Goal: Task Accomplishment & Management: Manage account settings

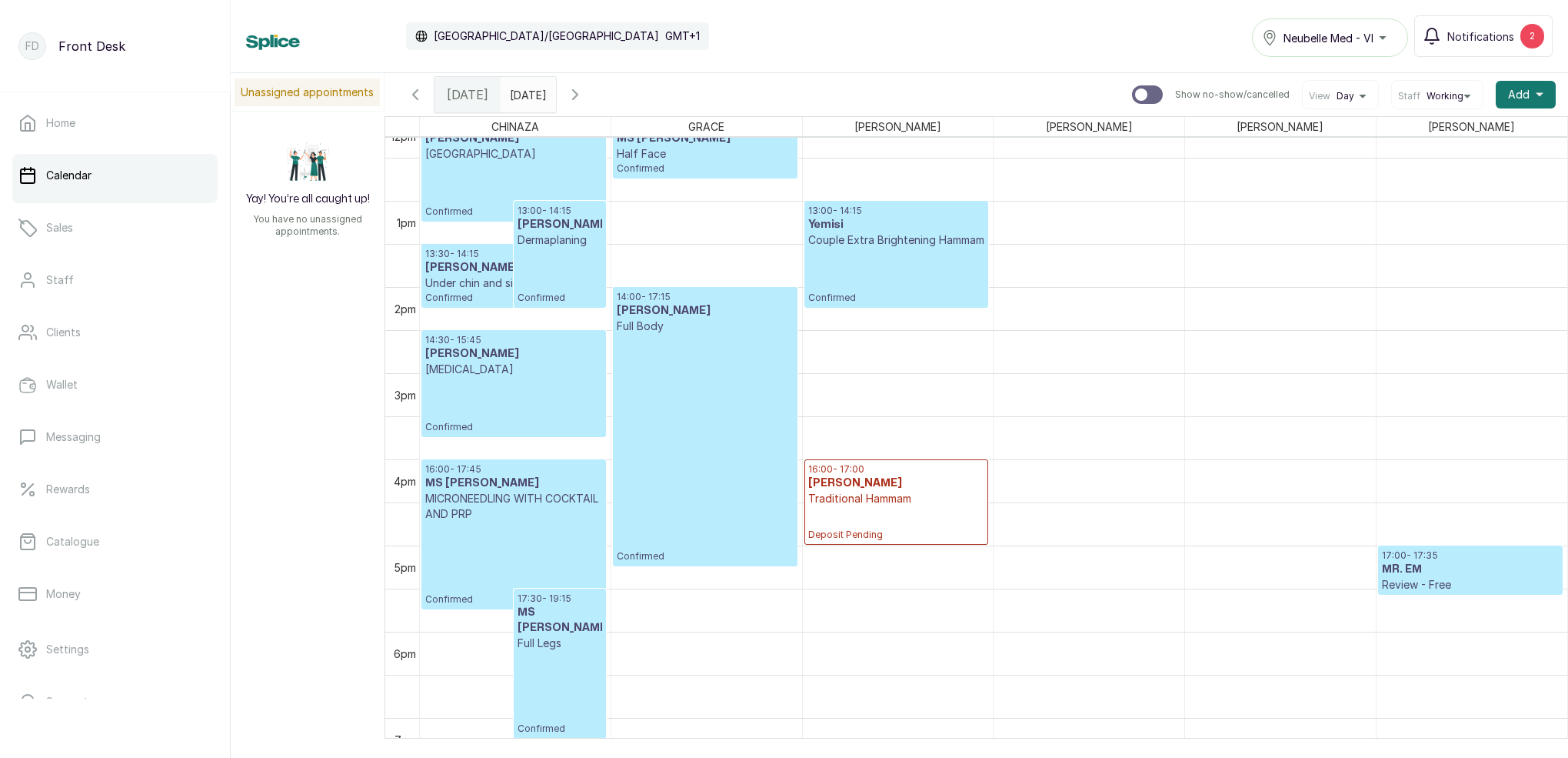
scroll to position [1056, 0]
click at [920, 242] on p "Couple Extra Brightening Hammam" at bounding box center [895, 239] width 176 height 15
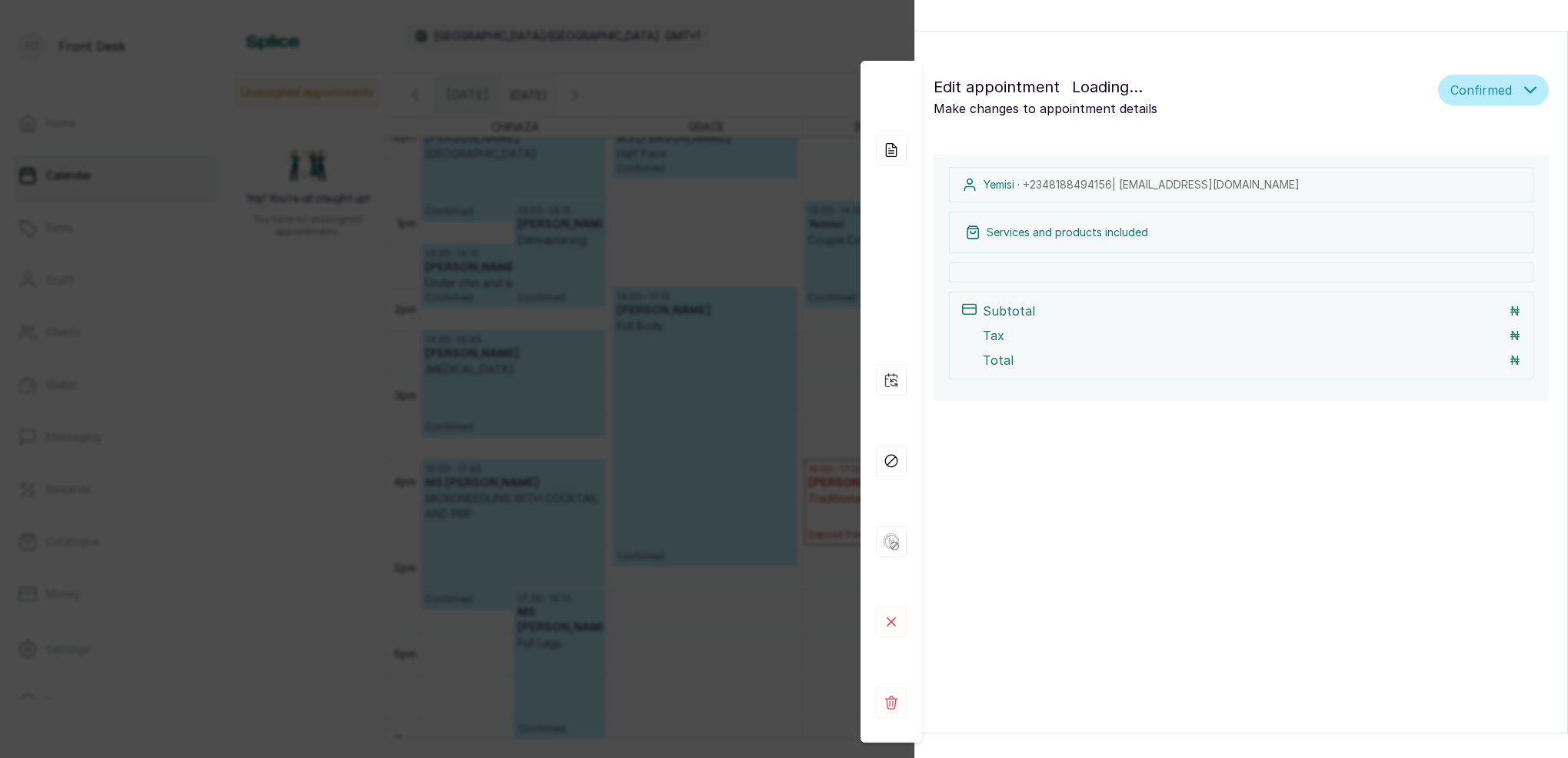
scroll to position [0, 0]
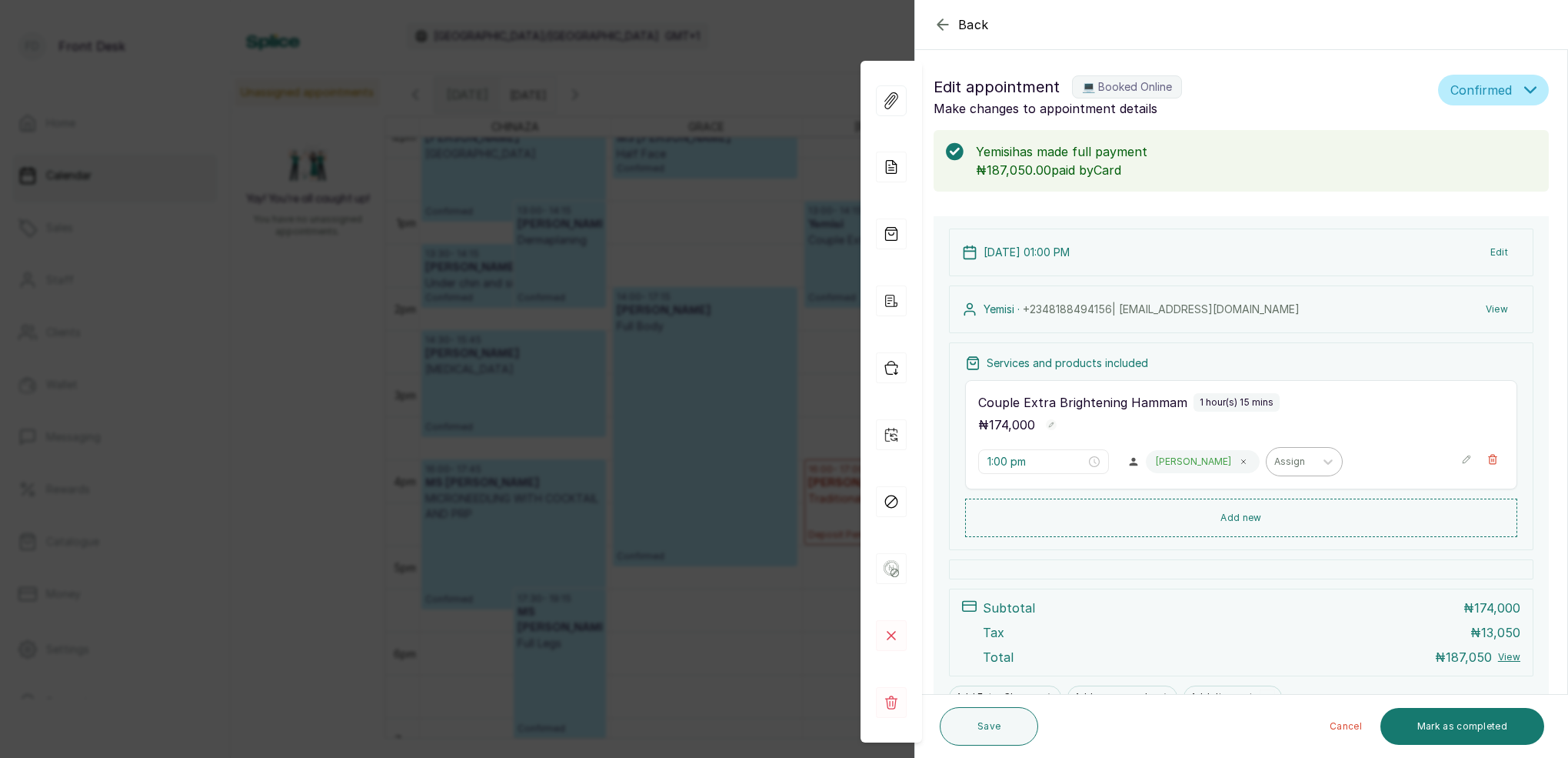
click at [1274, 461] on div "Assign" at bounding box center [1291, 462] width 33 height 11
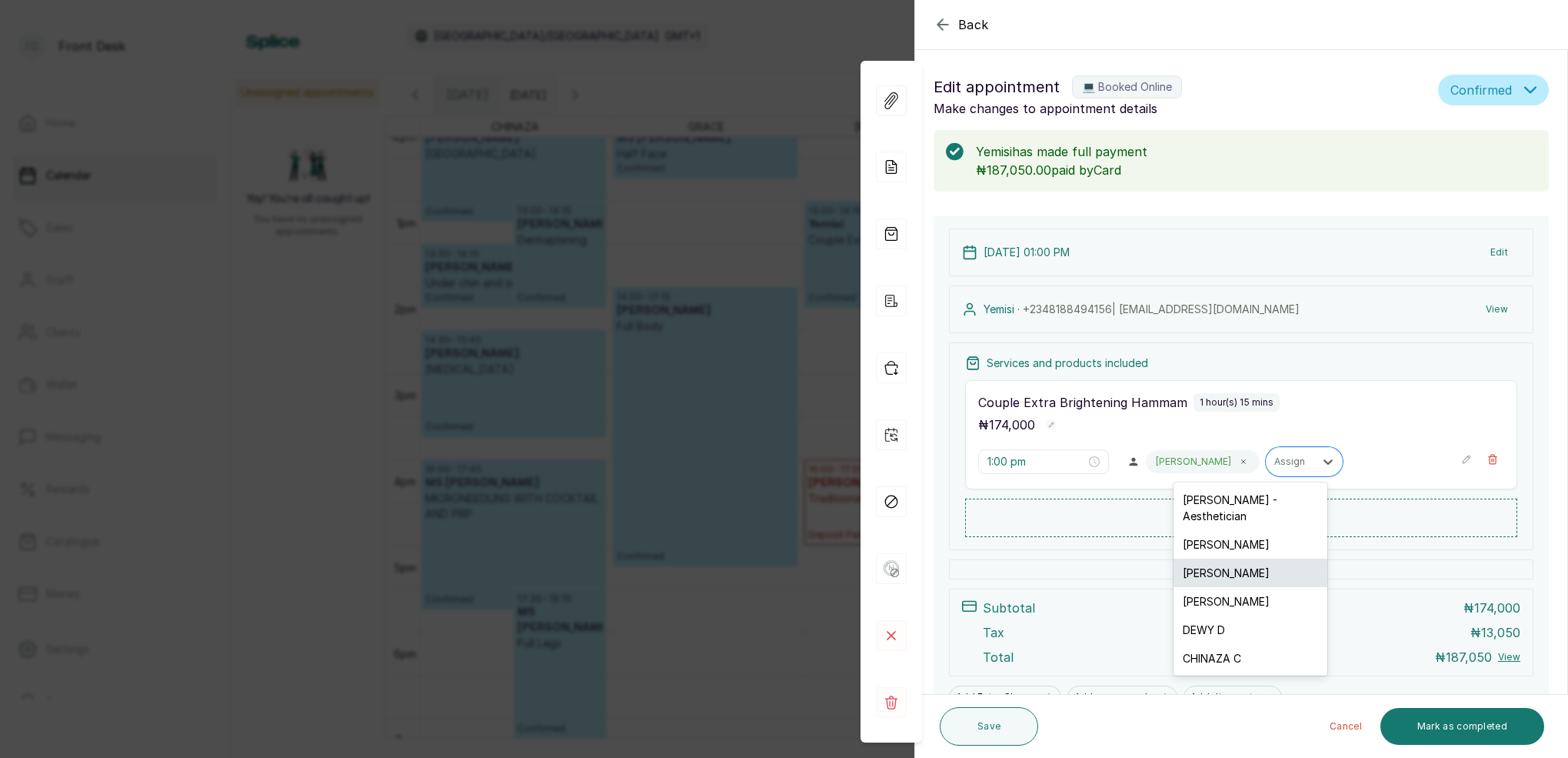
click at [1225, 559] on div "[PERSON_NAME]" at bounding box center [1250, 572] width 154 height 28
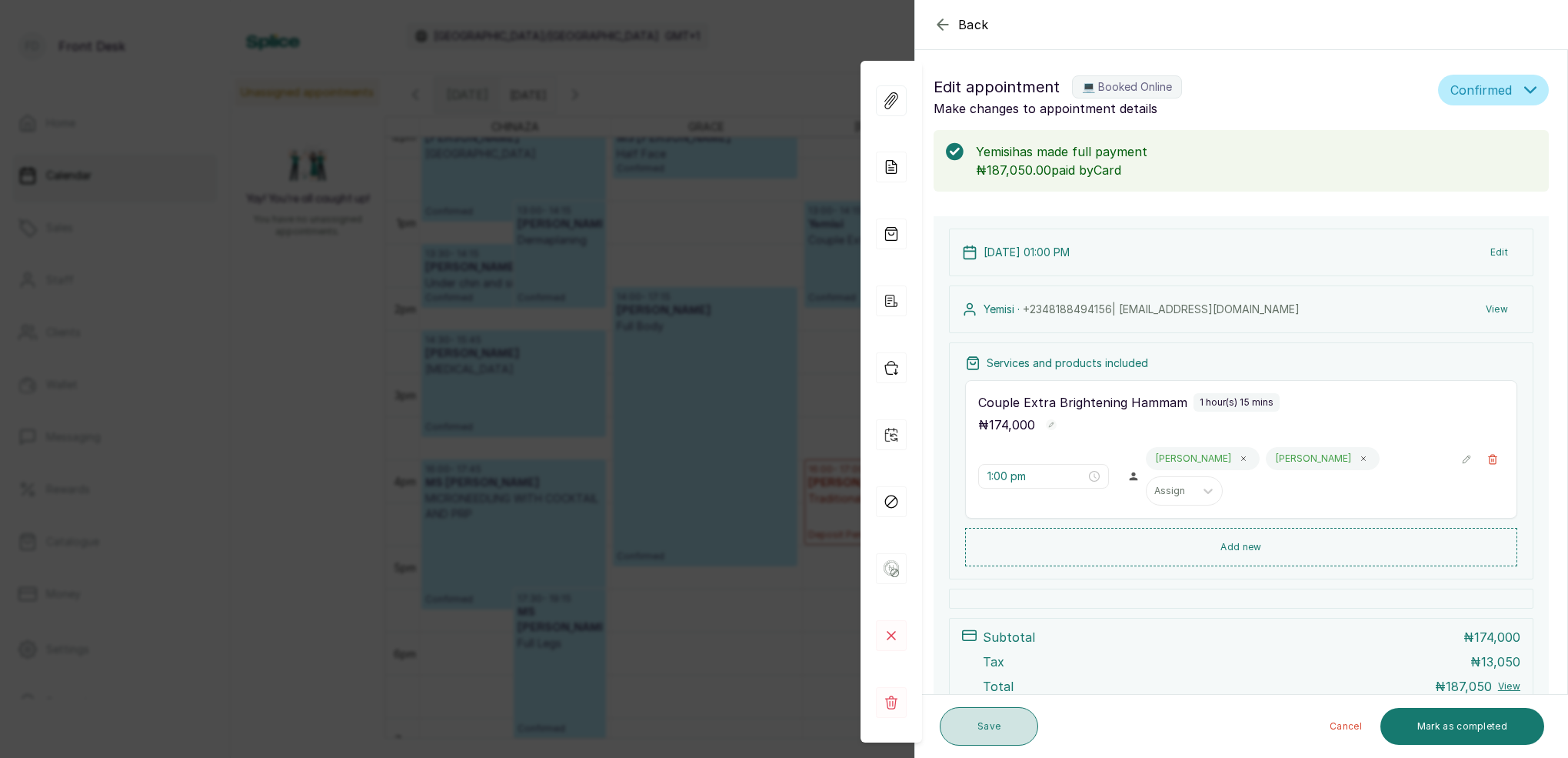
click at [1007, 733] on button "Save" at bounding box center [989, 726] width 99 height 38
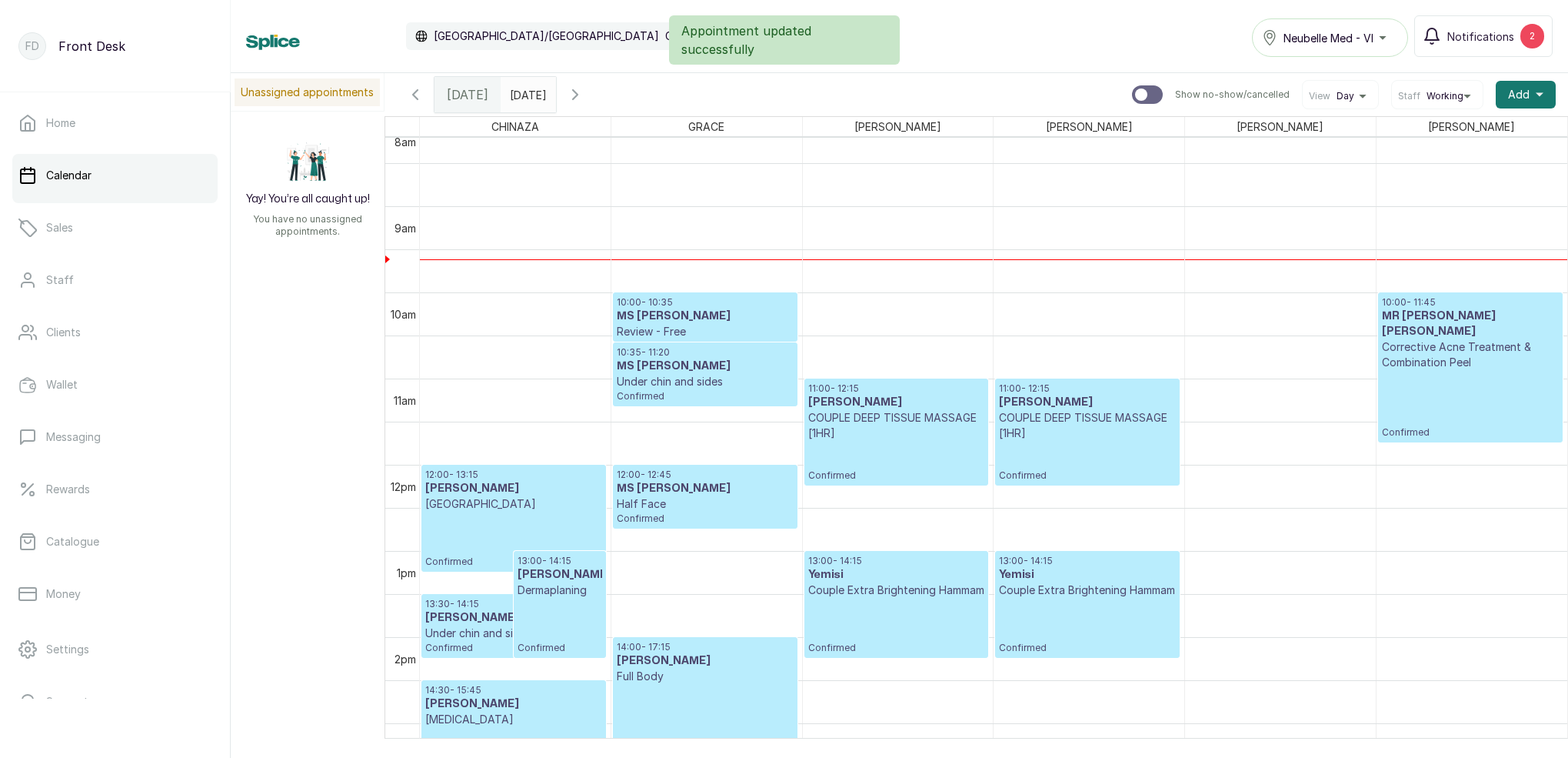
scroll to position [727, 0]
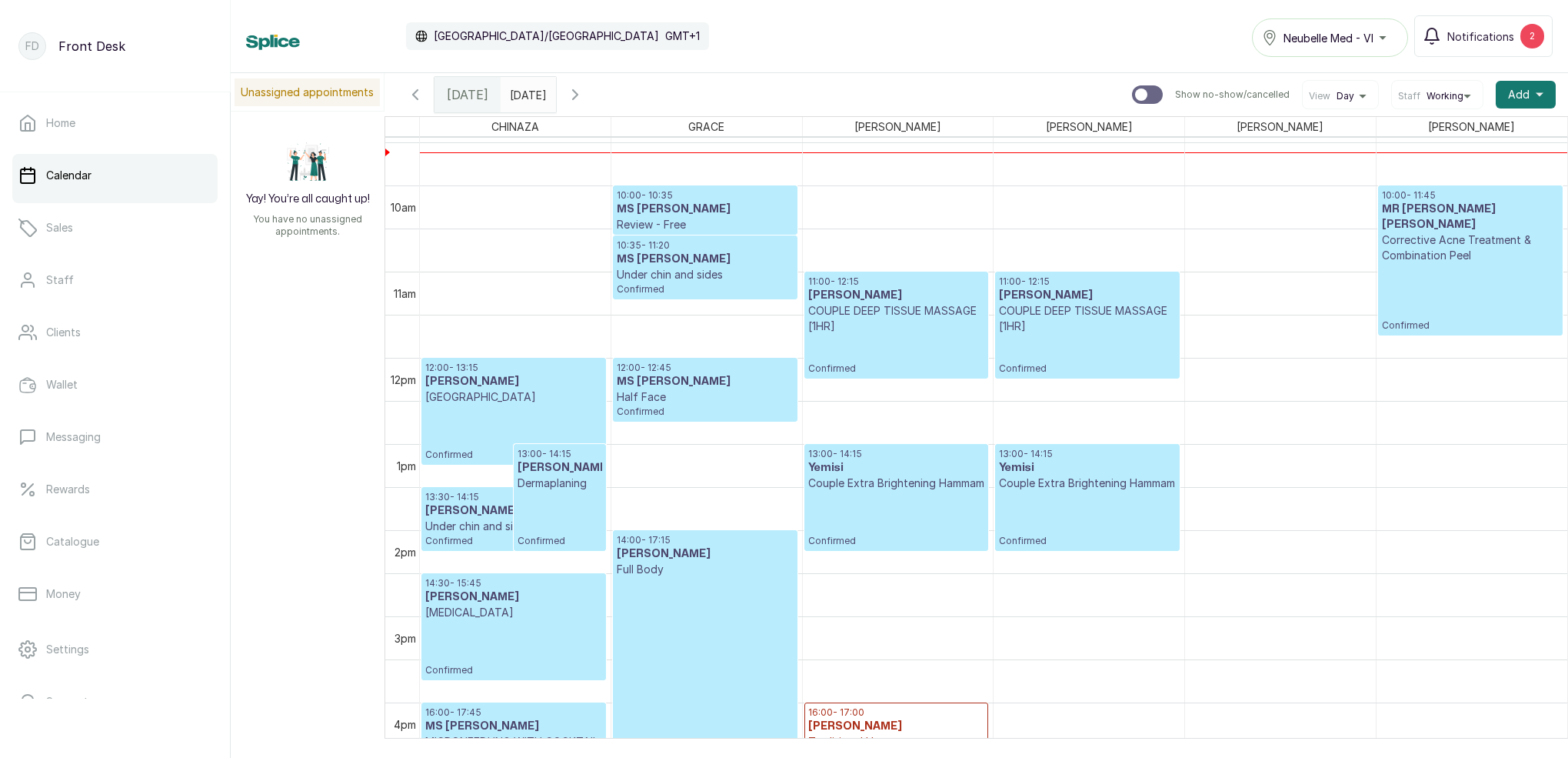
click at [881, 348] on p "Confirmed" at bounding box center [895, 354] width 176 height 41
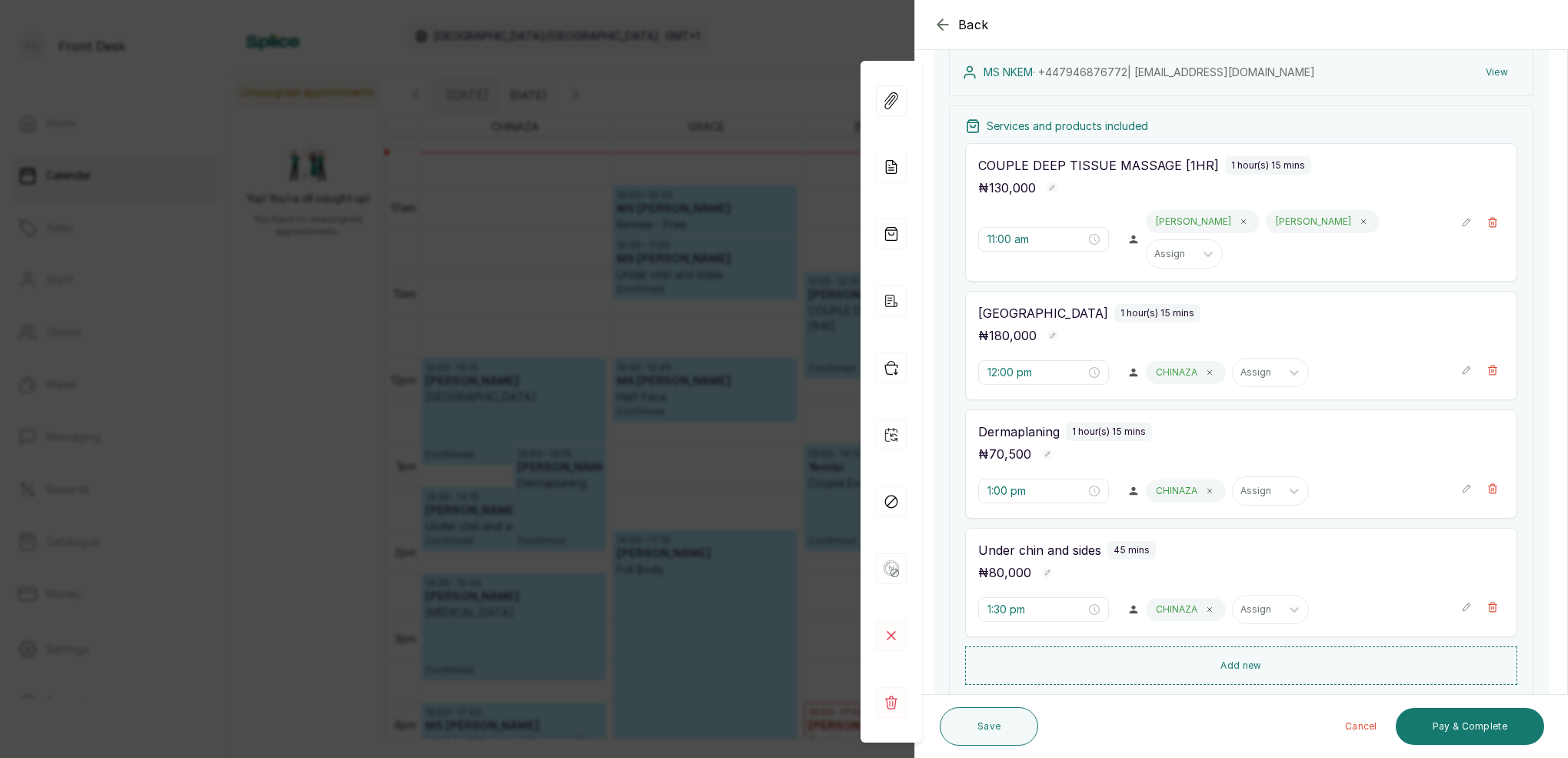
click at [782, 76] on div "Back Appointment Details Edit appointment 🚶 Walk-in (booked by Front Desk) Make…" at bounding box center [784, 379] width 1568 height 758
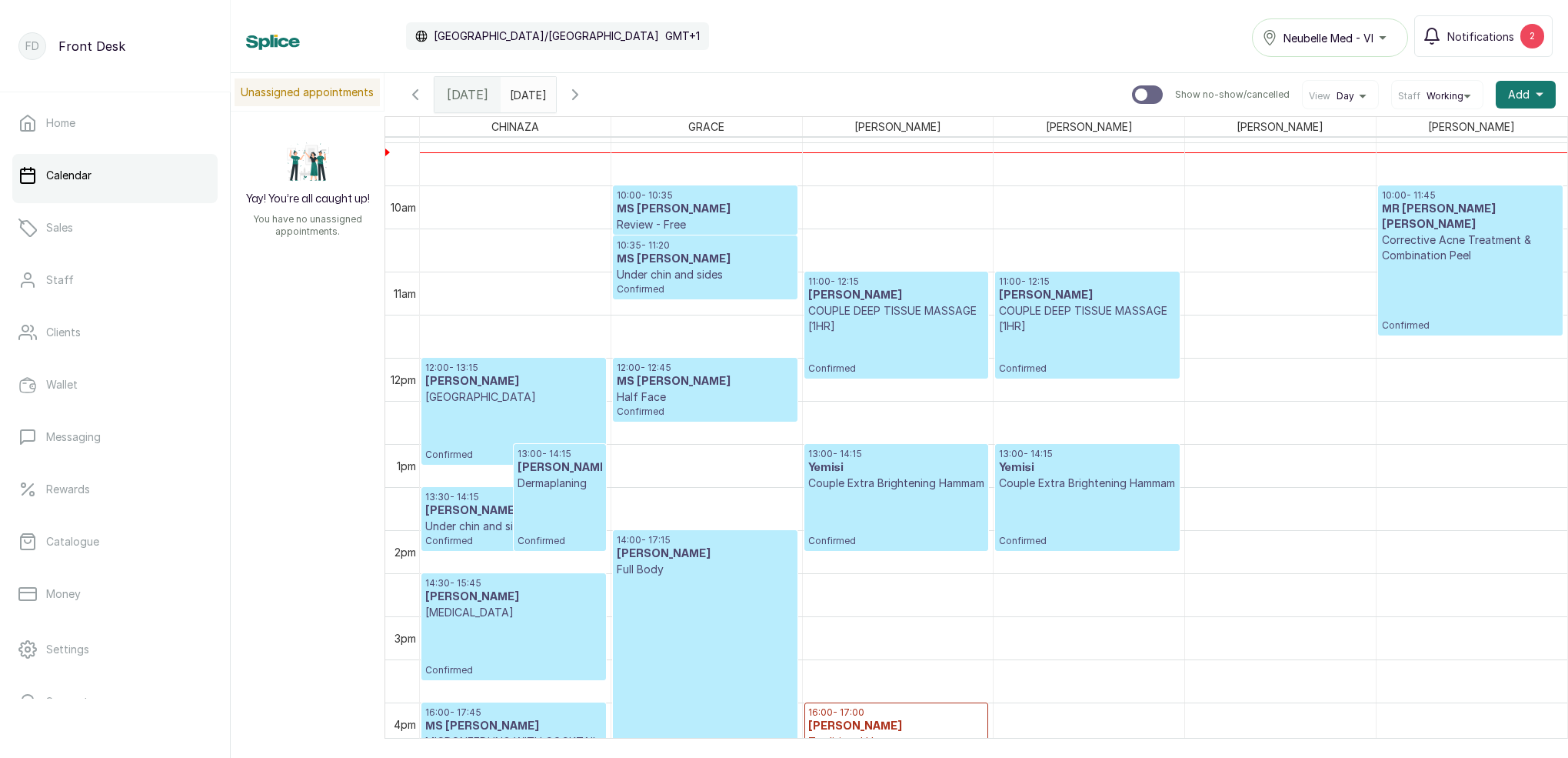
click at [520, 405] on p "Confirmed" at bounding box center [513, 432] width 177 height 56
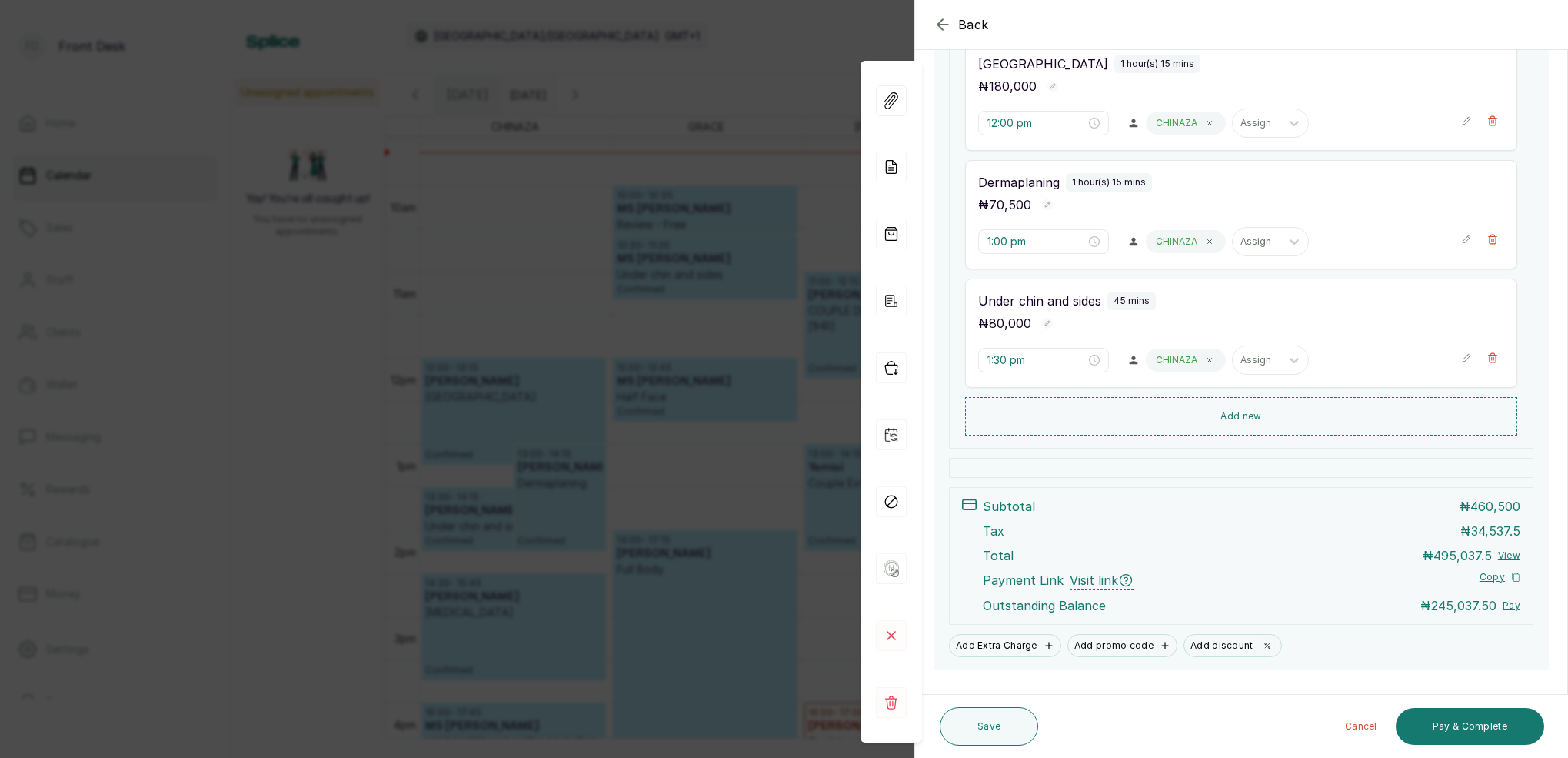
click at [774, 70] on div "Back Appointment Details Edit appointment 🚶 Walk-in (booked by Front Desk) Make…" at bounding box center [784, 379] width 1568 height 758
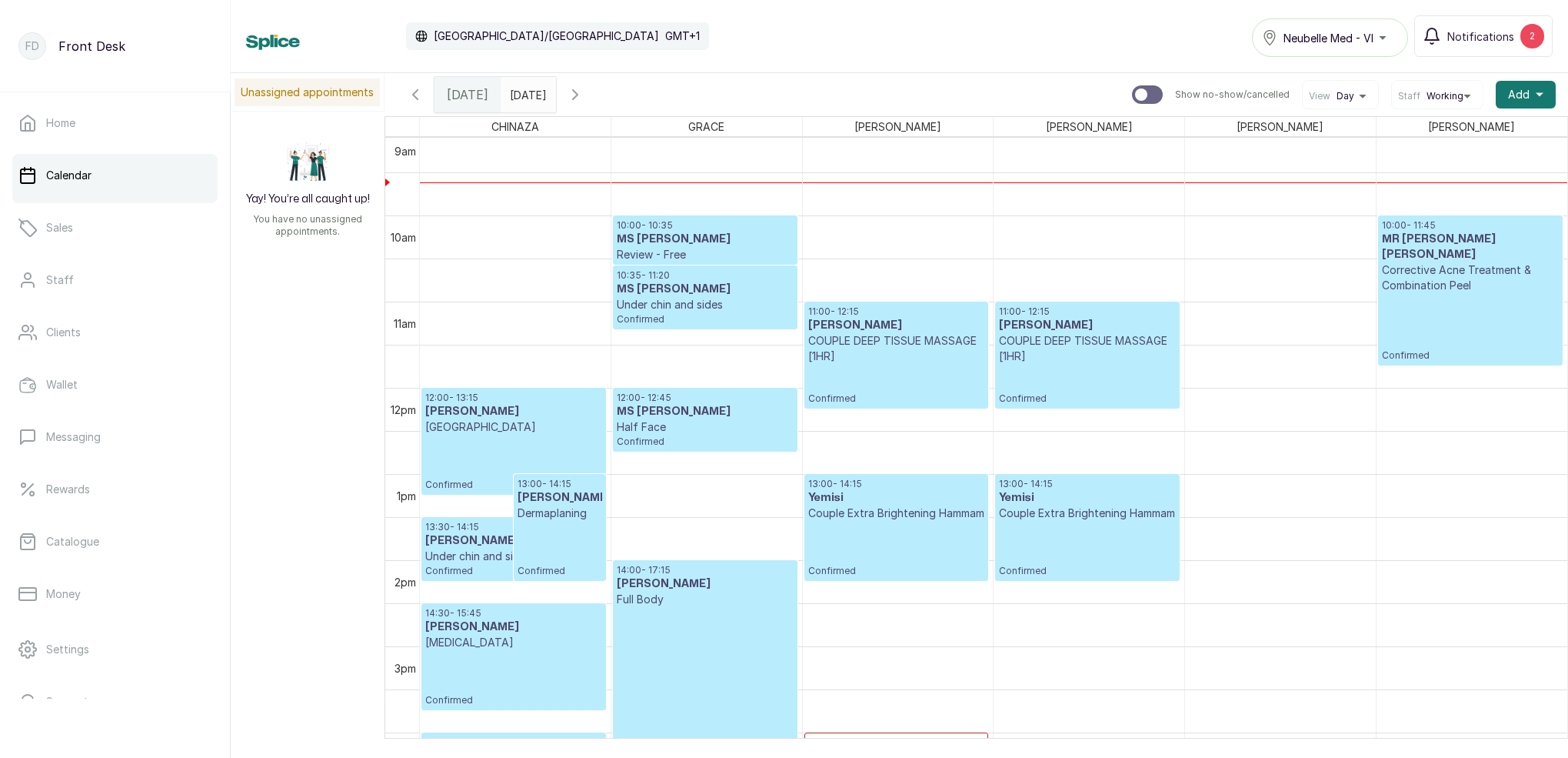
click at [701, 302] on p "Under chin and sides" at bounding box center [704, 304] width 176 height 15
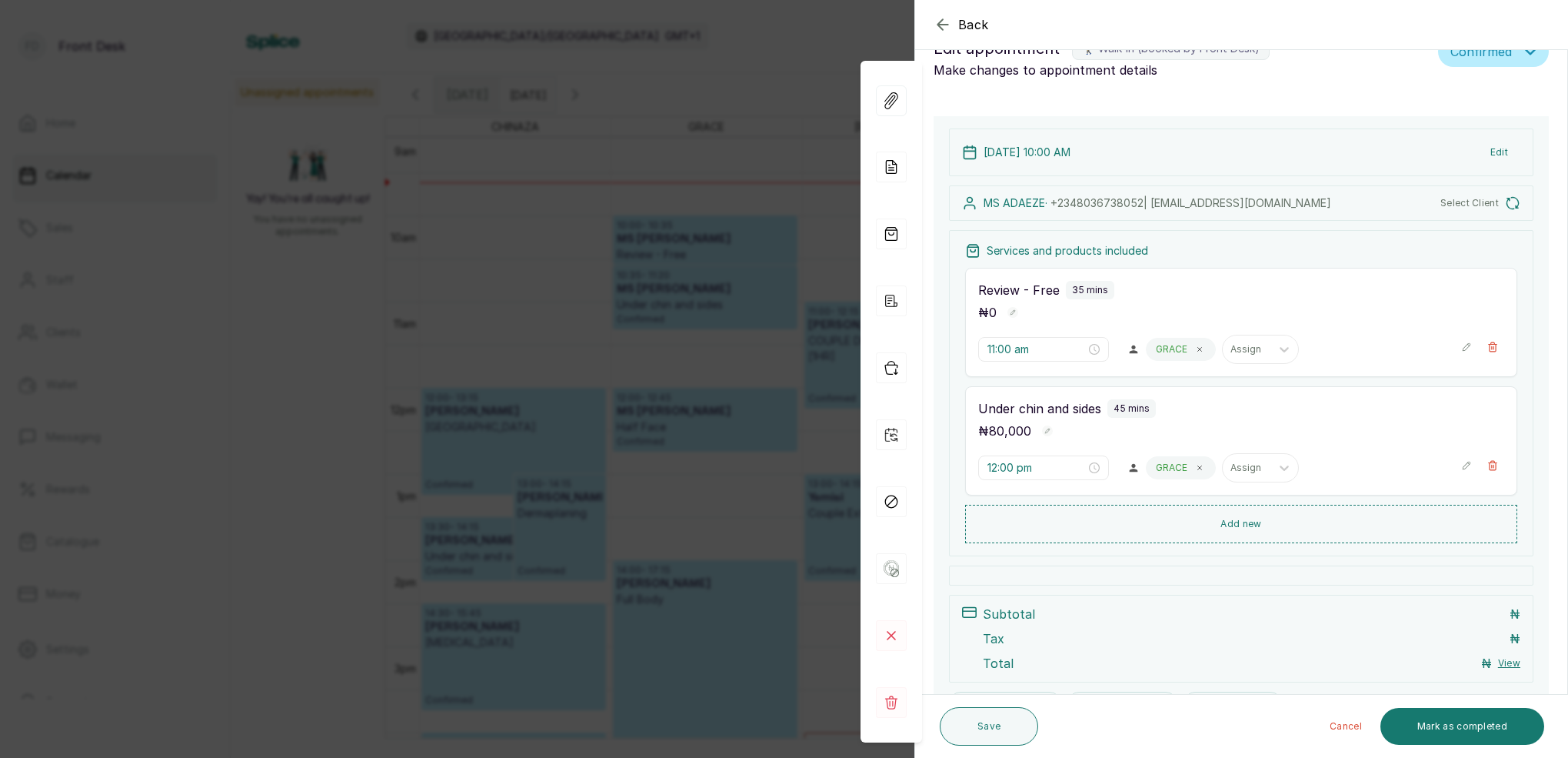
type input "10:00 am"
type input "10:35 am"
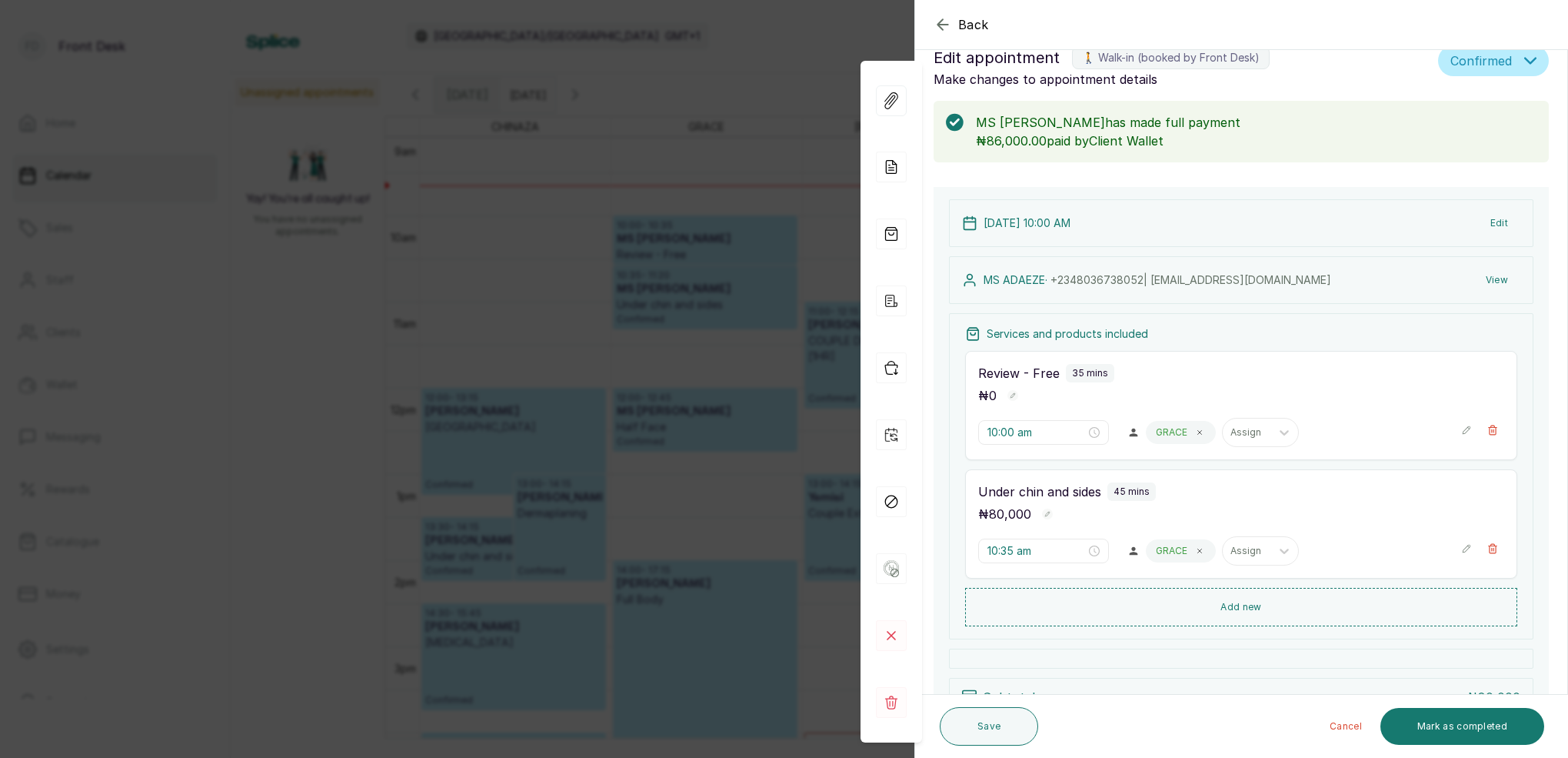
click at [590, 167] on div "Back Appointment Details Edit appointment 🚶 Walk-in (booked by Front Desk) Make…" at bounding box center [784, 379] width 1568 height 758
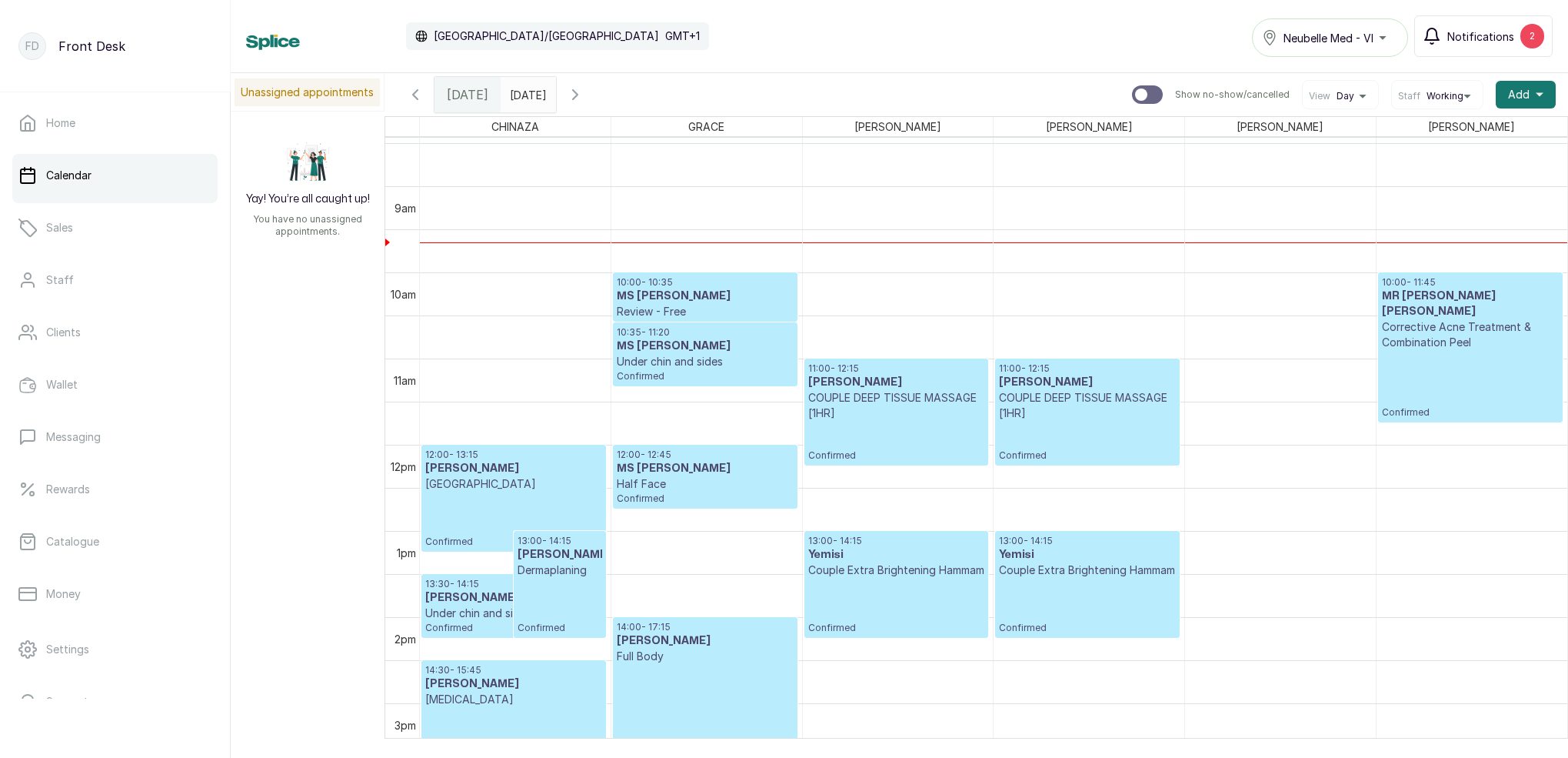
click at [1471, 35] on span "Notifications" at bounding box center [1480, 36] width 67 height 16
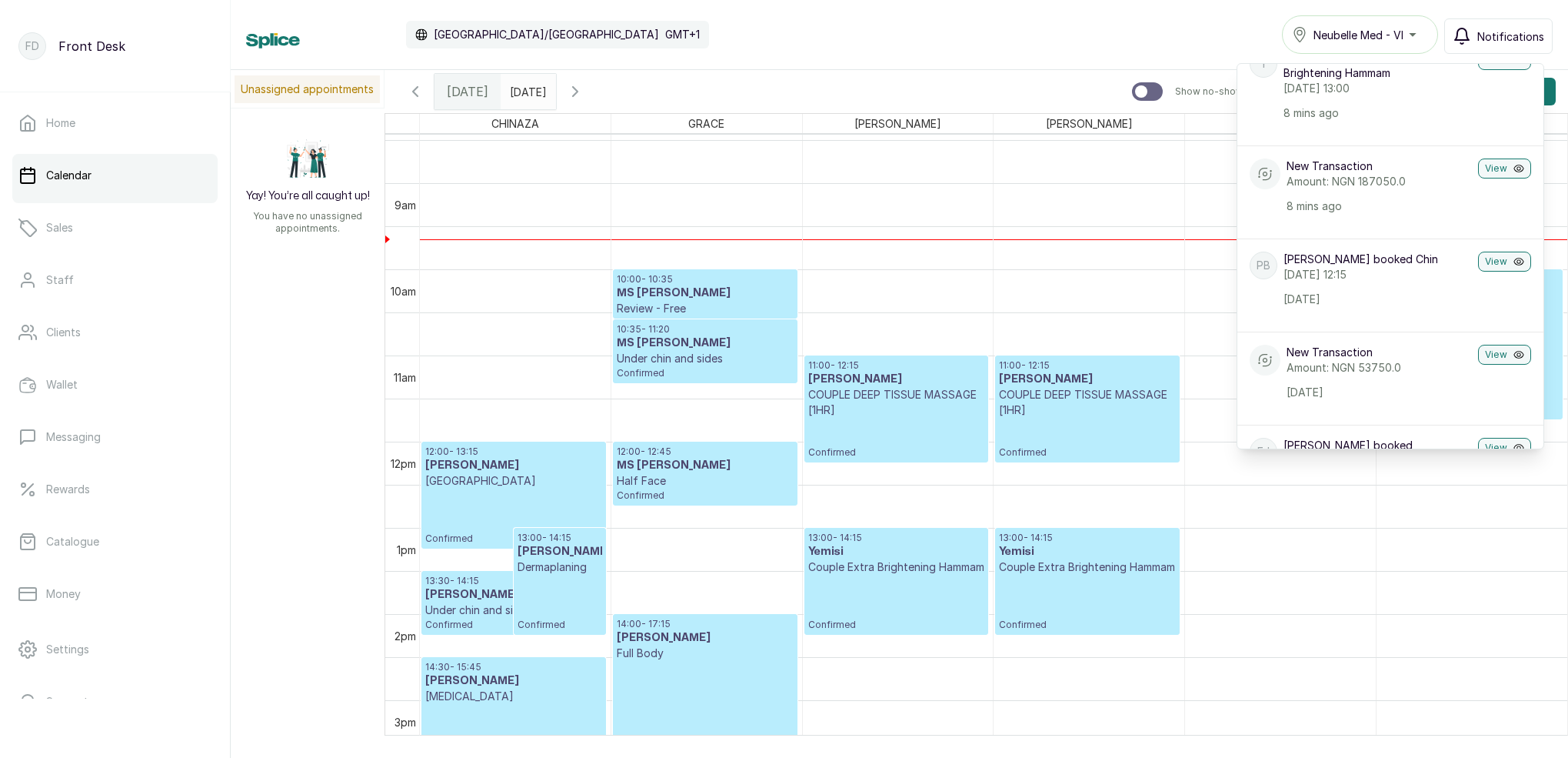
scroll to position [73, 0]
click at [1471, 35] on icon "button" at bounding box center [1461, 36] width 18 height 18
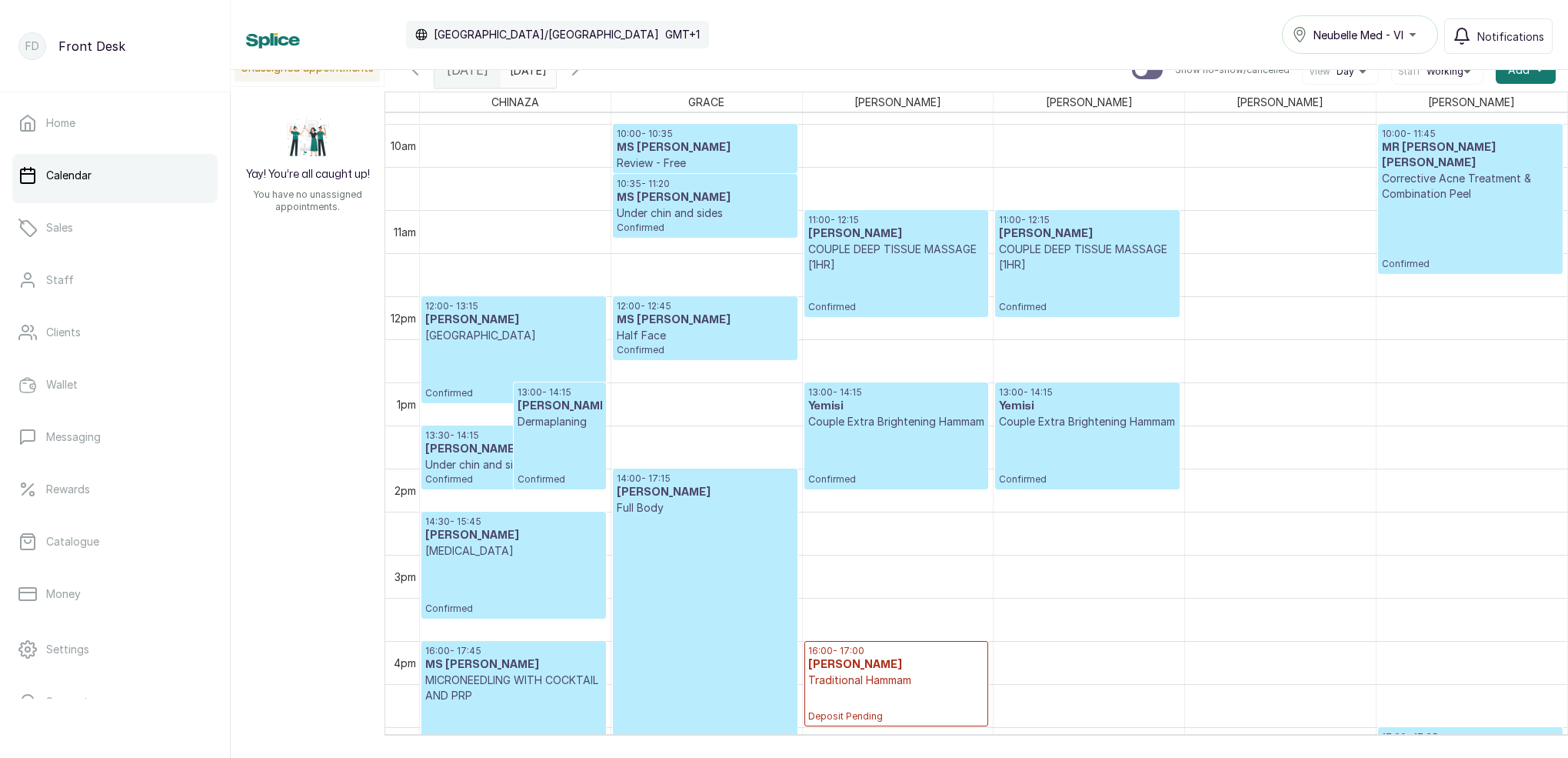
scroll to position [851, 0]
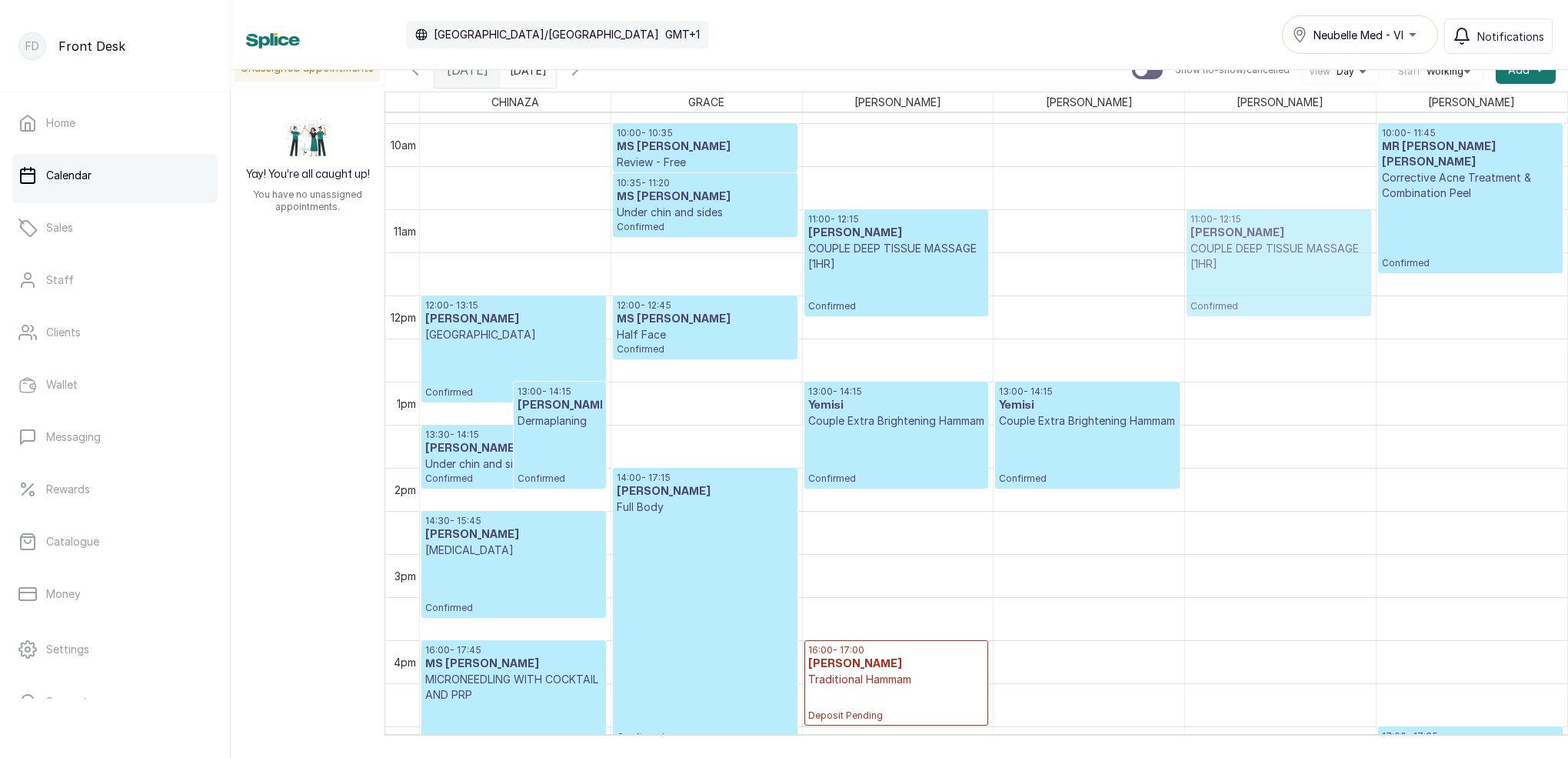
drag, startPoint x: 1044, startPoint y: 258, endPoint x: 1208, endPoint y: 247, distance: 164.4
click at [1208, 247] on tr "12:00 - 13:15 [PERSON_NAME] HOLLYWOOD Confirmed 13:00 - 14:15 [PERSON_NAME] Der…" at bounding box center [993, 296] width 1147 height 2067
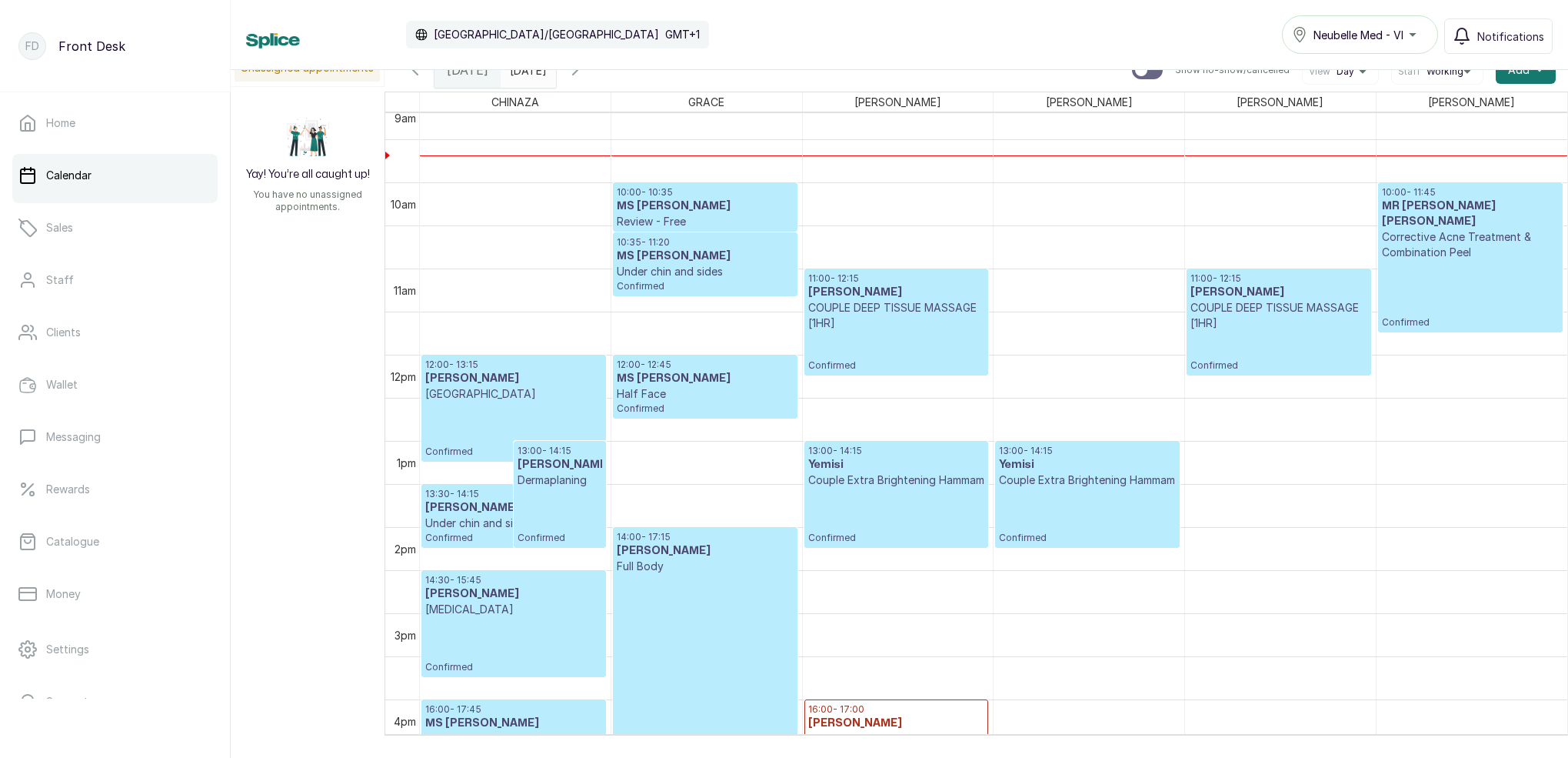
scroll to position [813, 0]
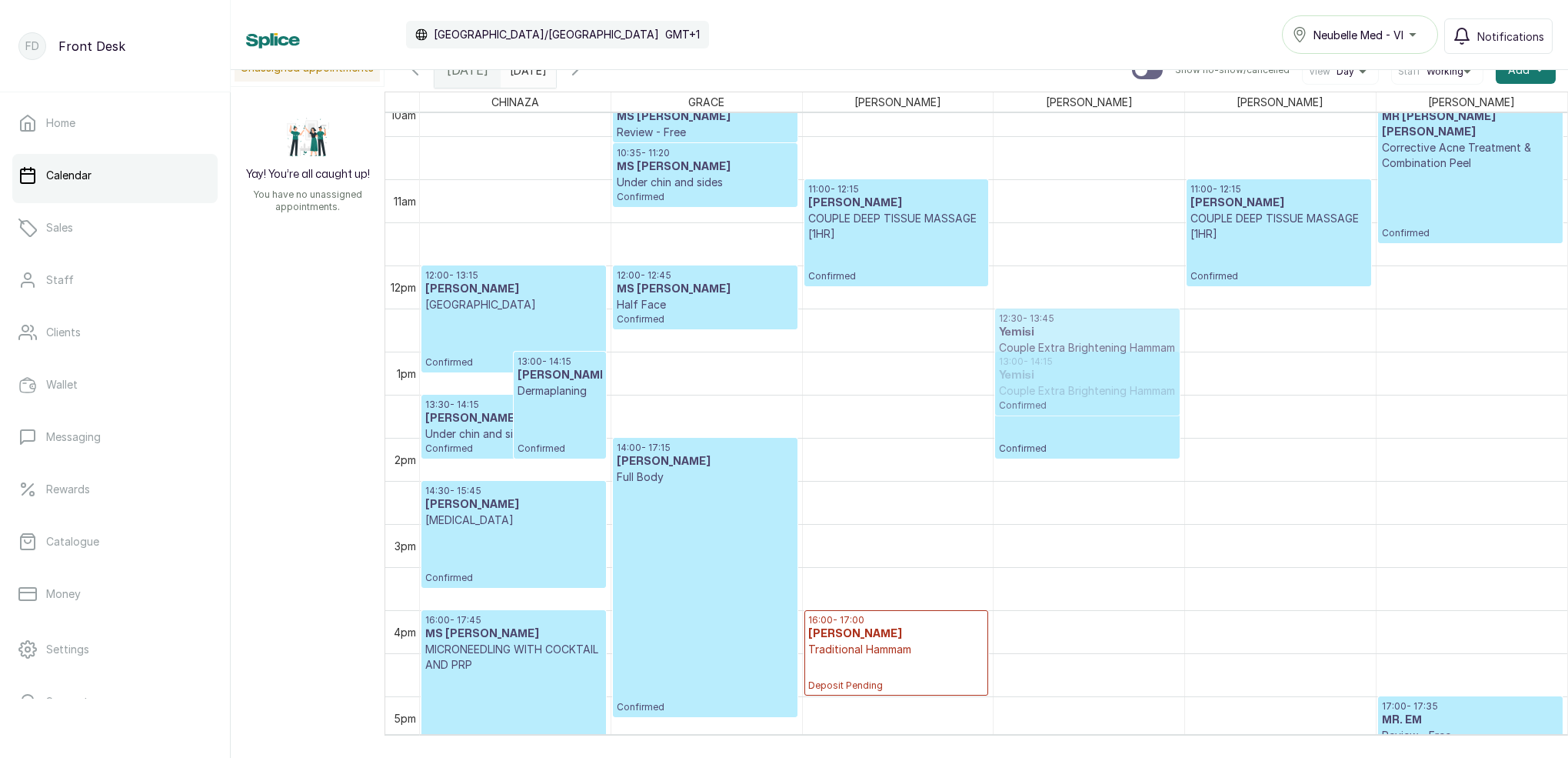
drag, startPoint x: 871, startPoint y: 407, endPoint x: 1118, endPoint y: 387, distance: 247.8
click at [1137, 382] on tr "12:00 - 13:15 [PERSON_NAME] HOLLYWOOD Confirmed 13:00 - 14:15 [PERSON_NAME] Der…" at bounding box center [993, 266] width 1147 height 2067
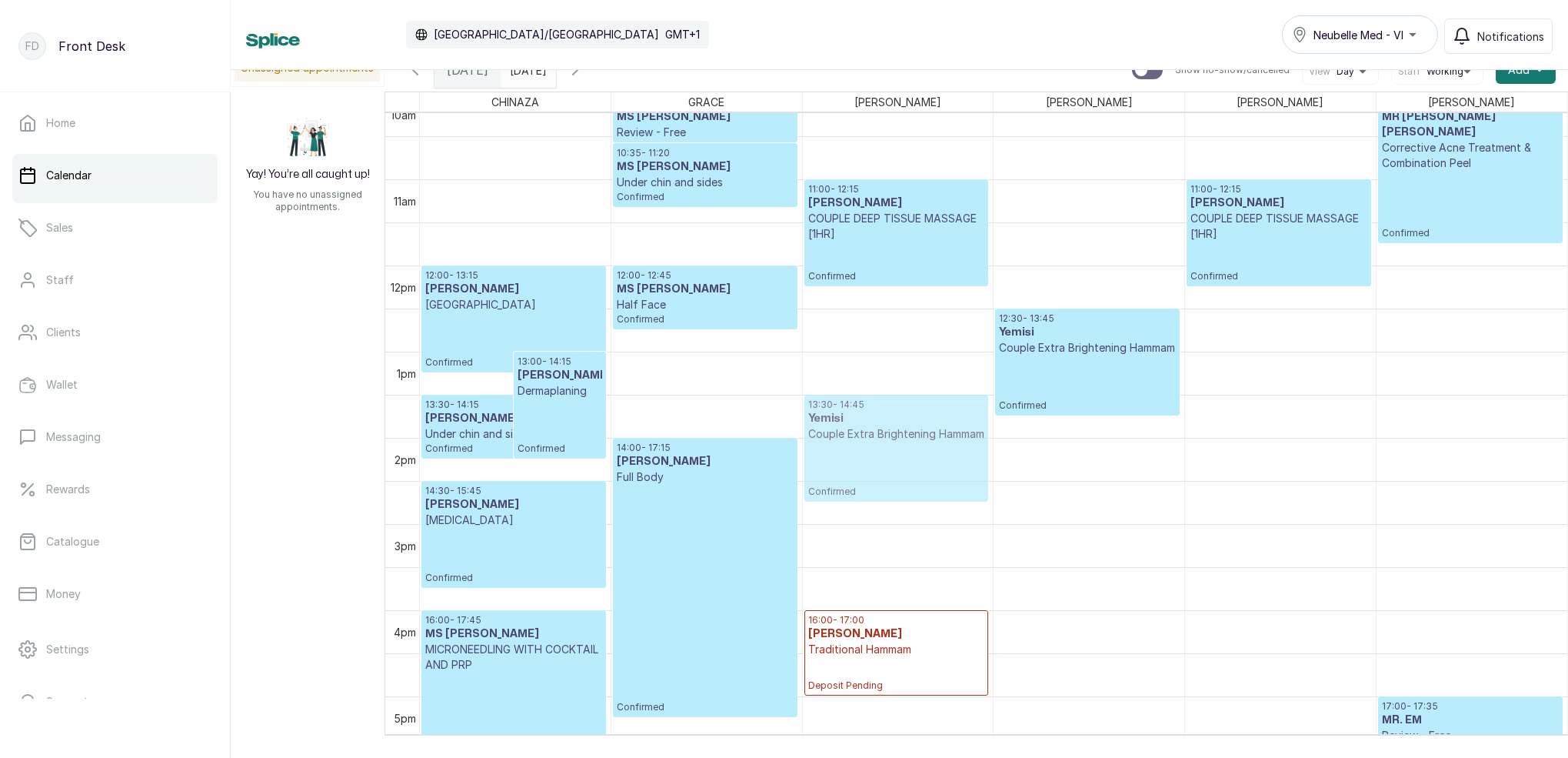
drag, startPoint x: 1109, startPoint y: 396, endPoint x: 940, endPoint y: 428, distance: 172.0
click at [940, 428] on tr "12:00 - 13:15 [PERSON_NAME] HOLLYWOOD Confirmed 13:00 - 14:15 [PERSON_NAME] Der…" at bounding box center [993, 266] width 1147 height 2067
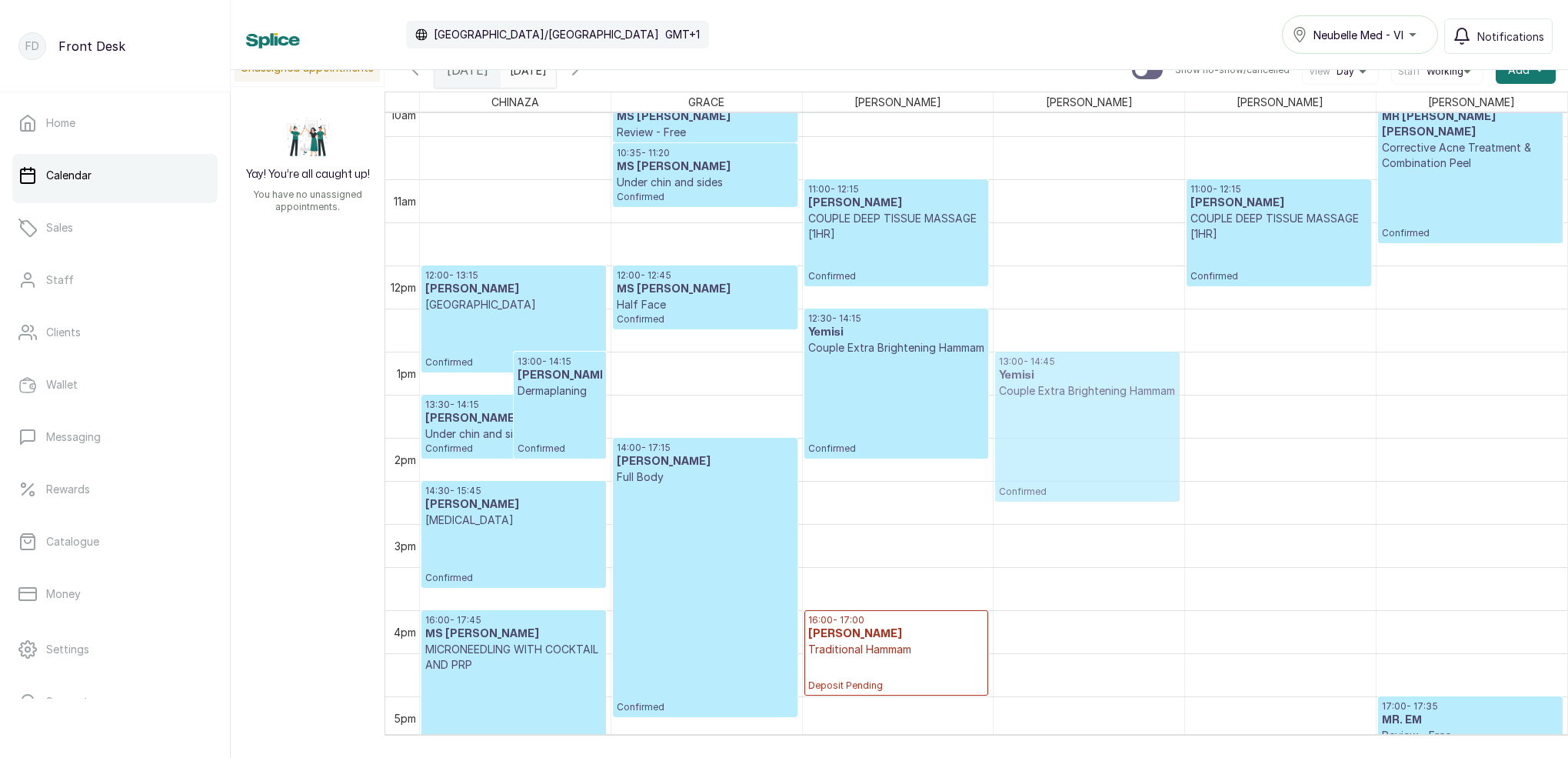
click at [1061, 425] on div "12:30 - 14:15 Yemisi Couple Extra Brightening Hammam Confirmed 13:00 - 14:45 Ye…" at bounding box center [1089, 266] width 190 height 2067
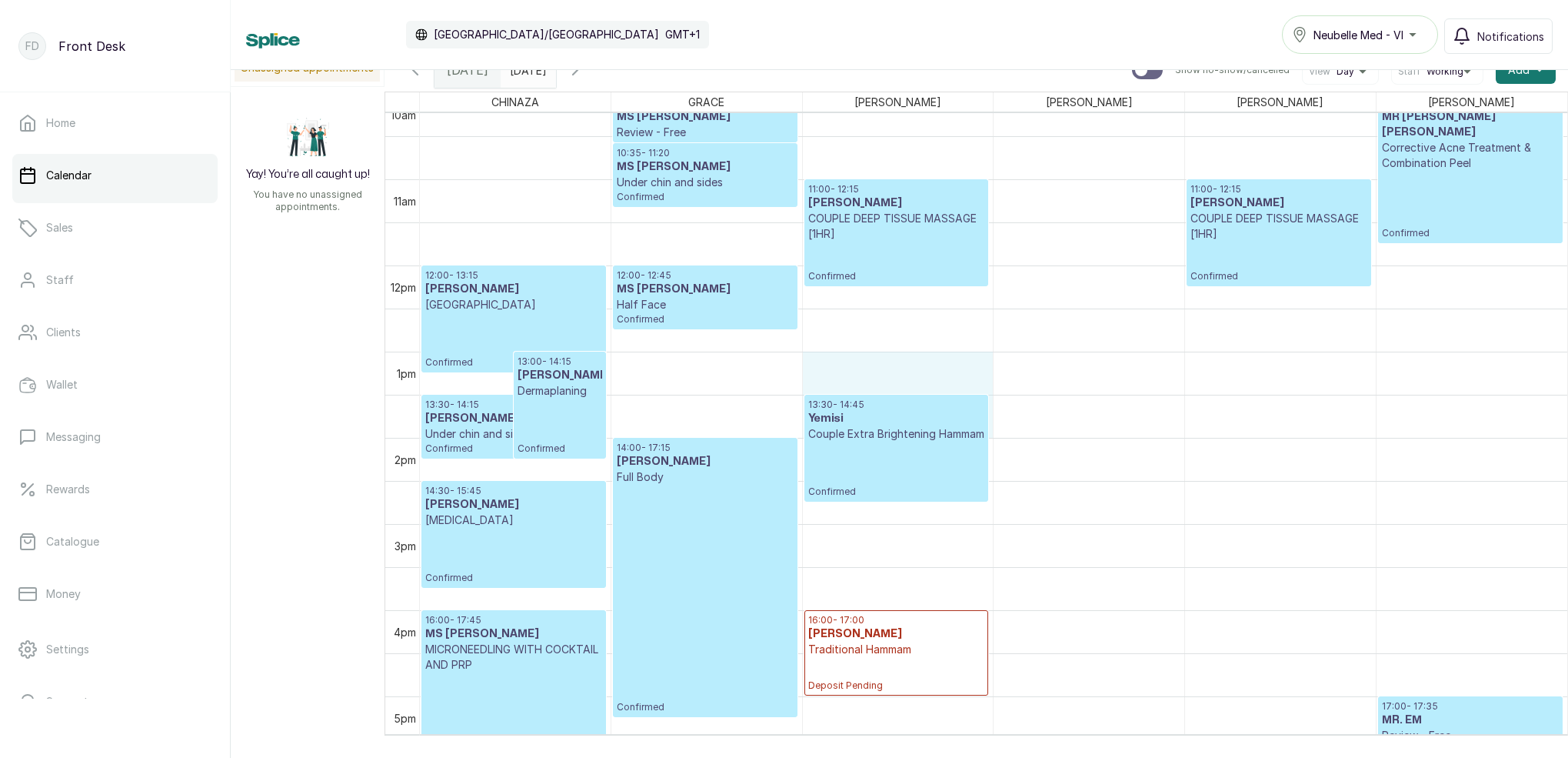
click at [914, 404] on div "12:00 - 13:15 [PERSON_NAME] HOLLYWOOD Confirmed 13:00 - 14:15 [PERSON_NAME] Der…" at bounding box center [993, 266] width 1147 height 2067
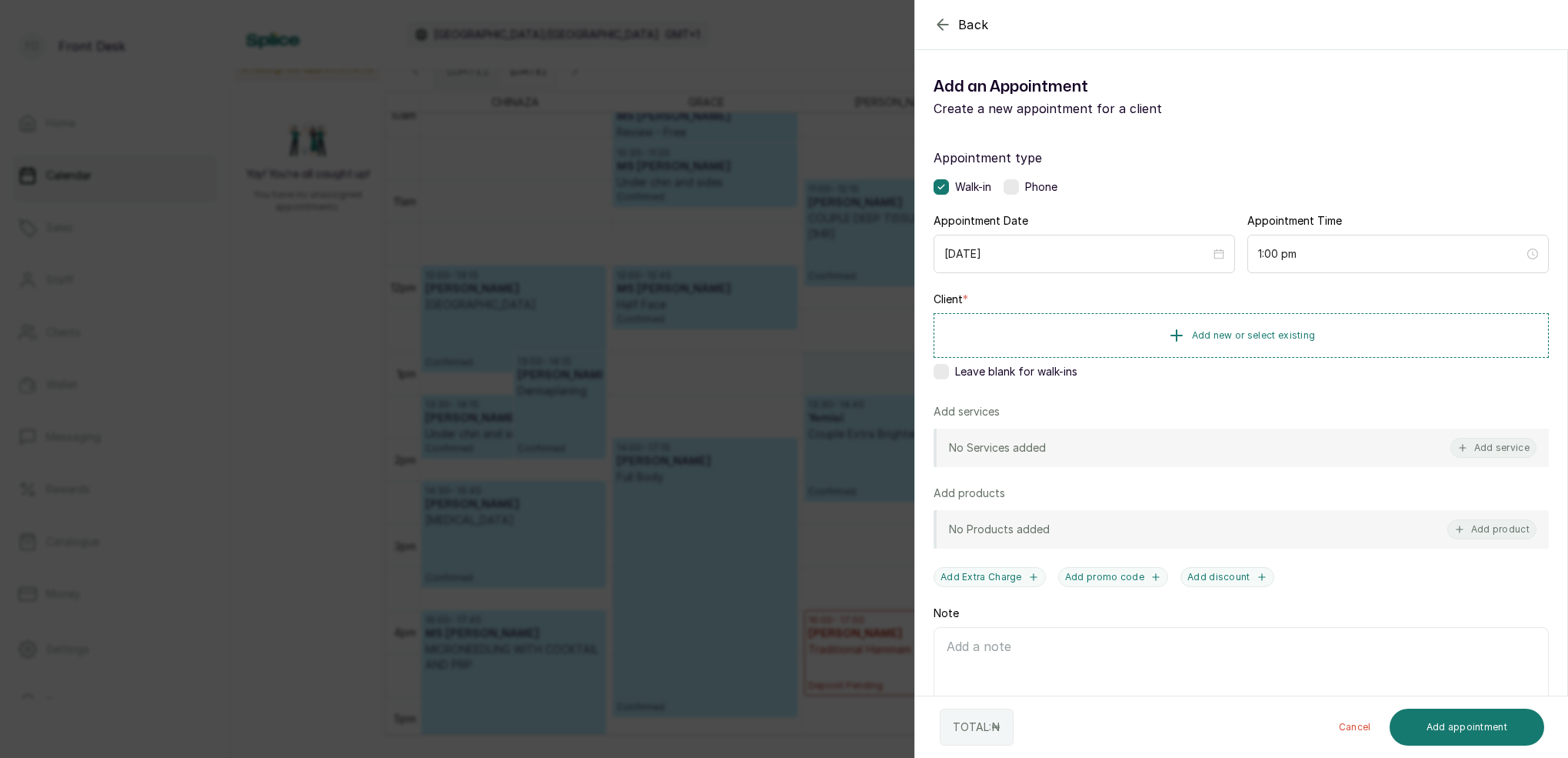
click at [834, 366] on div "Back Add Appointment Add an Appointment Create a new appointment for a client A…" at bounding box center [784, 379] width 1568 height 758
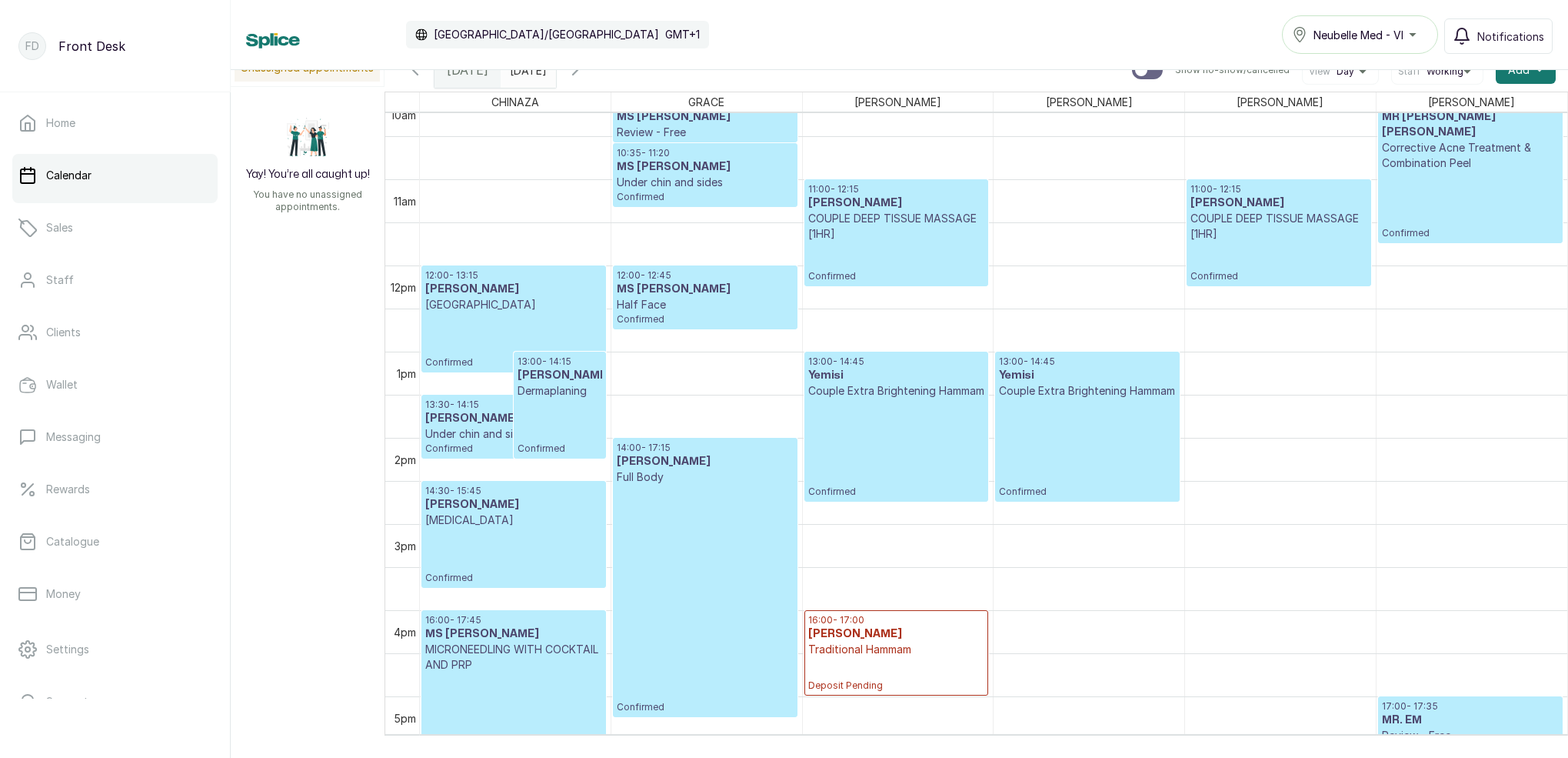
click at [910, 443] on p "Confirmed" at bounding box center [895, 447] width 176 height 99
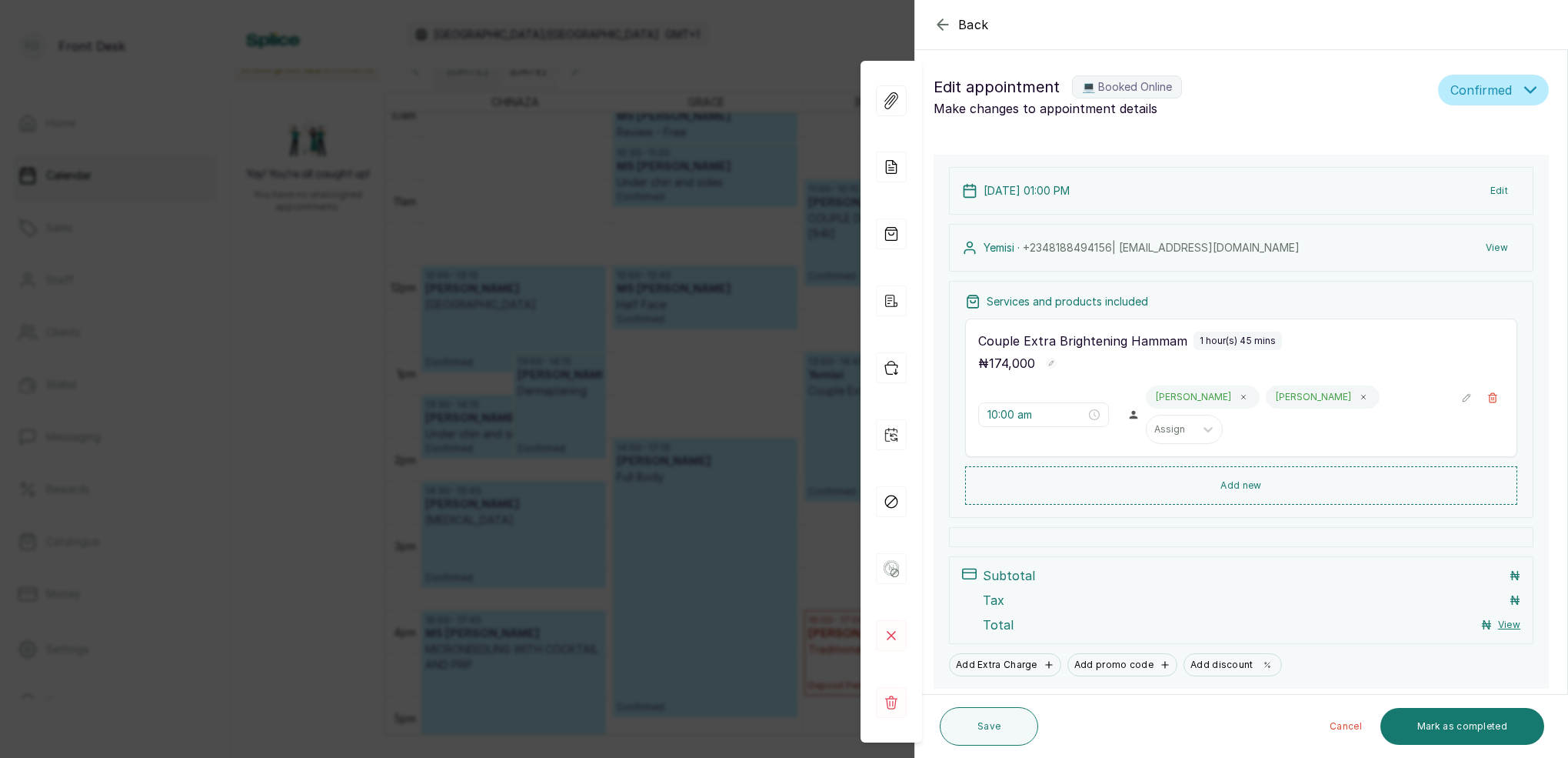
type input "1:00 pm"
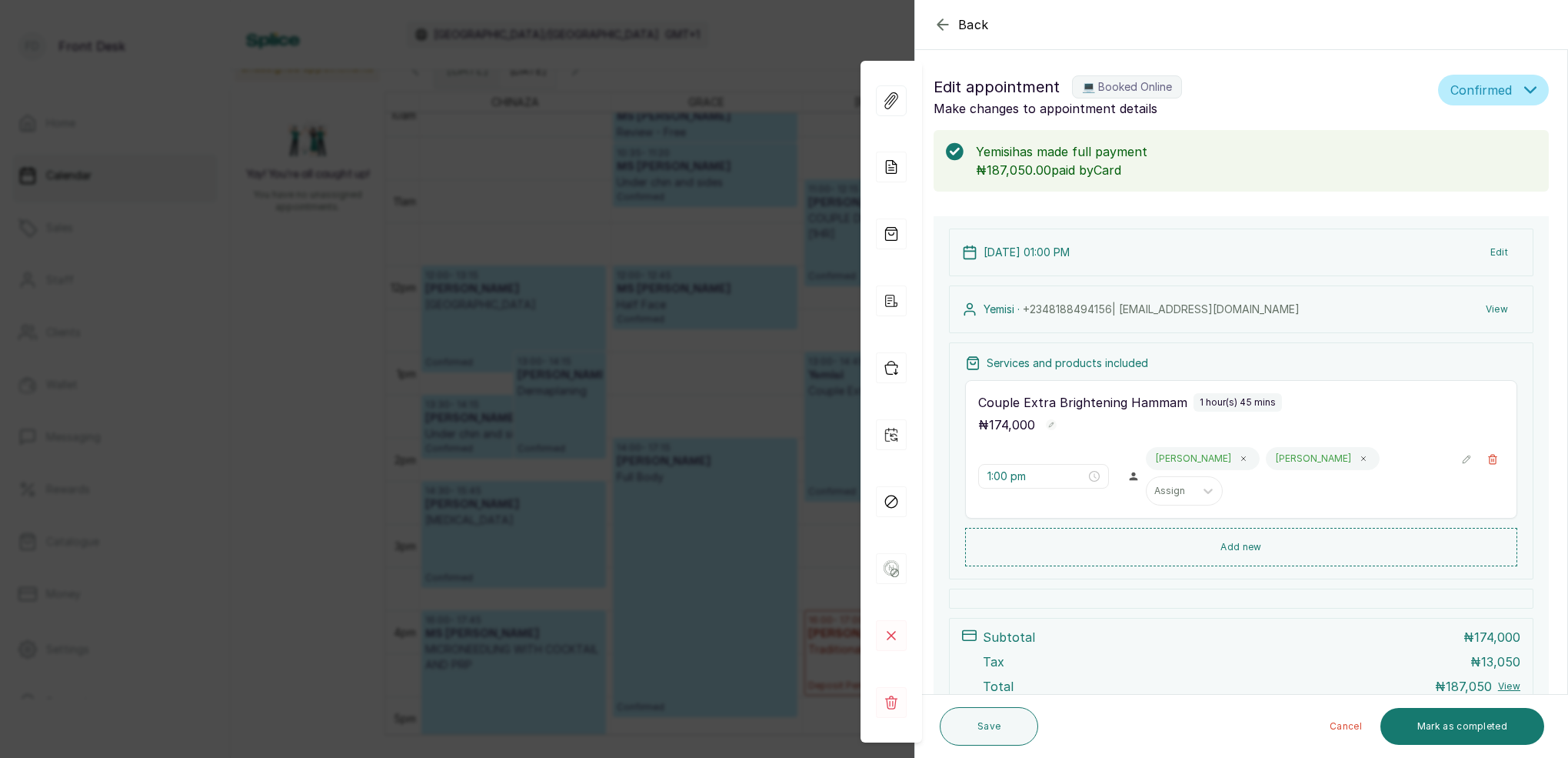
click at [732, 327] on div "Back Appointment Details Edit appointment 💻 Booked Online Make changes to appoi…" at bounding box center [784, 379] width 1568 height 758
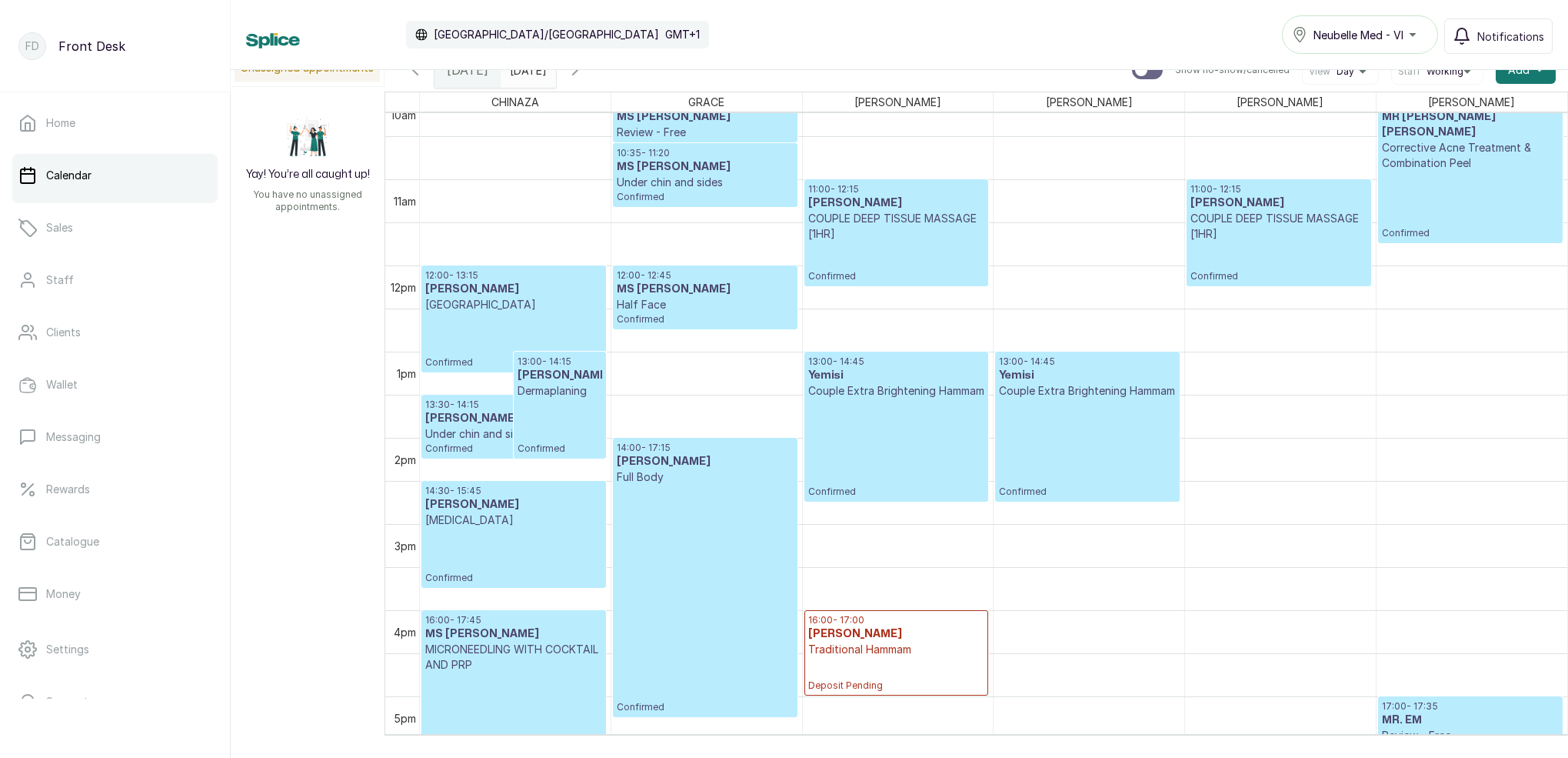
click at [898, 419] on p "Confirmed" at bounding box center [895, 447] width 176 height 99
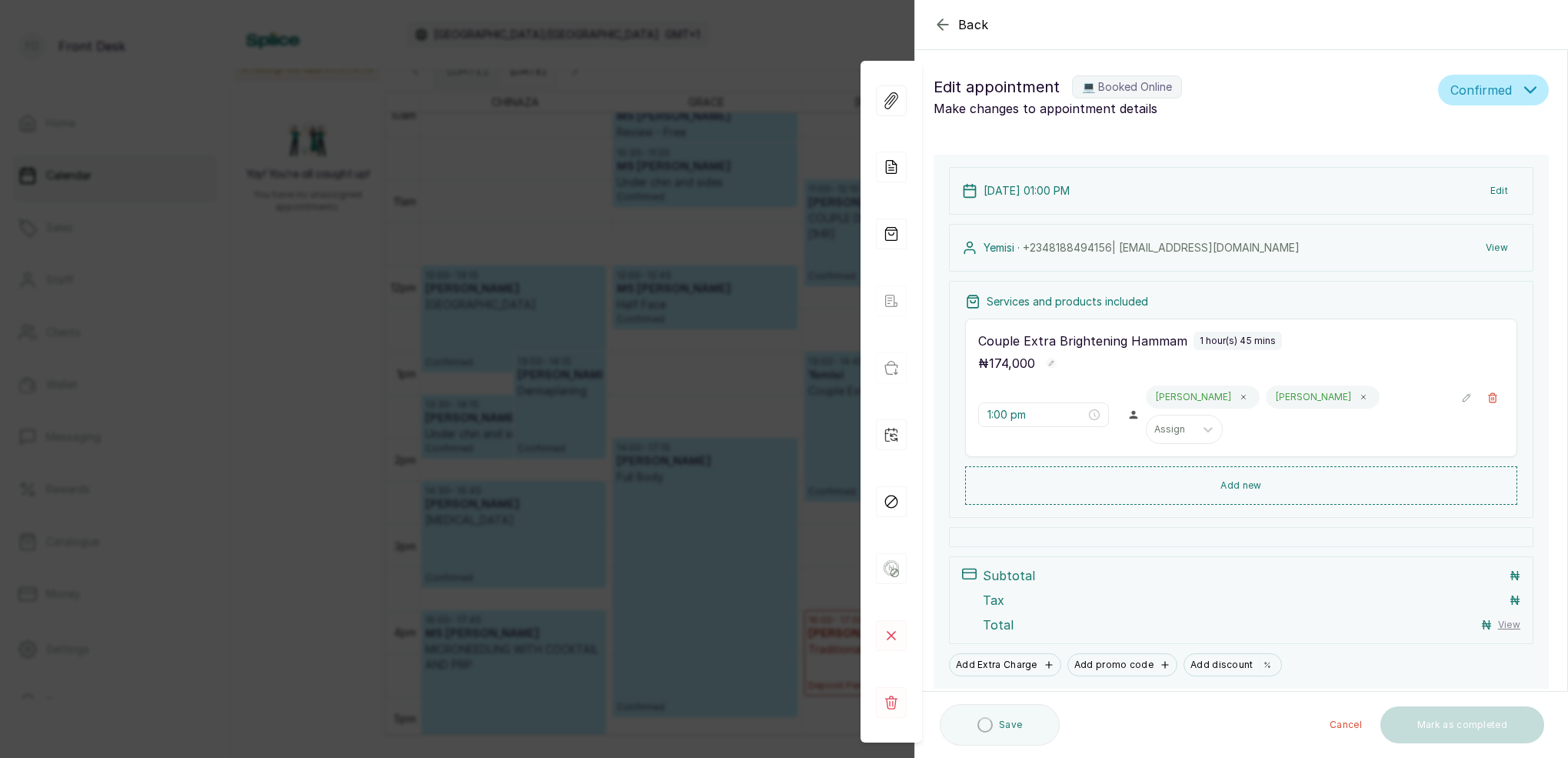
scroll to position [19, 0]
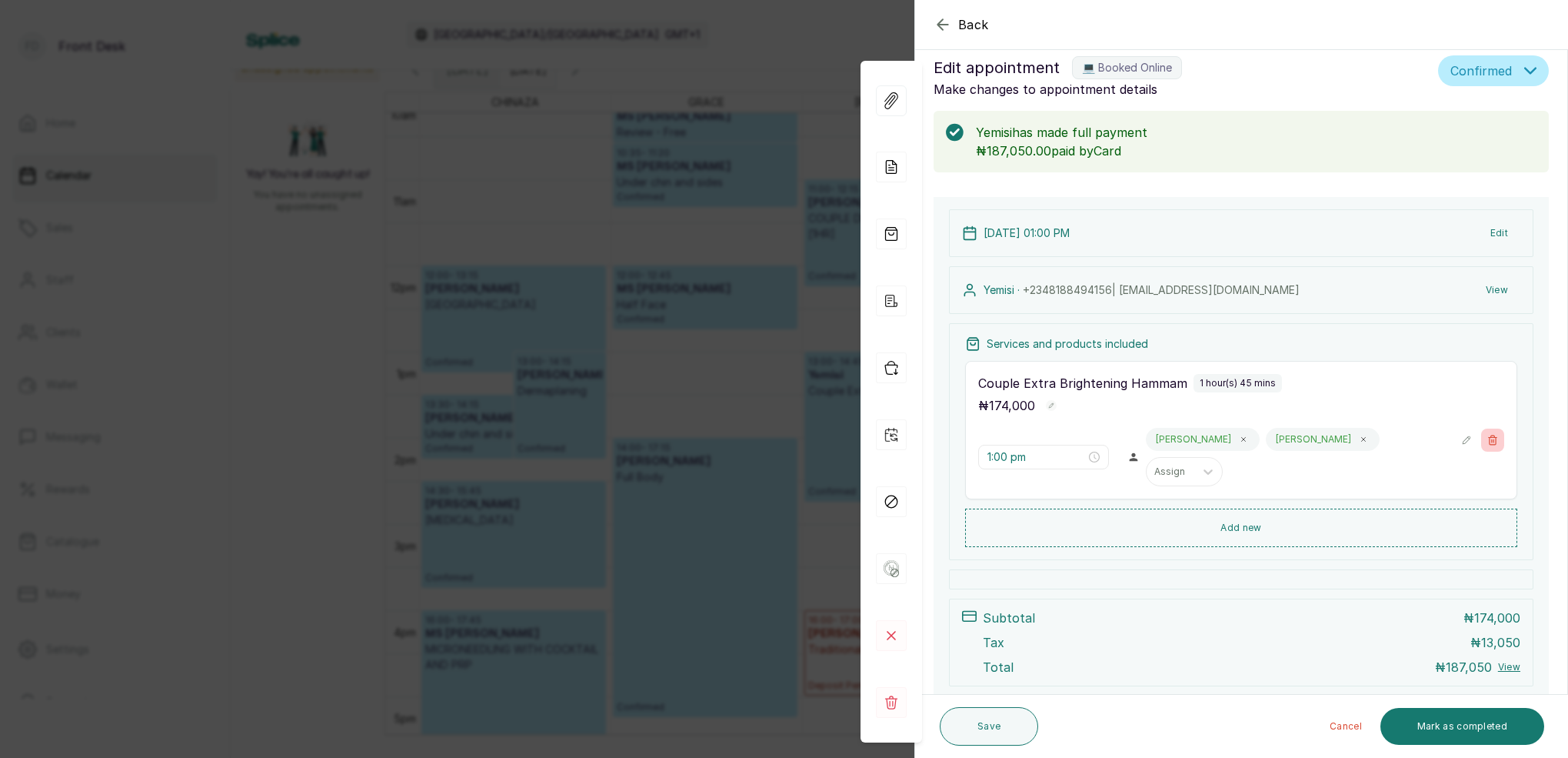
click at [1497, 442] on button "Show no-show/cancelled" at bounding box center [1492, 439] width 23 height 23
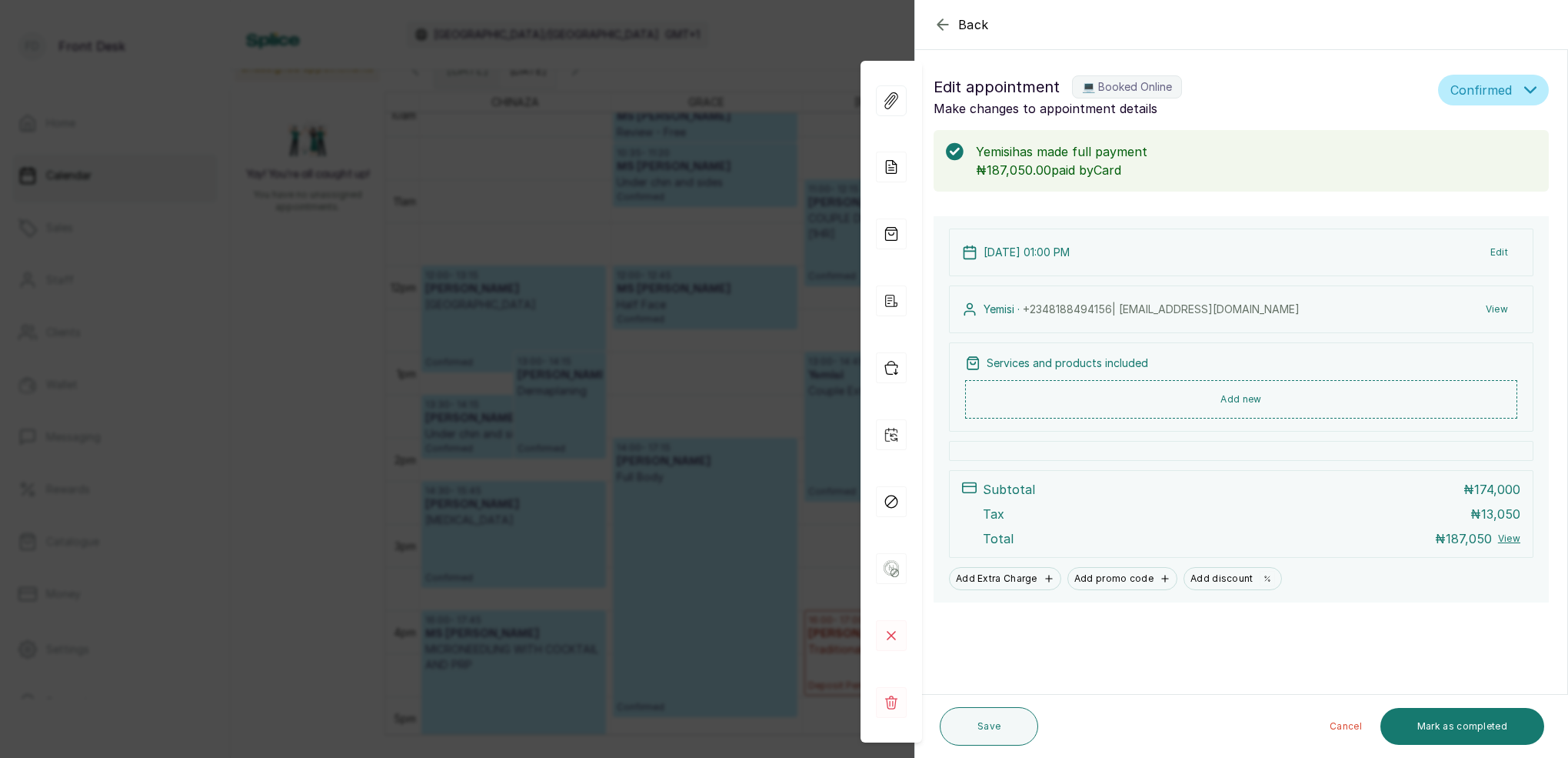
scroll to position [0, 0]
click at [1228, 408] on button "Add new" at bounding box center [1241, 398] width 552 height 37
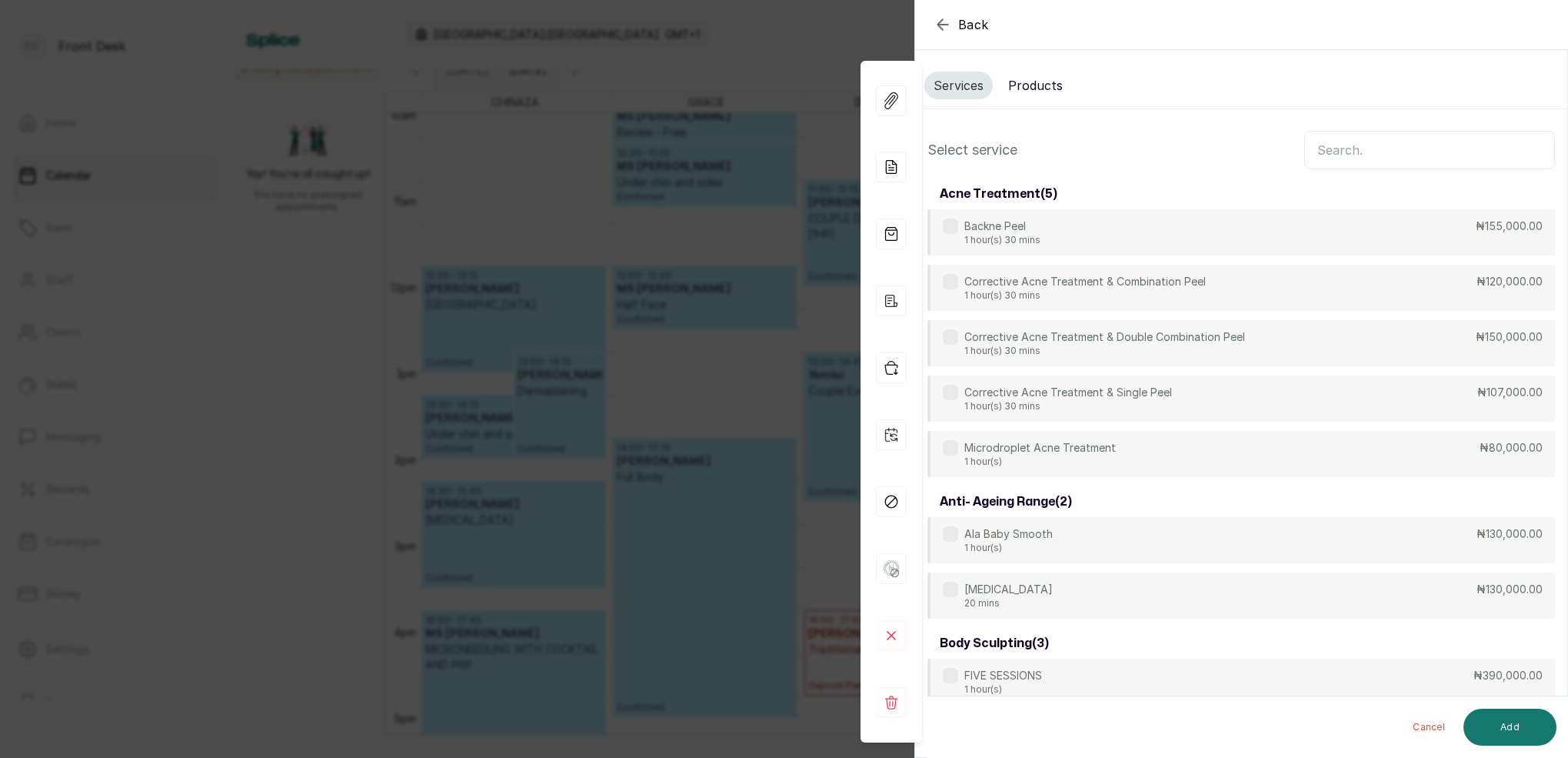
click at [1355, 150] on input "text" at bounding box center [1429, 150] width 251 height 38
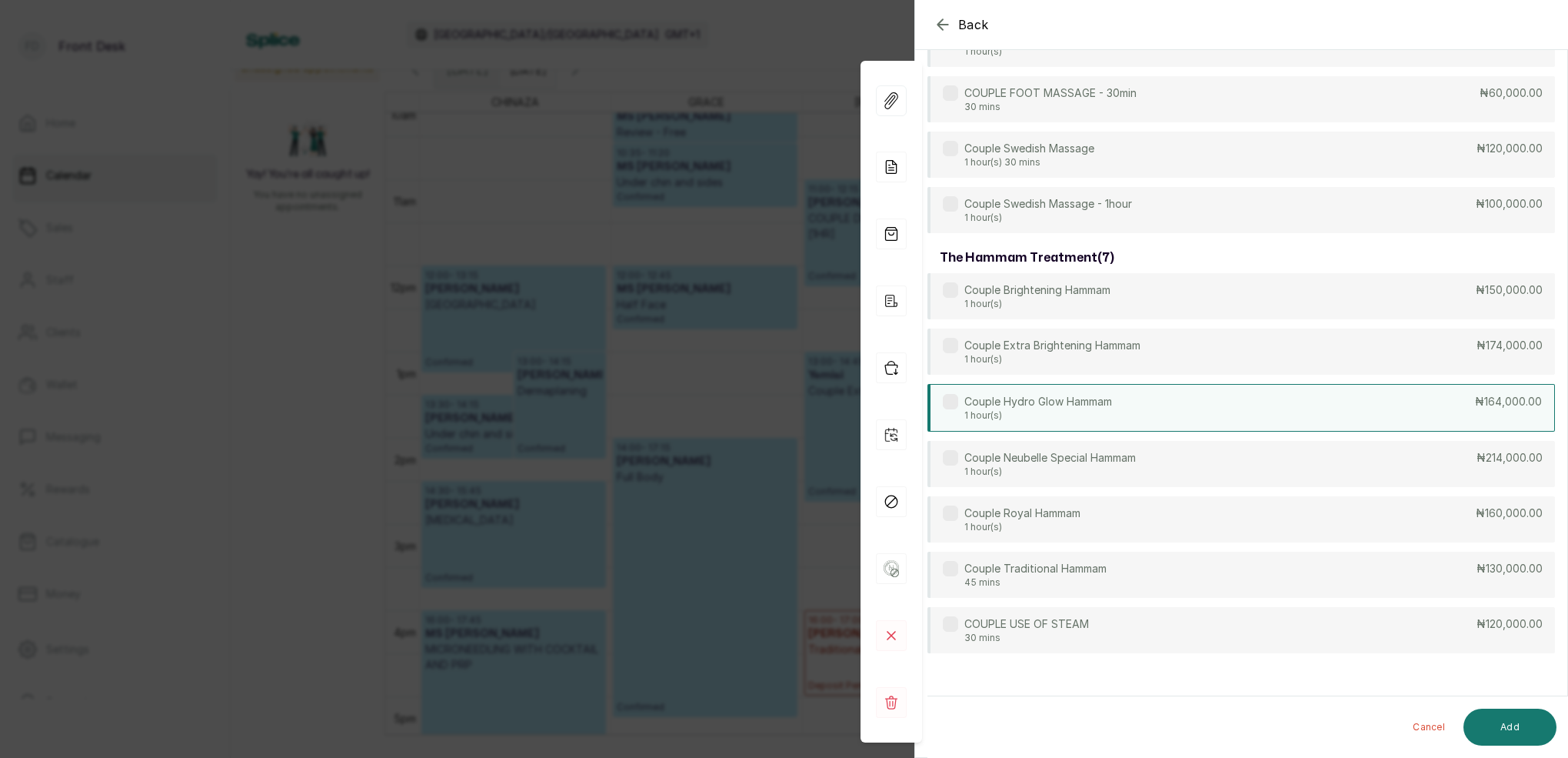
scroll to position [415, 0]
type input "couple"
drag, startPoint x: 1043, startPoint y: 349, endPoint x: 1050, endPoint y: 357, distance: 10.6
click at [1043, 349] on p "Couple Extra Brightening Hammam" at bounding box center [1052, 346] width 176 height 15
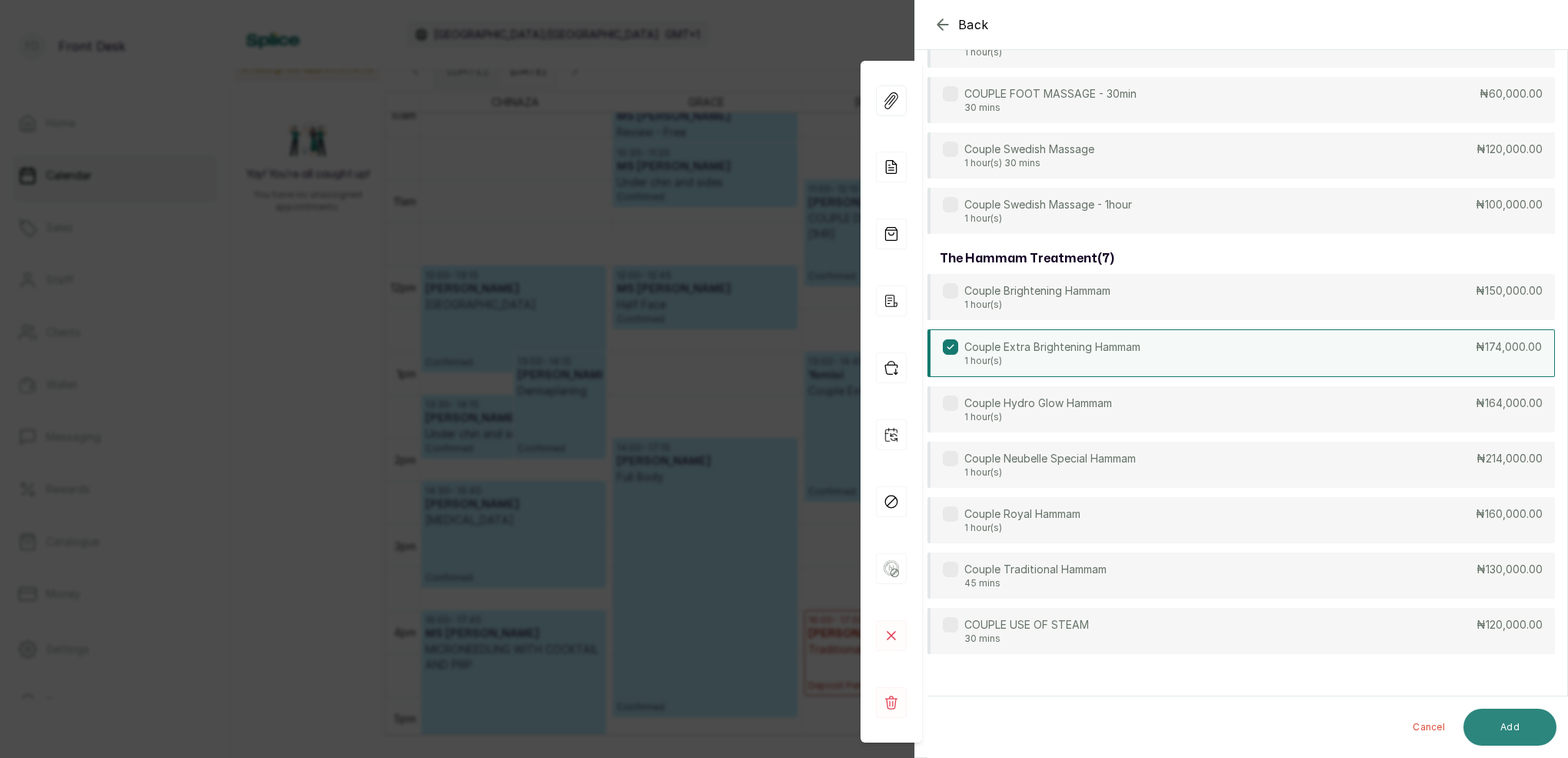
click at [1533, 722] on button "Add" at bounding box center [1509, 726] width 93 height 37
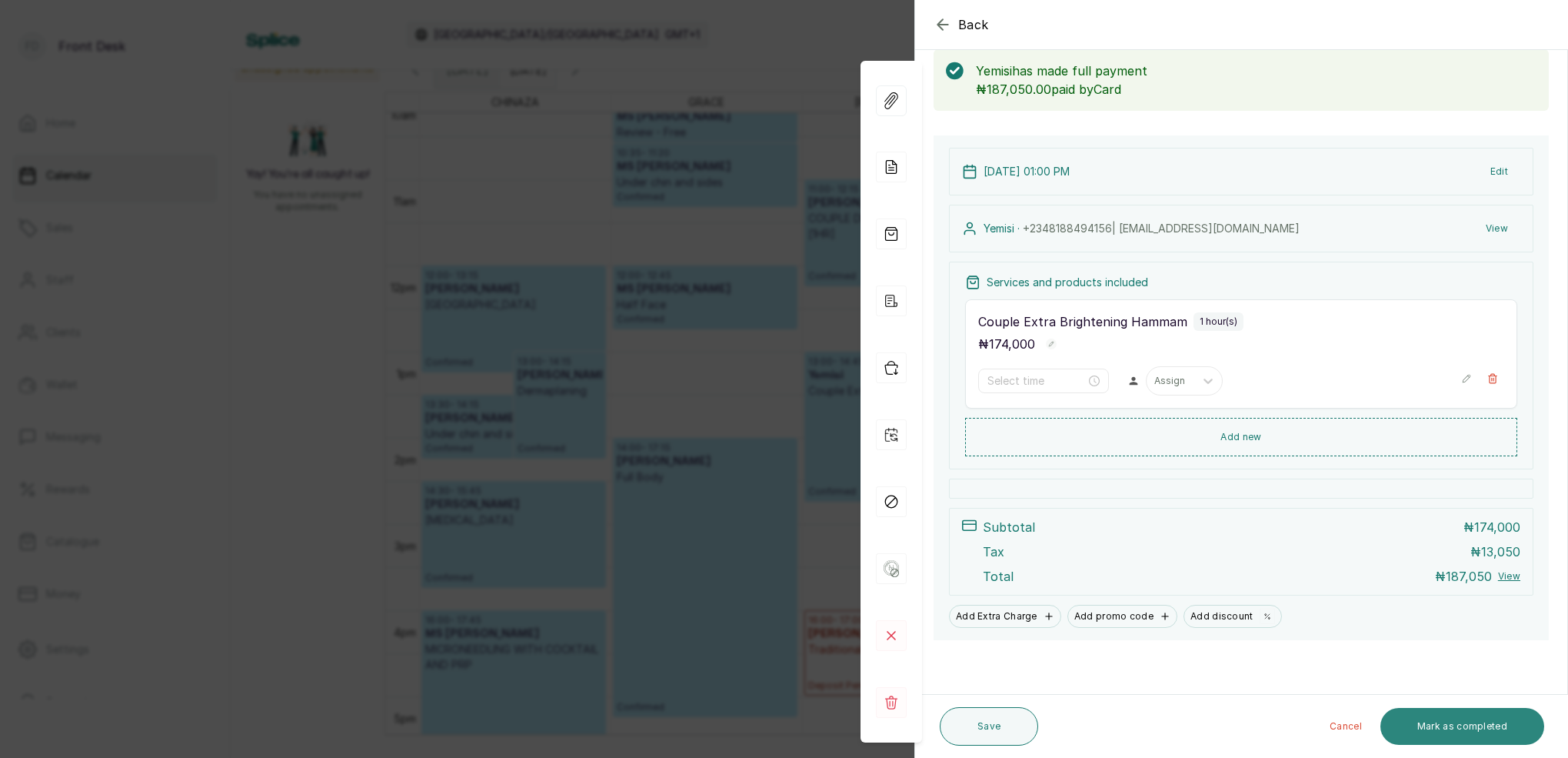
type input "1:00 pm"
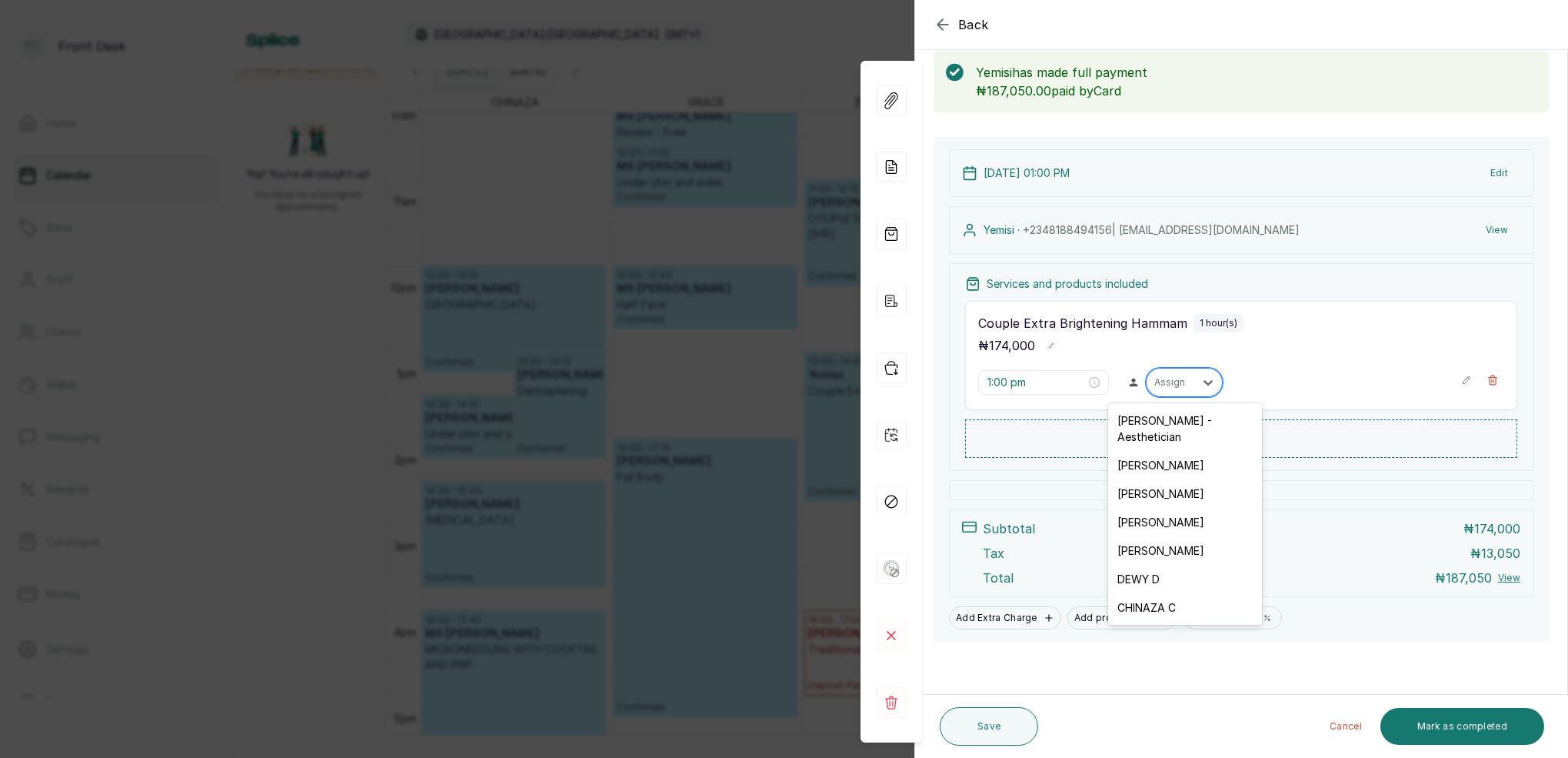
click at [1173, 383] on div "Assign" at bounding box center [1170, 383] width 33 height 11
click at [1154, 479] on div "[PERSON_NAME]" at bounding box center [1185, 492] width 154 height 28
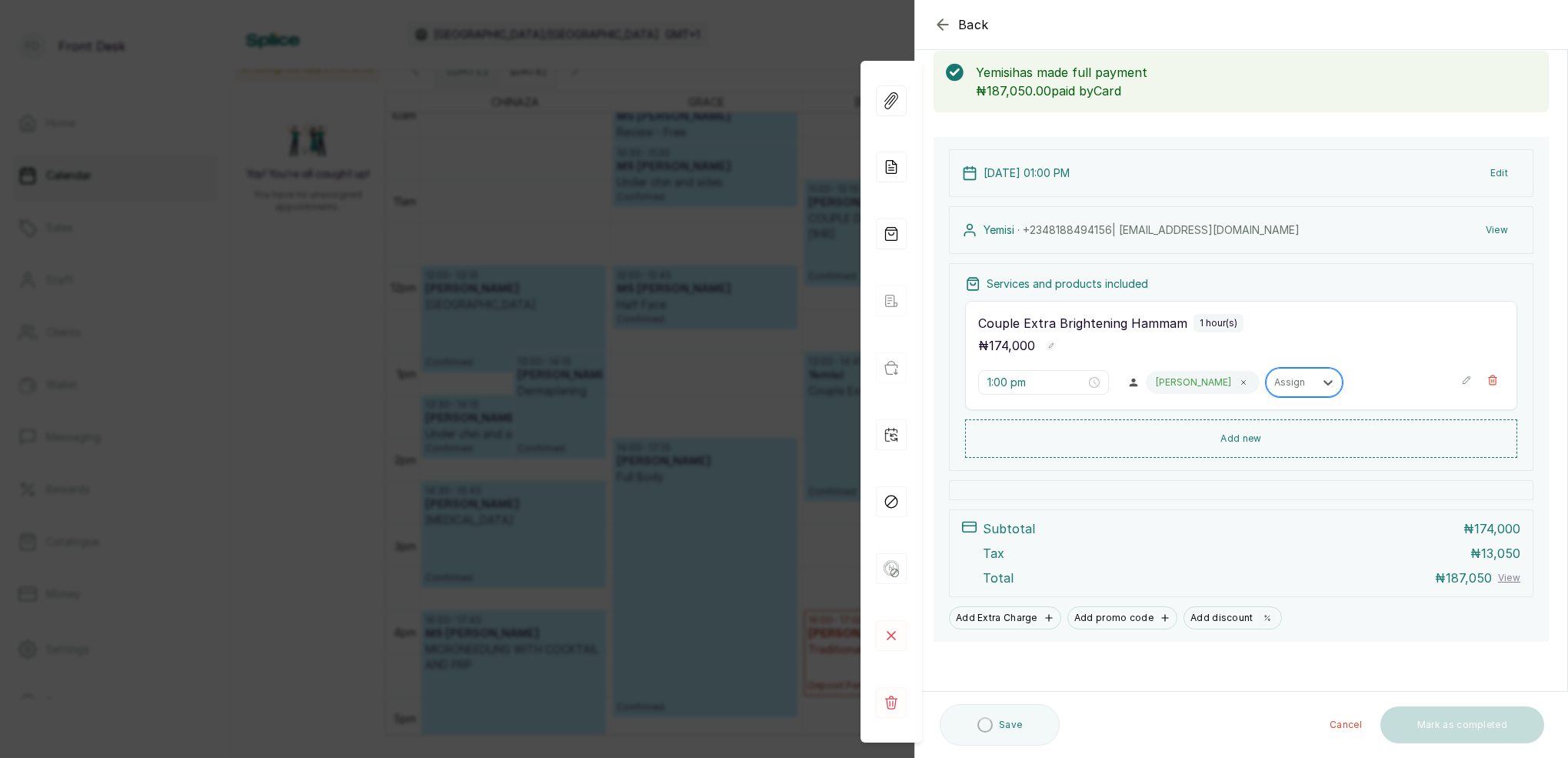
click at [1274, 383] on div "Assign" at bounding box center [1291, 383] width 33 height 11
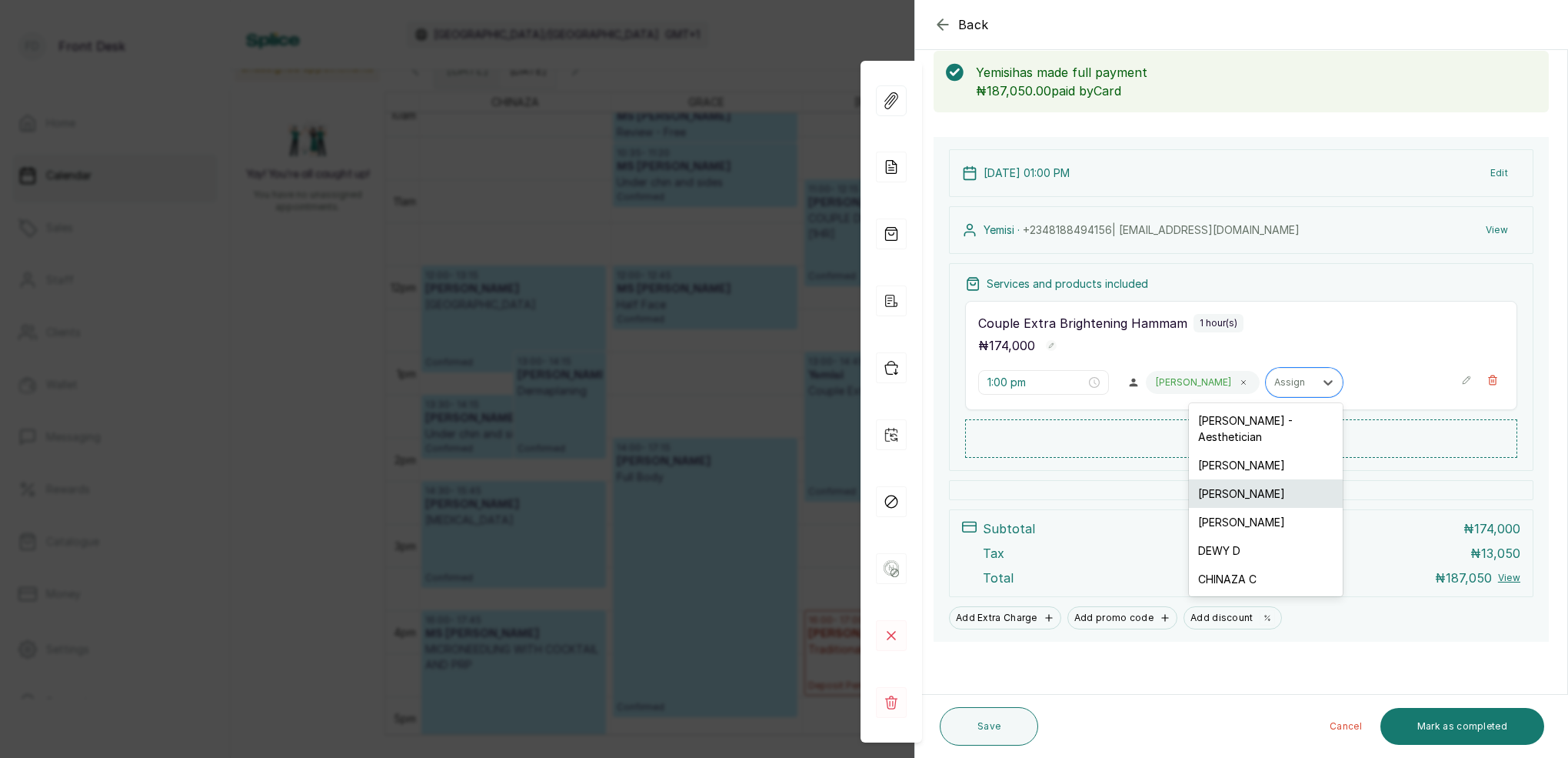
click at [1228, 479] on div "[PERSON_NAME]" at bounding box center [1265, 492] width 154 height 28
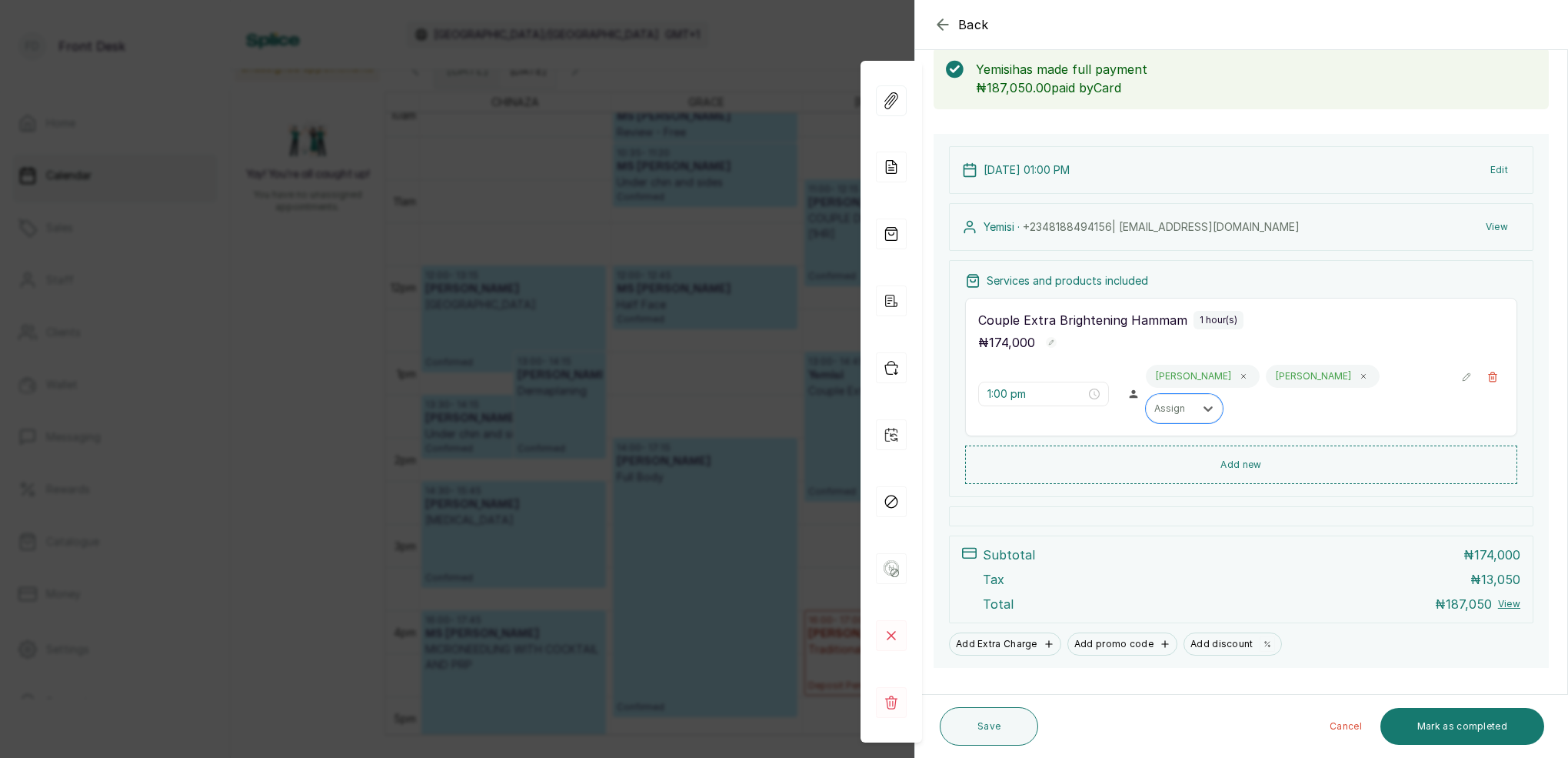
scroll to position [81, 0]
click at [987, 735] on button "Save" at bounding box center [989, 726] width 99 height 38
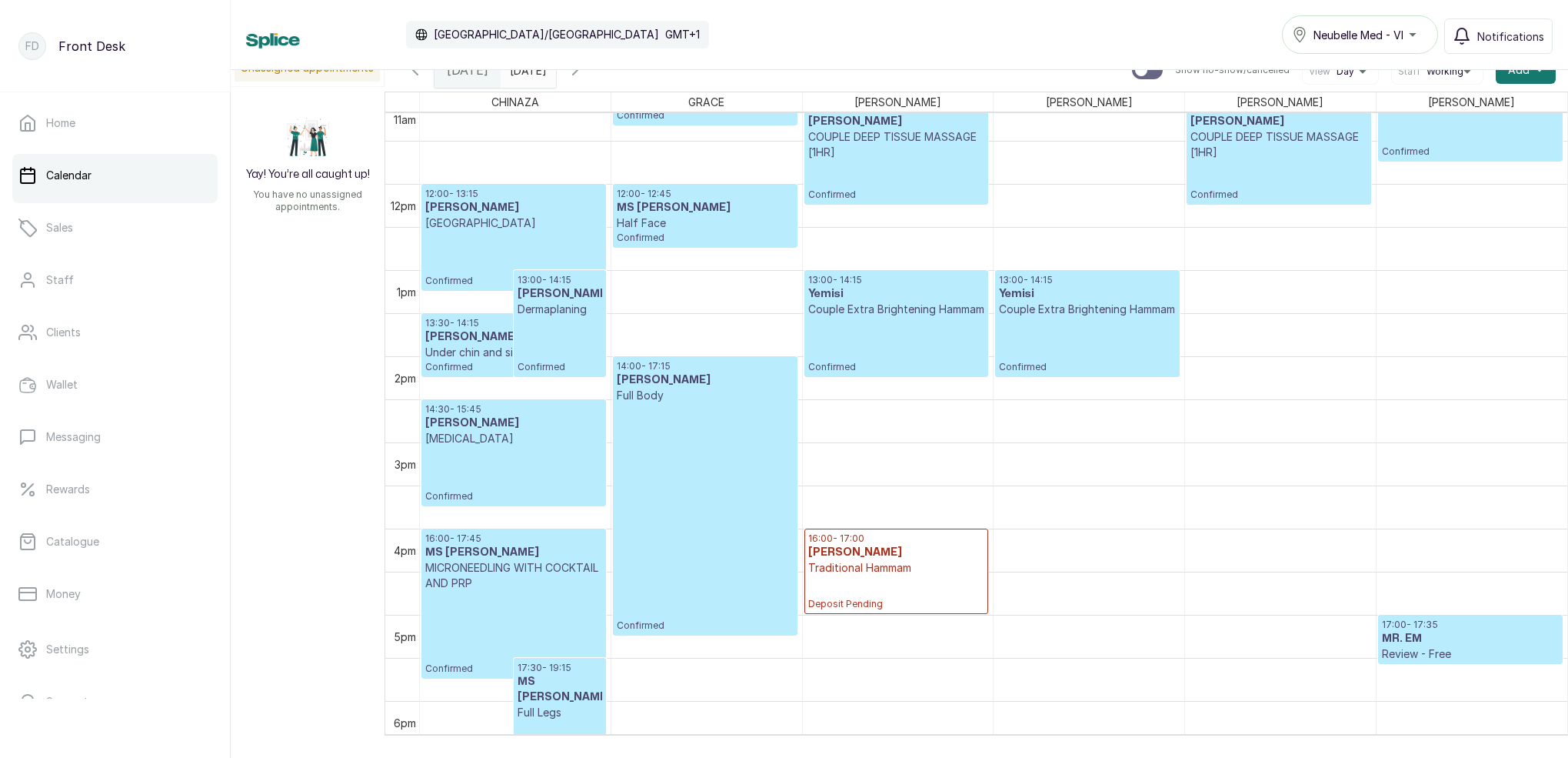
scroll to position [963, 0]
click at [538, 230] on p "[GEOGRAPHIC_DATA]" at bounding box center [513, 223] width 177 height 15
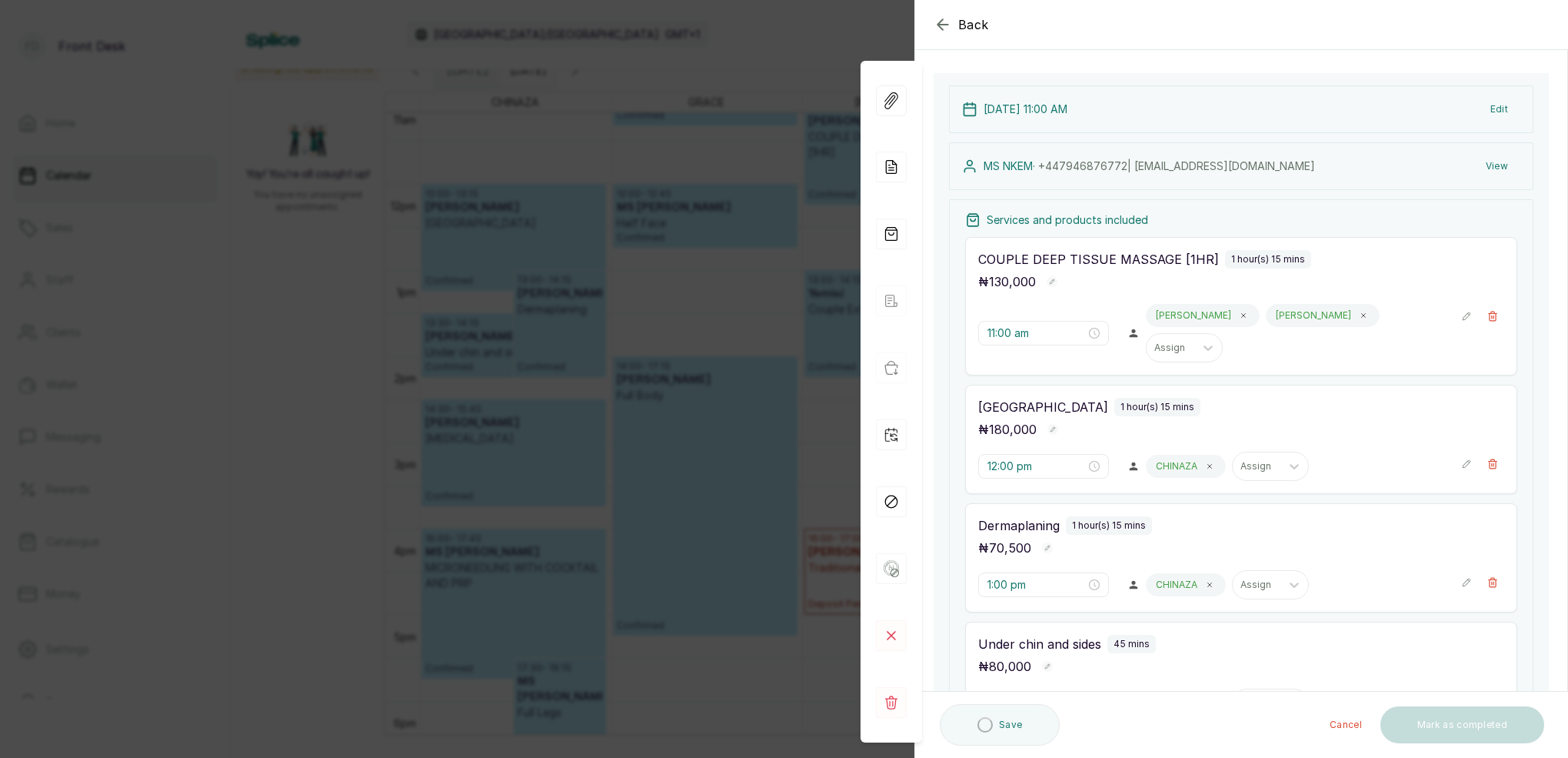
scroll to position [224, 0]
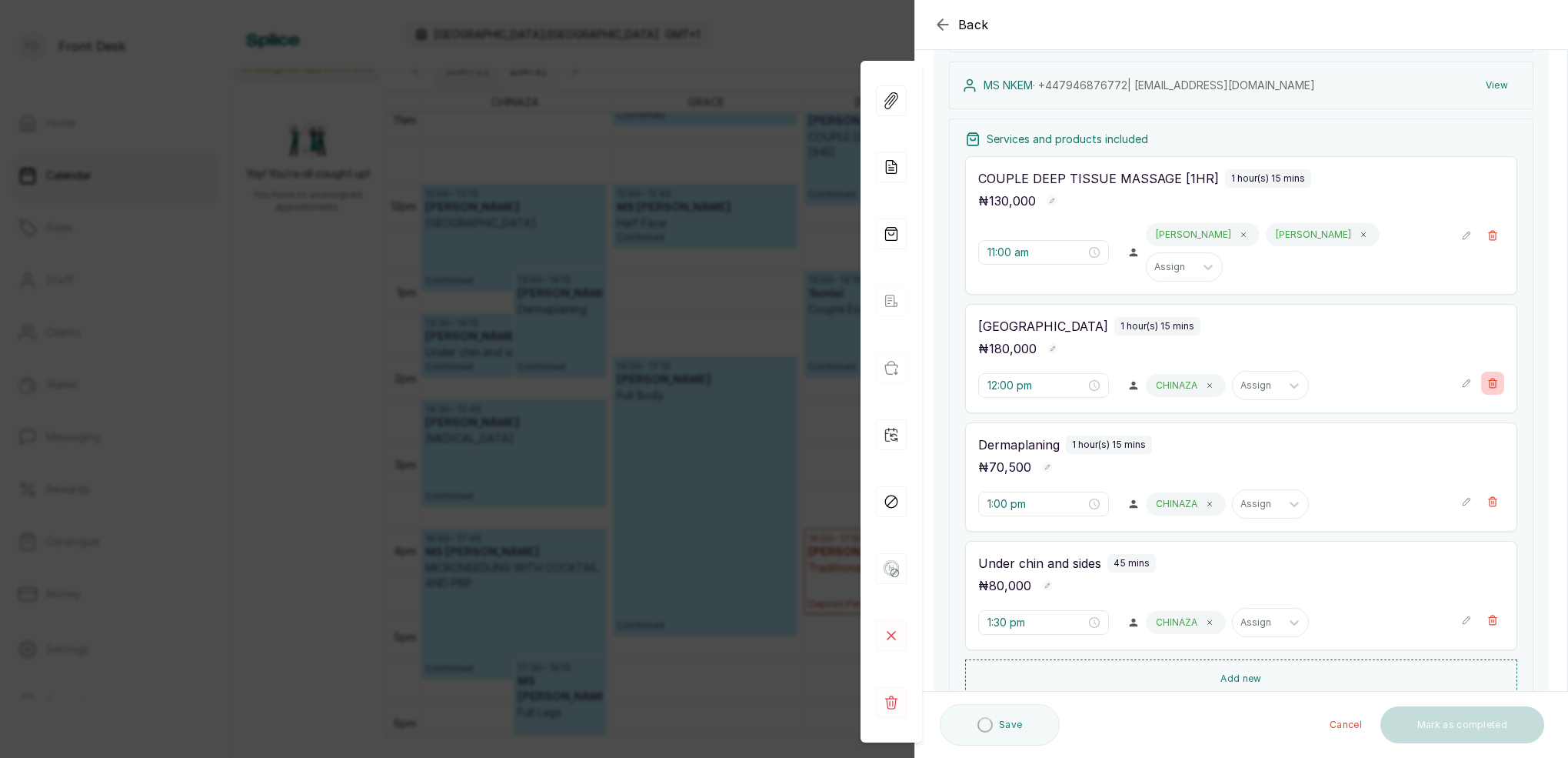
click at [1489, 378] on icon "button" at bounding box center [1492, 383] width 8 height 9
type input "1:00 pm"
type input "1:30 pm"
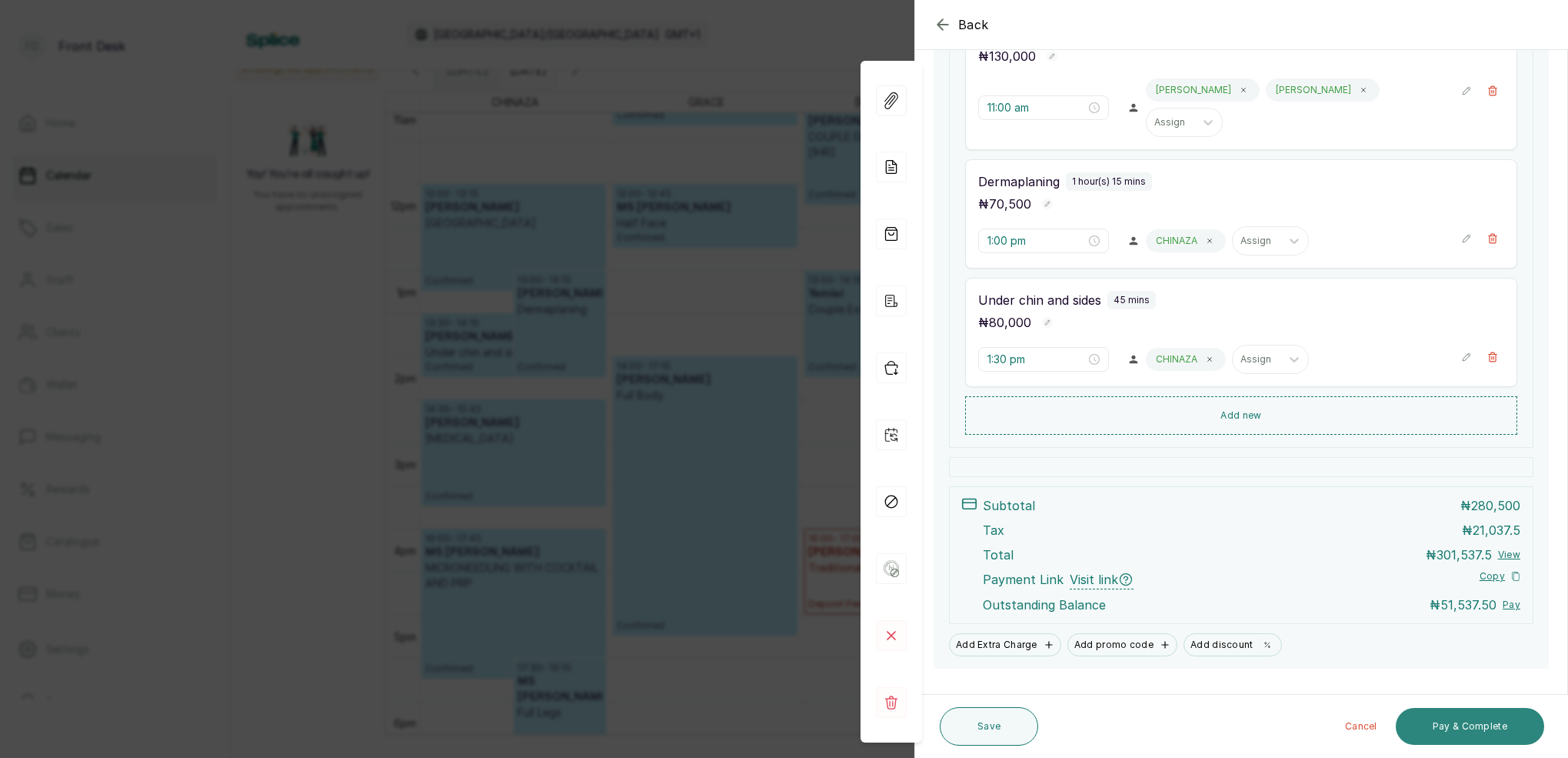
scroll to position [367, 0]
click at [999, 728] on button "Save" at bounding box center [989, 726] width 99 height 38
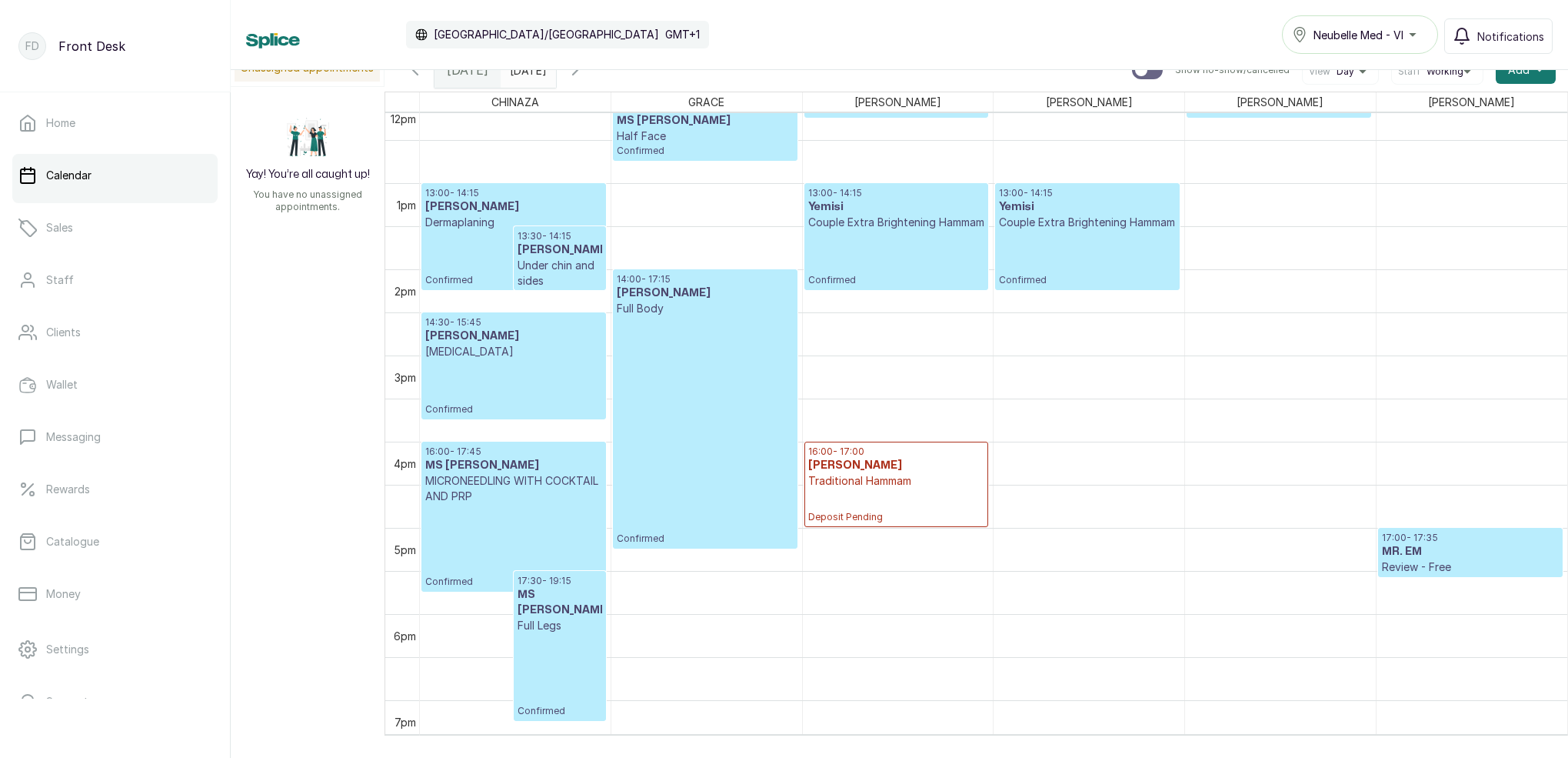
scroll to position [1063, 0]
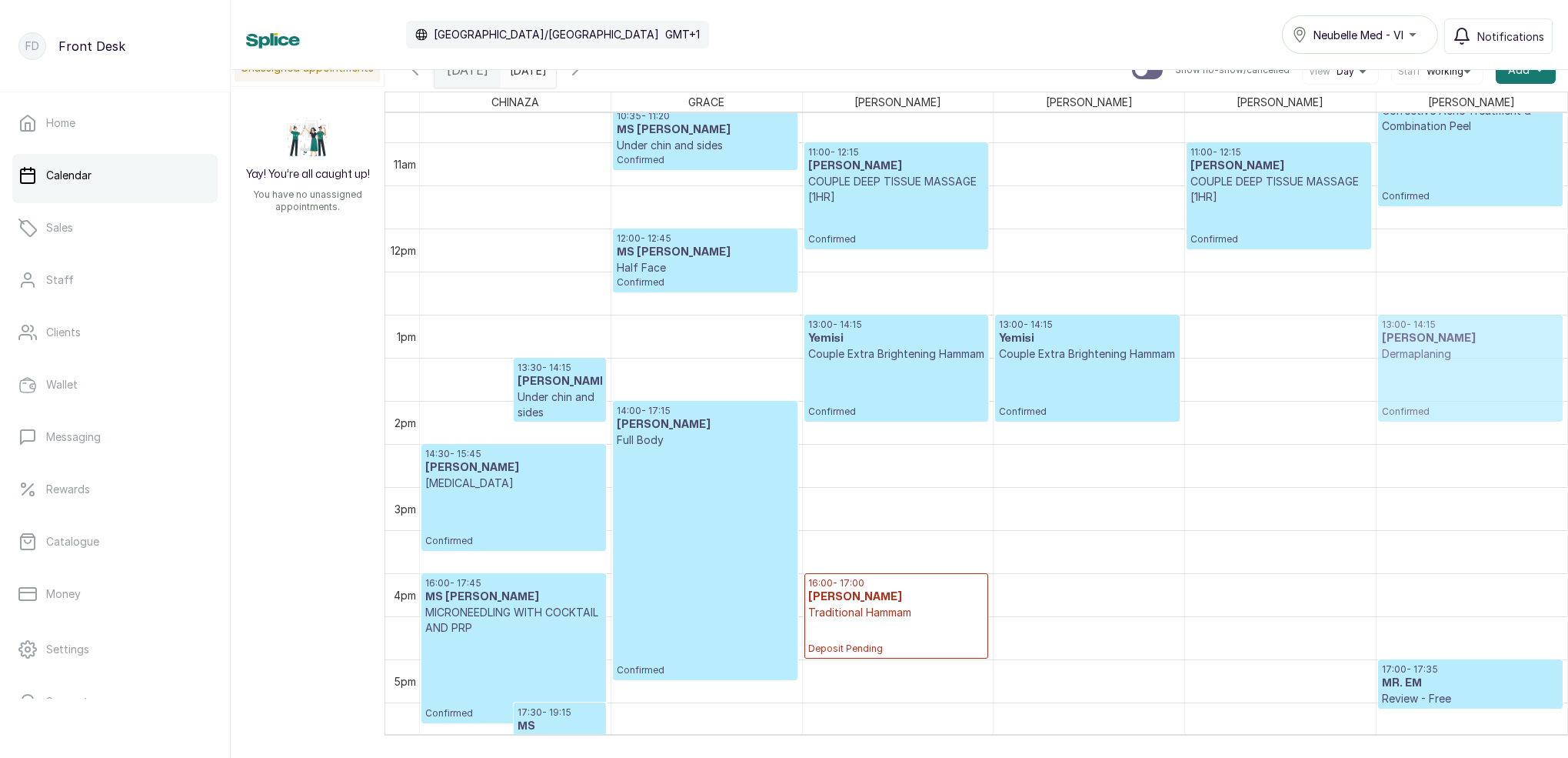
drag, startPoint x: 497, startPoint y: 346, endPoint x: 1407, endPoint y: 337, distance: 910.0
click at [1407, 337] on tr "13:00 - 14:15 [PERSON_NAME] Dermaplaning Confirmed 13:30 - 14:15 [PERSON_NAME] …" at bounding box center [993, 228] width 1147 height 2067
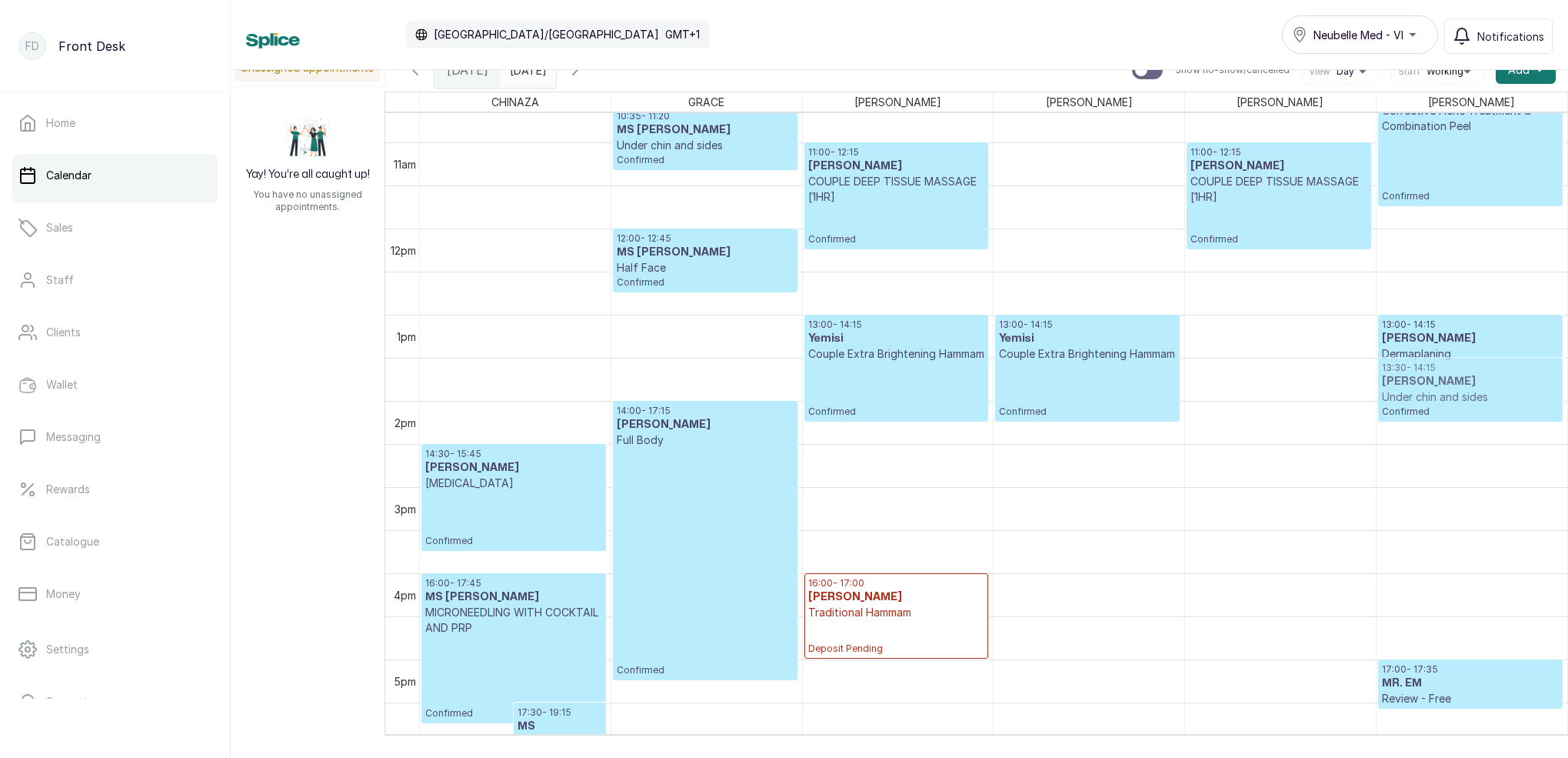
drag, startPoint x: 1195, startPoint y: 377, endPoint x: 1398, endPoint y: 365, distance: 203.4
click at [1400, 366] on tr "16:00 - 17:45 MS SONUME MICRONEEDLING WITH COCKTAIL AND PRP Confirmed 17:30 - 1…" at bounding box center [993, 228] width 1147 height 2067
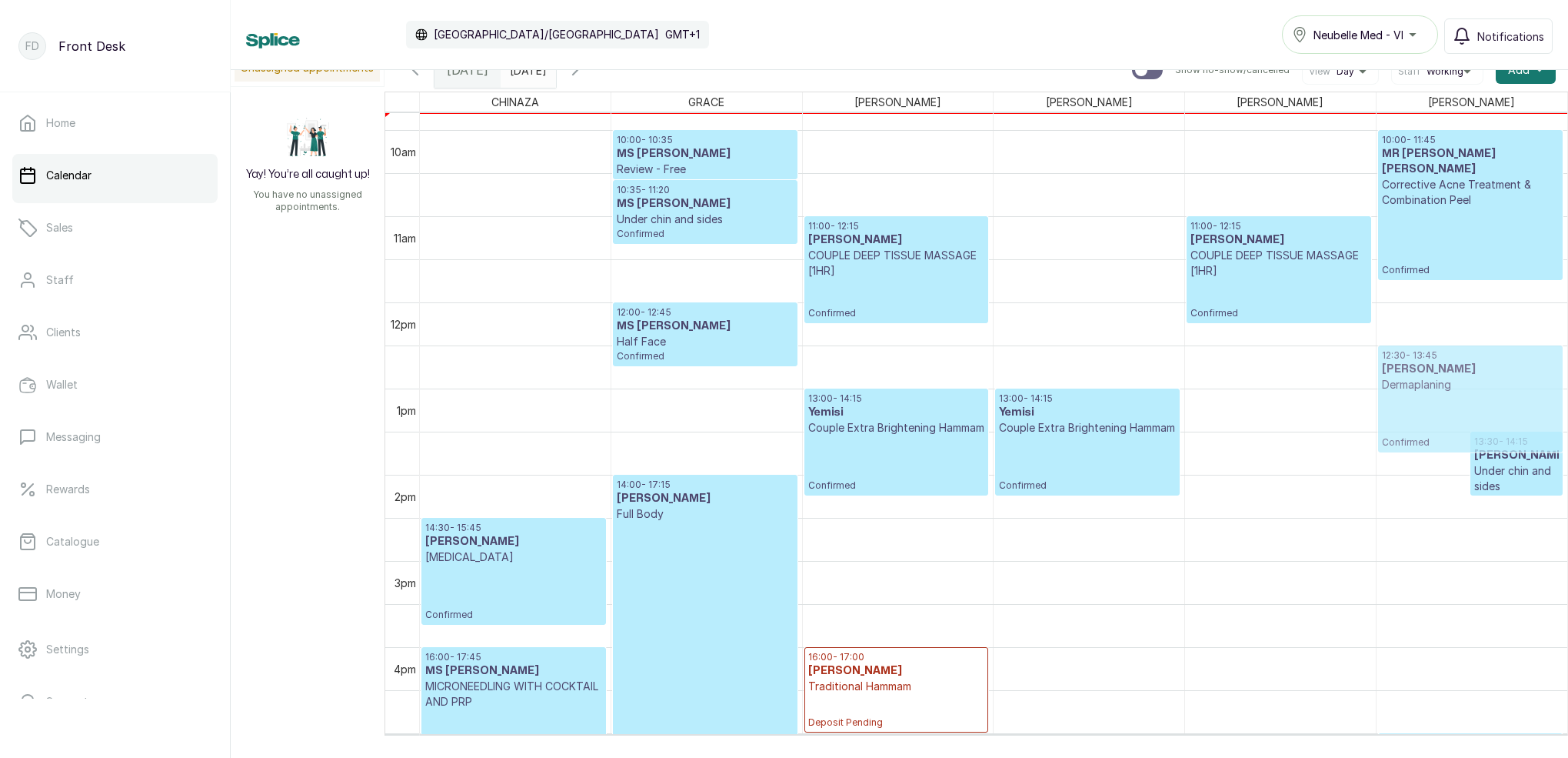
drag, startPoint x: 1438, startPoint y: 410, endPoint x: 1436, endPoint y: 377, distance: 33.1
click at [1436, 377] on div "13:00 - 14:15 [PERSON_NAME] Dermaplaning Confirmed 13:30 - 14:15 [PERSON_NAME] …" at bounding box center [1471, 302] width 190 height 2067
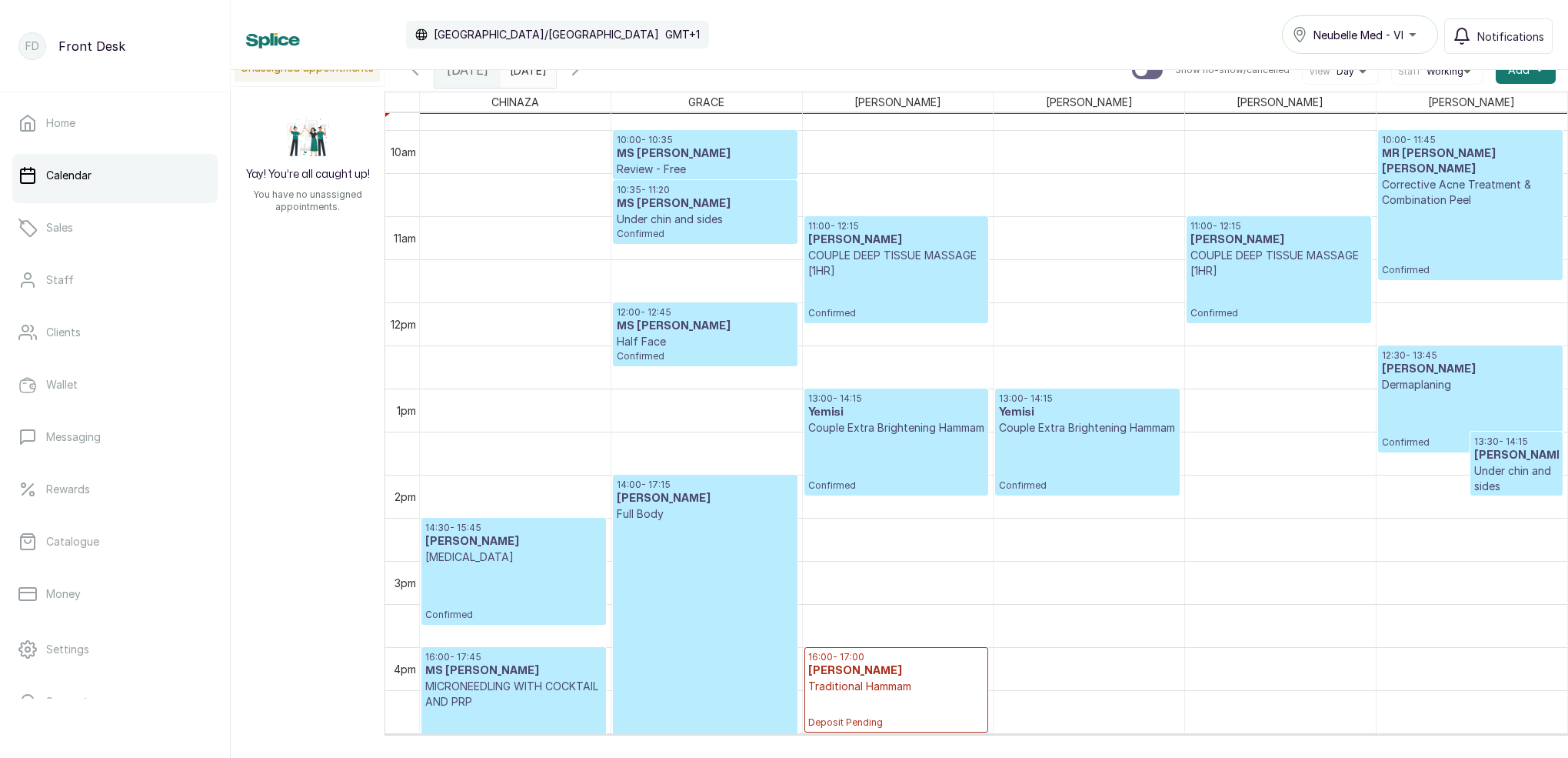
click at [1434, 376] on span "12:30 - 13:45 [PERSON_NAME] Dermaplaning" at bounding box center [1469, 371] width 177 height 44
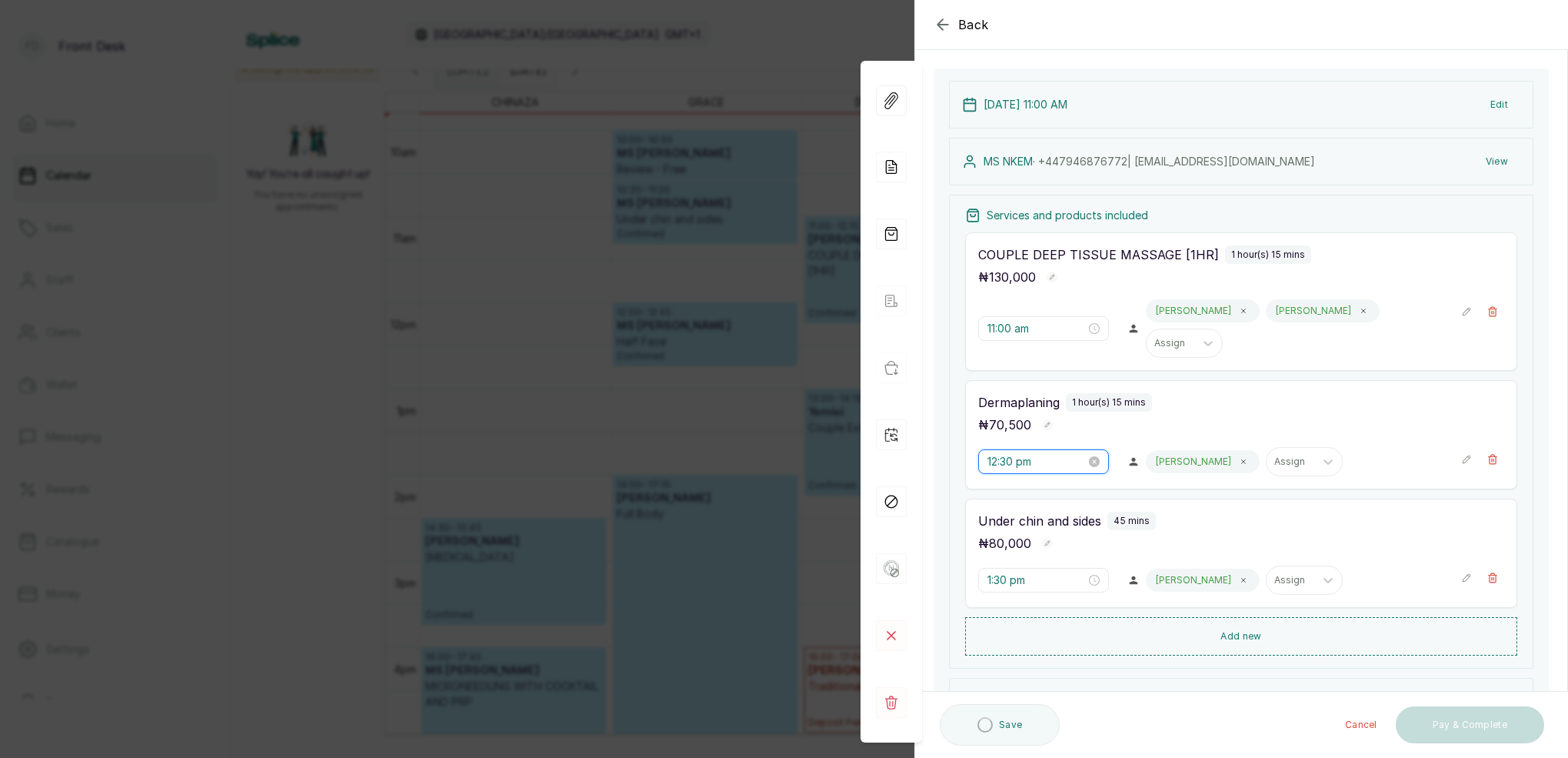
click at [1011, 453] on input "12:30 pm" at bounding box center [1036, 462] width 99 height 17
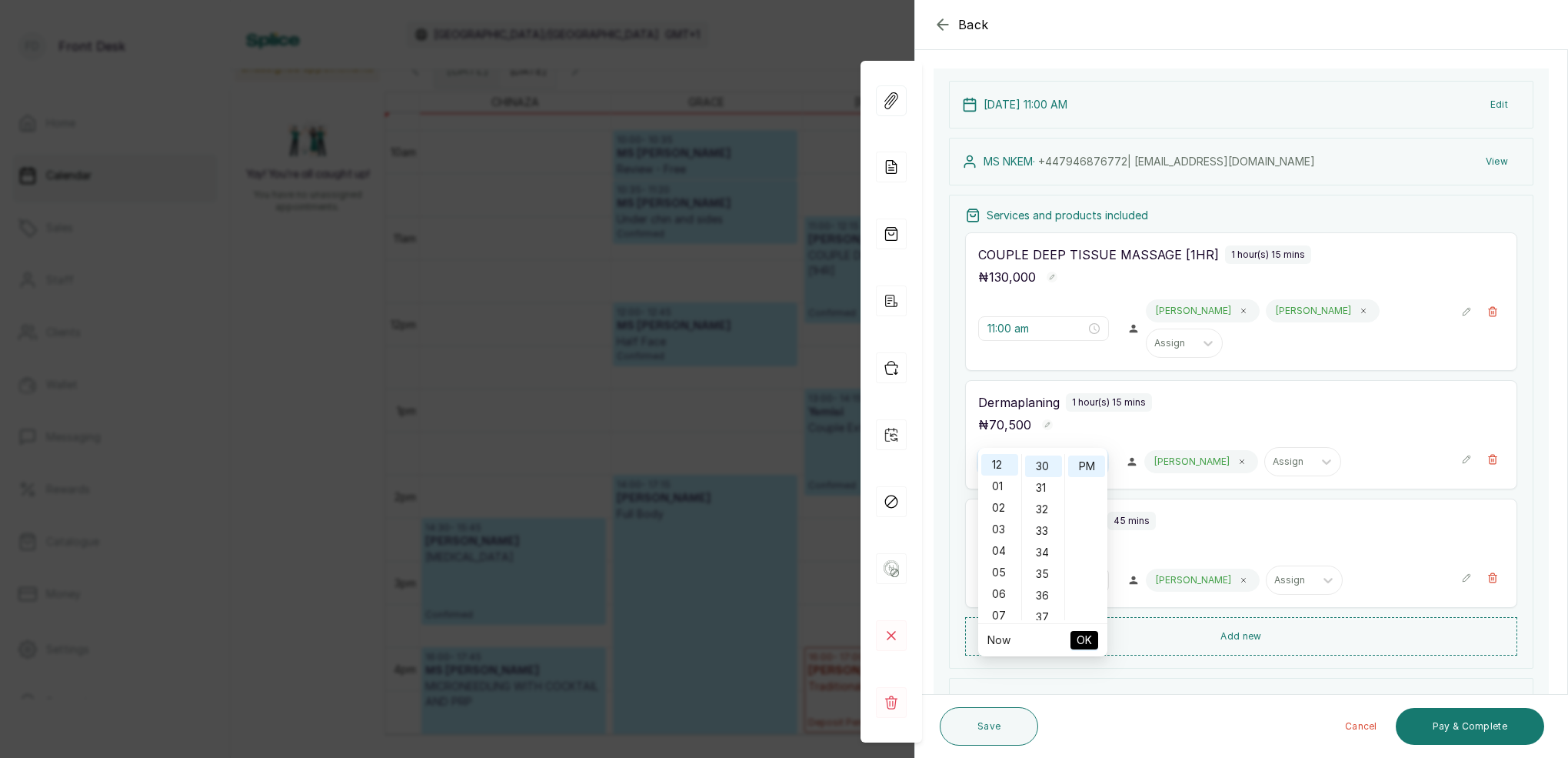
type input "12:30 pm"
drag, startPoint x: 1391, startPoint y: 384, endPoint x: 1275, endPoint y: 443, distance: 130.1
click at [1387, 393] on div "Dermaplaning 1 hour(s) 15 mins ₦ 70,500" at bounding box center [1241, 413] width 526 height 42
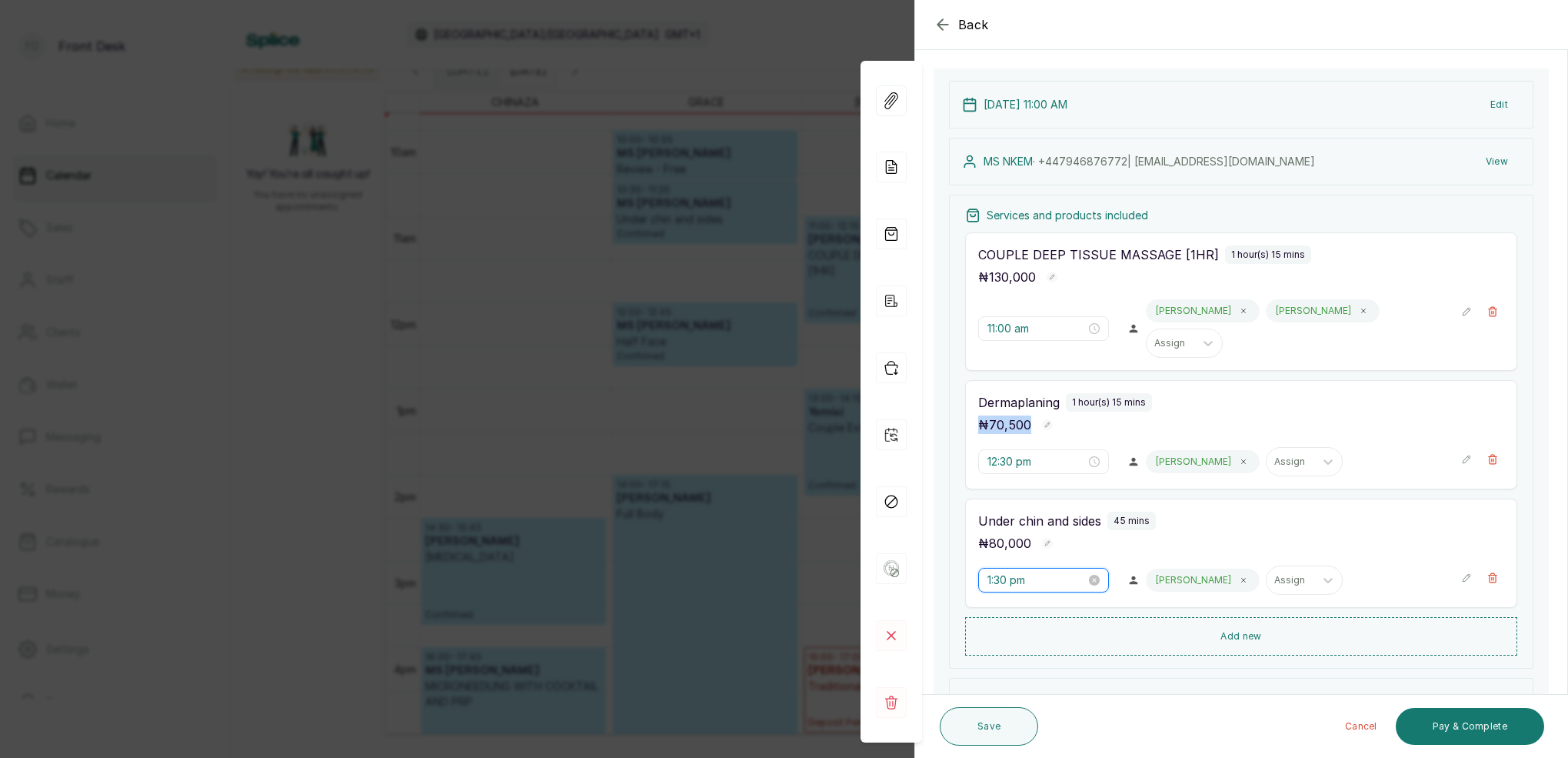
click at [1007, 571] on input "1:30 pm" at bounding box center [1036, 579] width 99 height 17
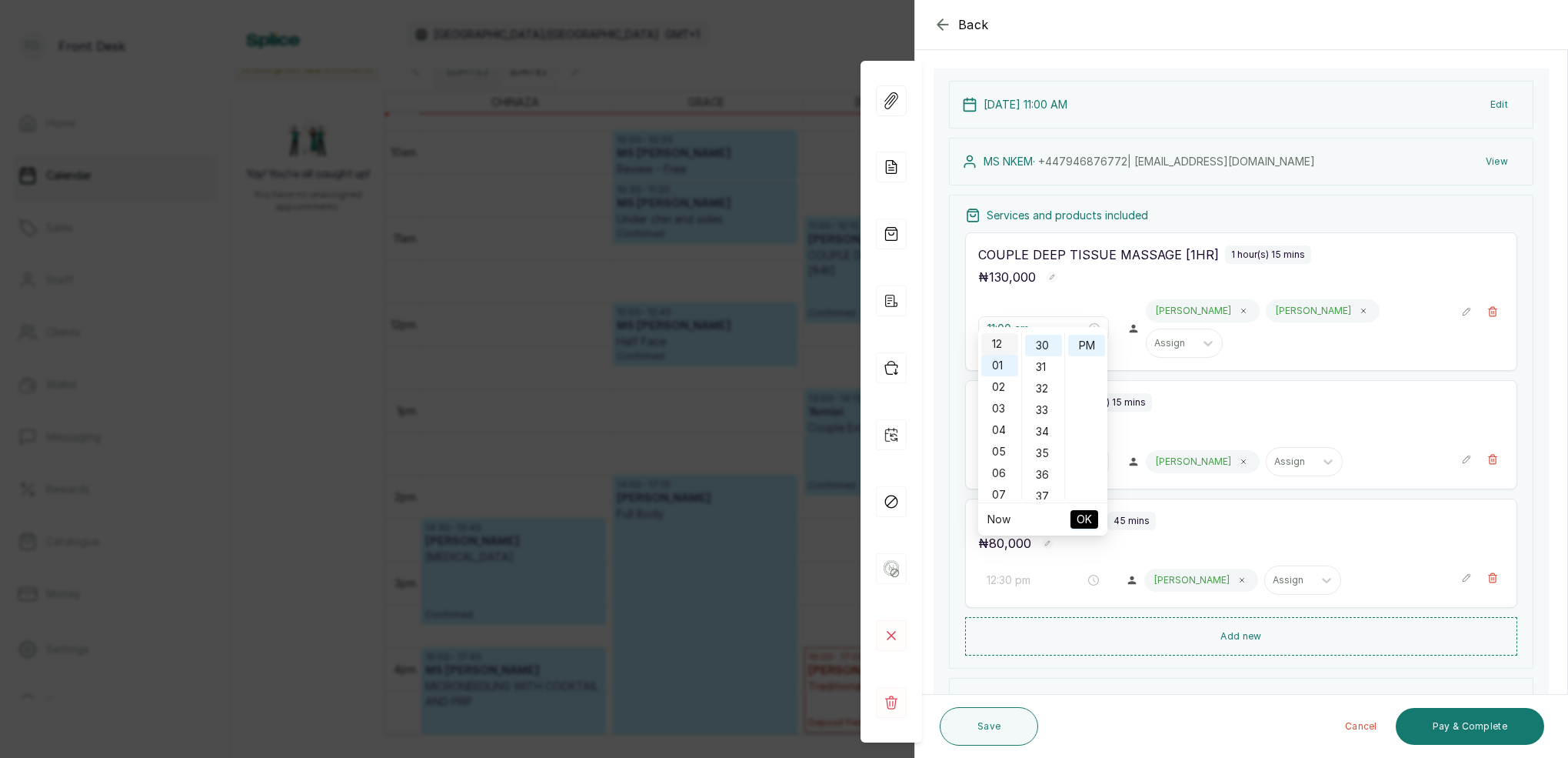
click at [1001, 344] on div "12" at bounding box center [999, 344] width 37 height 22
type input "12:00 pm"
click at [1048, 345] on div "00" at bounding box center [1043, 344] width 37 height 22
drag, startPoint x: 1086, startPoint y: 342, endPoint x: 1090, endPoint y: 352, distance: 10.8
click at [1086, 342] on div "PM" at bounding box center [1086, 345] width 37 height 22
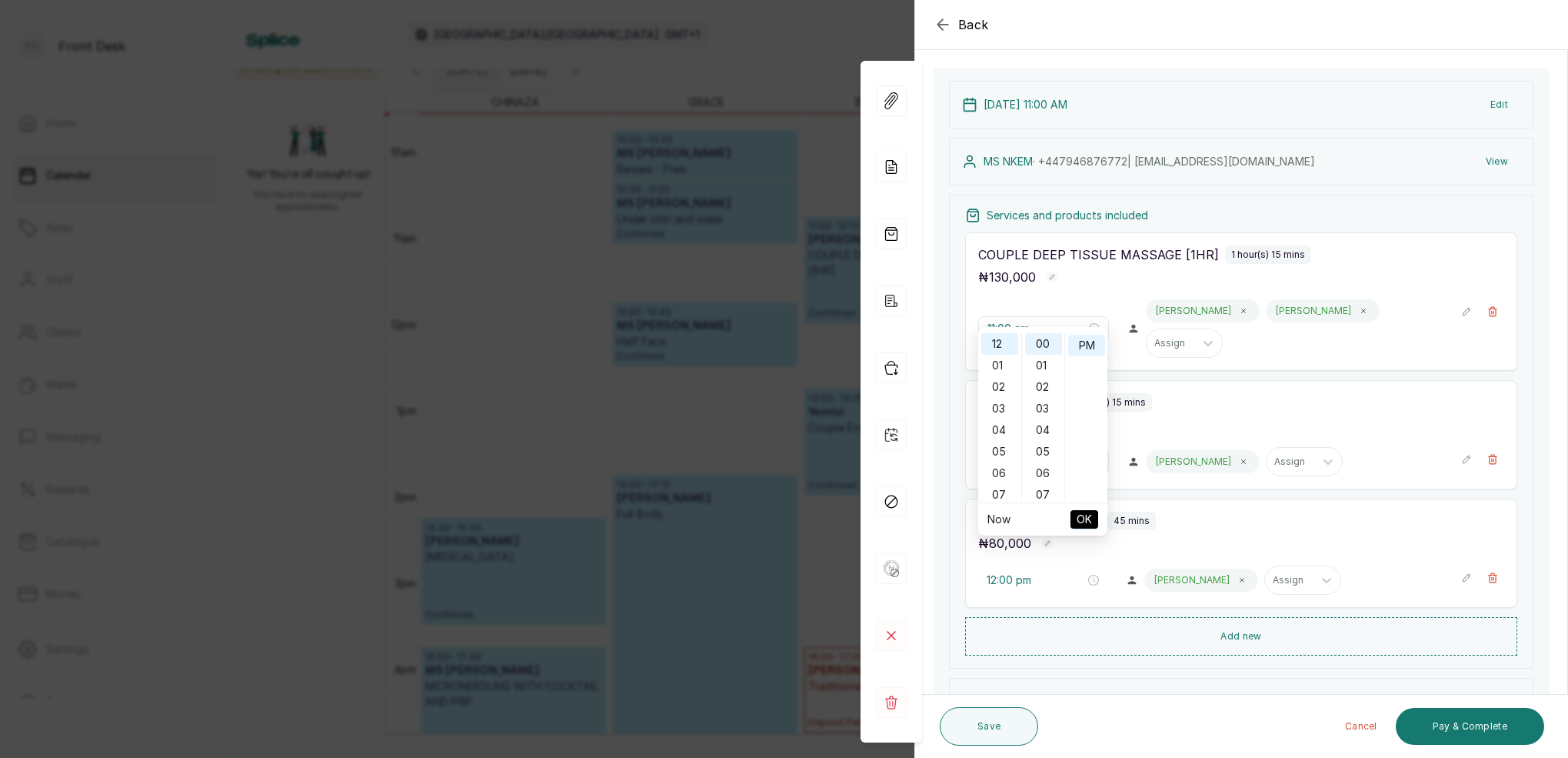
click at [1087, 520] on span "OK" at bounding box center [1084, 519] width 15 height 29
type input "12:00 pm"
type input "12:30 pm"
click at [995, 453] on input "12:00 pm" at bounding box center [1036, 462] width 99 height 17
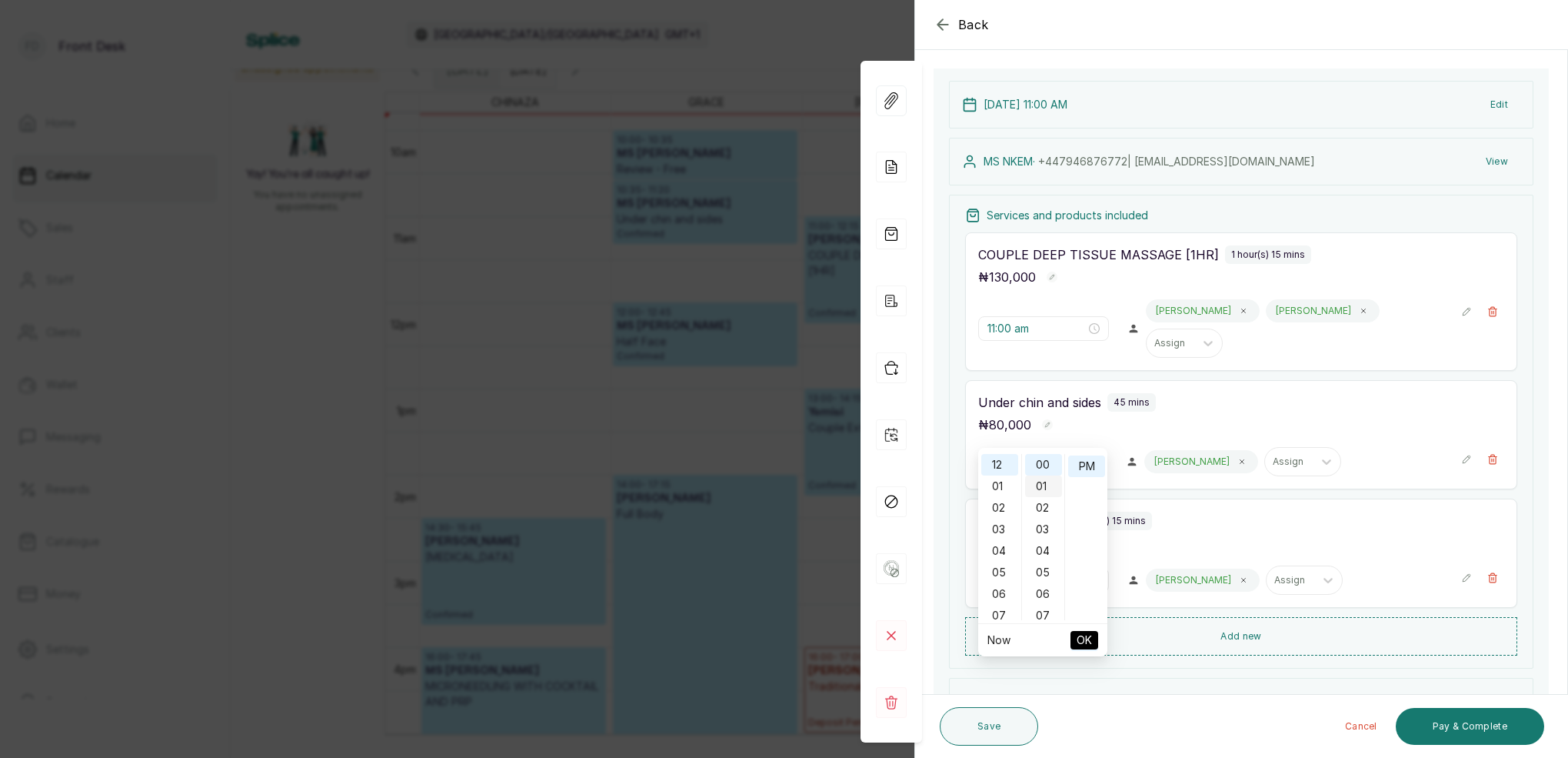
drag, startPoint x: 1006, startPoint y: 486, endPoint x: 1031, endPoint y: 475, distance: 27.3
click at [1007, 485] on div "01" at bounding box center [999, 486] width 37 height 22
click at [1051, 465] on div "00" at bounding box center [1043, 464] width 37 height 22
click at [1088, 463] on div "PM" at bounding box center [1086, 466] width 37 height 22
click at [1087, 642] on span "OK" at bounding box center [1084, 640] width 15 height 29
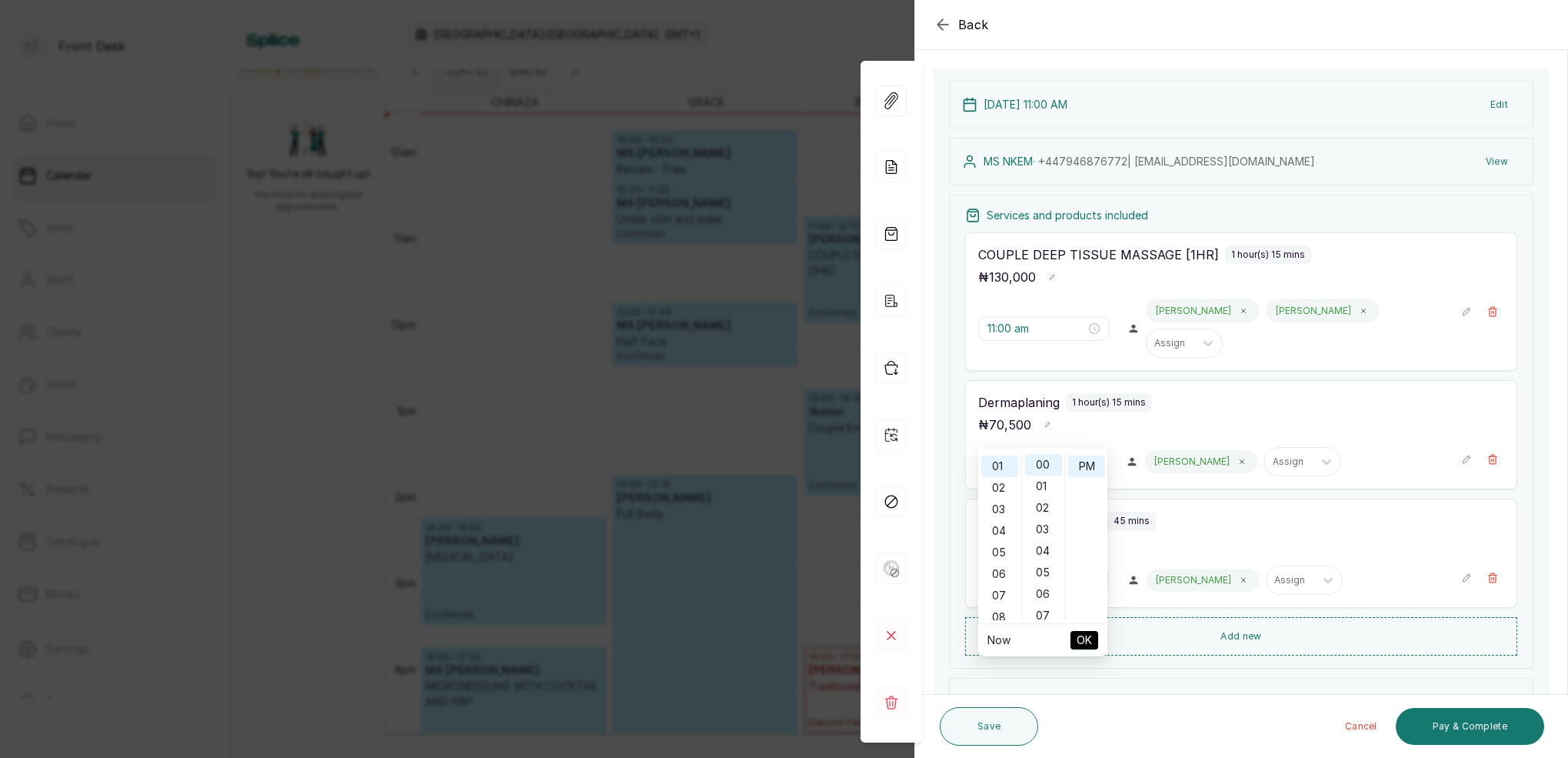
type input "12:30 pm"
click at [998, 571] on input "1:00 pm" at bounding box center [1036, 579] width 99 height 17
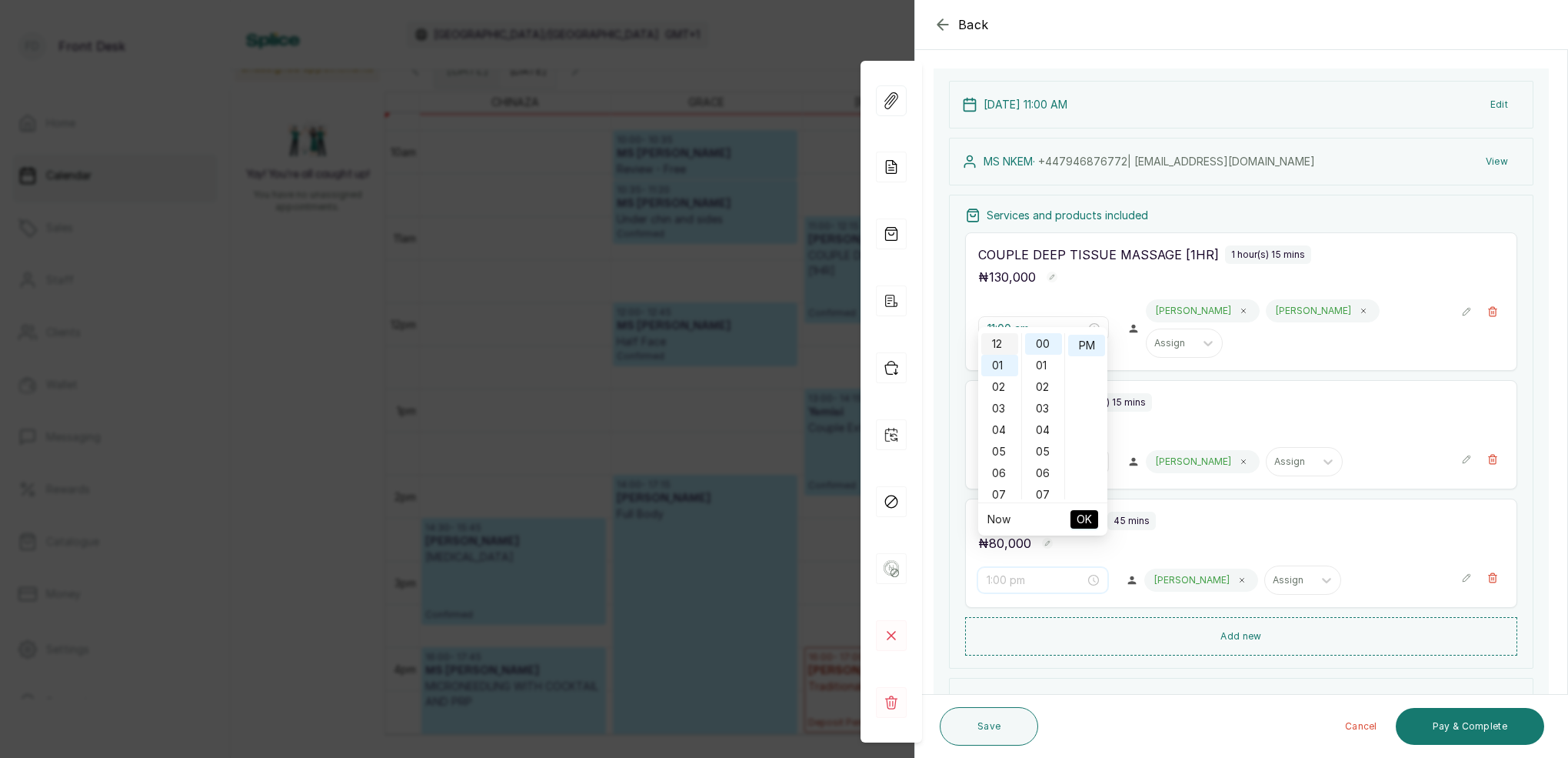
type input "12:00 pm"
drag, startPoint x: 1004, startPoint y: 347, endPoint x: 1030, endPoint y: 345, distance: 26.1
click at [1004, 347] on div "12" at bounding box center [999, 344] width 37 height 22
click at [1037, 345] on div "00" at bounding box center [1043, 344] width 37 height 22
drag, startPoint x: 1085, startPoint y: 347, endPoint x: 1099, endPoint y: 410, distance: 64.5
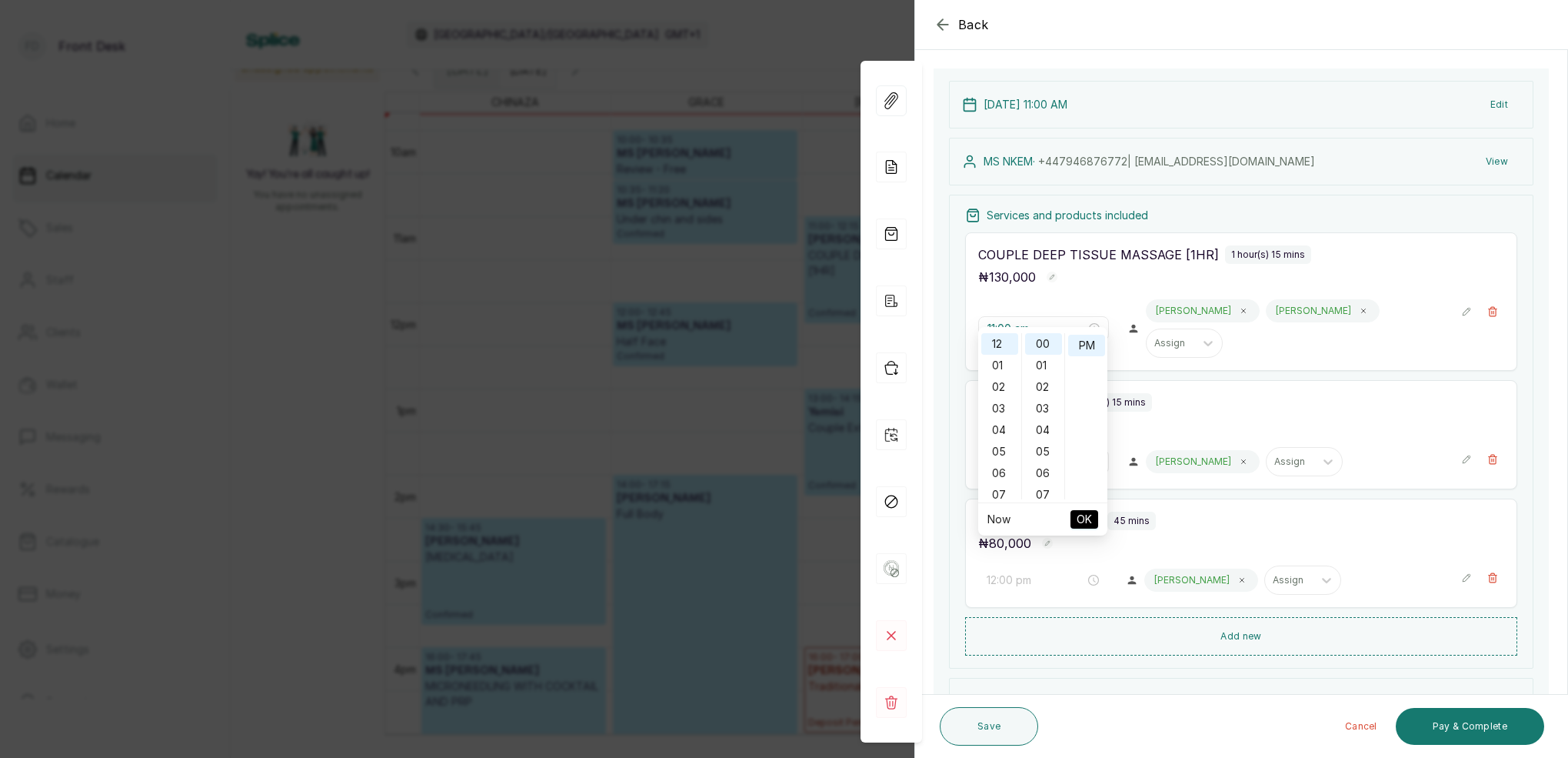
click at [1085, 347] on div "PM" at bounding box center [1086, 345] width 37 height 22
click at [1091, 524] on span "OK" at bounding box center [1084, 519] width 15 height 29
type input "12:00 pm"
type input "12:30 pm"
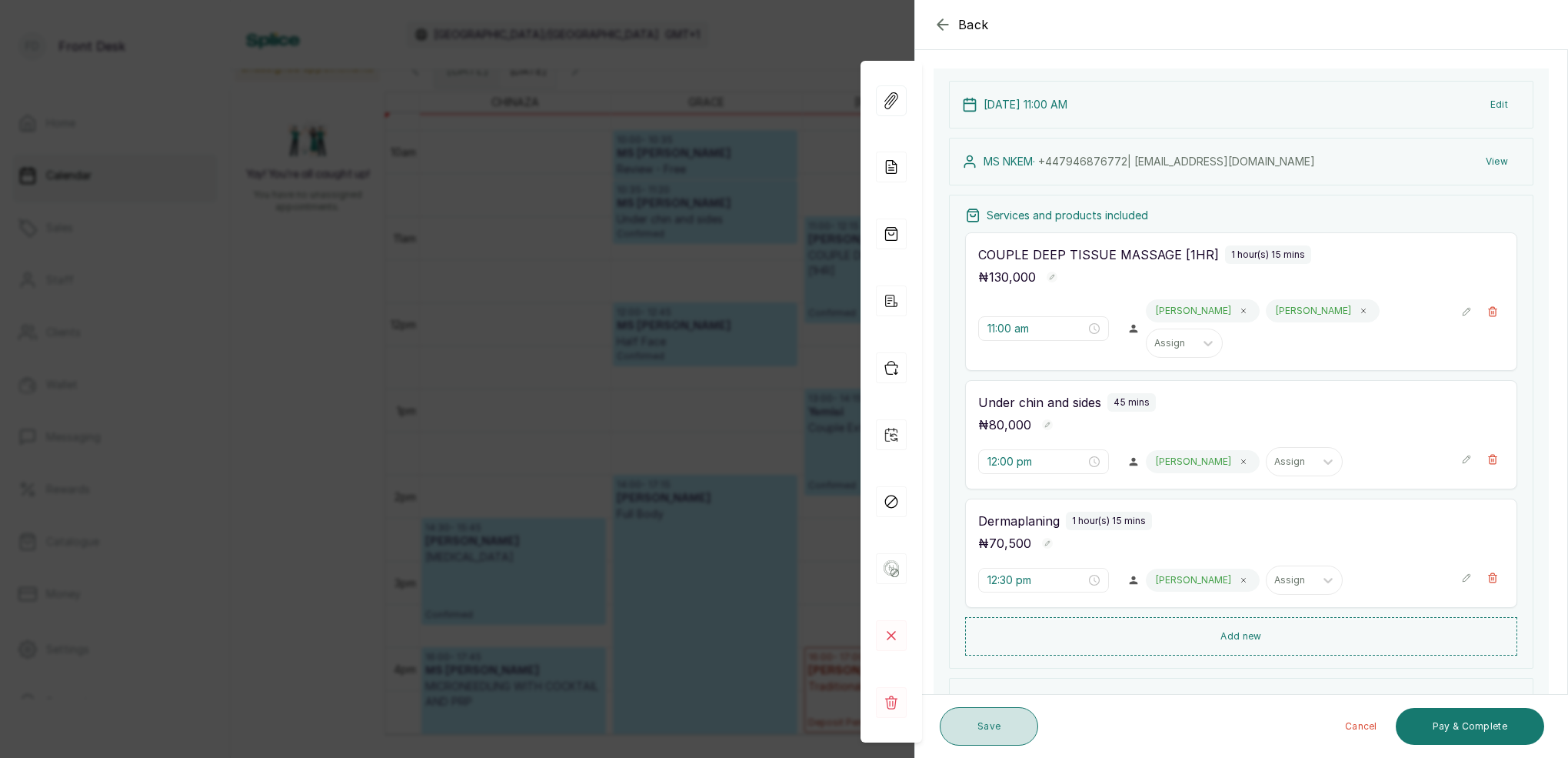
click at [993, 737] on button "Save" at bounding box center [989, 726] width 99 height 38
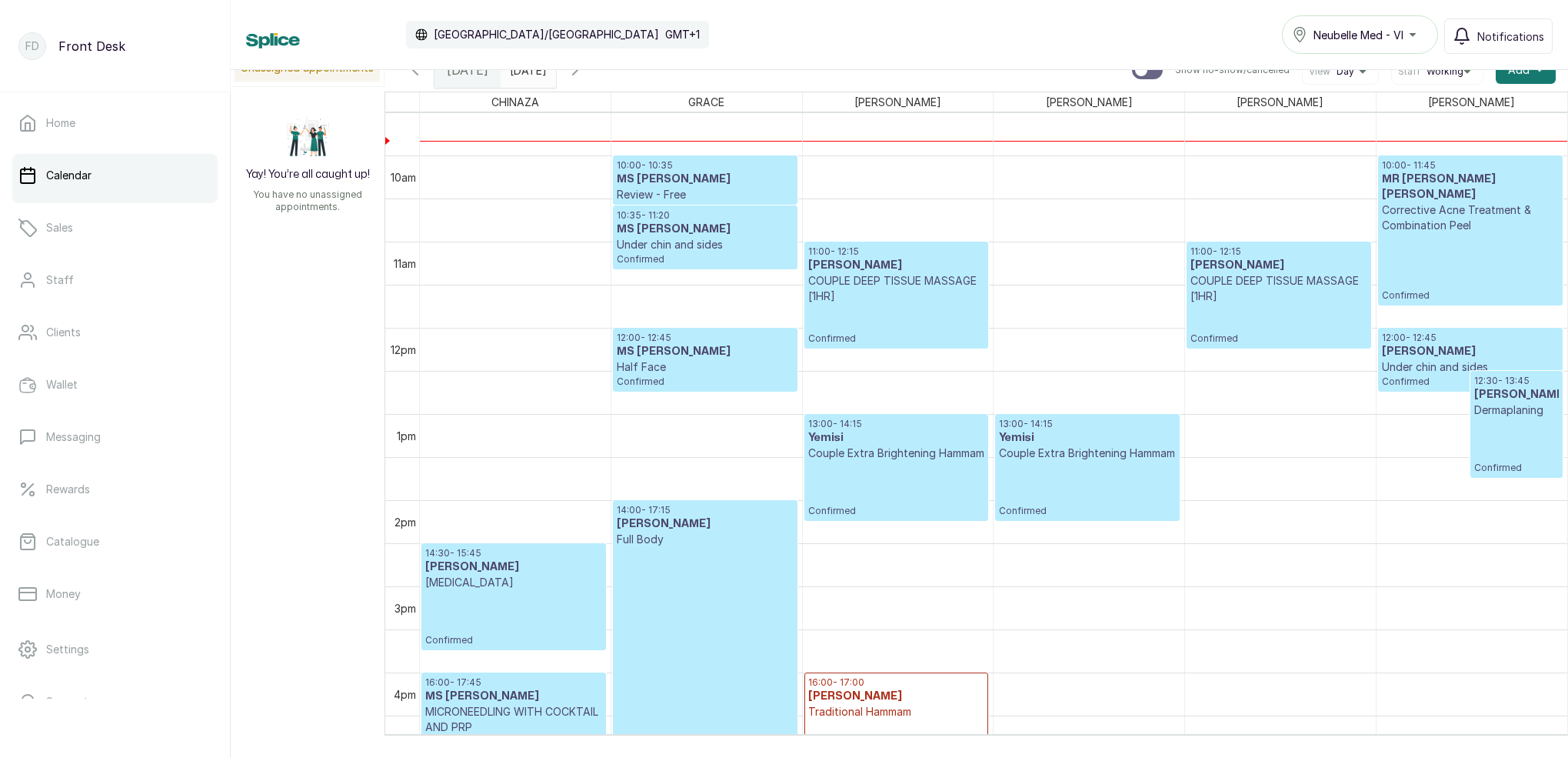
click at [688, 236] on h3 "MS [PERSON_NAME]" at bounding box center [704, 228] width 176 height 15
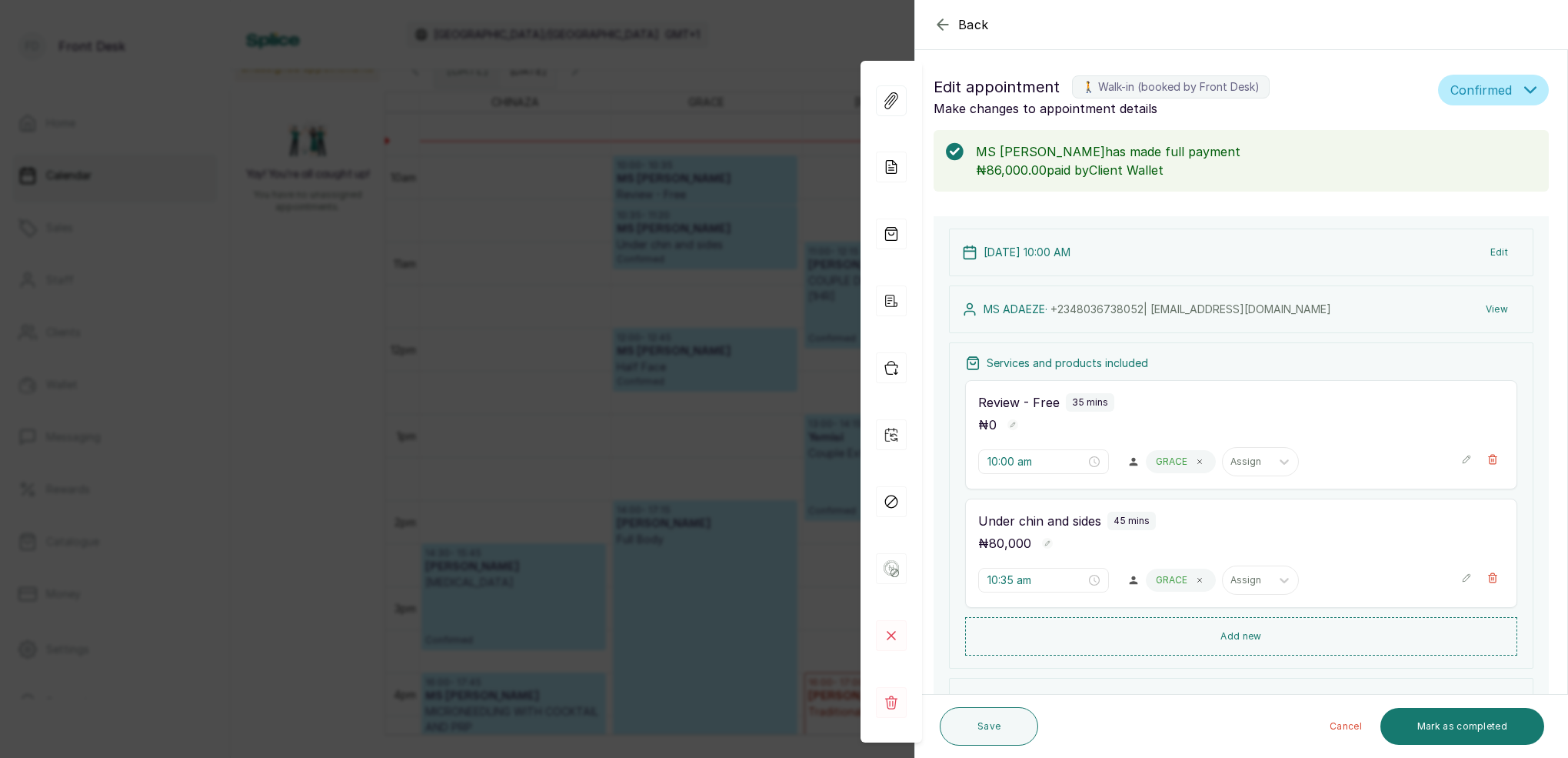
click at [1505, 309] on button "View" at bounding box center [1496, 309] width 47 height 28
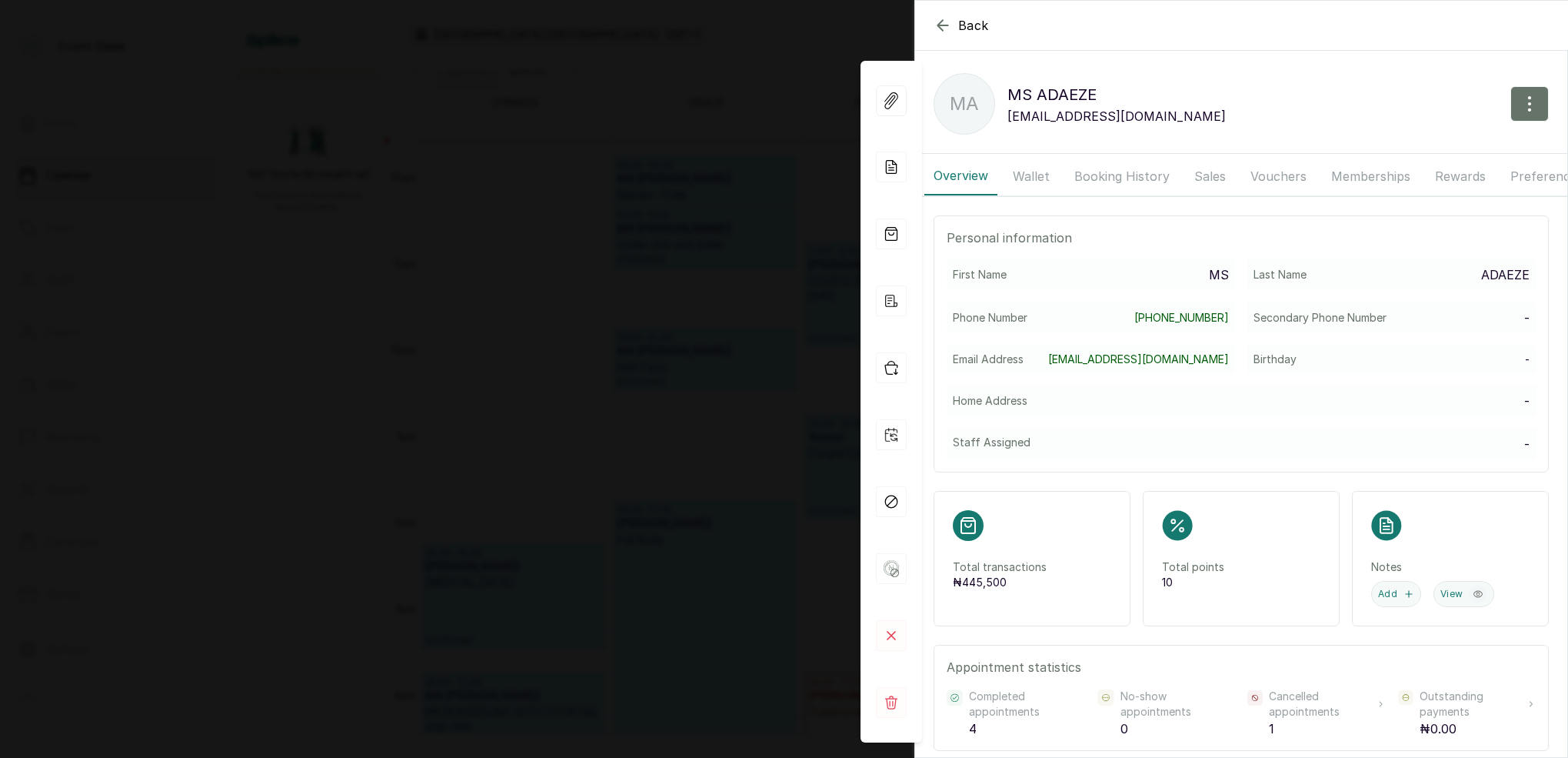
click at [1126, 170] on button "Booking History" at bounding box center [1122, 176] width 114 height 38
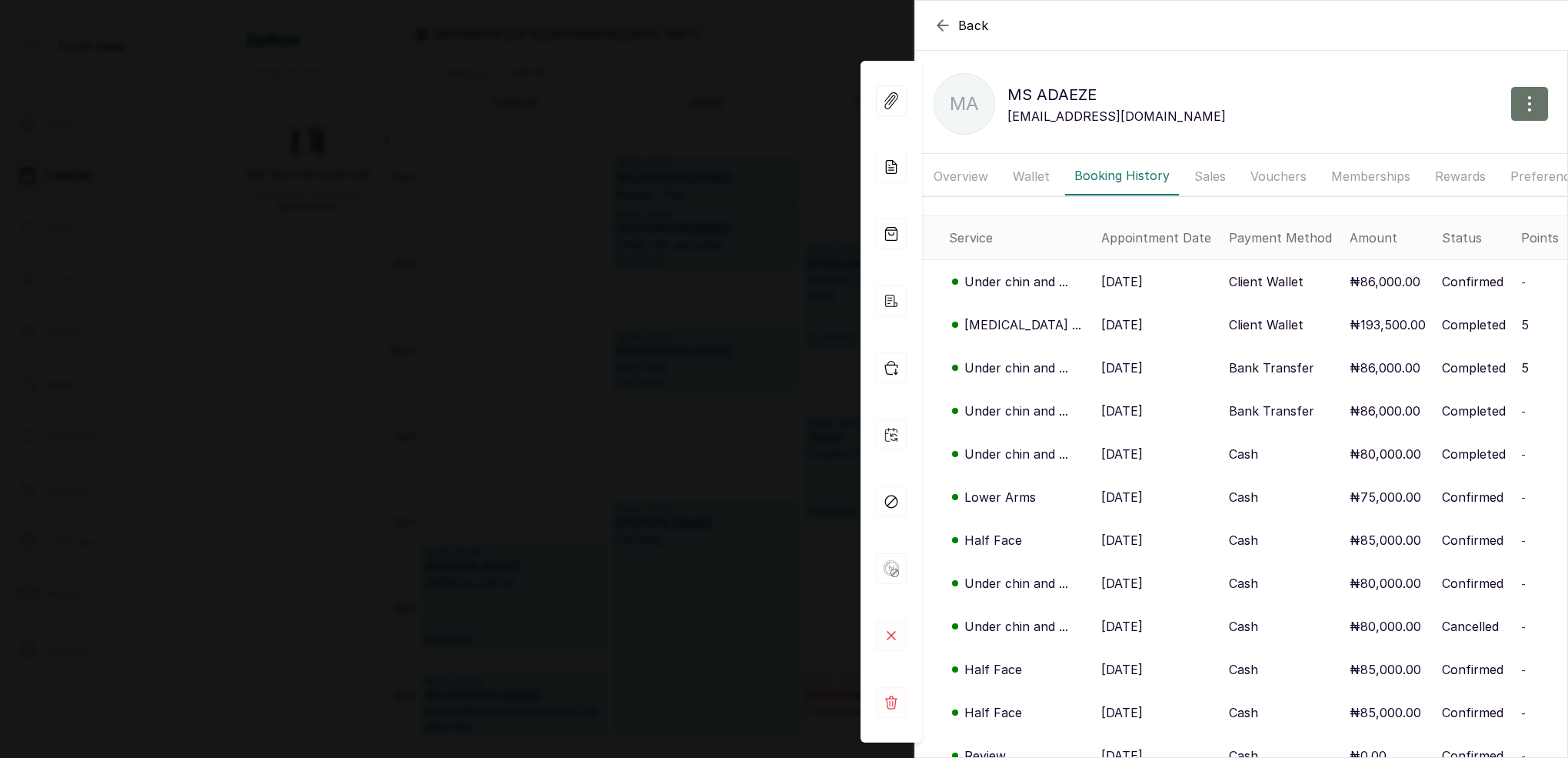
click at [1028, 281] on p "Under chin and ..." at bounding box center [1016, 281] width 104 height 18
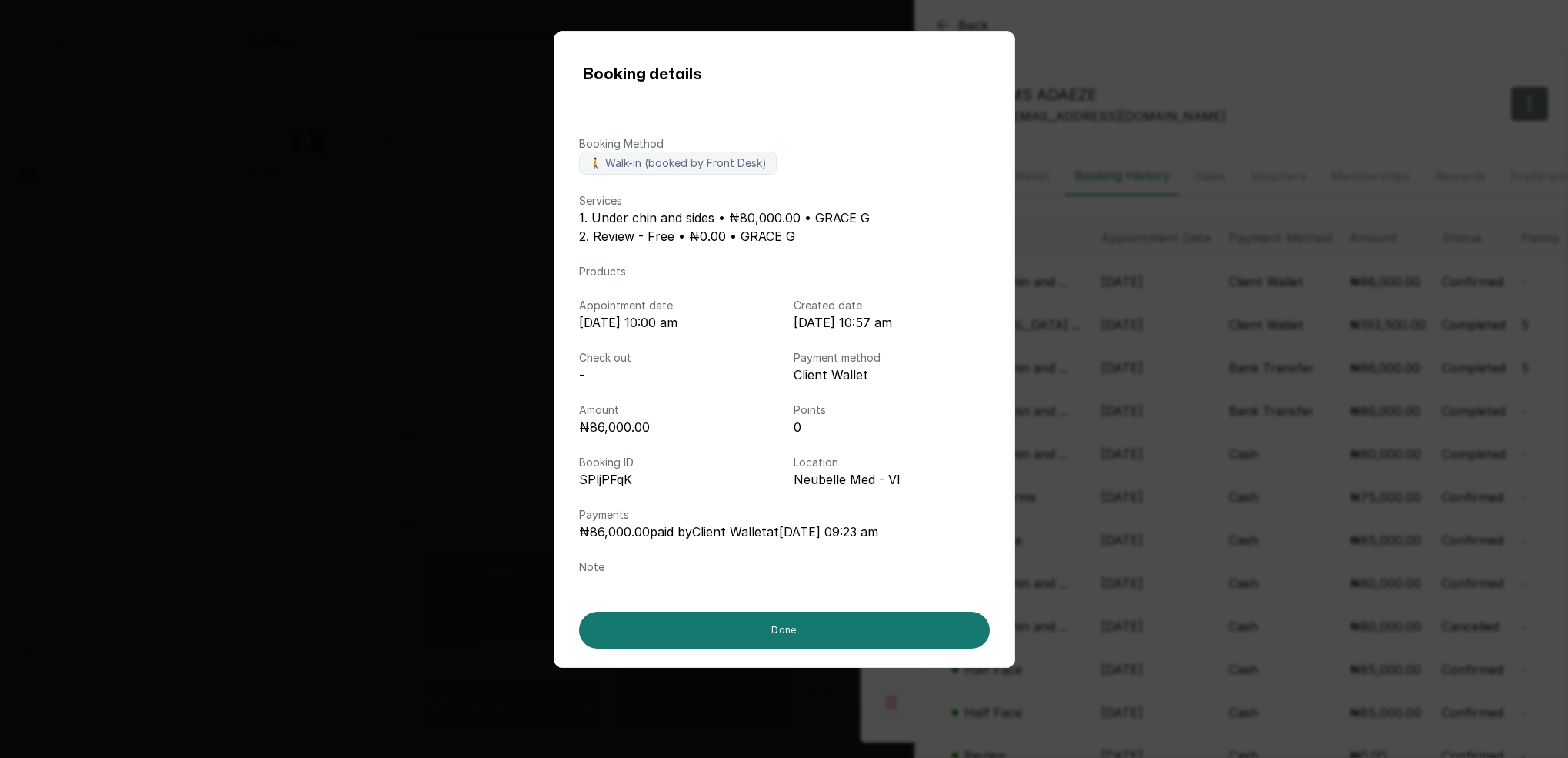
click at [1147, 362] on div "Booking details Booking Method 🚶 Walk-in (booked by Front Desk) Services 1. Und…" at bounding box center [784, 379] width 1568 height 758
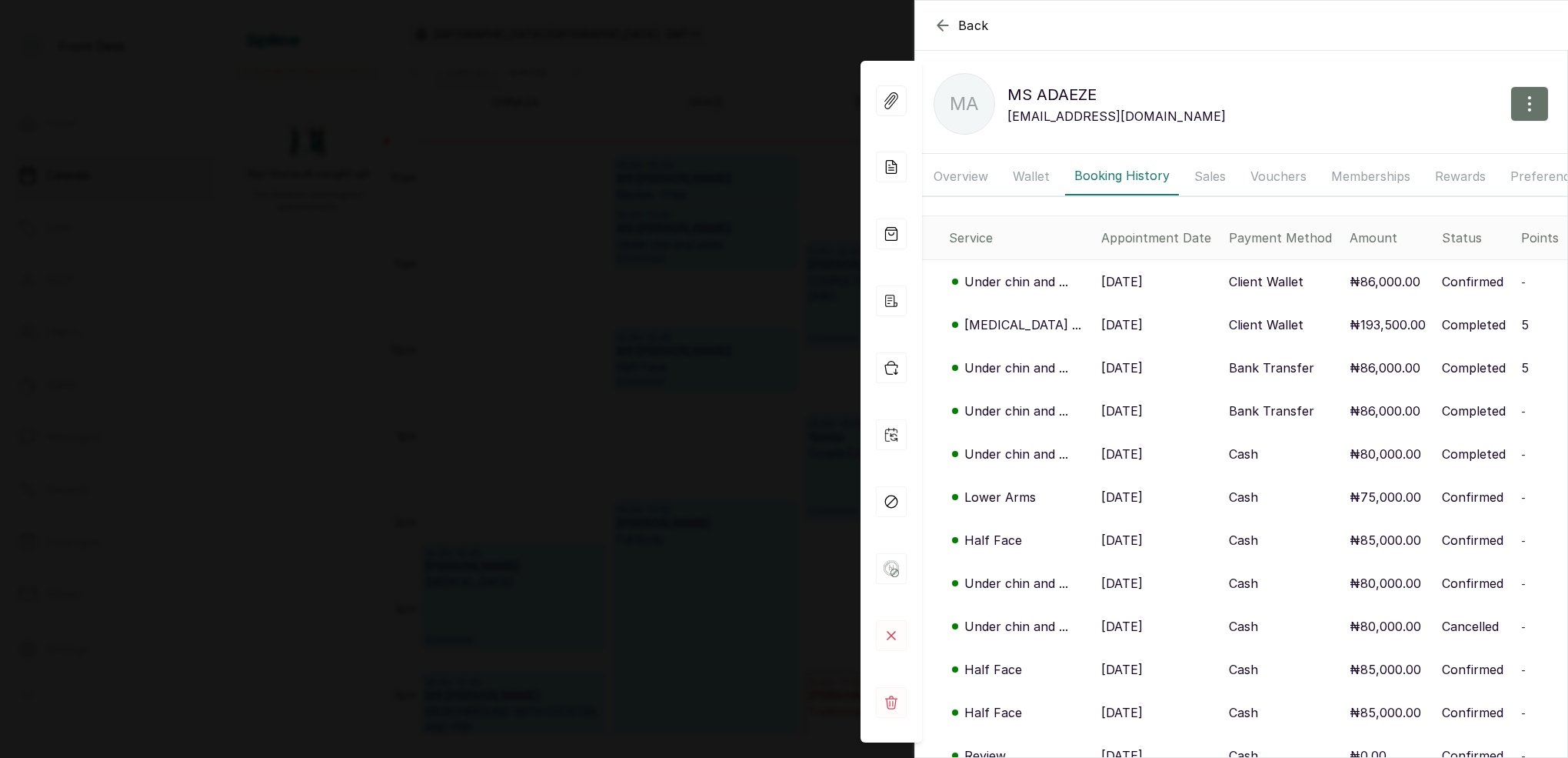
click at [1031, 318] on p "[MEDICAL_DATA] ..." at bounding box center [1022, 325] width 117 height 18
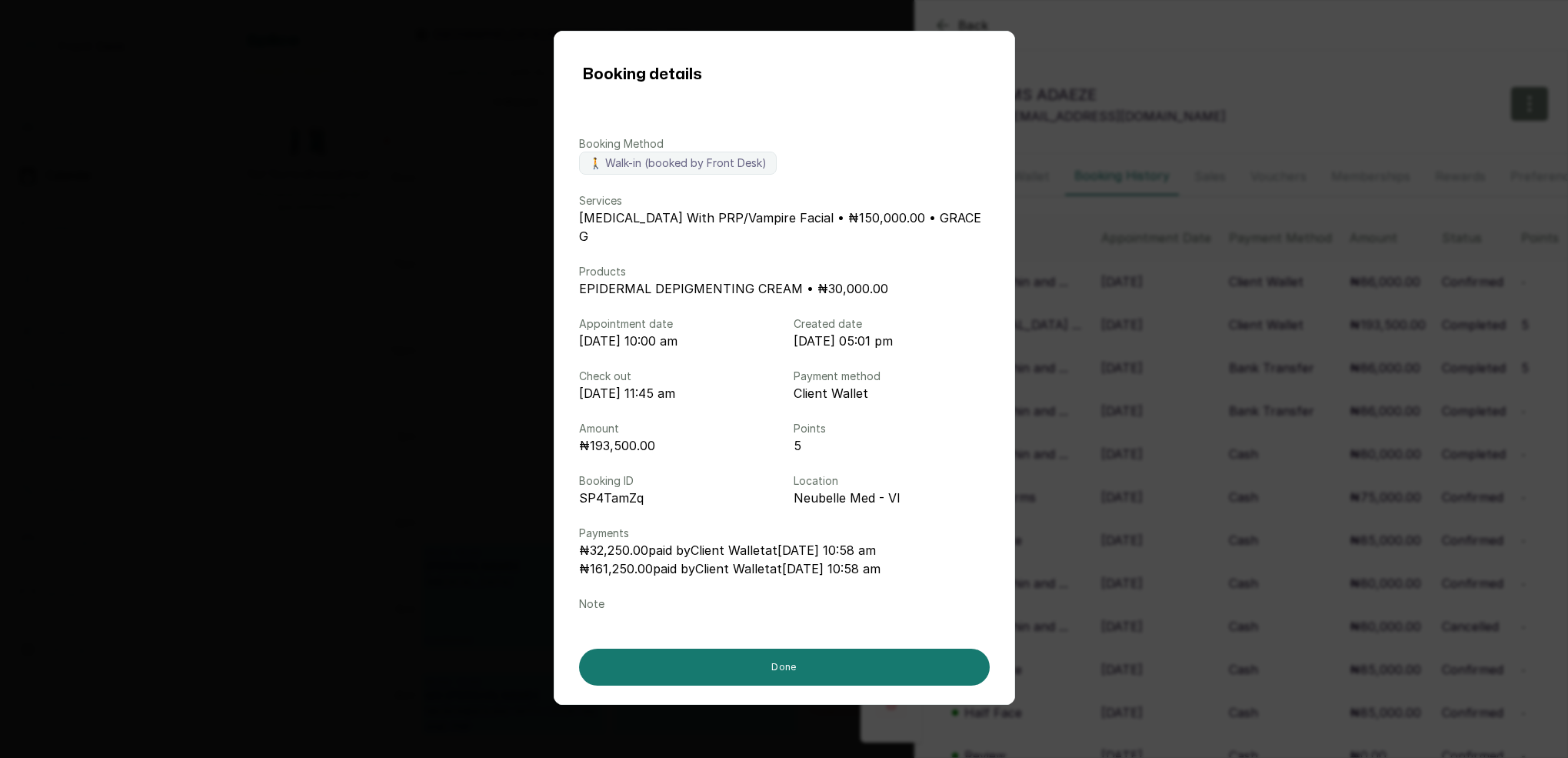
click at [1128, 345] on div "Booking details Booking Method 🚶 Walk-in (booked by Front Desk) Services [MEDIC…" at bounding box center [784, 379] width 1568 height 758
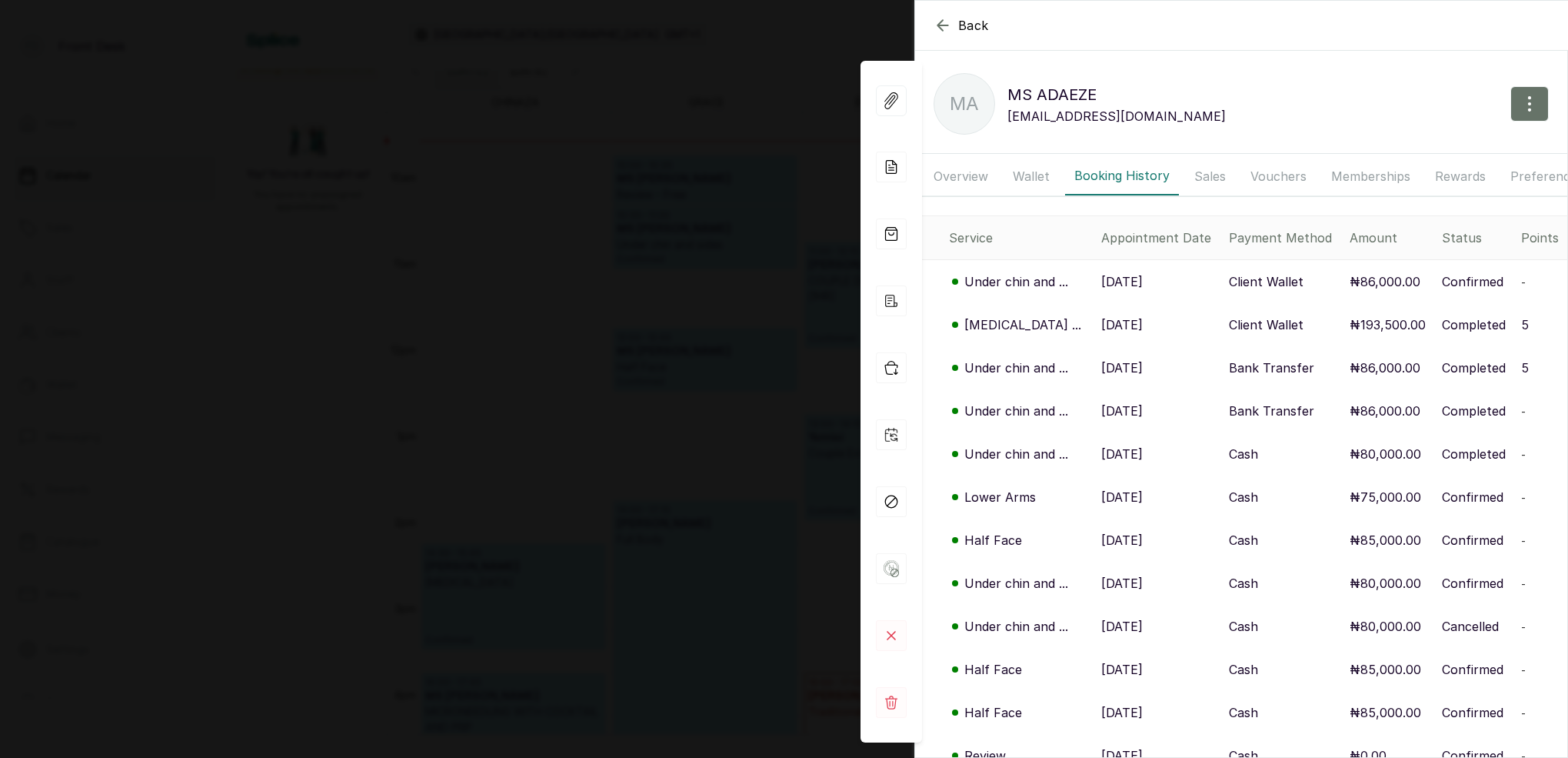
click at [1026, 369] on p "Under chin and ..." at bounding box center [1016, 367] width 104 height 18
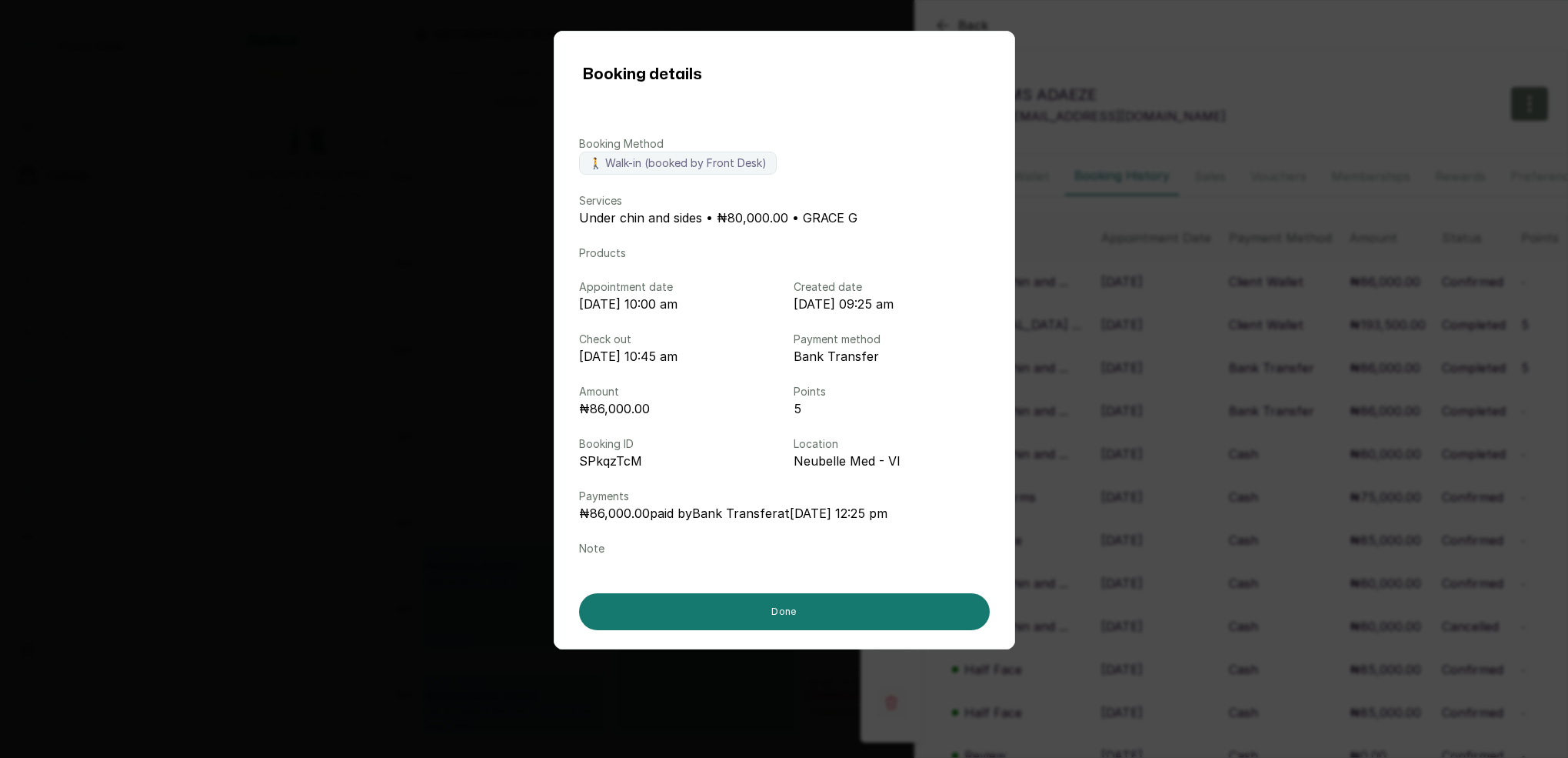
click at [1163, 361] on div "Booking details Booking Method 🚶 Walk-in (booked by Front Desk) Services Under …" at bounding box center [784, 379] width 1568 height 758
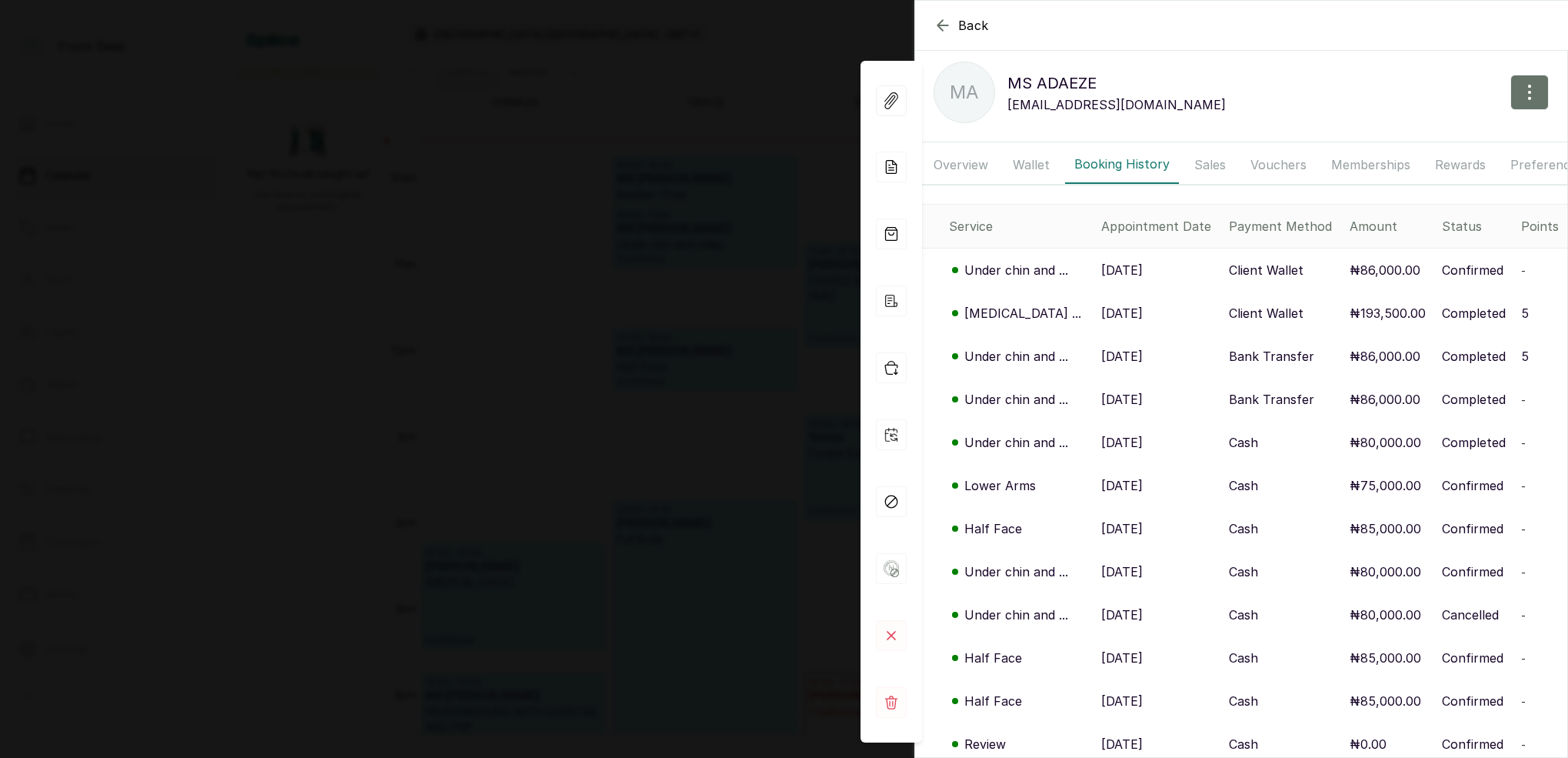
click at [758, 215] on div "Back MS [PERSON_NAME] MA MS [PERSON_NAME] [EMAIL_ADDRESS][DOMAIN_NAME] Overview…" at bounding box center [784, 379] width 1568 height 758
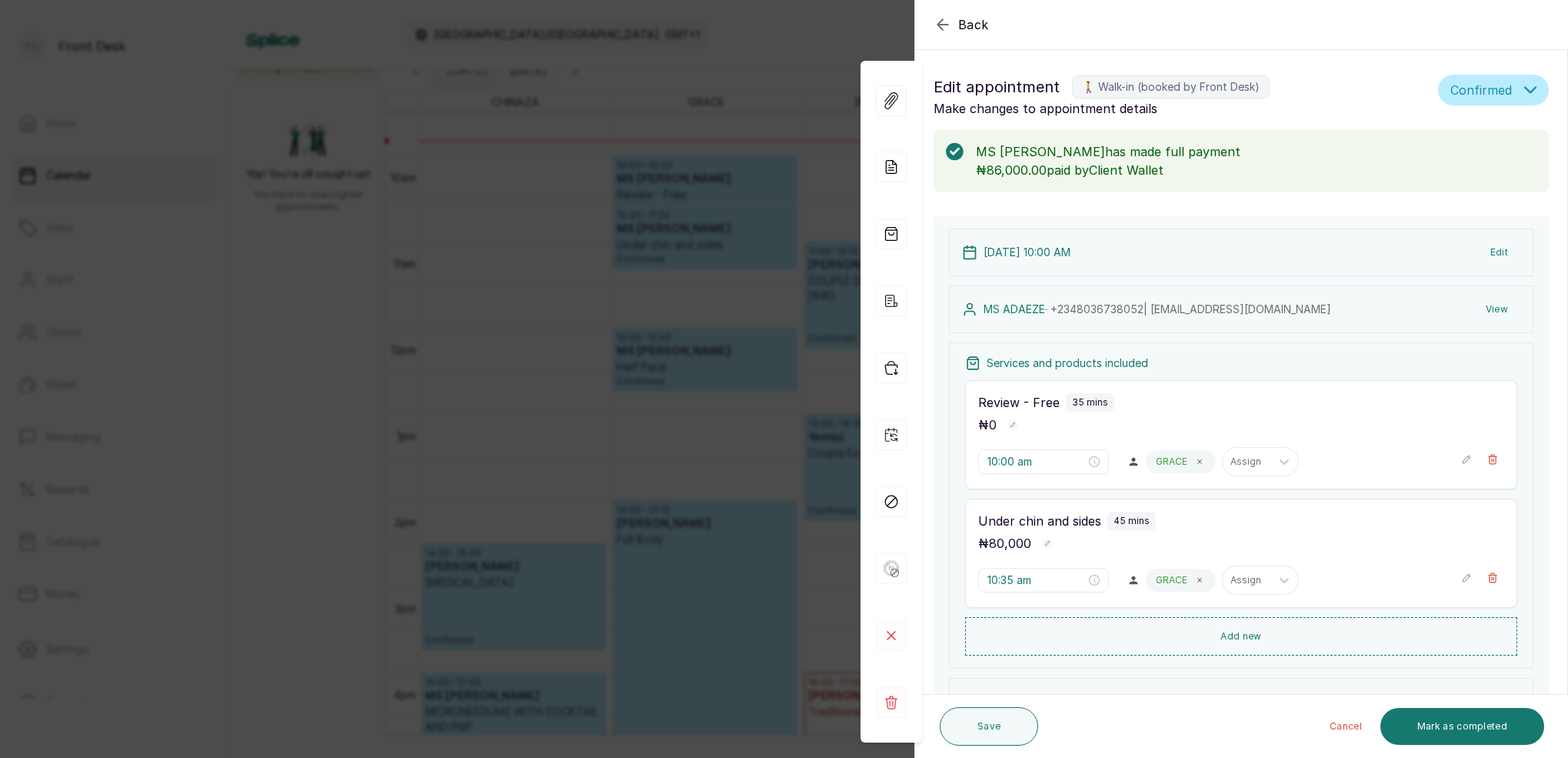
click at [695, 226] on div "Back Appointment Details Edit appointment 🚶 Walk-in (booked by Front Desk) Make…" at bounding box center [784, 379] width 1568 height 758
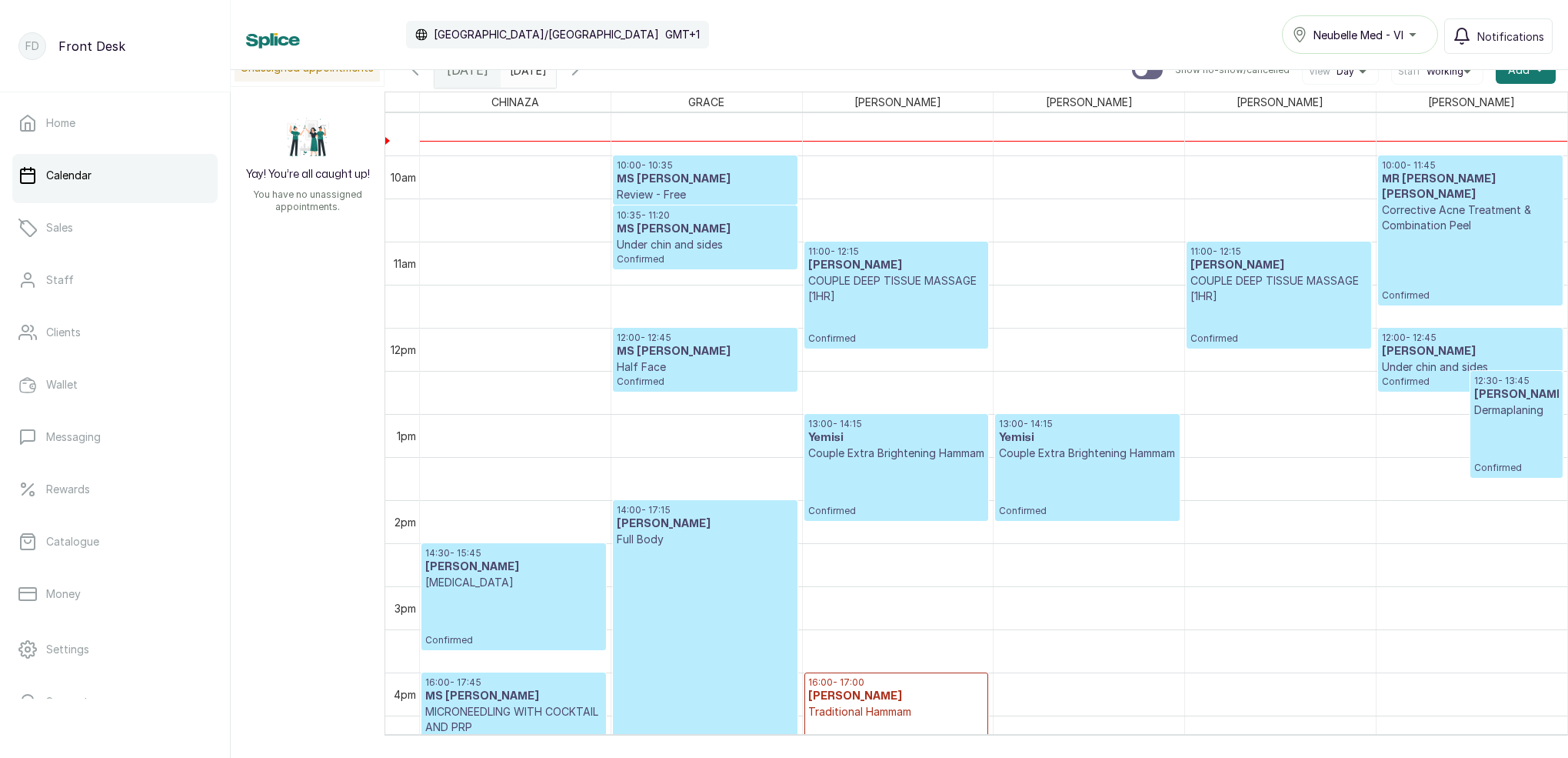
click at [711, 244] on p "Under chin and sides" at bounding box center [704, 244] width 176 height 15
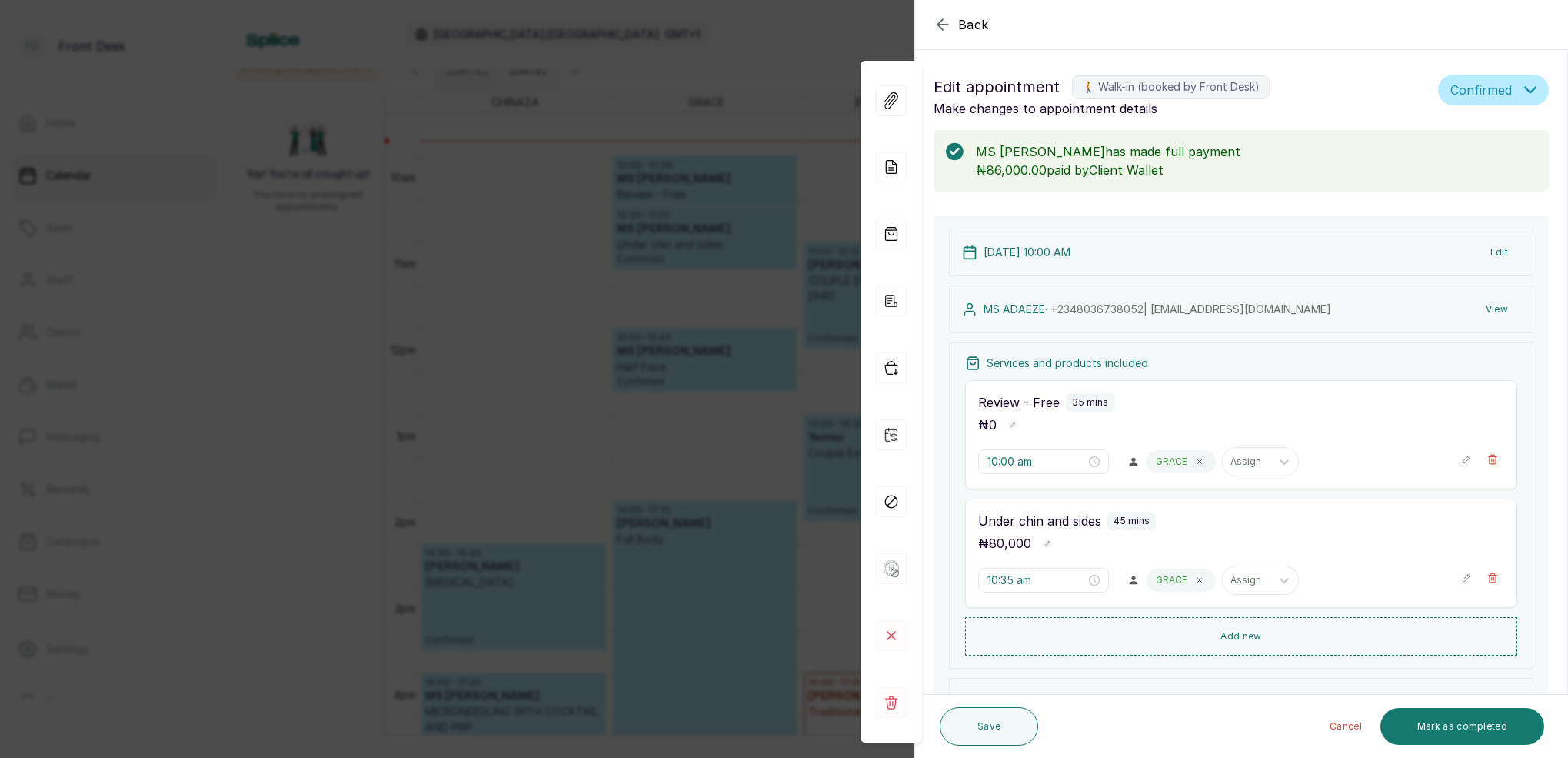
click at [1504, 249] on button "Edit" at bounding box center [1498, 252] width 43 height 28
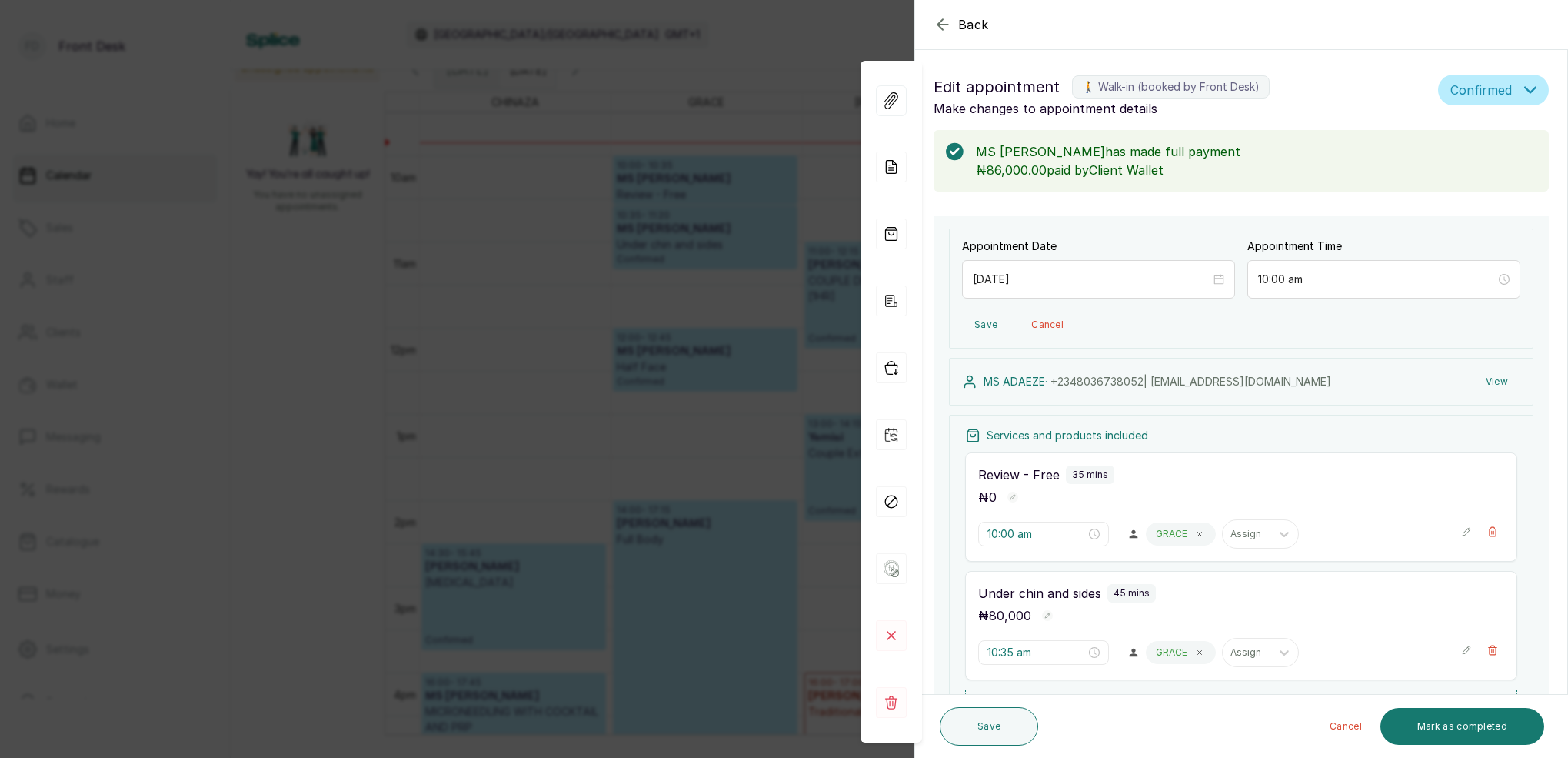
click at [1497, 384] on button "View" at bounding box center [1496, 381] width 47 height 28
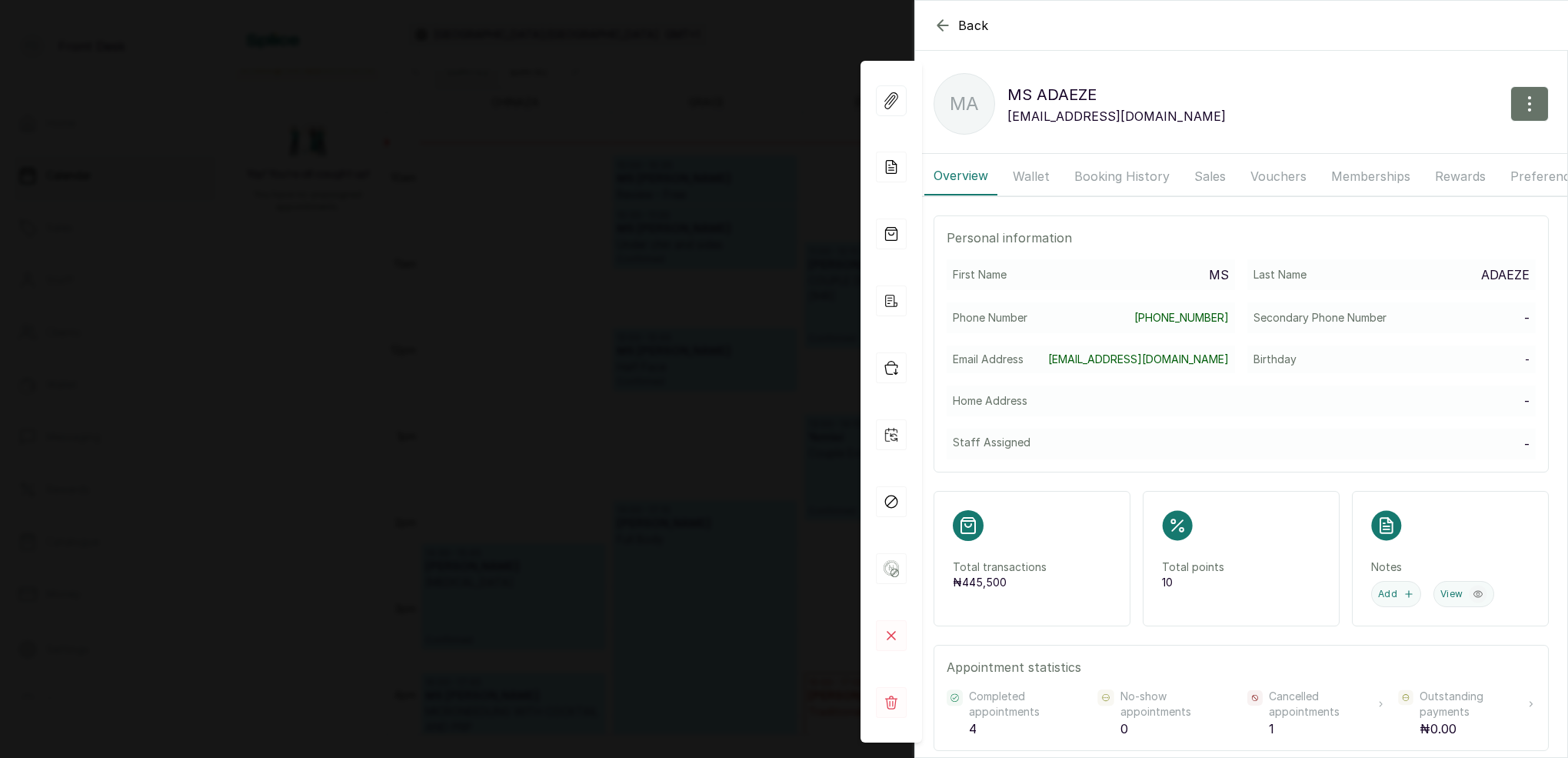
click at [1099, 177] on button "Booking History" at bounding box center [1122, 176] width 114 height 38
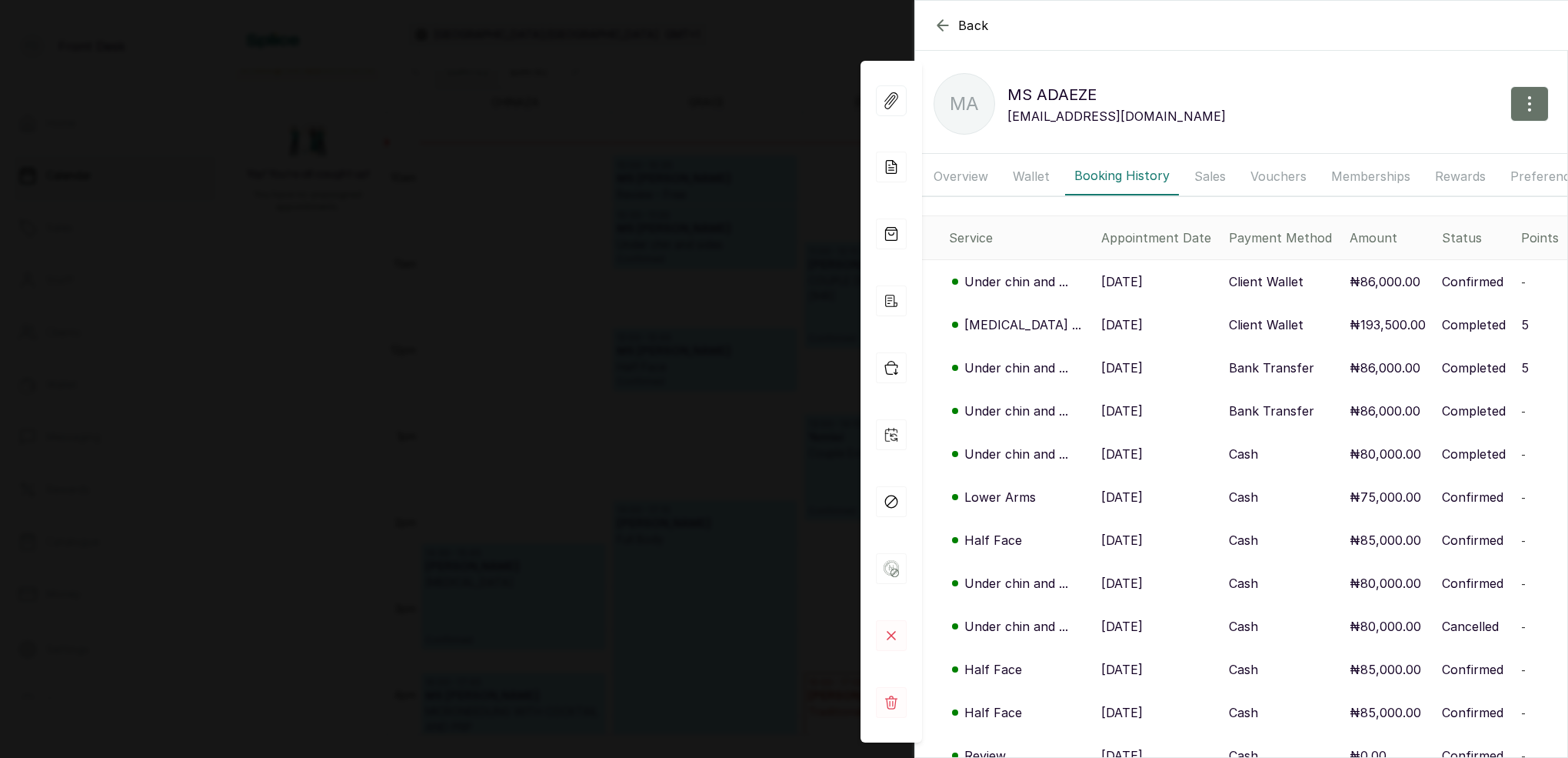
click at [663, 188] on div "Back MS [PERSON_NAME] MA MS [PERSON_NAME] [EMAIL_ADDRESS][DOMAIN_NAME] Overview…" at bounding box center [784, 379] width 1568 height 758
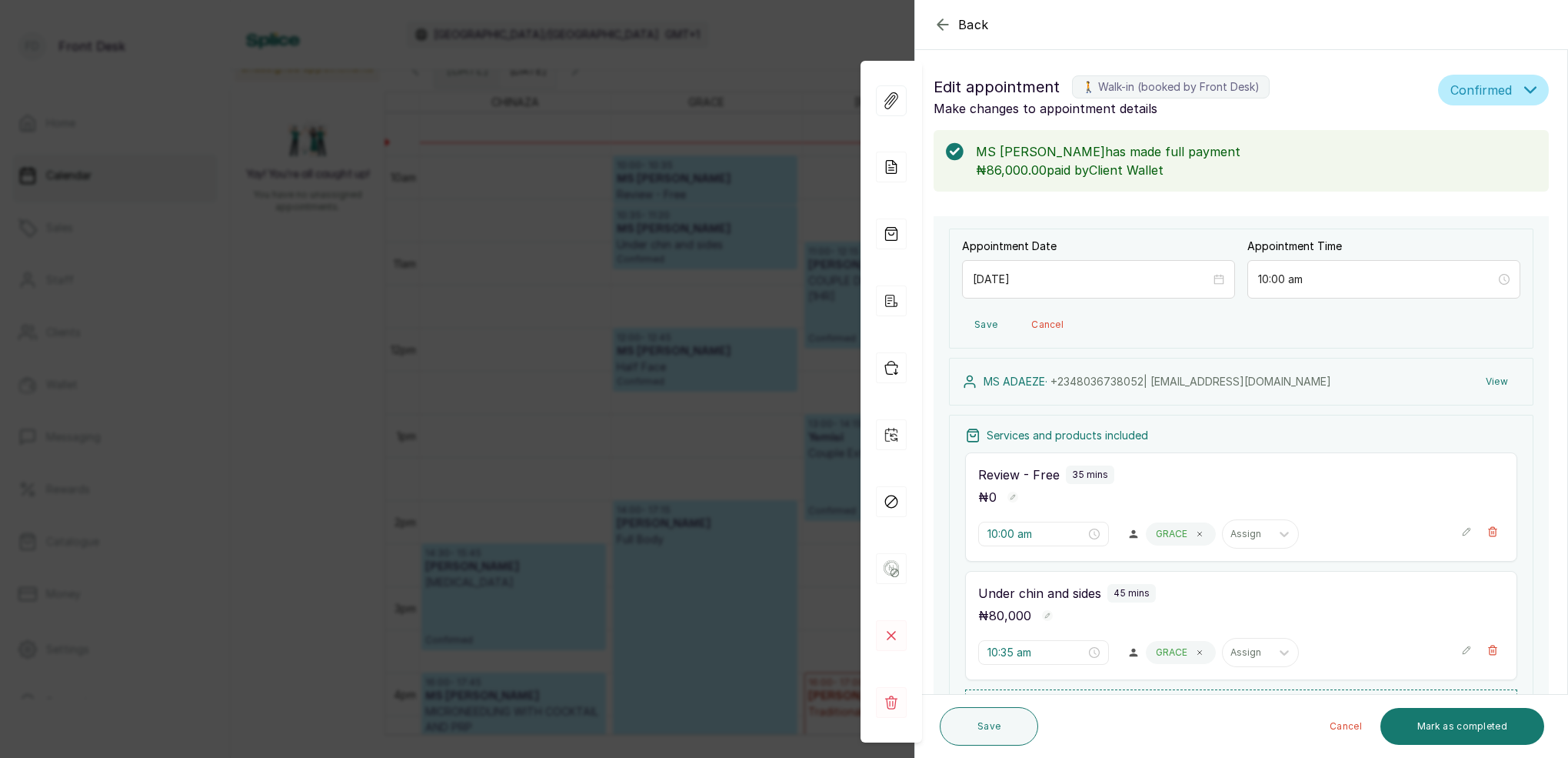
drag, startPoint x: 703, startPoint y: 267, endPoint x: 711, endPoint y: 260, distance: 10.6
click at [711, 260] on div "Back Appointment Details Edit appointment 🚶 Walk-in (booked by Front Desk) Make…" at bounding box center [784, 379] width 1568 height 758
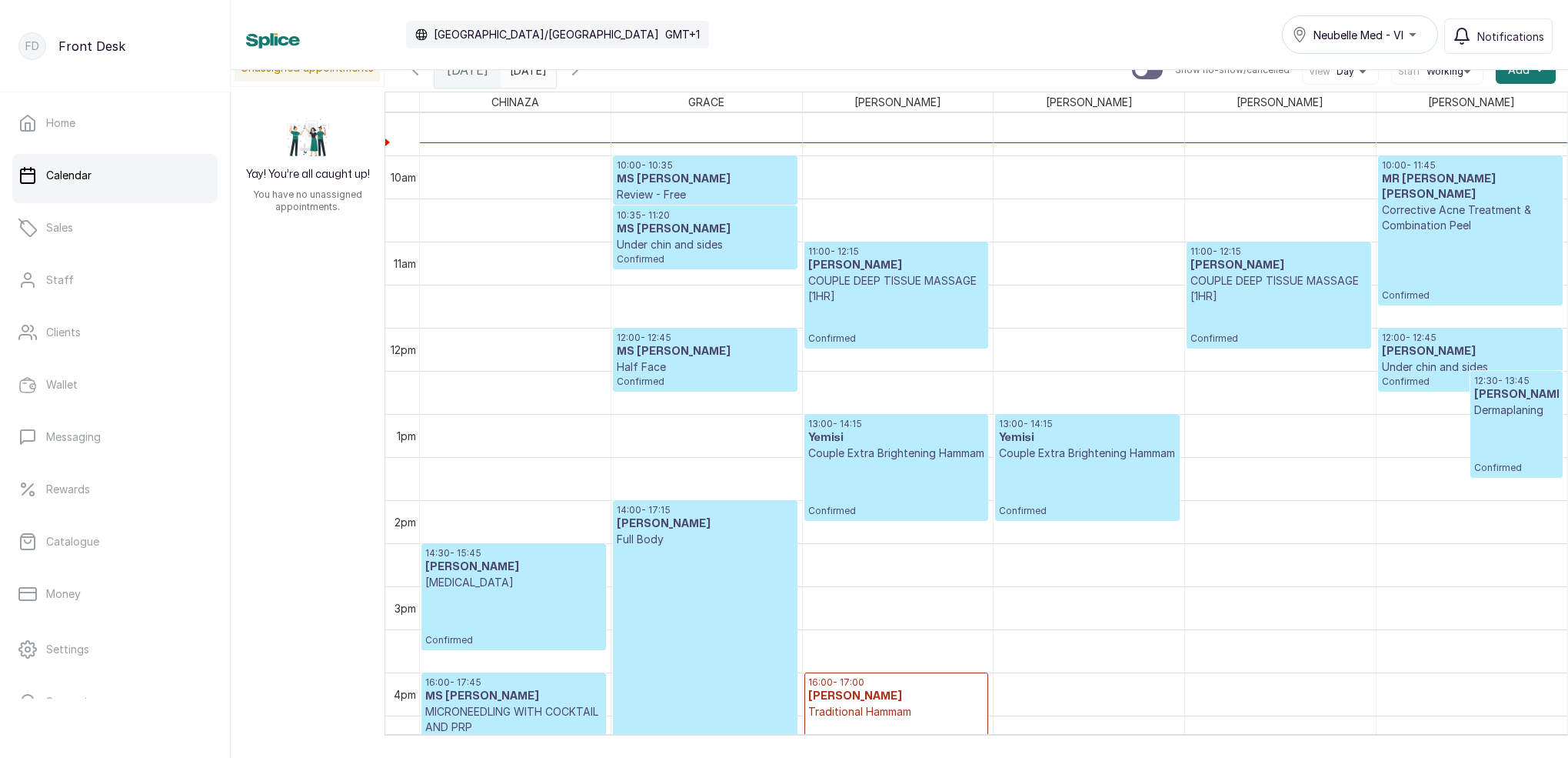
click at [680, 348] on h3 "MS [PERSON_NAME]" at bounding box center [704, 351] width 176 height 15
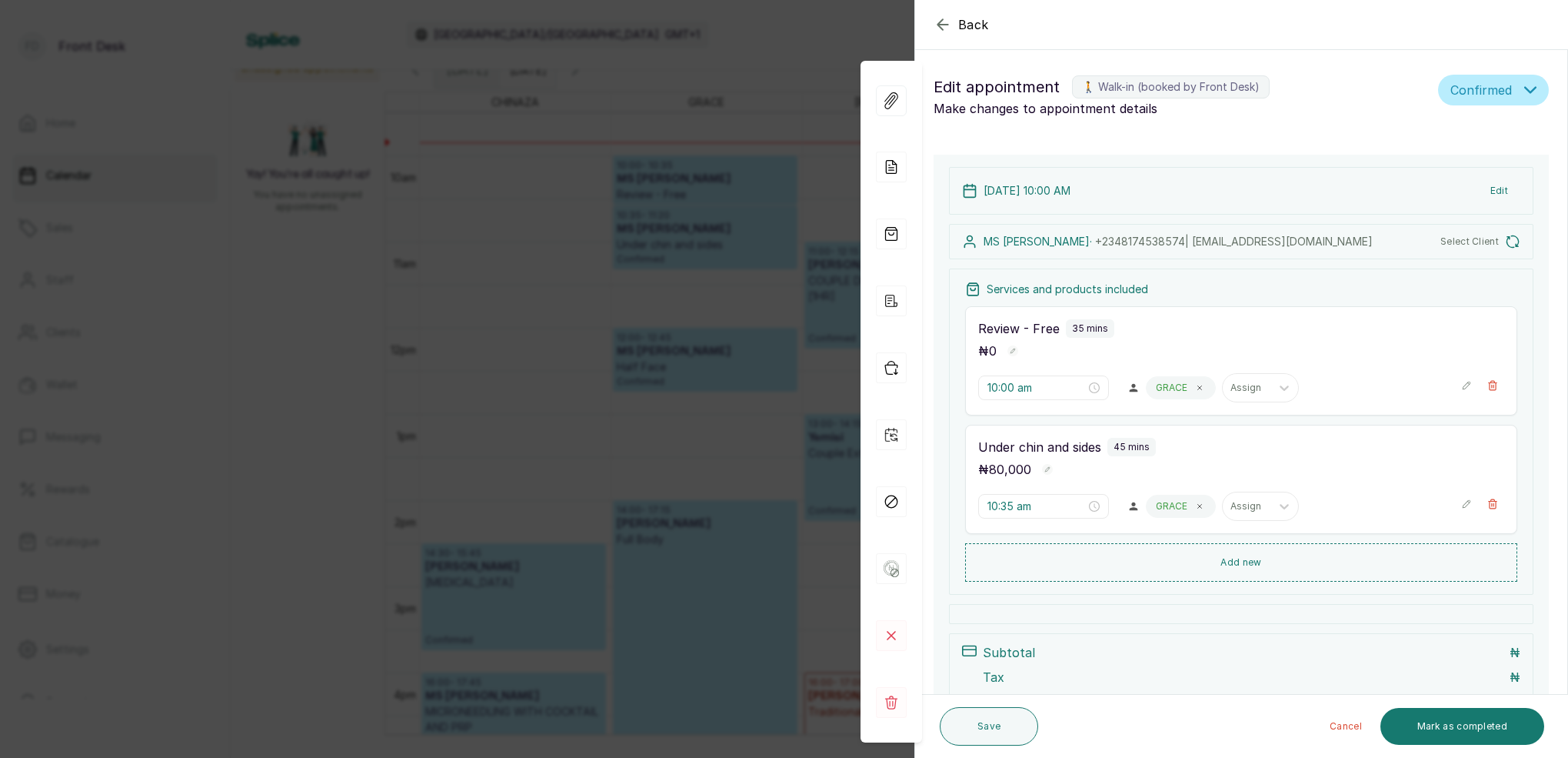
type input "12:00 pm"
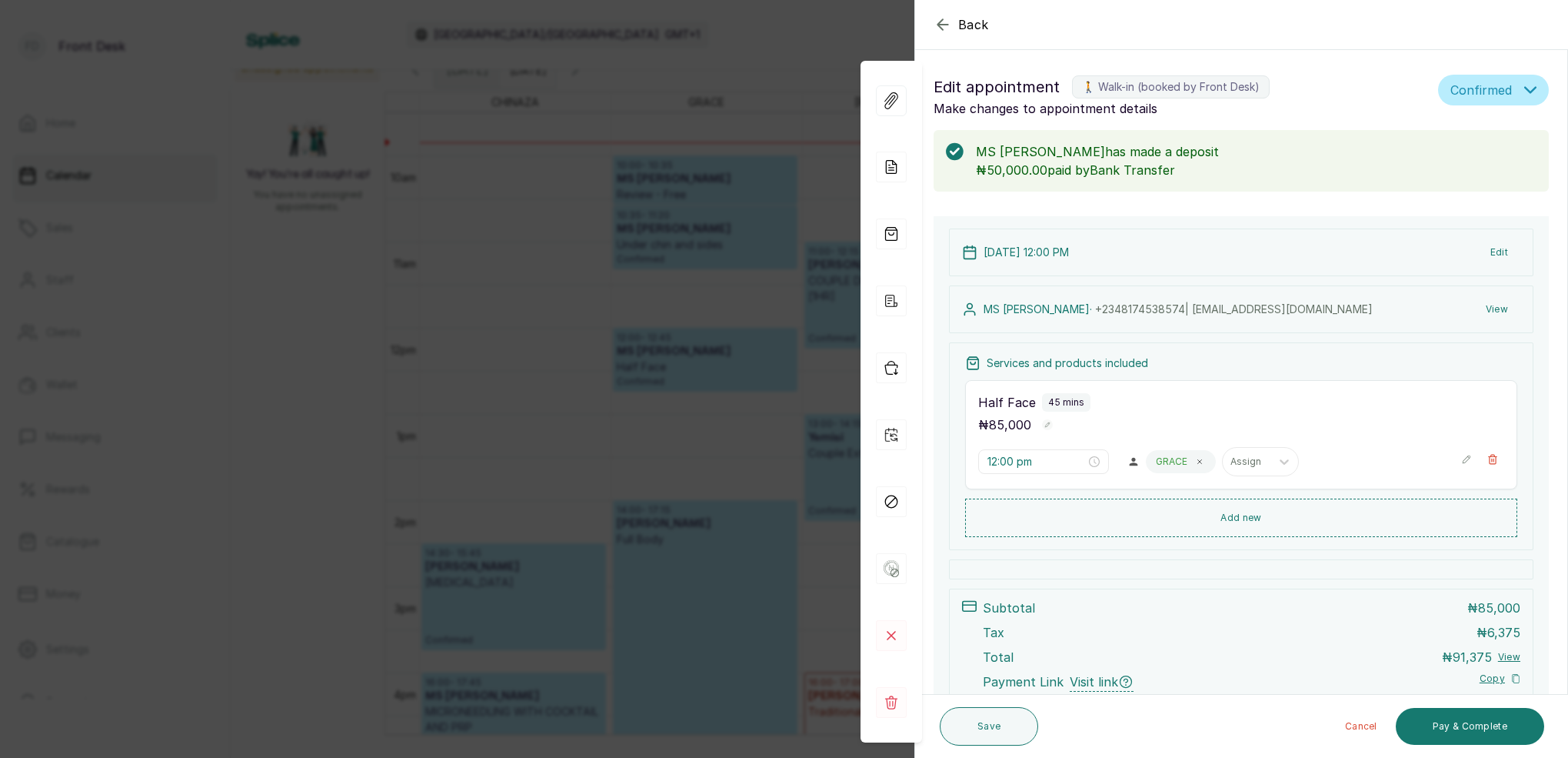
click at [1499, 308] on button "View" at bounding box center [1496, 309] width 47 height 28
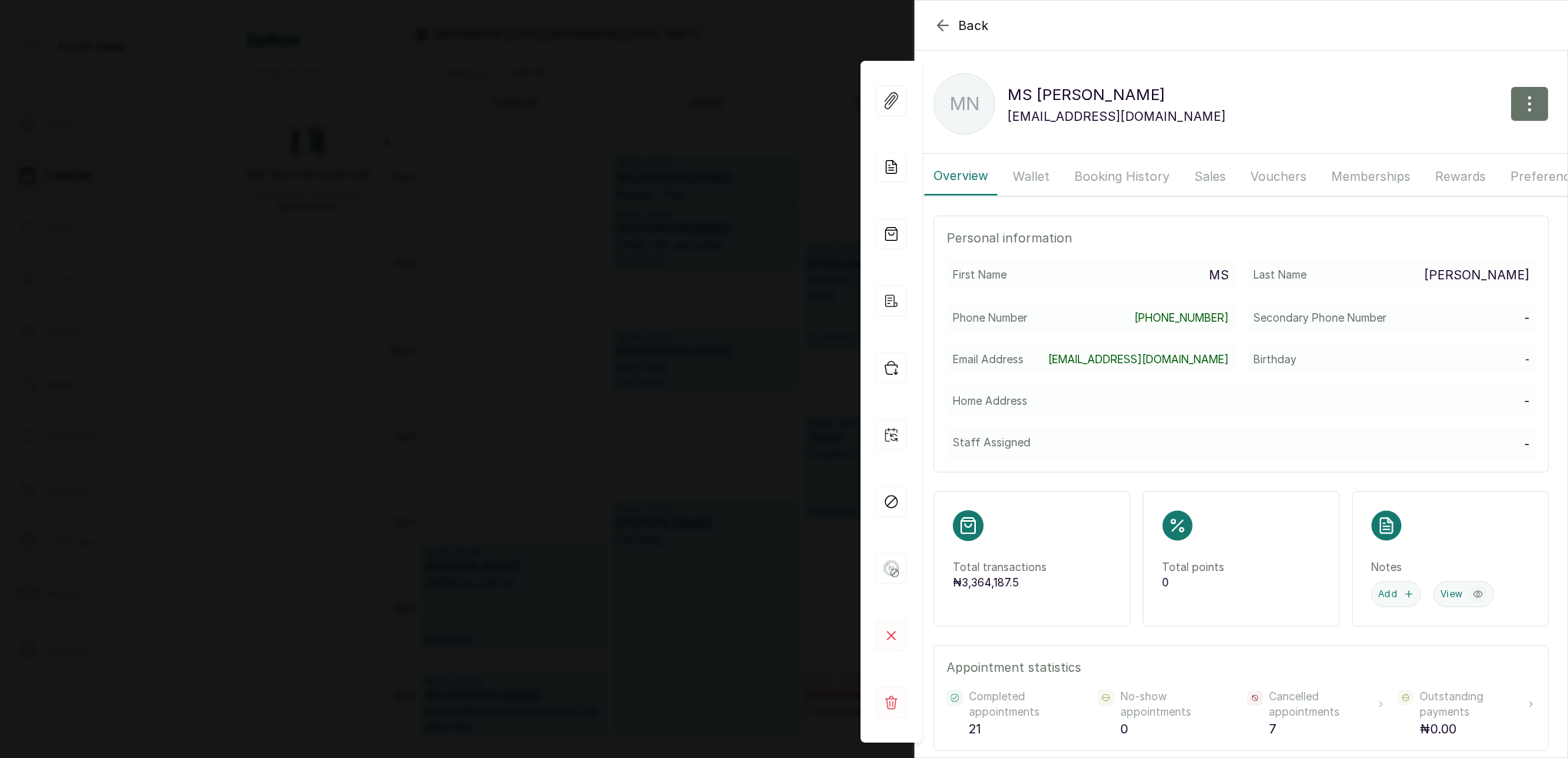
click at [1109, 175] on button "Booking History" at bounding box center [1122, 176] width 114 height 38
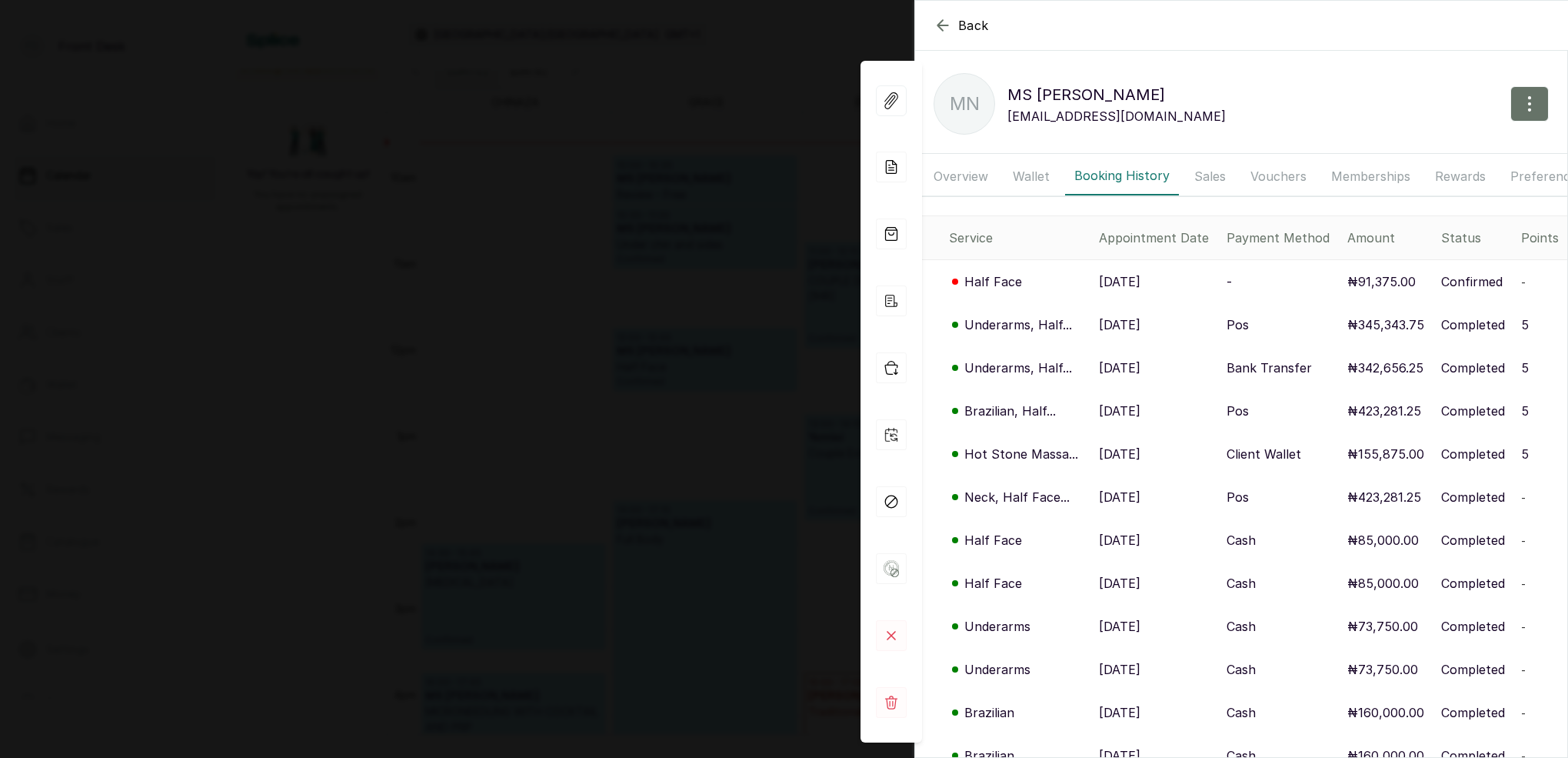
click at [1021, 320] on p "Underarms, Half..." at bounding box center [1018, 325] width 108 height 18
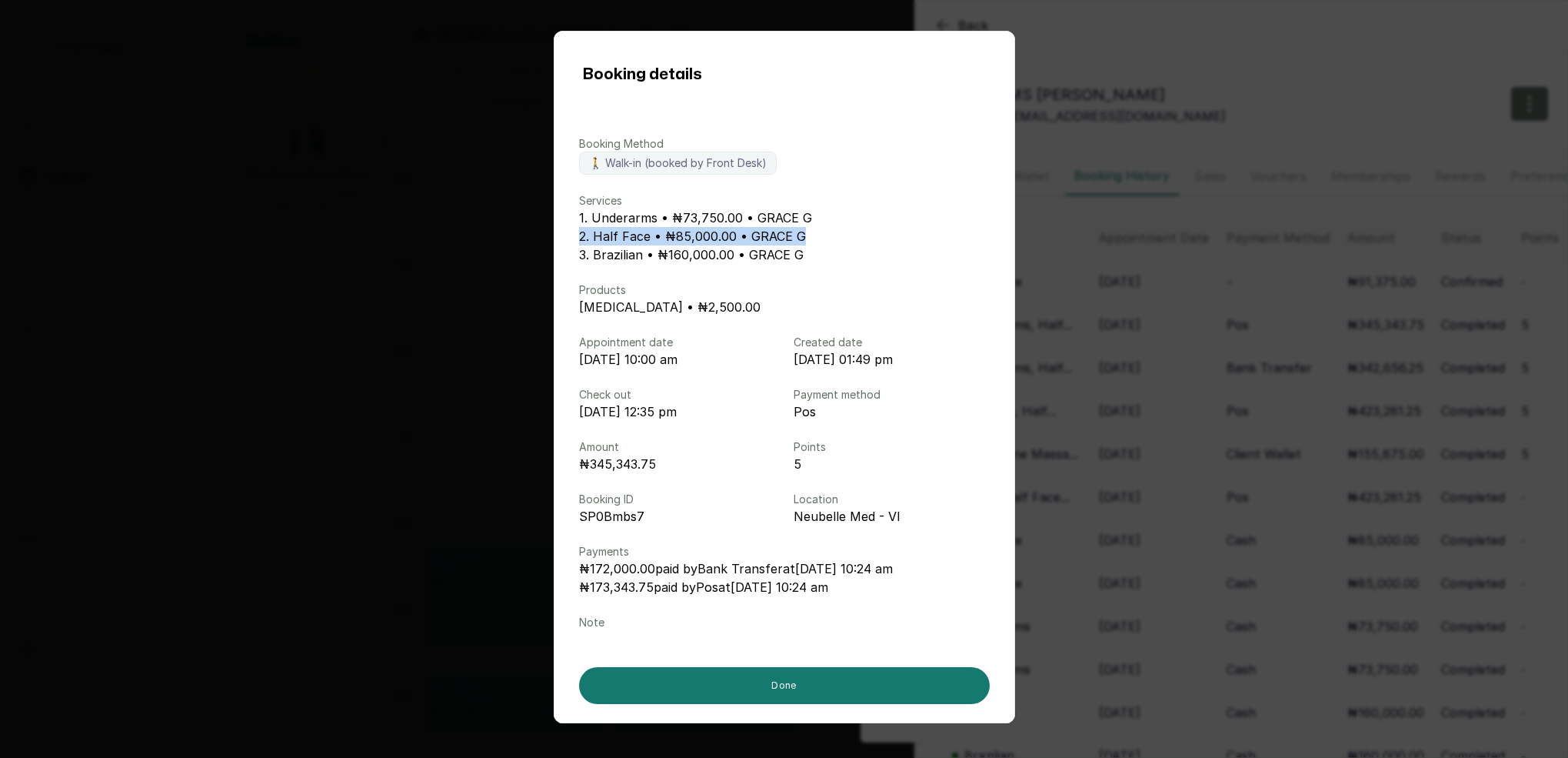
click at [1100, 227] on div "Booking details Booking Method 🚶 Walk-in (booked by Front Desk) Services 1. Und…" at bounding box center [784, 379] width 1568 height 758
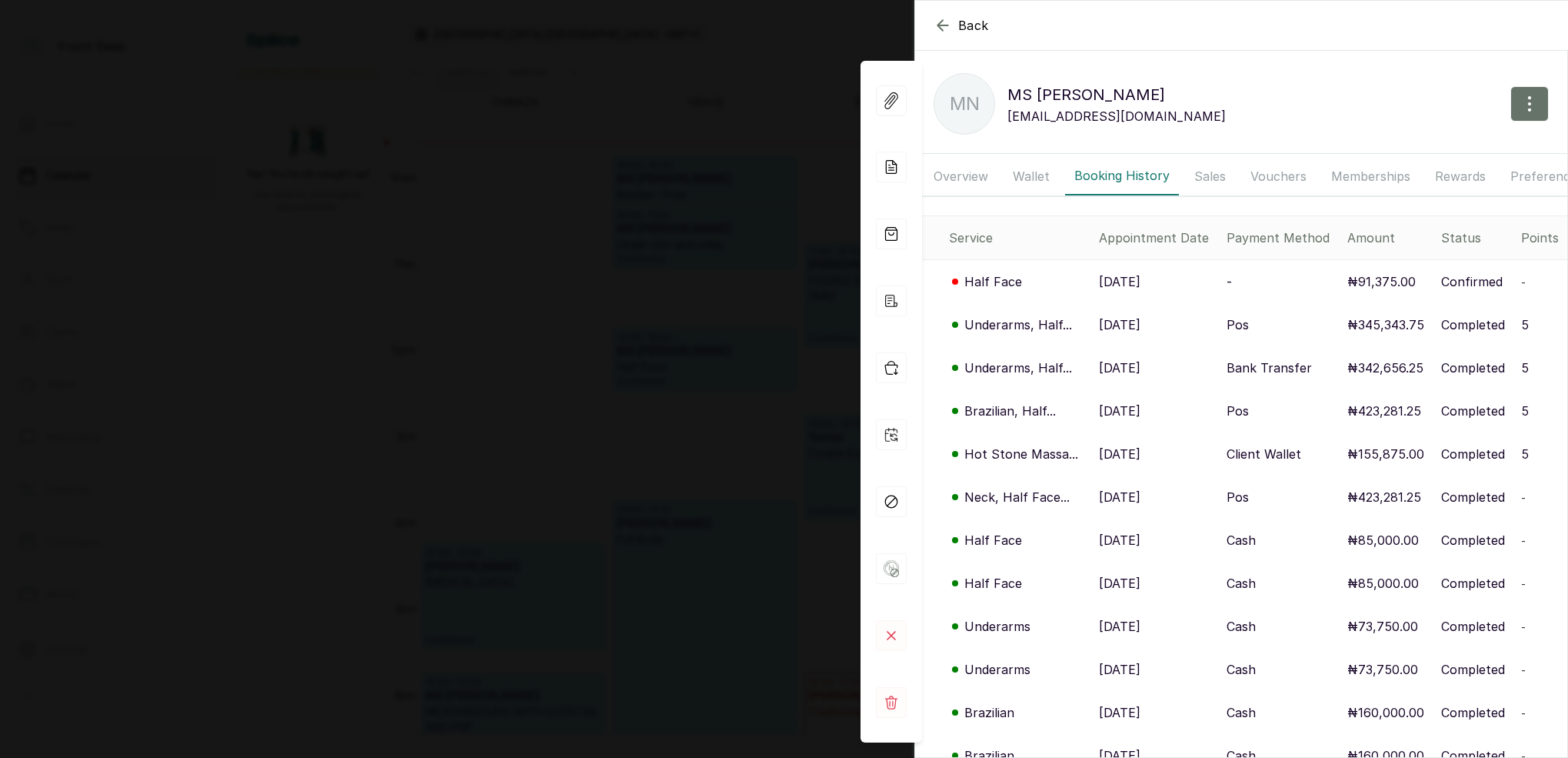
click at [1010, 326] on p "Underarms, Half..." at bounding box center [1018, 325] width 108 height 18
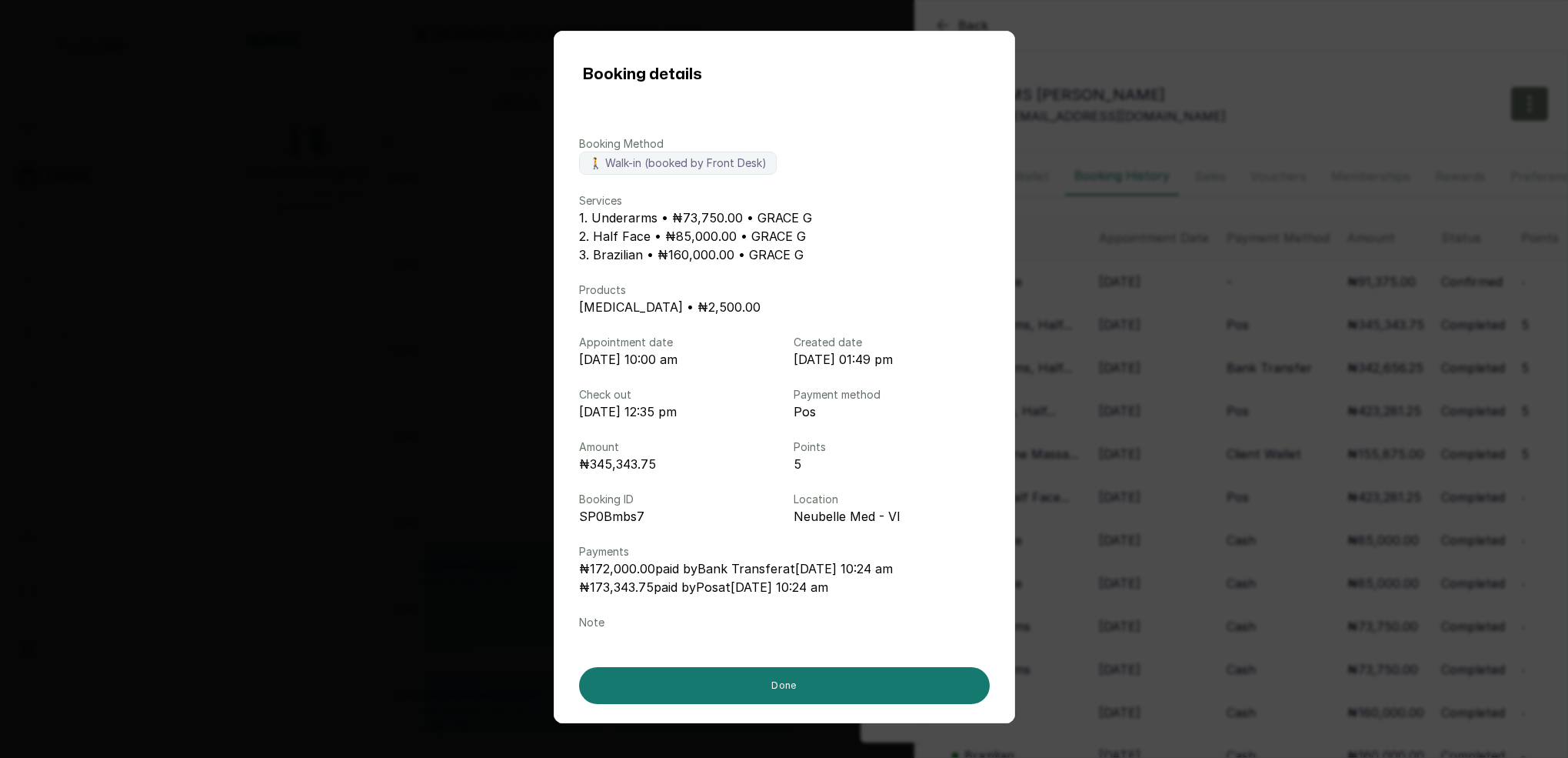
click at [1093, 299] on div "Booking details Booking Method 🚶 Walk-in (booked by Front Desk) Services 1. Und…" at bounding box center [784, 379] width 1568 height 758
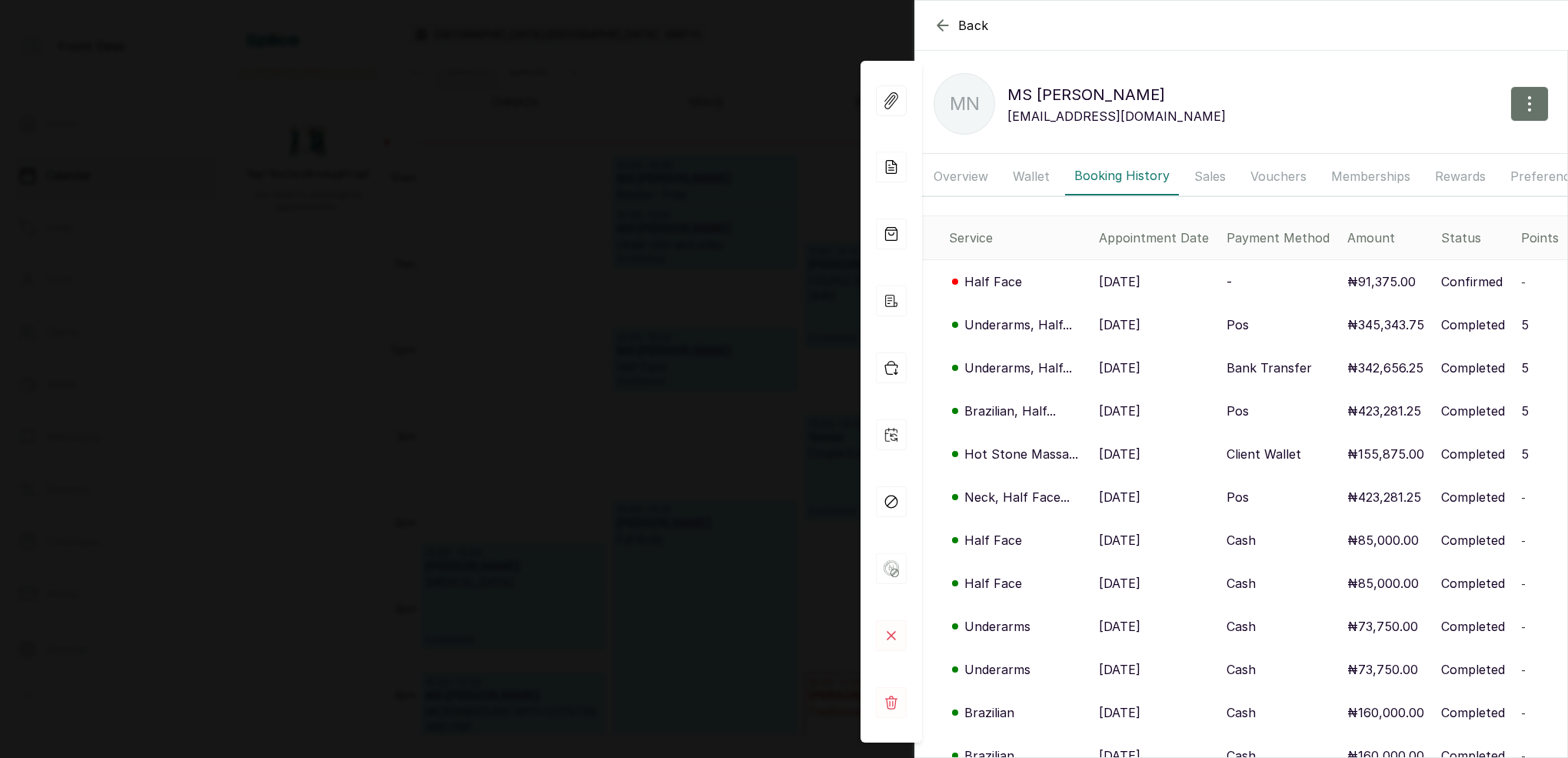
click at [726, 286] on div "Back MS [PERSON_NAME] MS [PERSON_NAME] [PERSON_NAME][EMAIL_ADDRESS][DOMAIN_NAME…" at bounding box center [784, 379] width 1568 height 758
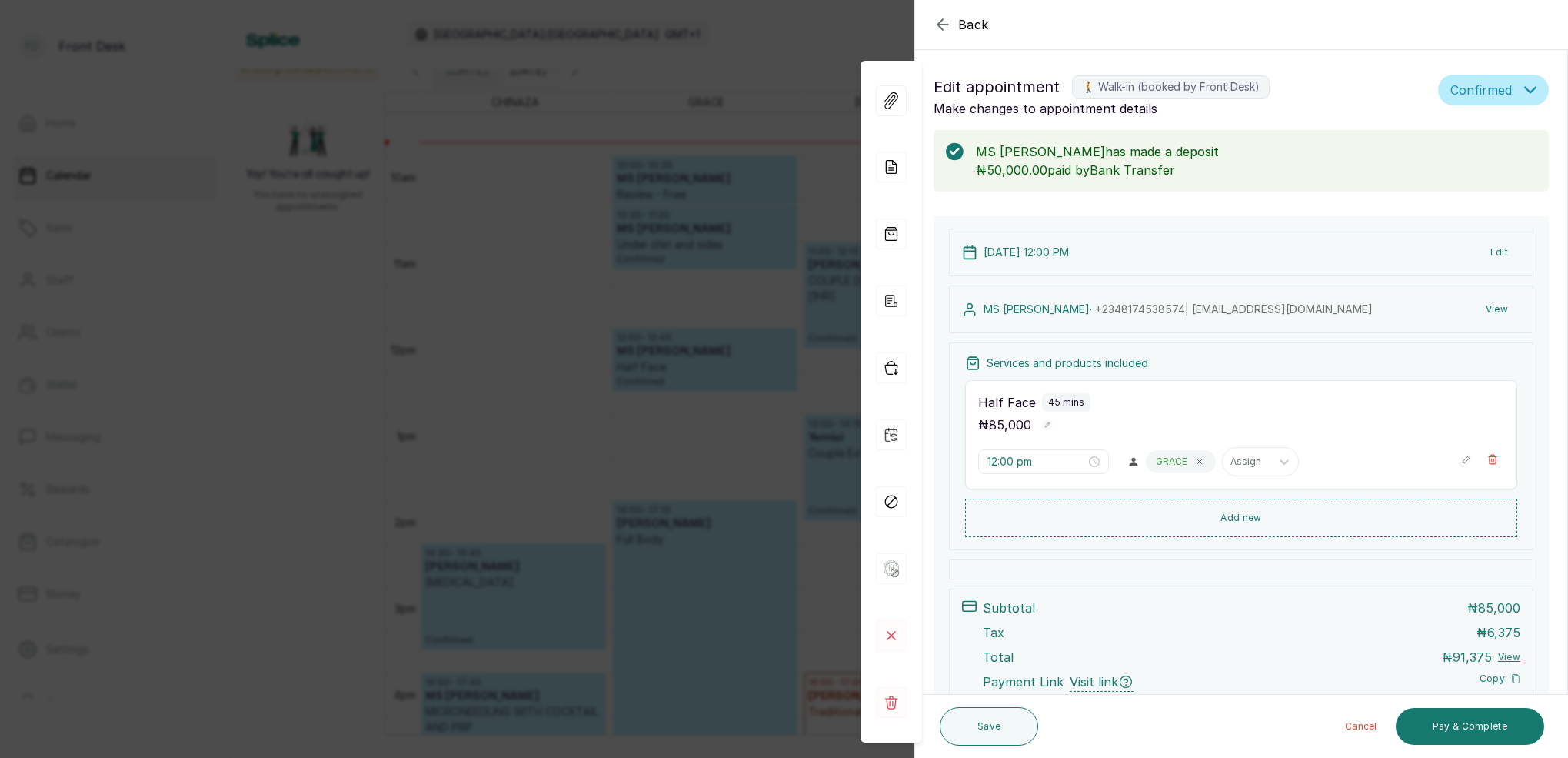
click at [729, 285] on div "Back Appointment Details Edit appointment 🚶 Walk-in (booked by Front Desk) Make…" at bounding box center [784, 379] width 1568 height 758
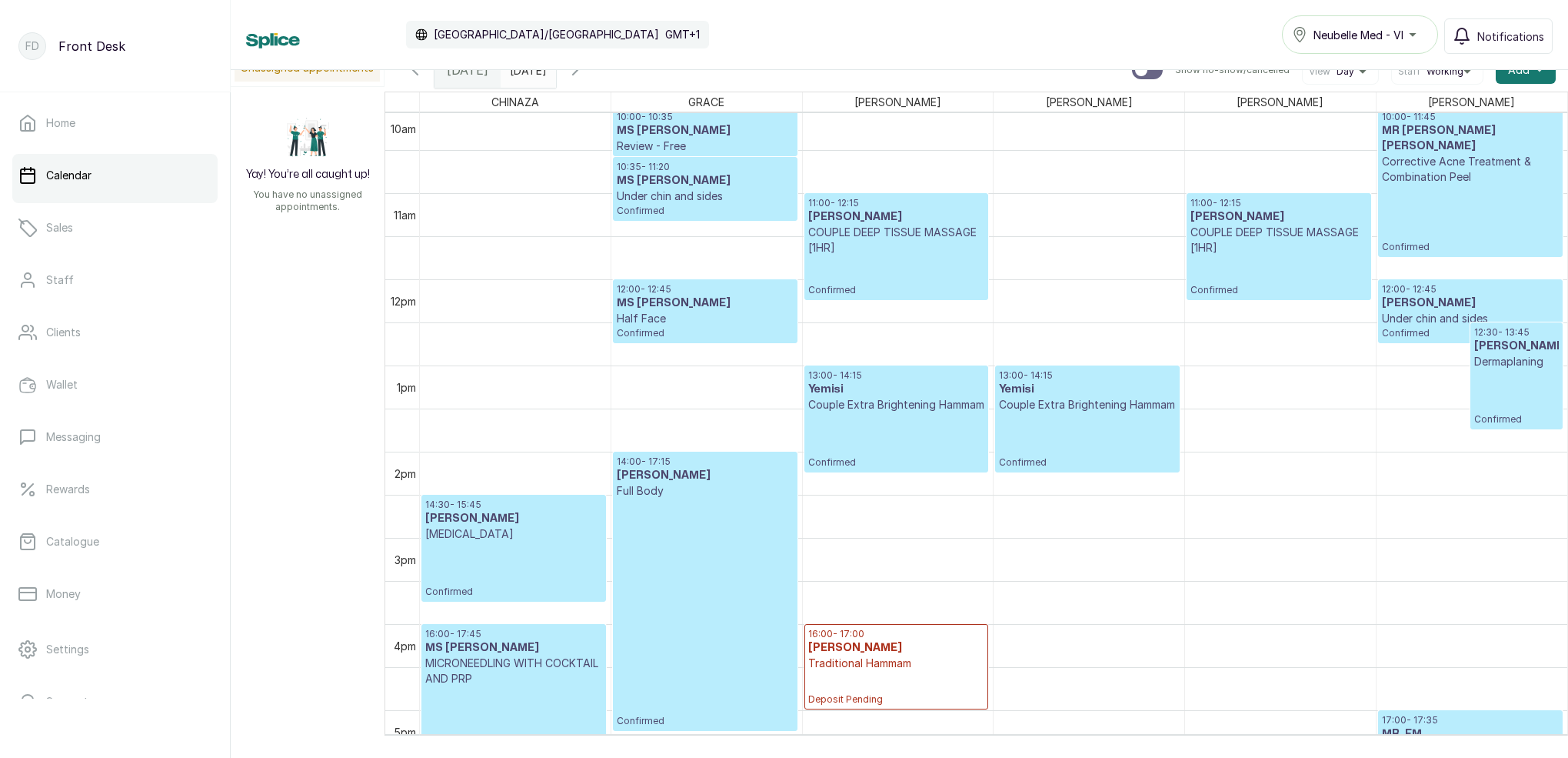
scroll to position [866, 0]
click at [685, 312] on span "12:00 - 12:45 MS [PERSON_NAME] Face" at bounding box center [704, 306] width 176 height 44
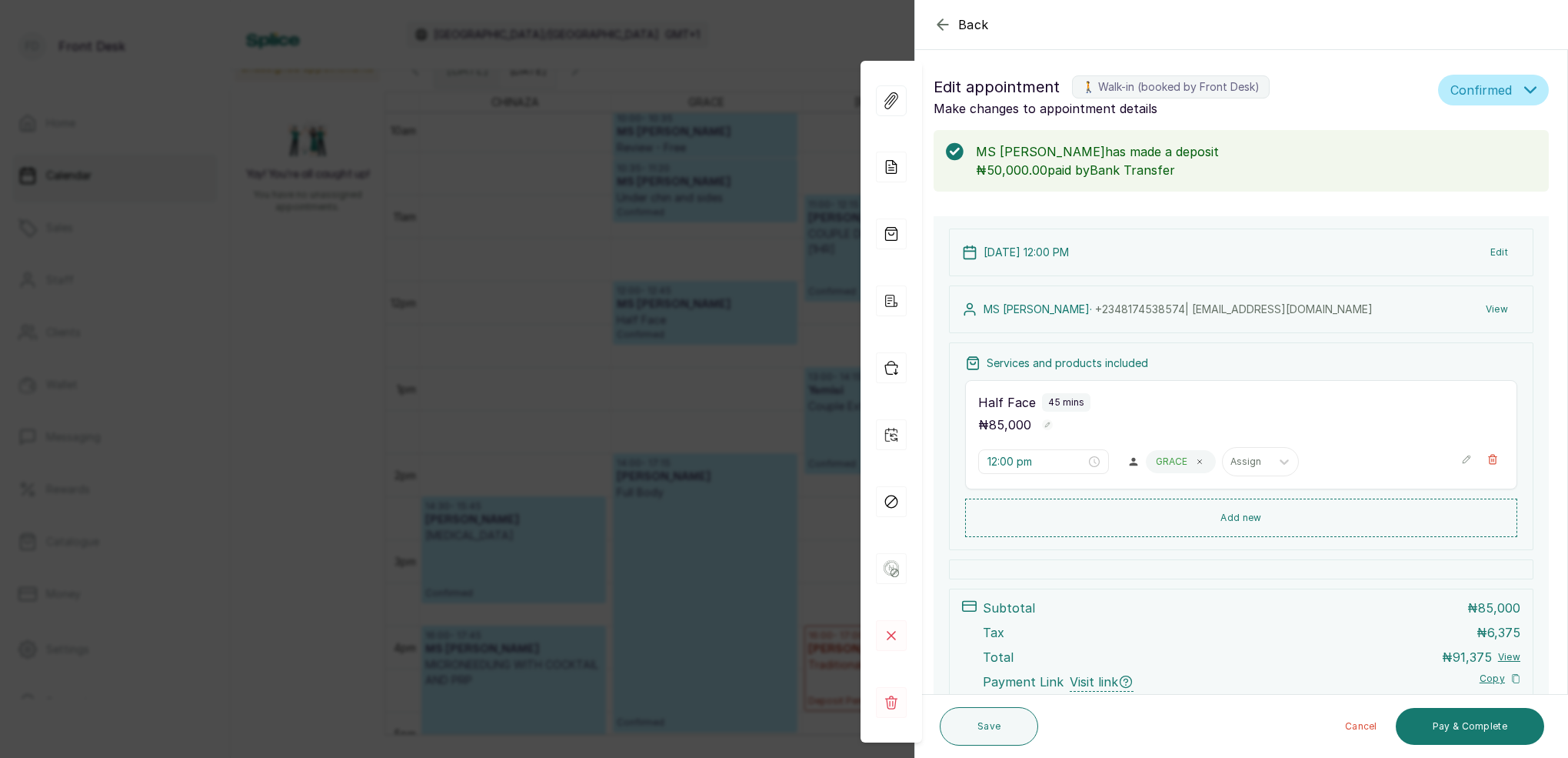
click at [1492, 304] on button "View" at bounding box center [1496, 309] width 47 height 28
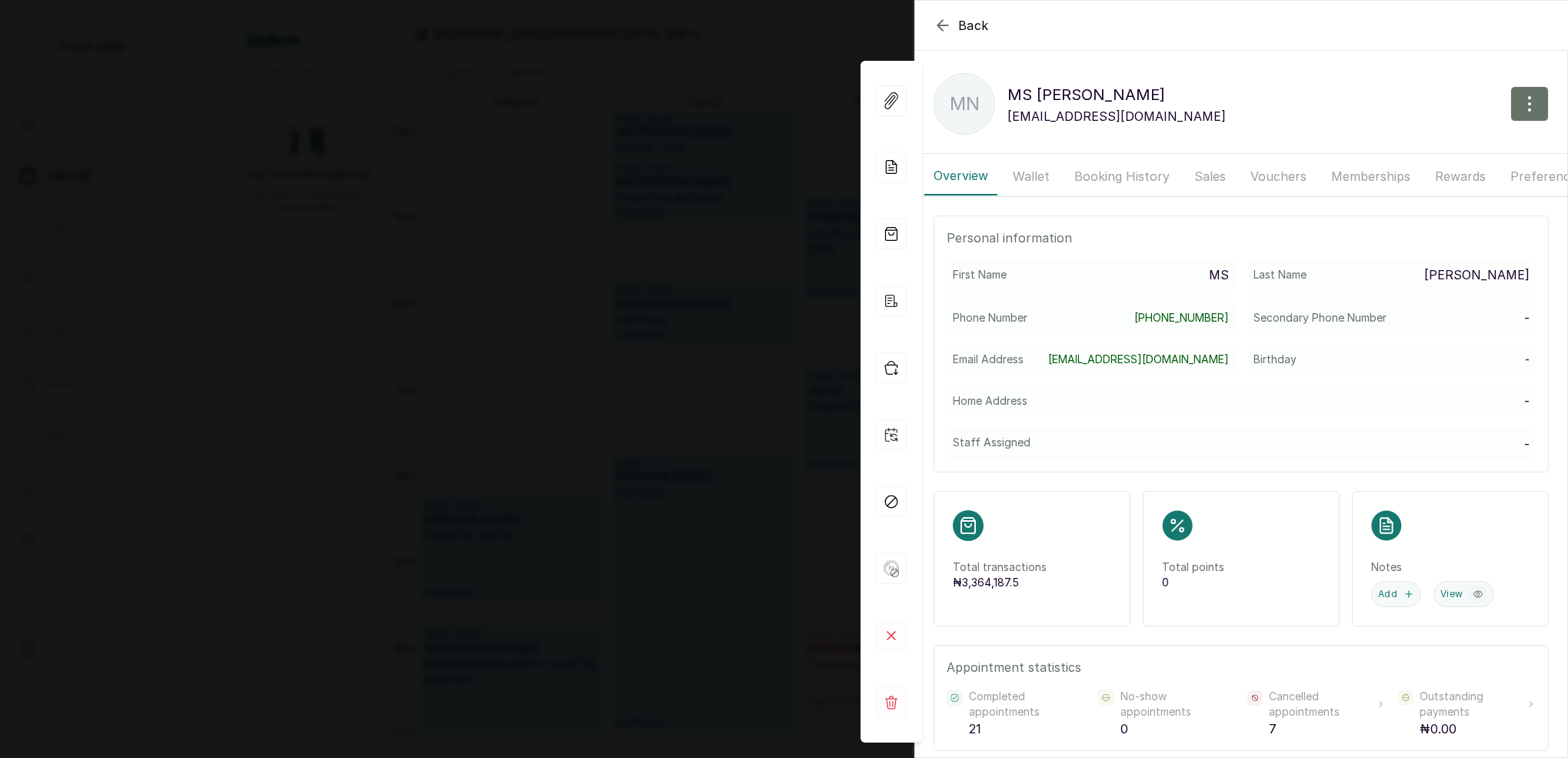
click at [1102, 173] on button "Booking History" at bounding box center [1122, 176] width 114 height 38
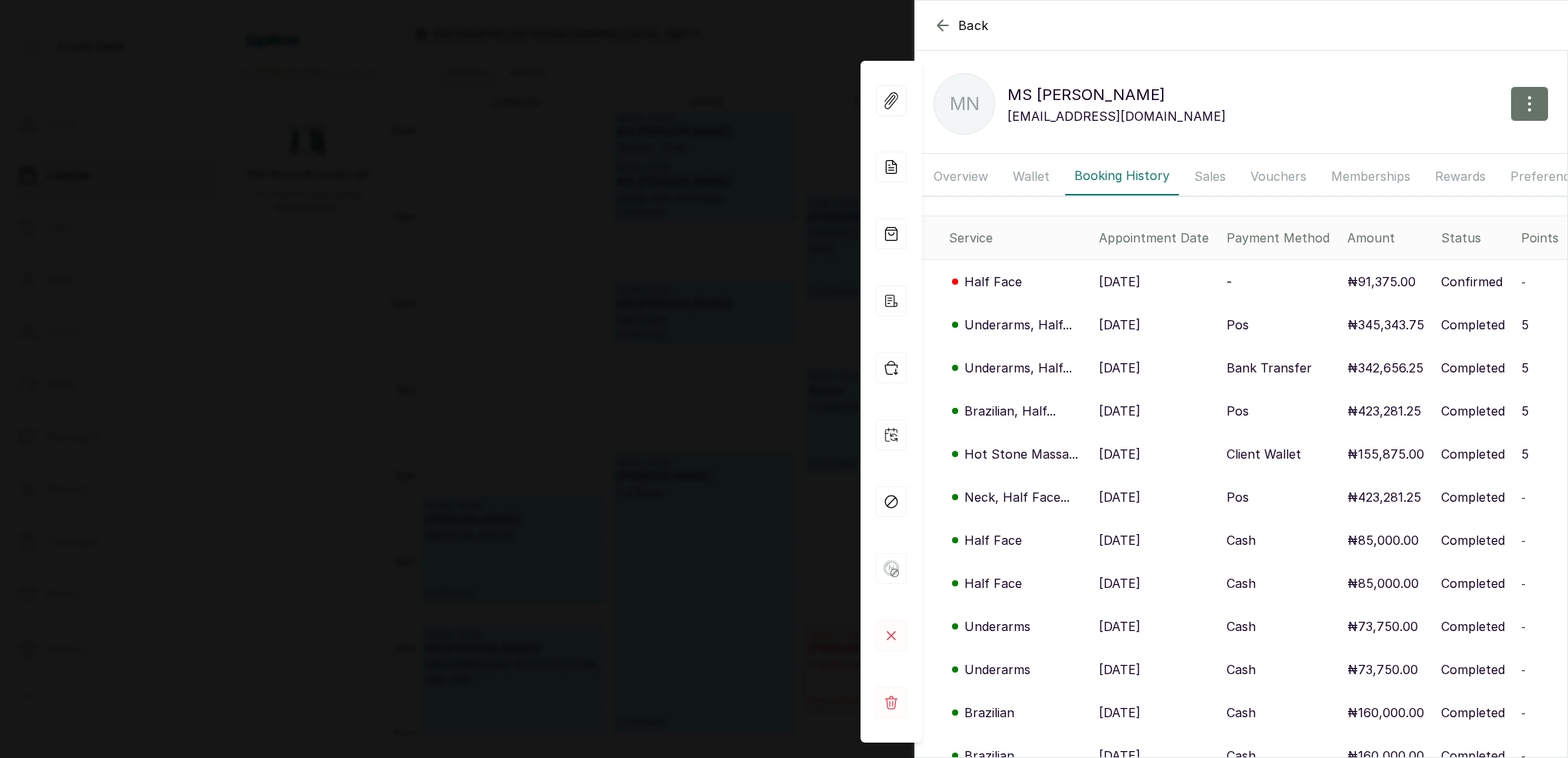
click at [656, 205] on div "Back MS [PERSON_NAME] MS [PERSON_NAME] [PERSON_NAME][EMAIL_ADDRESS][DOMAIN_NAME…" at bounding box center [784, 379] width 1568 height 758
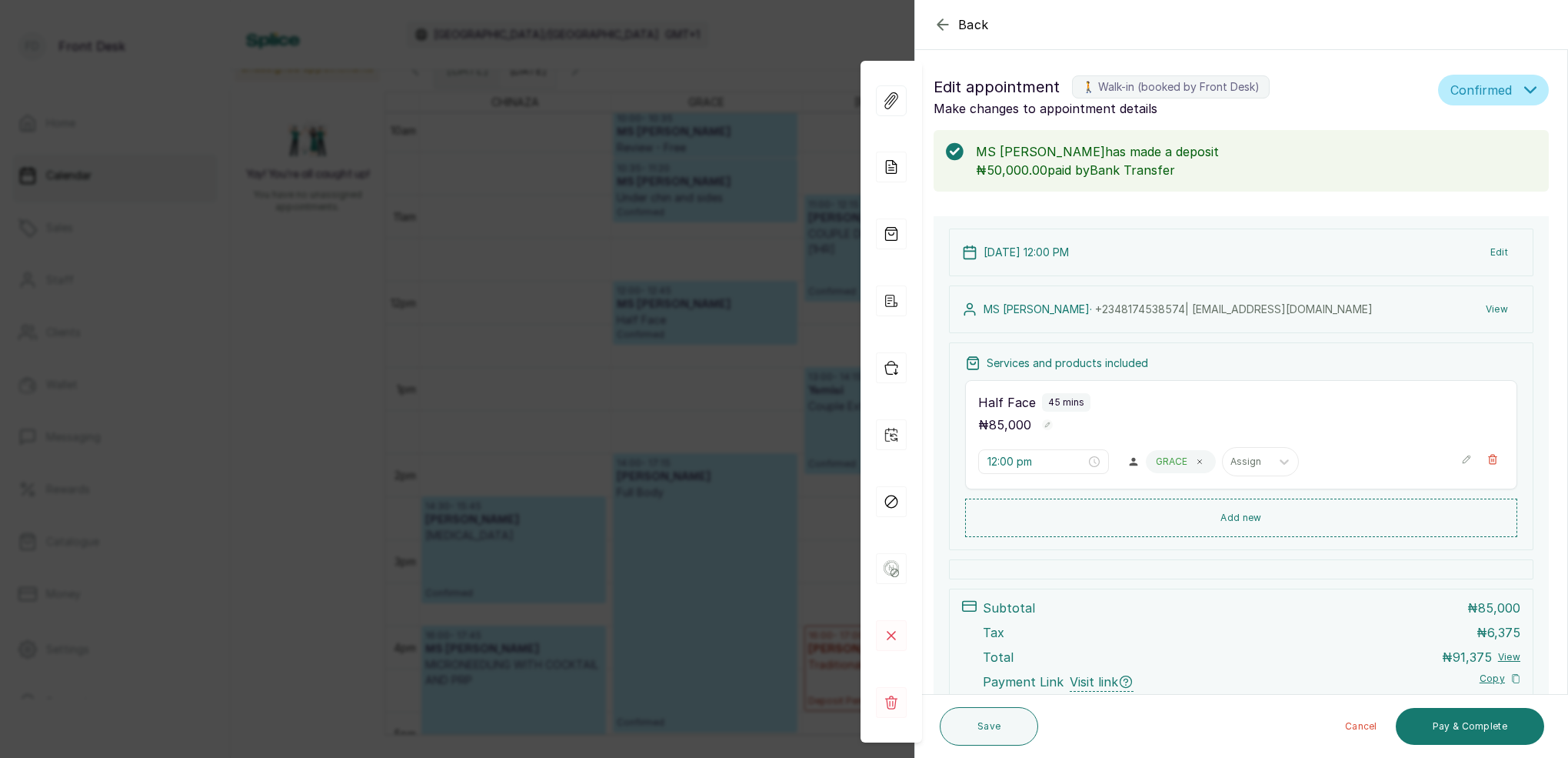
click at [656, 205] on div "Back Appointment Details Edit appointment 🚶 Walk-in (booked by Front Desk) Make…" at bounding box center [784, 379] width 1568 height 758
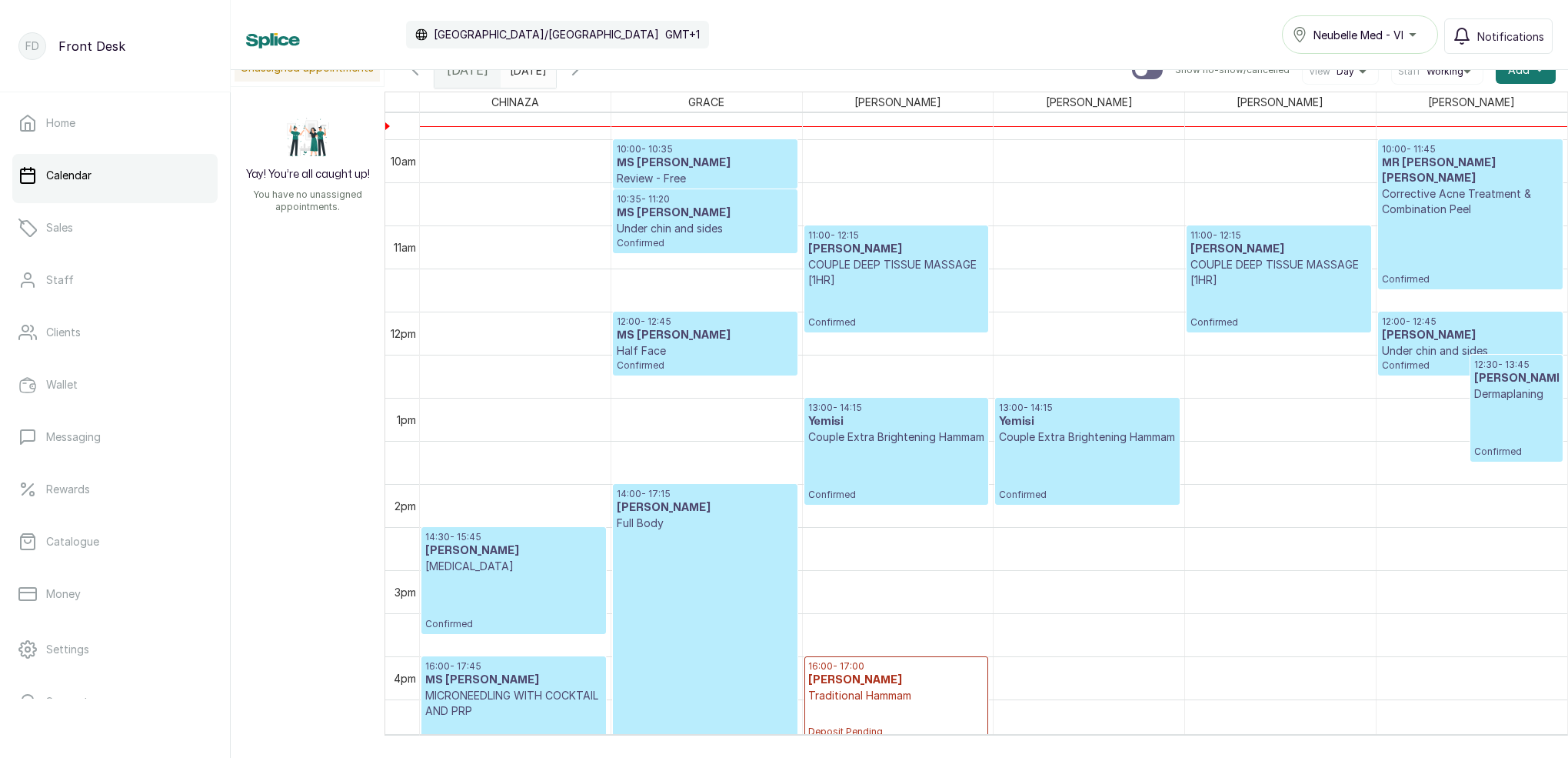
scroll to position [839, 0]
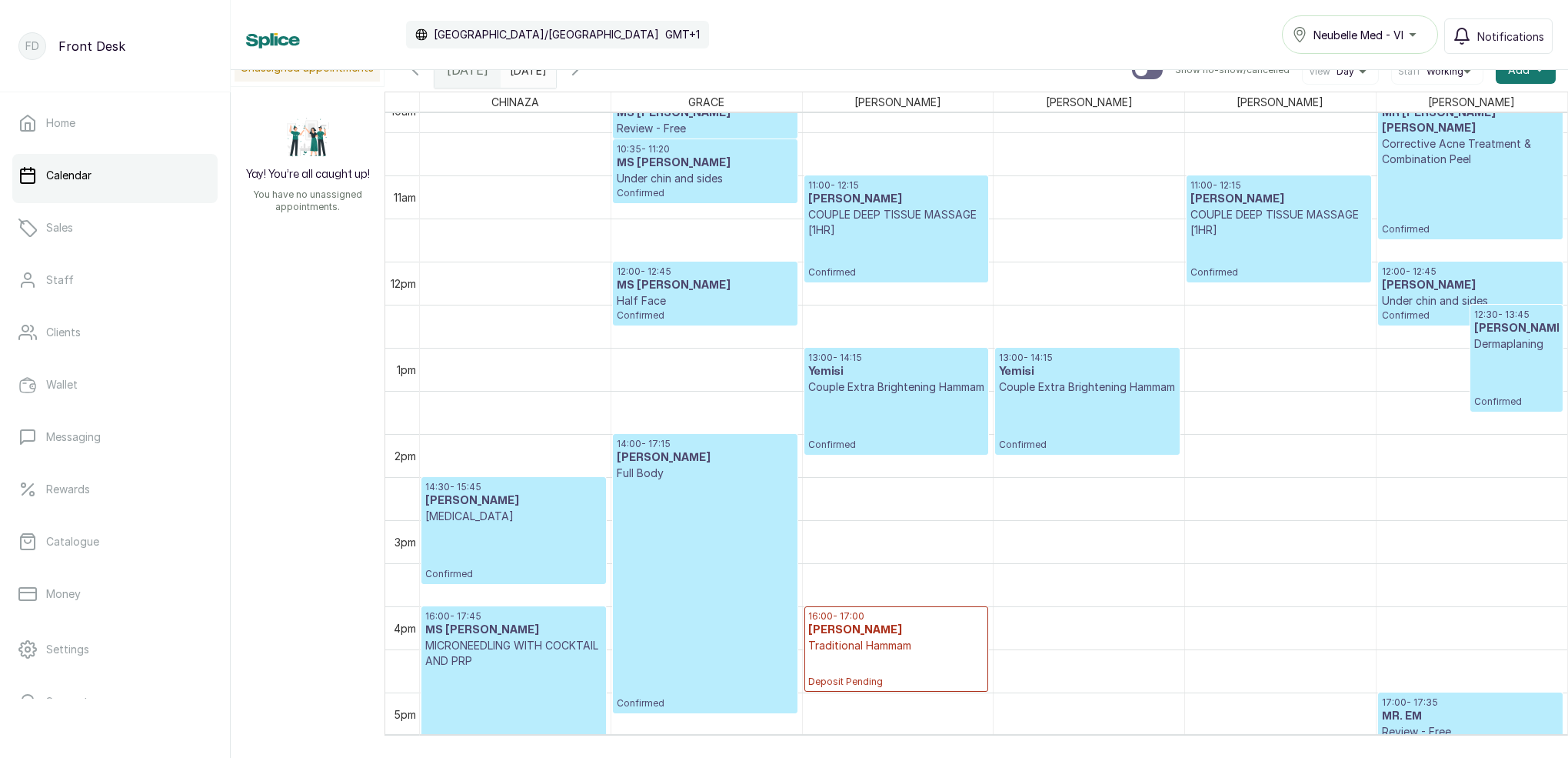
click at [1089, 394] on p "Couple Extra Brightening Hammam" at bounding box center [1087, 386] width 176 height 15
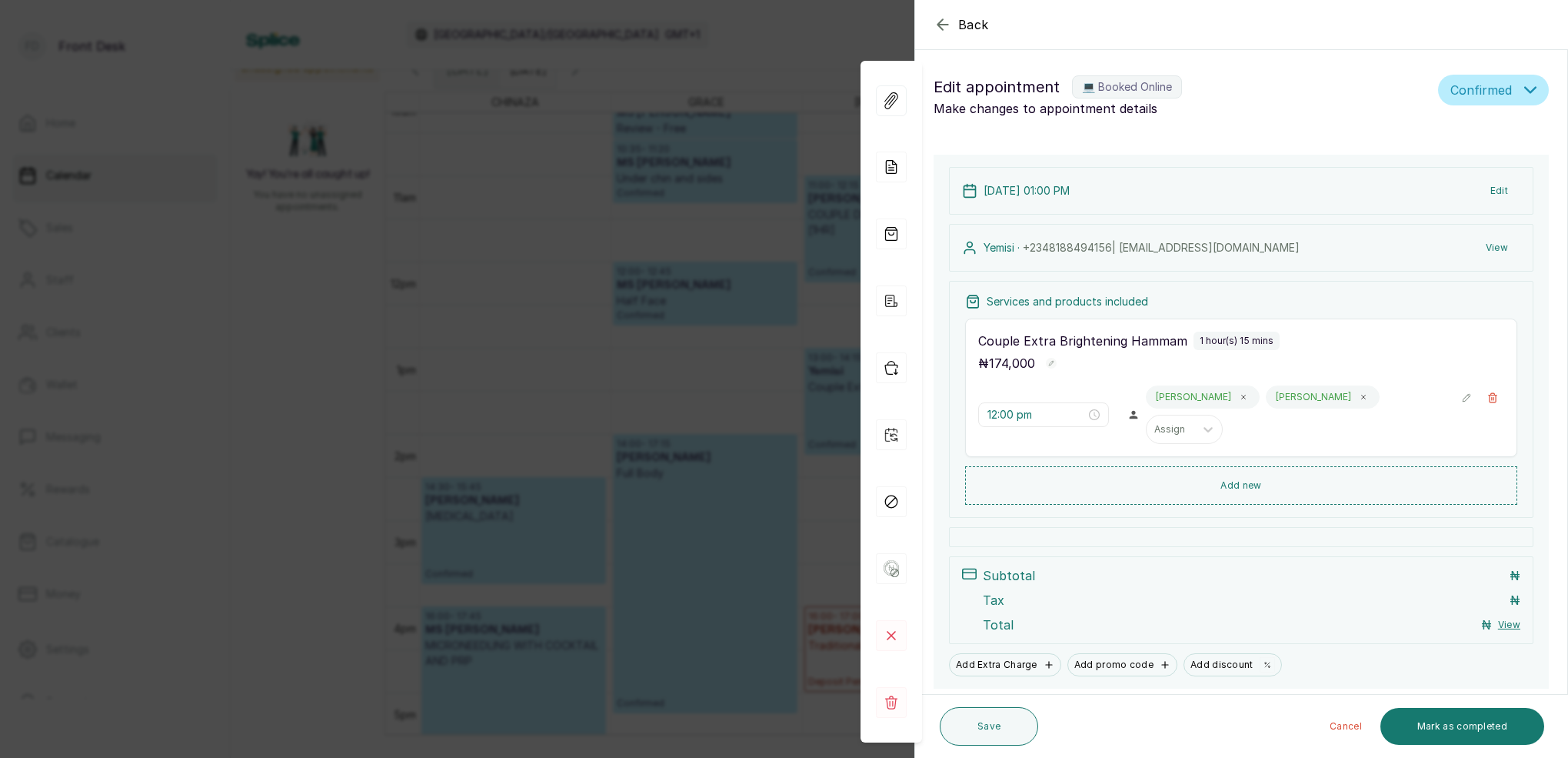
type input "1:00 pm"
click at [1496, 246] on button "View" at bounding box center [1496, 248] width 47 height 28
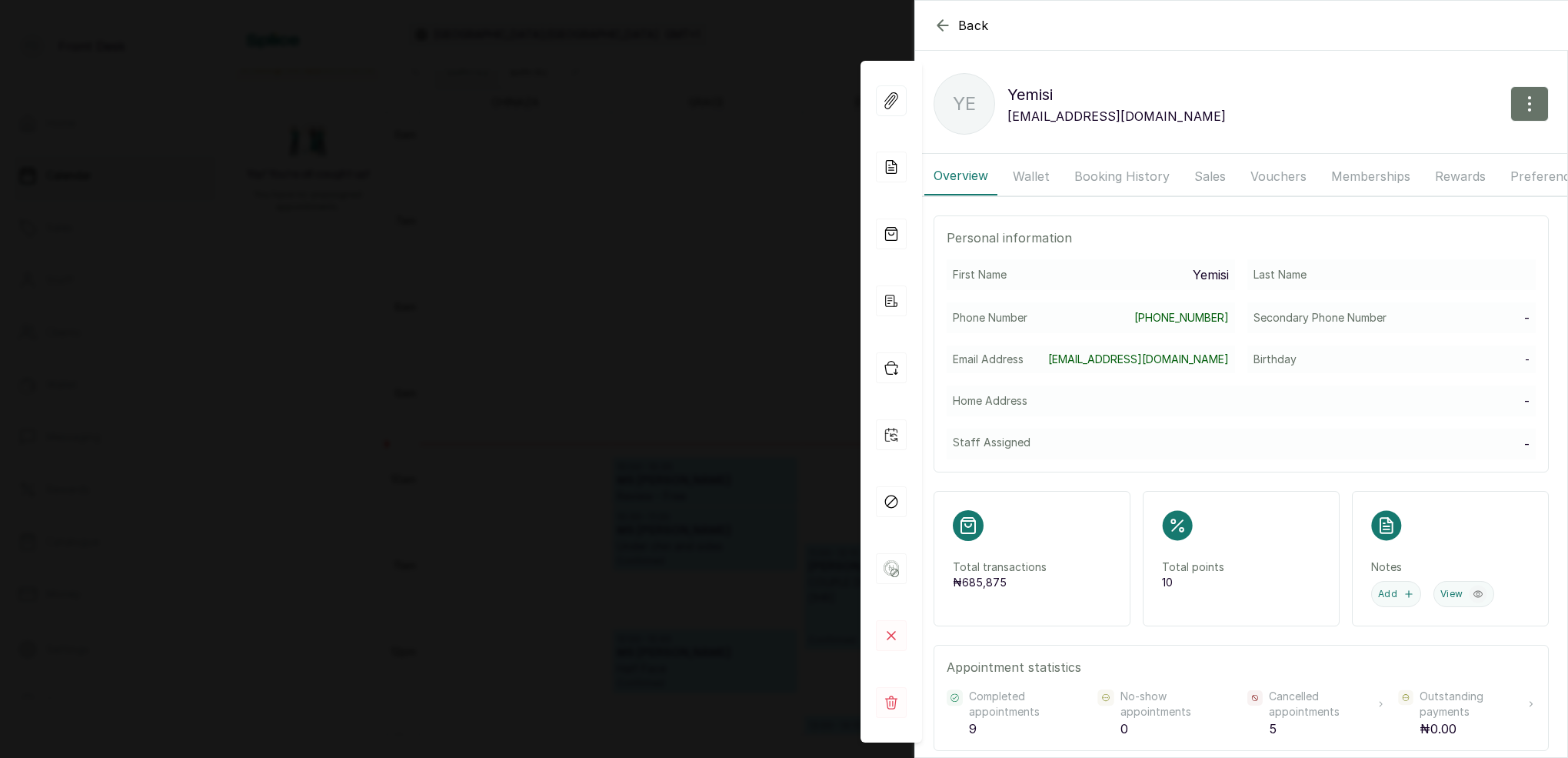
click at [1099, 177] on button "Booking History" at bounding box center [1122, 176] width 114 height 38
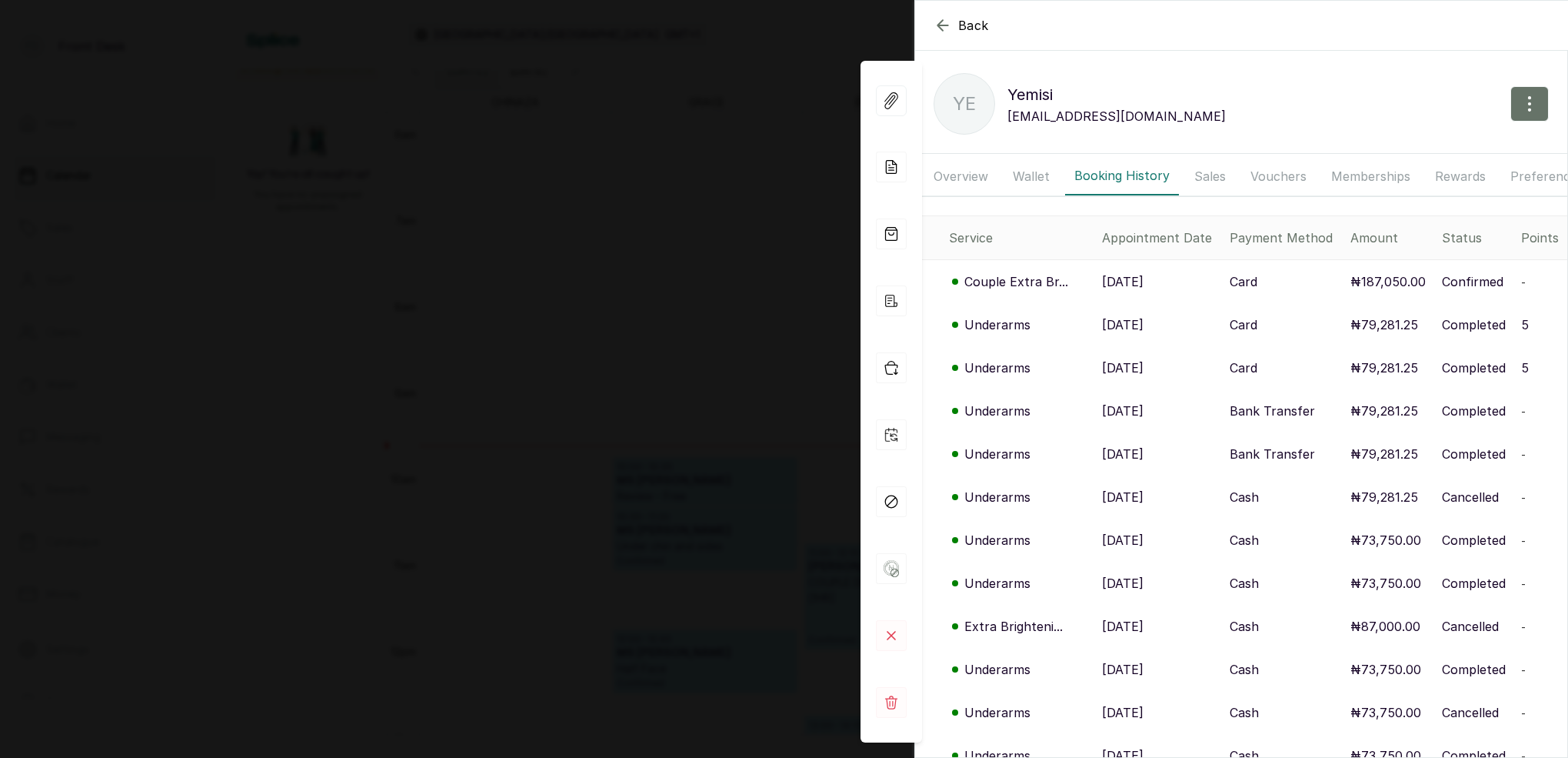
drag, startPoint x: 643, startPoint y: 201, endPoint x: 653, endPoint y: 201, distance: 10.0
click at [643, 201] on div "Back [PERSON_NAME] [PERSON_NAME] [EMAIL_ADDRESS][DOMAIN_NAME] Overview Wallet B…" at bounding box center [784, 379] width 1568 height 758
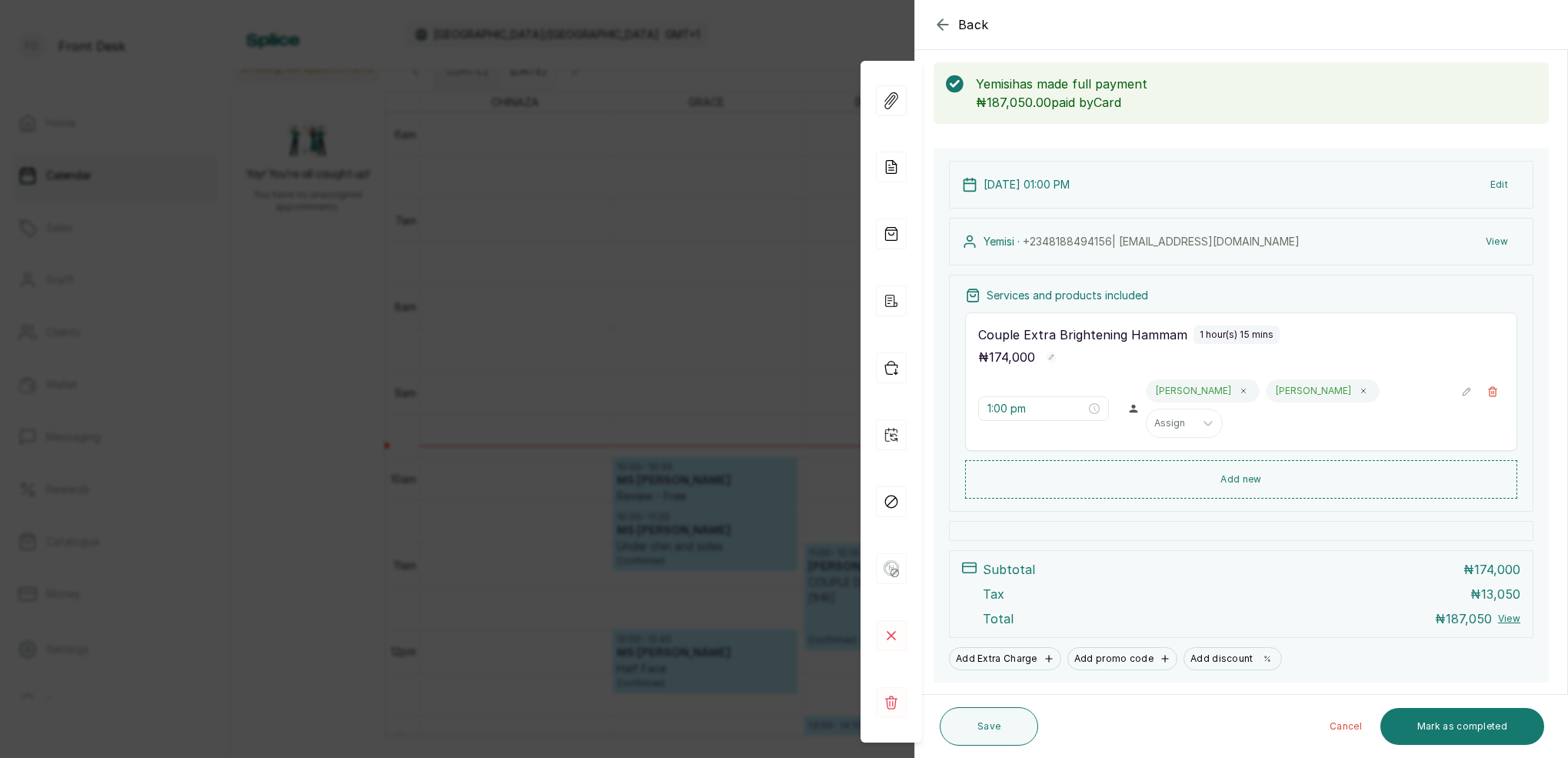
click at [826, 288] on div "Back Appointment Details Edit appointment 💻 Booked Online Make changes to appoi…" at bounding box center [784, 379] width 1568 height 758
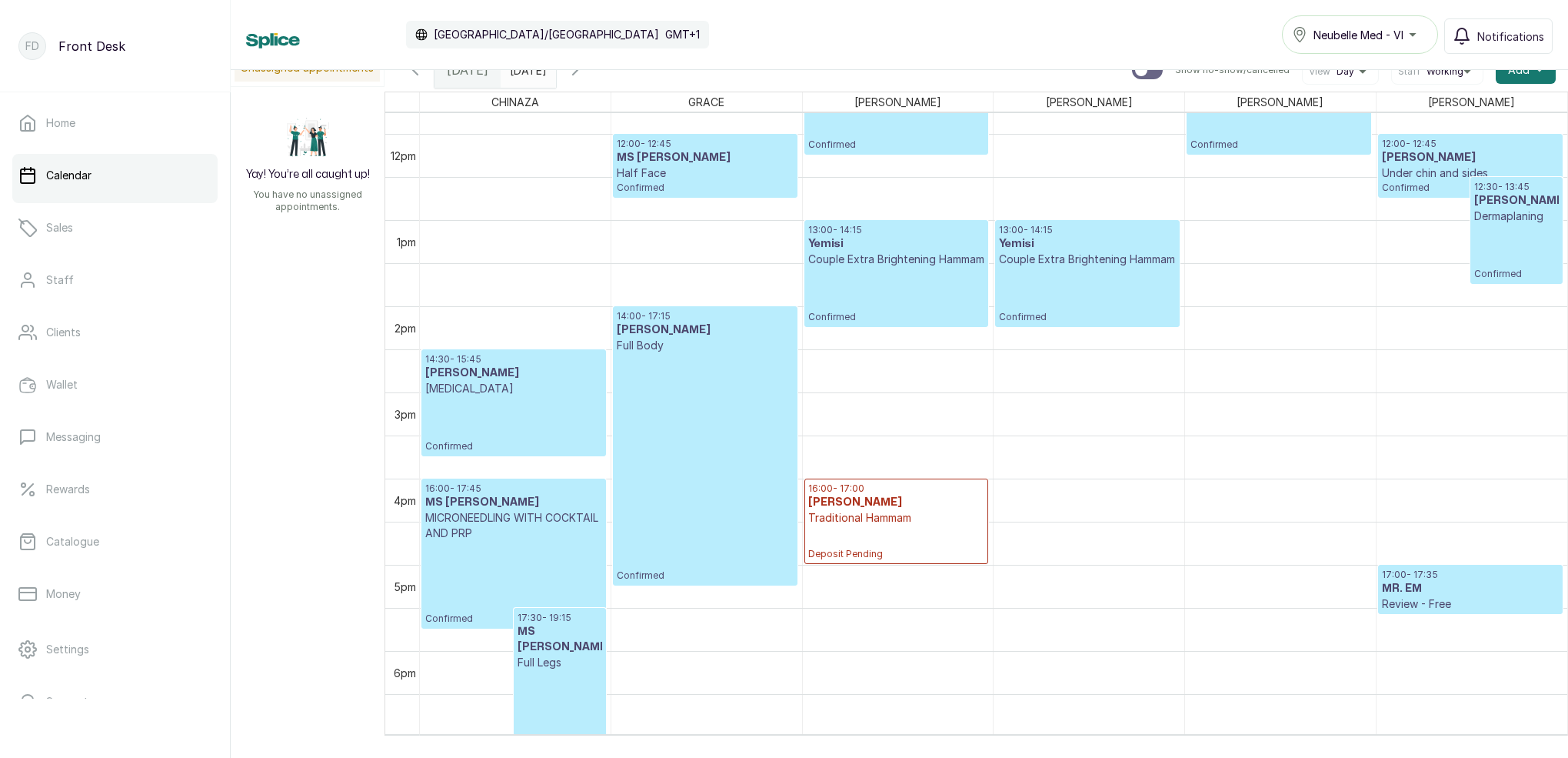
click at [1094, 267] on p "Couple Extra Brightening Hammam" at bounding box center [1087, 258] width 176 height 15
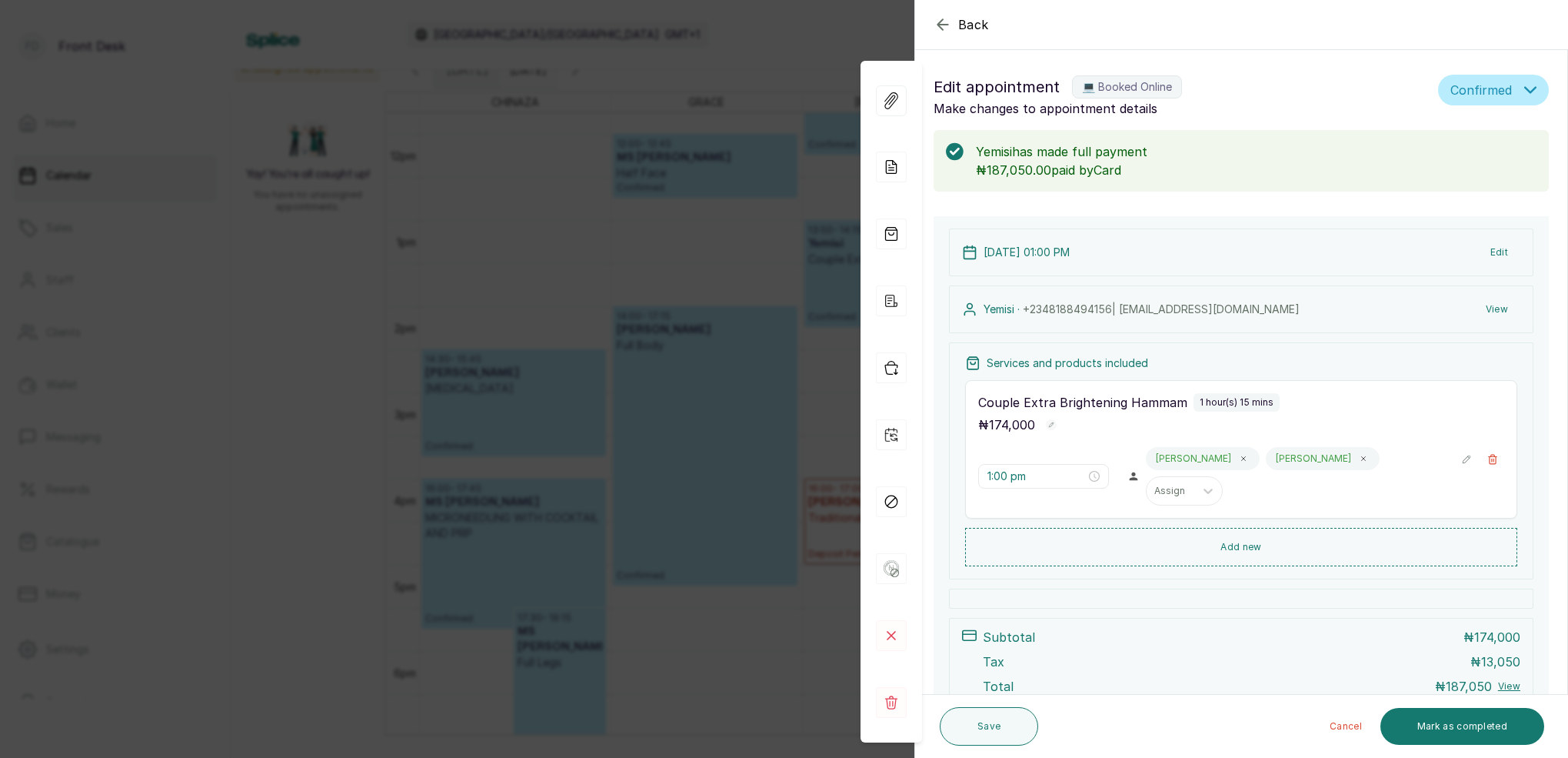
click at [1495, 310] on button "View" at bounding box center [1496, 309] width 47 height 28
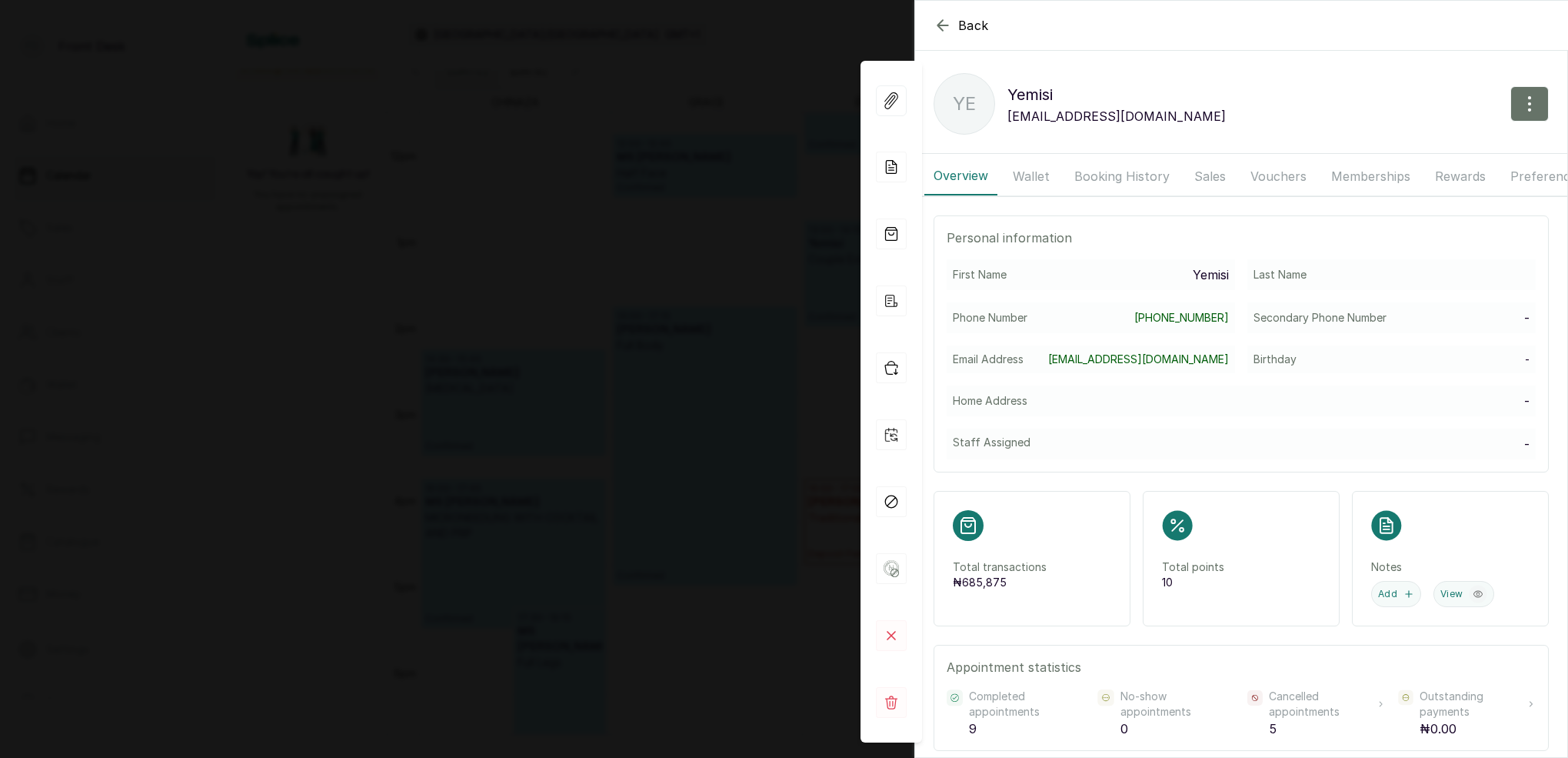
click at [1100, 189] on button "Booking History" at bounding box center [1122, 176] width 114 height 38
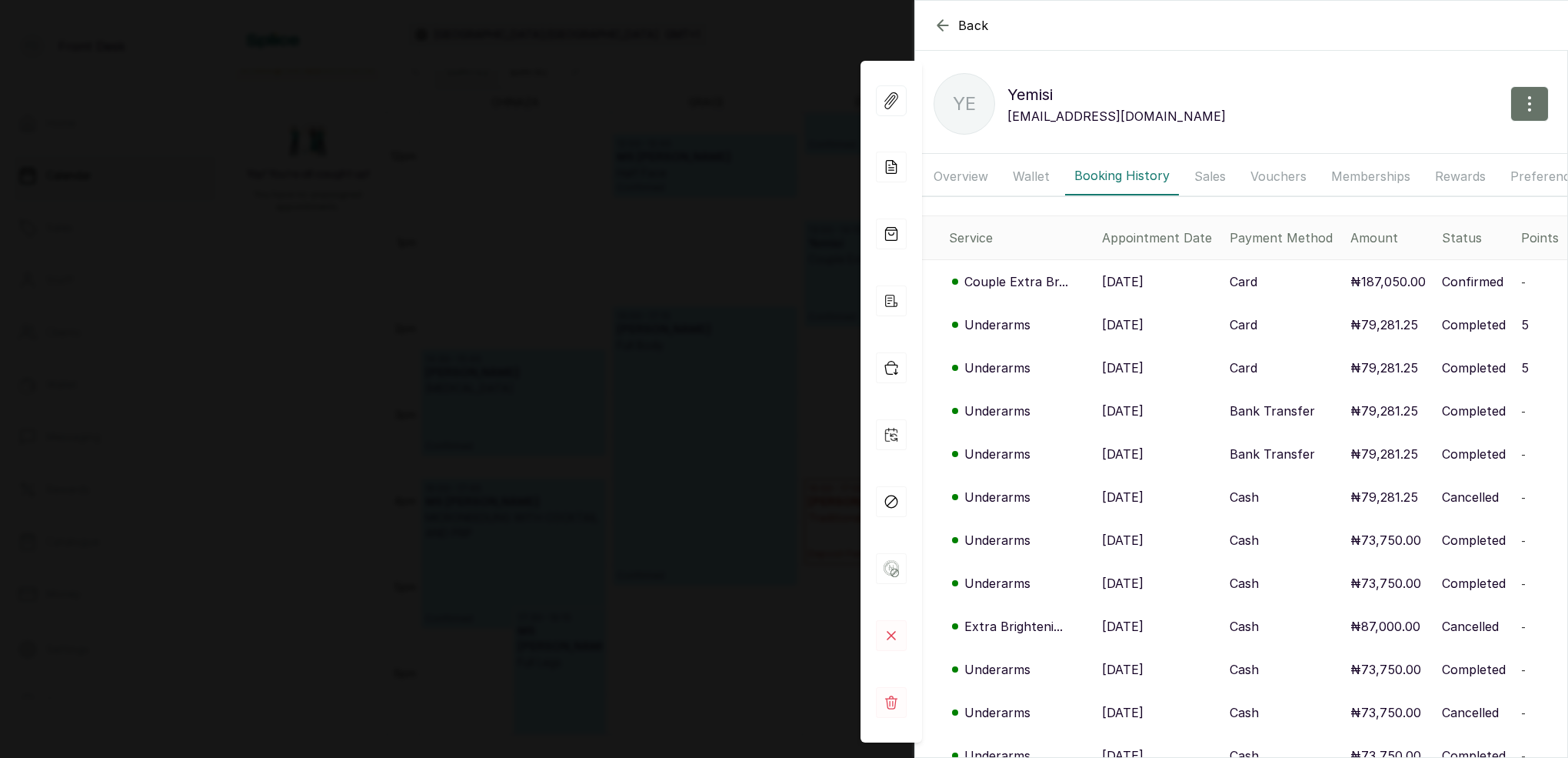
click at [1016, 369] on p "Underarms" at bounding box center [997, 367] width 66 height 18
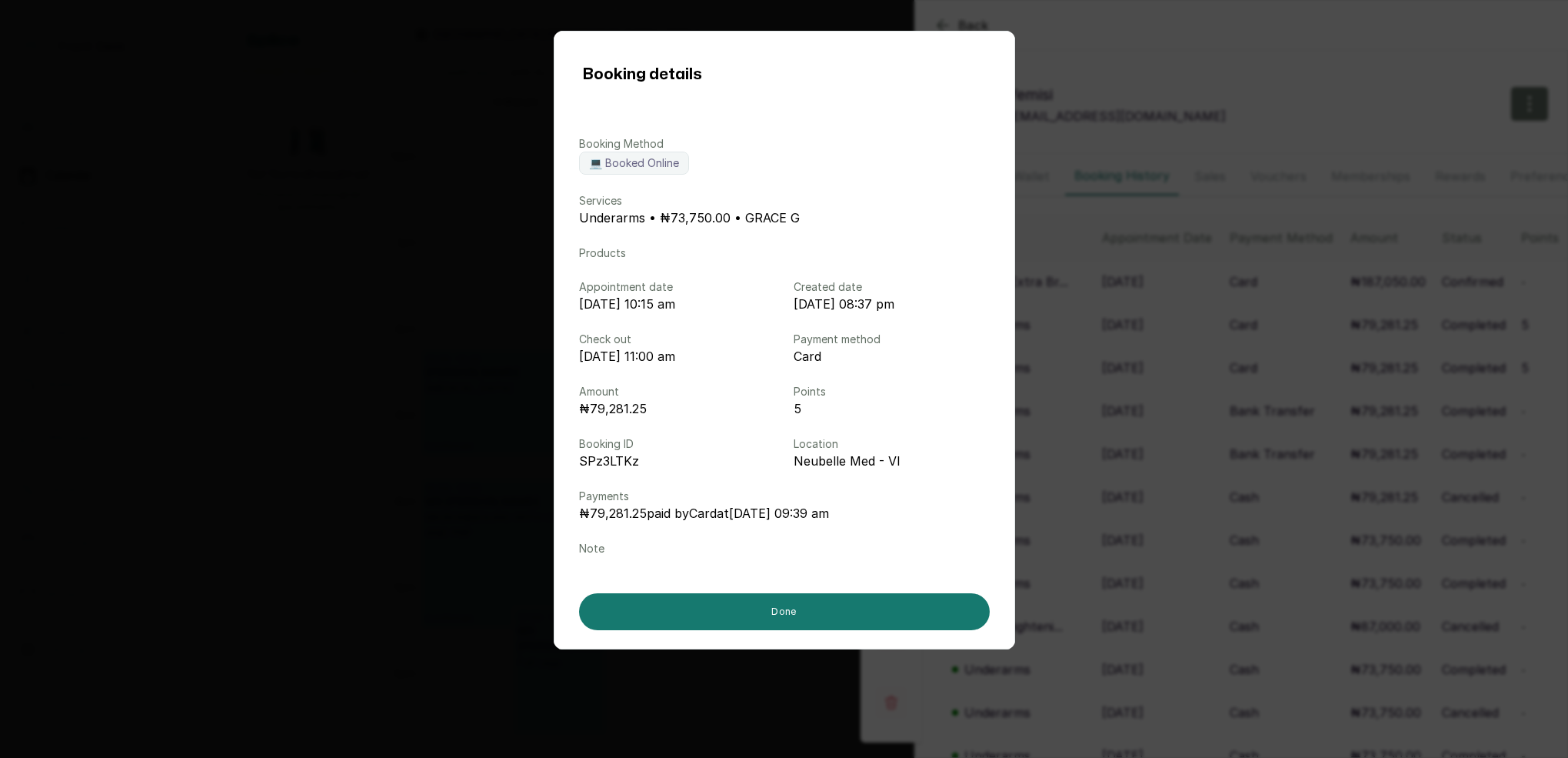
click at [1142, 372] on div "Booking details Booking Method 💻 Booked Online Services Underarms • ₦73,750.00 …" at bounding box center [784, 379] width 1568 height 758
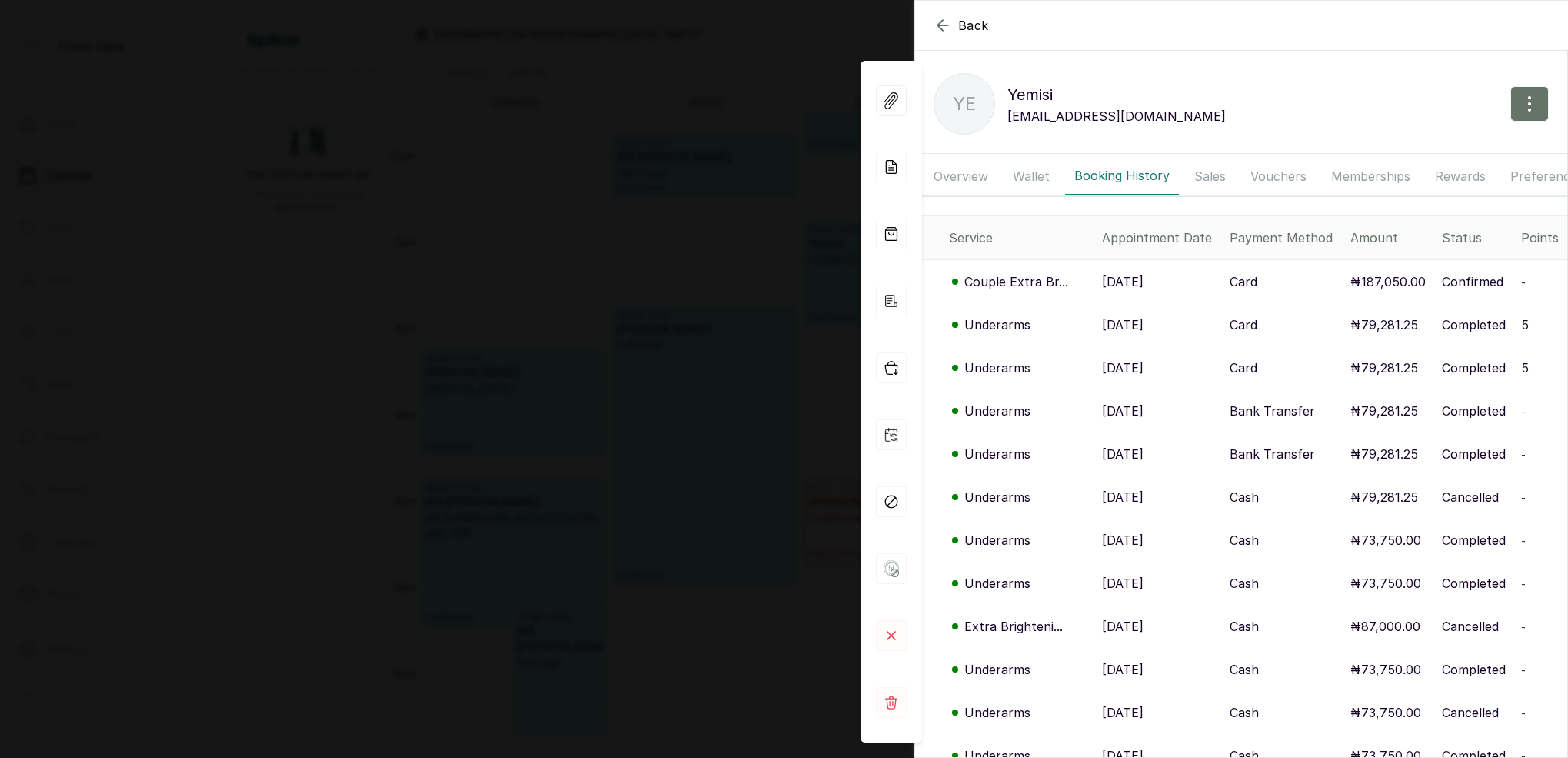
click at [600, 313] on div "Back [PERSON_NAME] [PERSON_NAME] [EMAIL_ADDRESS][DOMAIN_NAME] Overview Wallet B…" at bounding box center [784, 379] width 1568 height 758
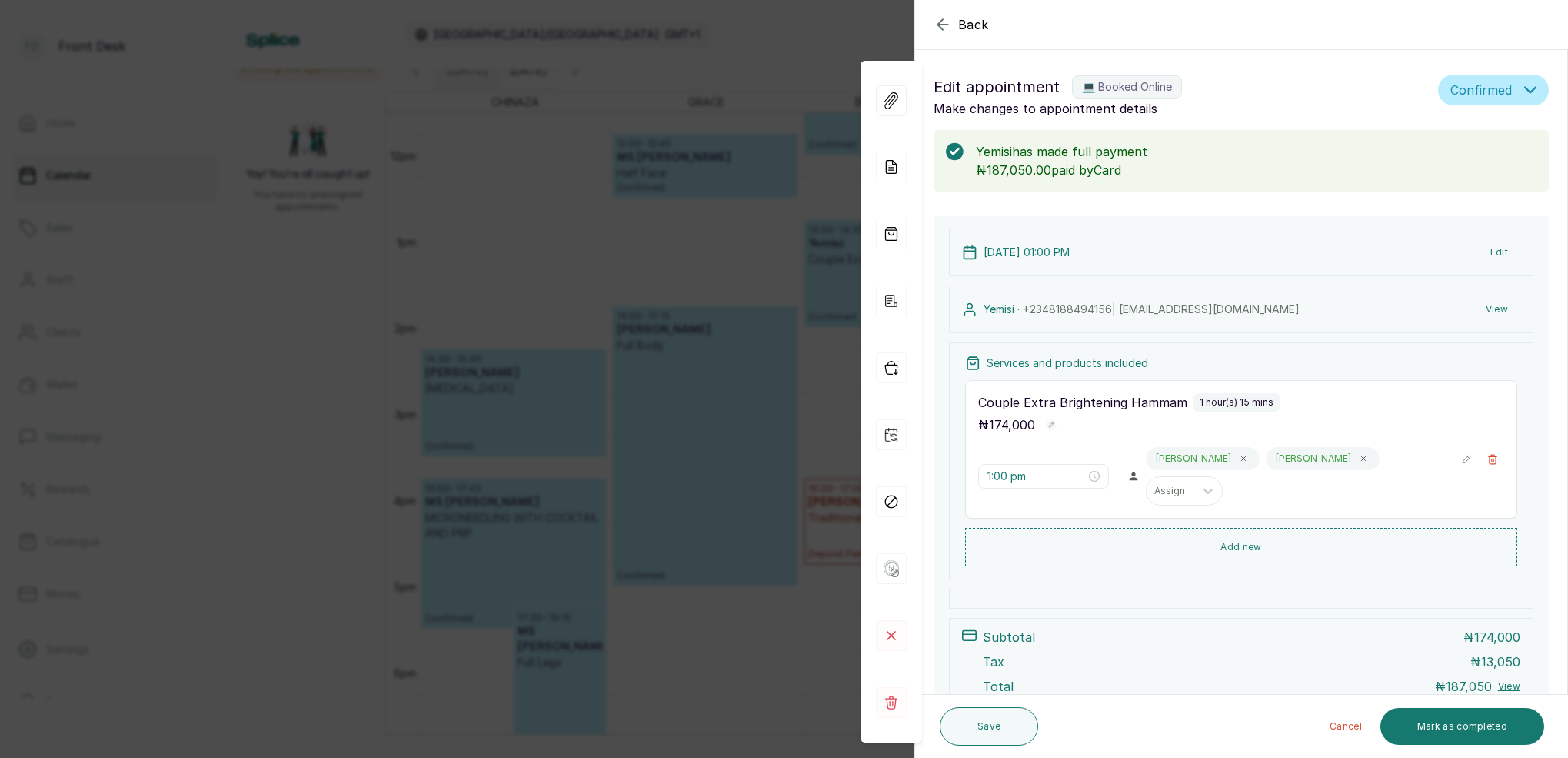
click at [518, 321] on div "Back Appointment Details Edit appointment 💻 Booked Online Make changes to appoi…" at bounding box center [784, 379] width 1568 height 758
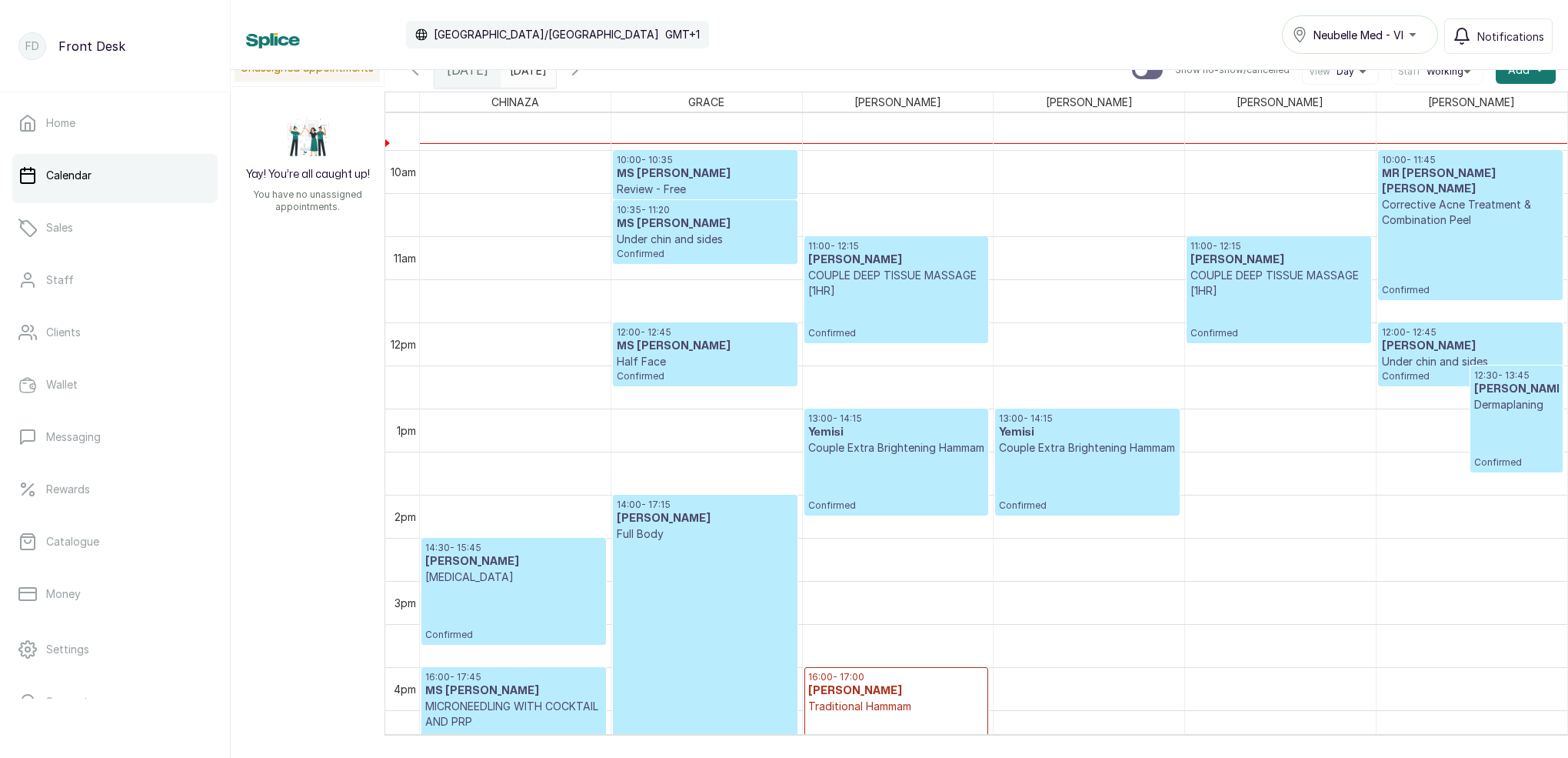
scroll to position [813, 0]
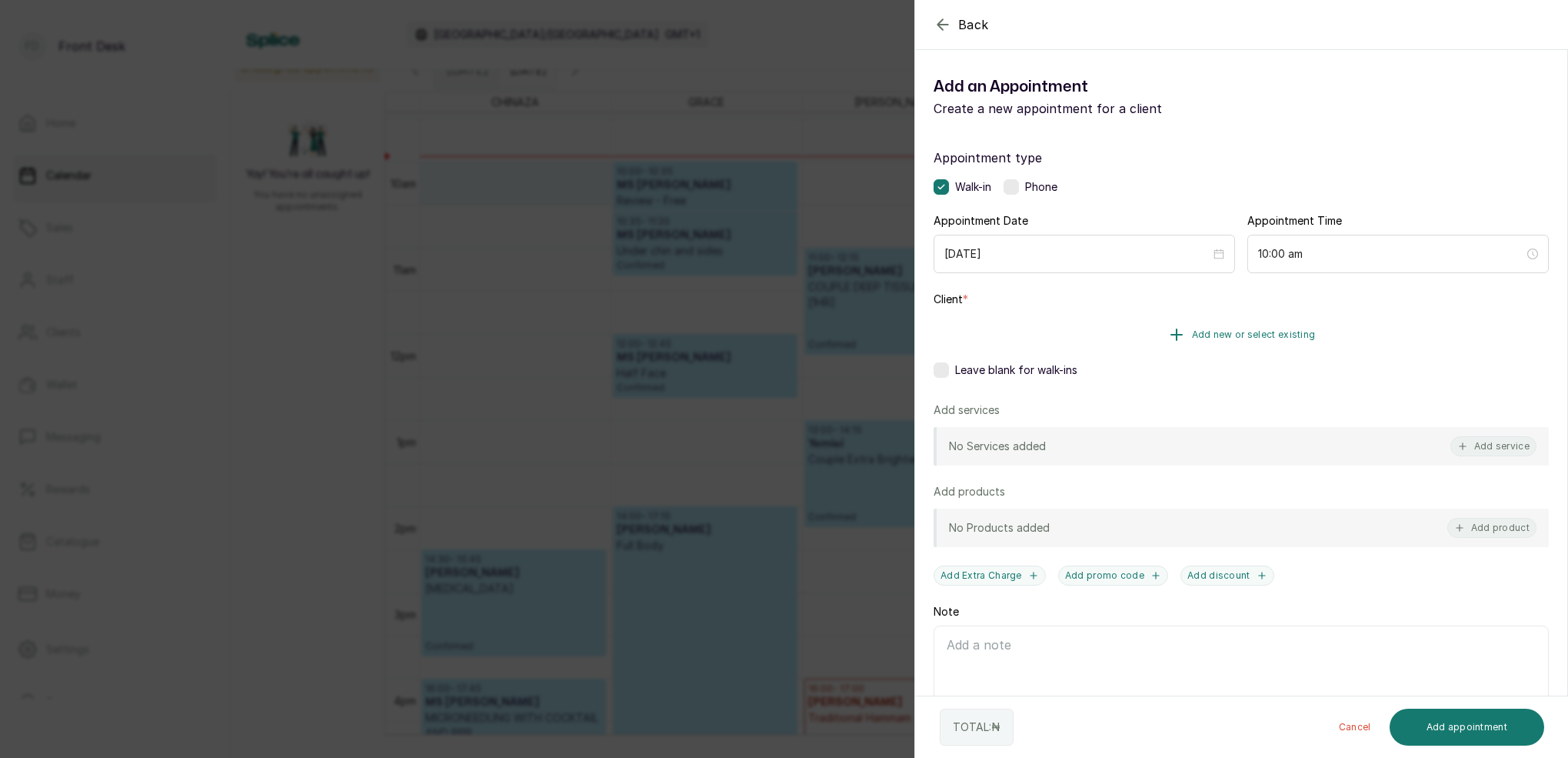
click at [1289, 336] on span "Add new or select existing" at bounding box center [1253, 335] width 124 height 13
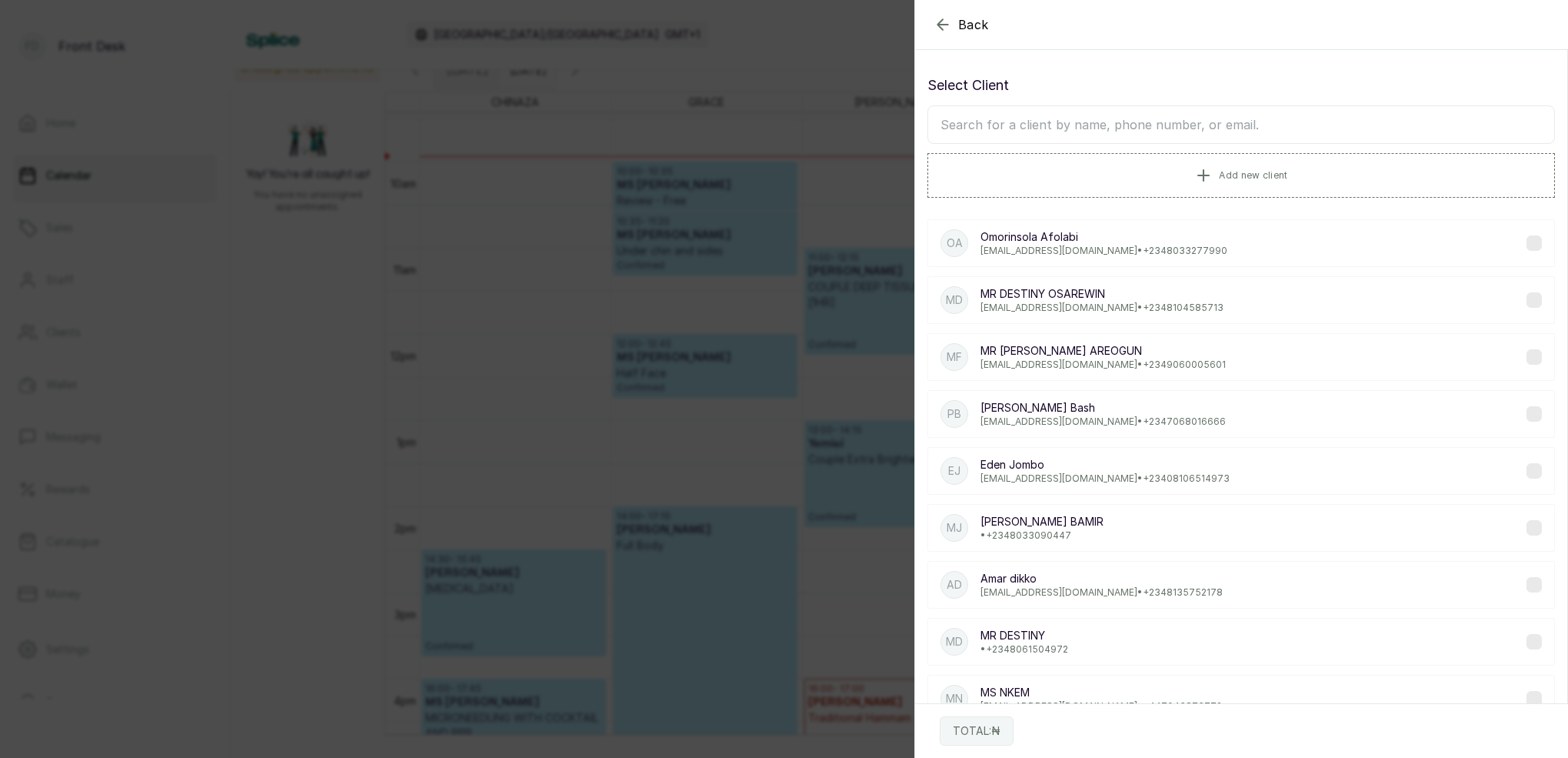
click at [1160, 118] on input "text" at bounding box center [1241, 124] width 627 height 38
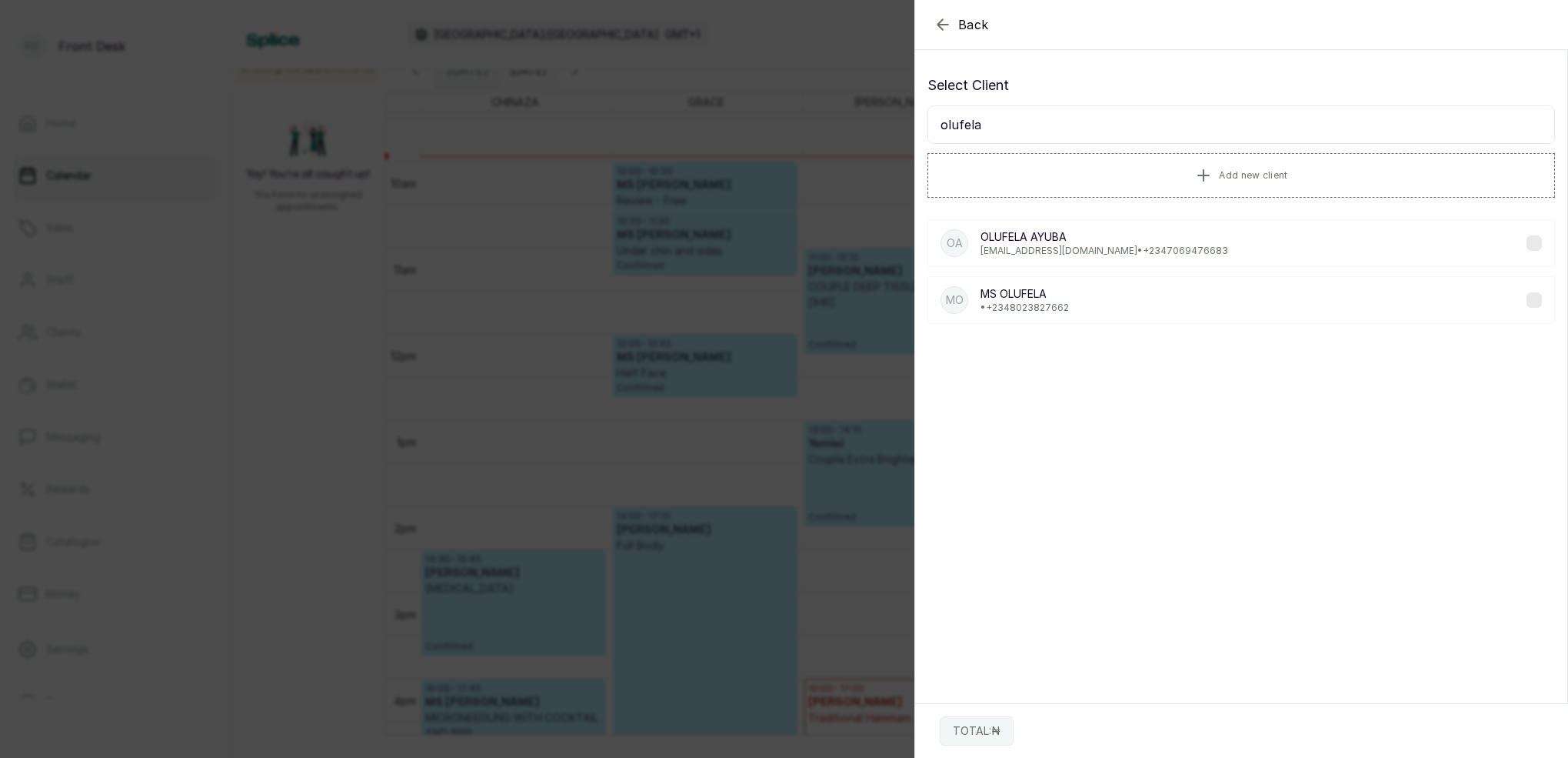
type input "Olufela"
drag, startPoint x: 1160, startPoint y: 118, endPoint x: 1053, endPoint y: 252, distance: 171.5
click at [1053, 252] on p "[EMAIL_ADDRESS][DOMAIN_NAME] • [PHONE_NUMBER]" at bounding box center [1104, 251] width 247 height 13
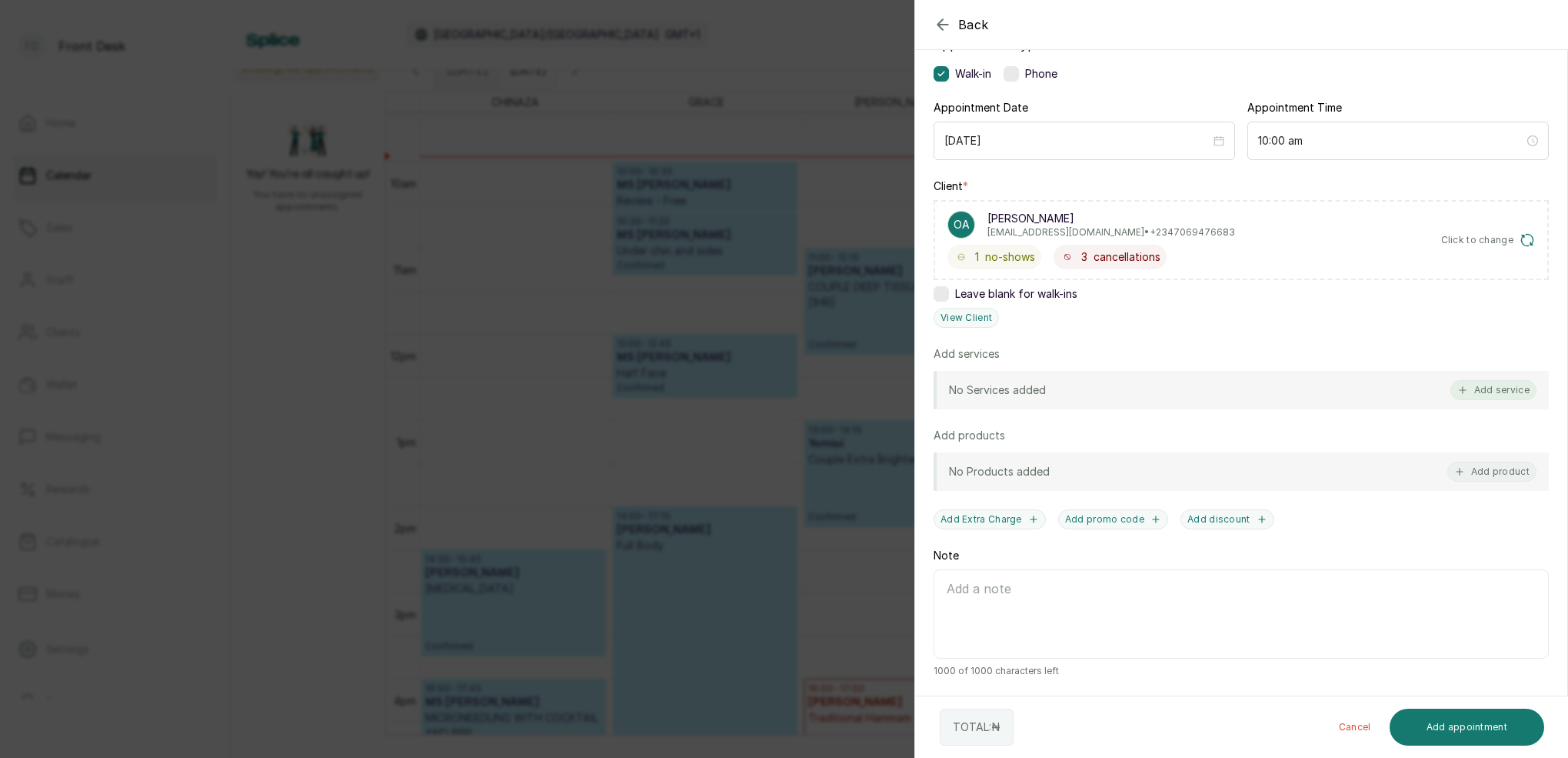
click at [1495, 394] on button "Add service" at bounding box center [1493, 390] width 86 height 20
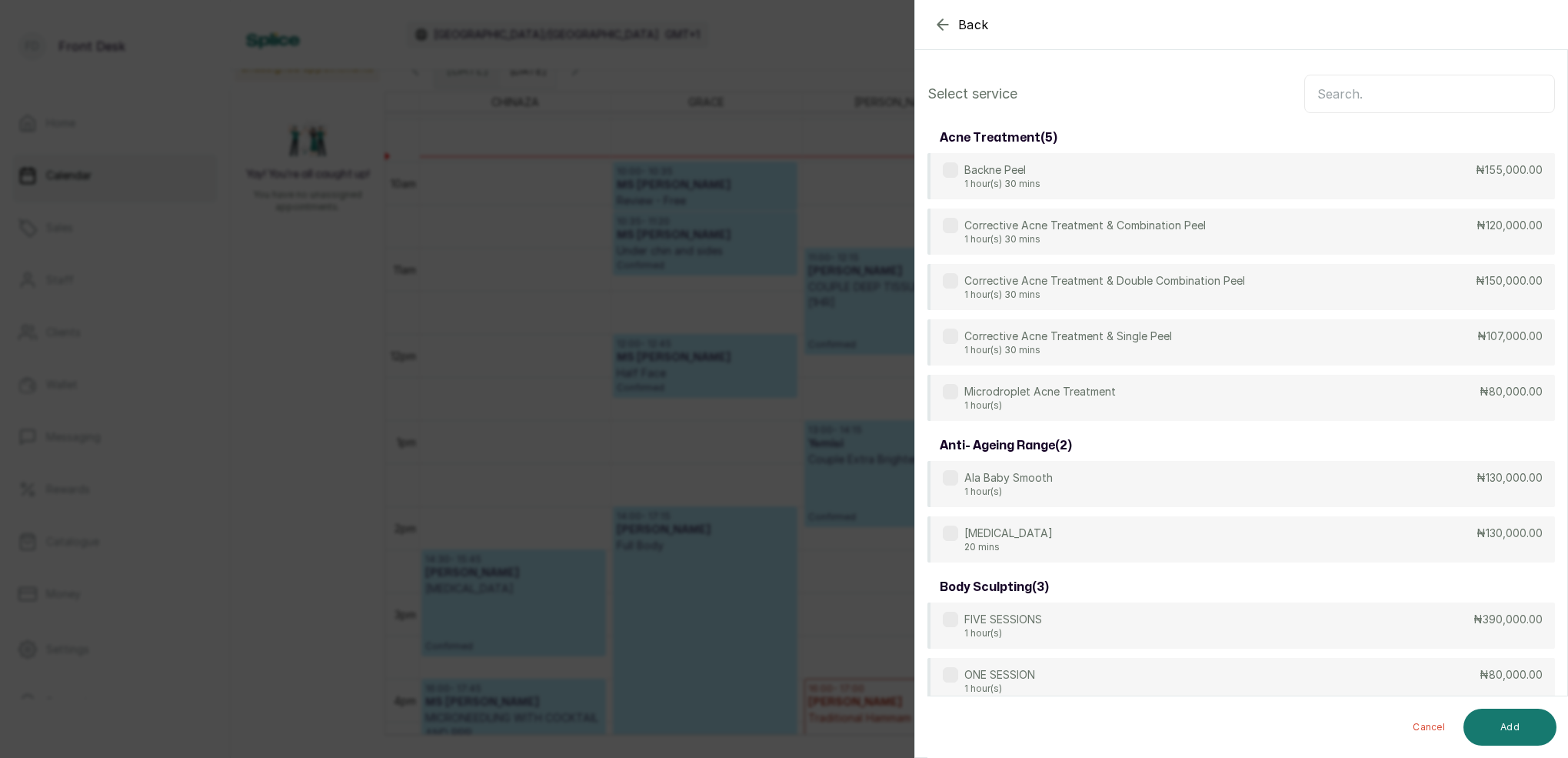
scroll to position [0, 0]
click at [1340, 91] on input "text" at bounding box center [1429, 93] width 251 height 38
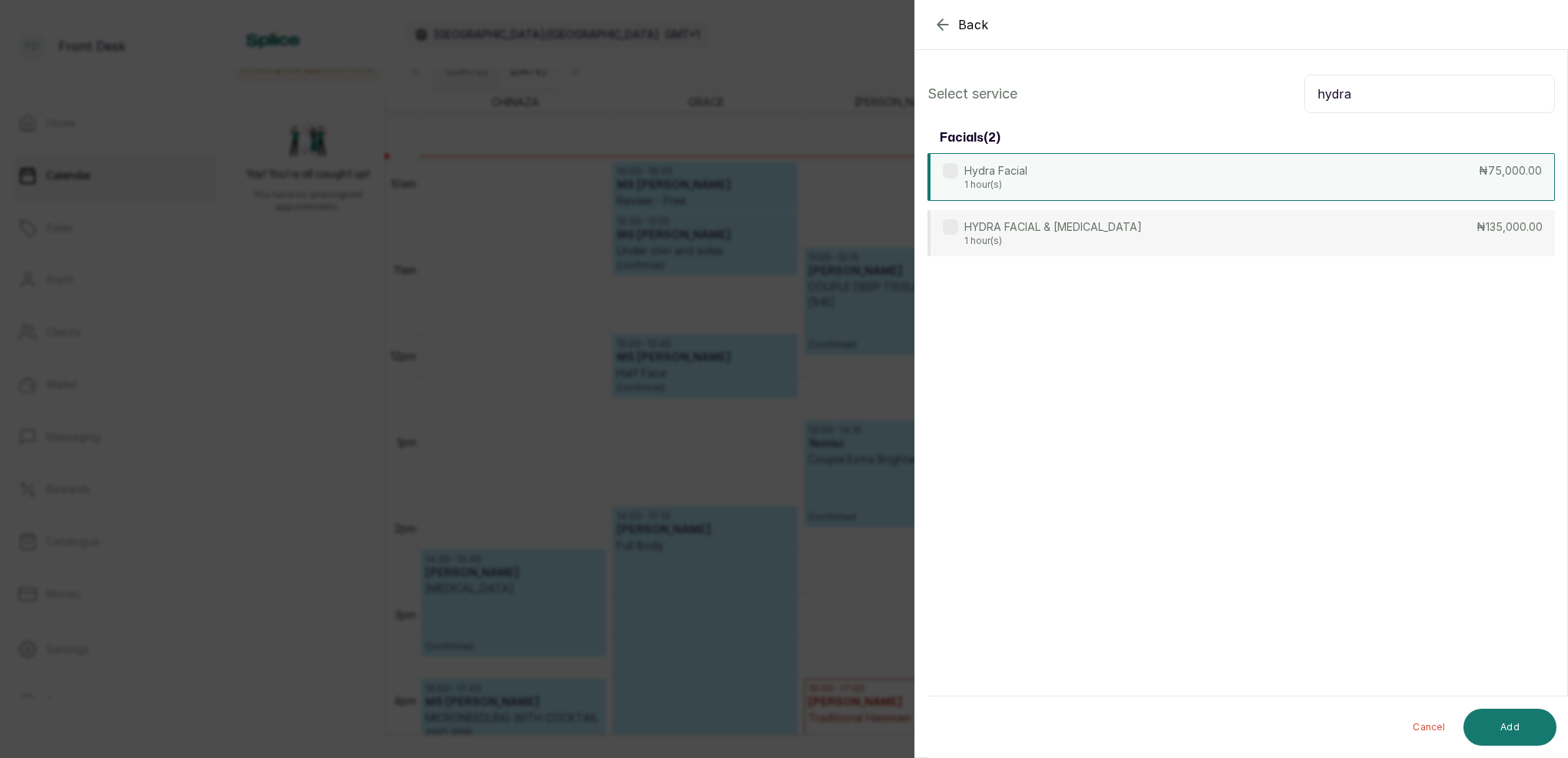
type input "hydra"
click at [1036, 170] on div "Hydra Facial 1 hour(s) ₦75,000.00" at bounding box center [1241, 177] width 627 height 48
click at [1518, 722] on button "Add" at bounding box center [1509, 726] width 93 height 37
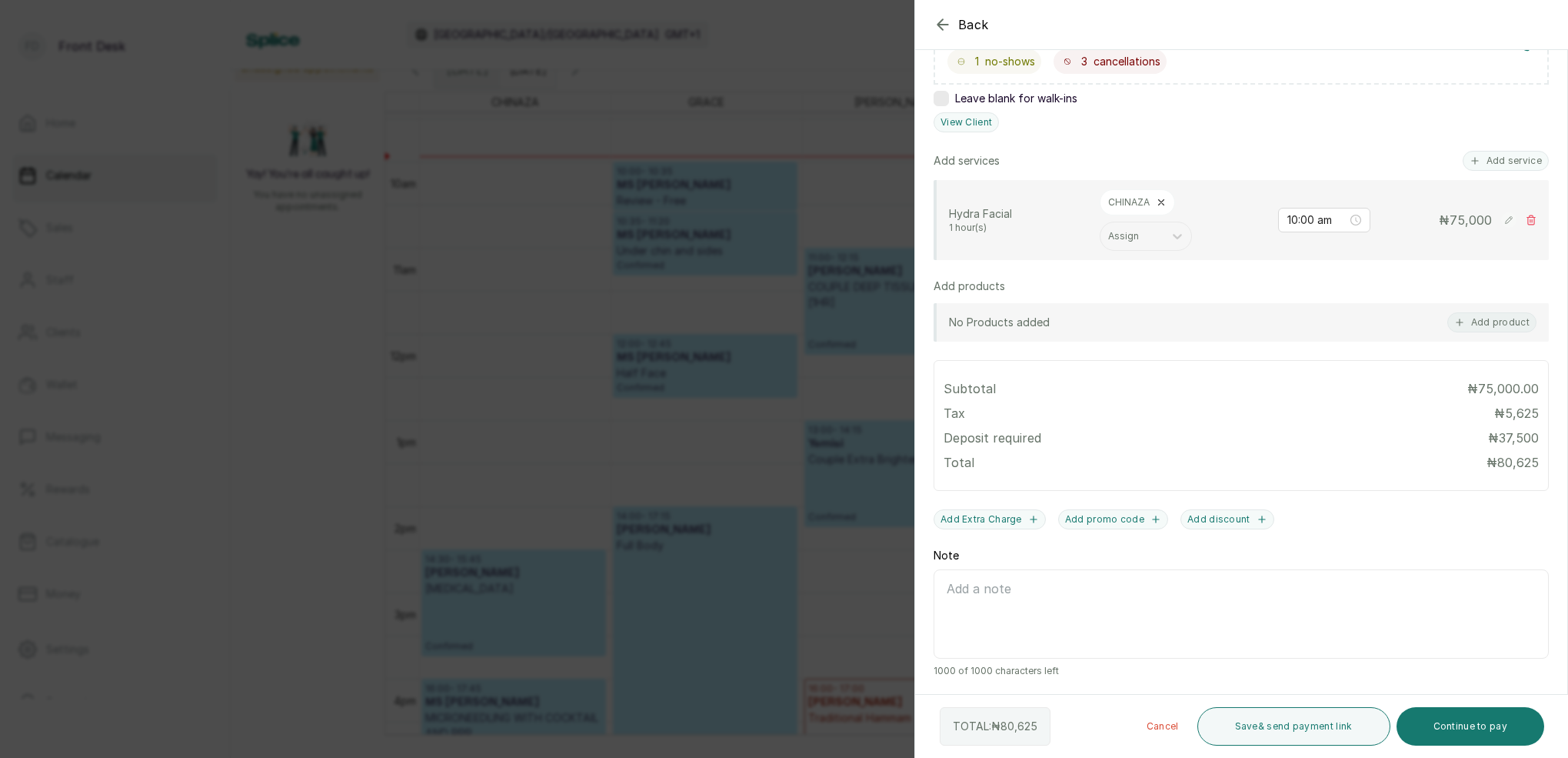
scroll to position [308, 0]
click at [1341, 728] on button "Save & send payment link" at bounding box center [1293, 726] width 193 height 38
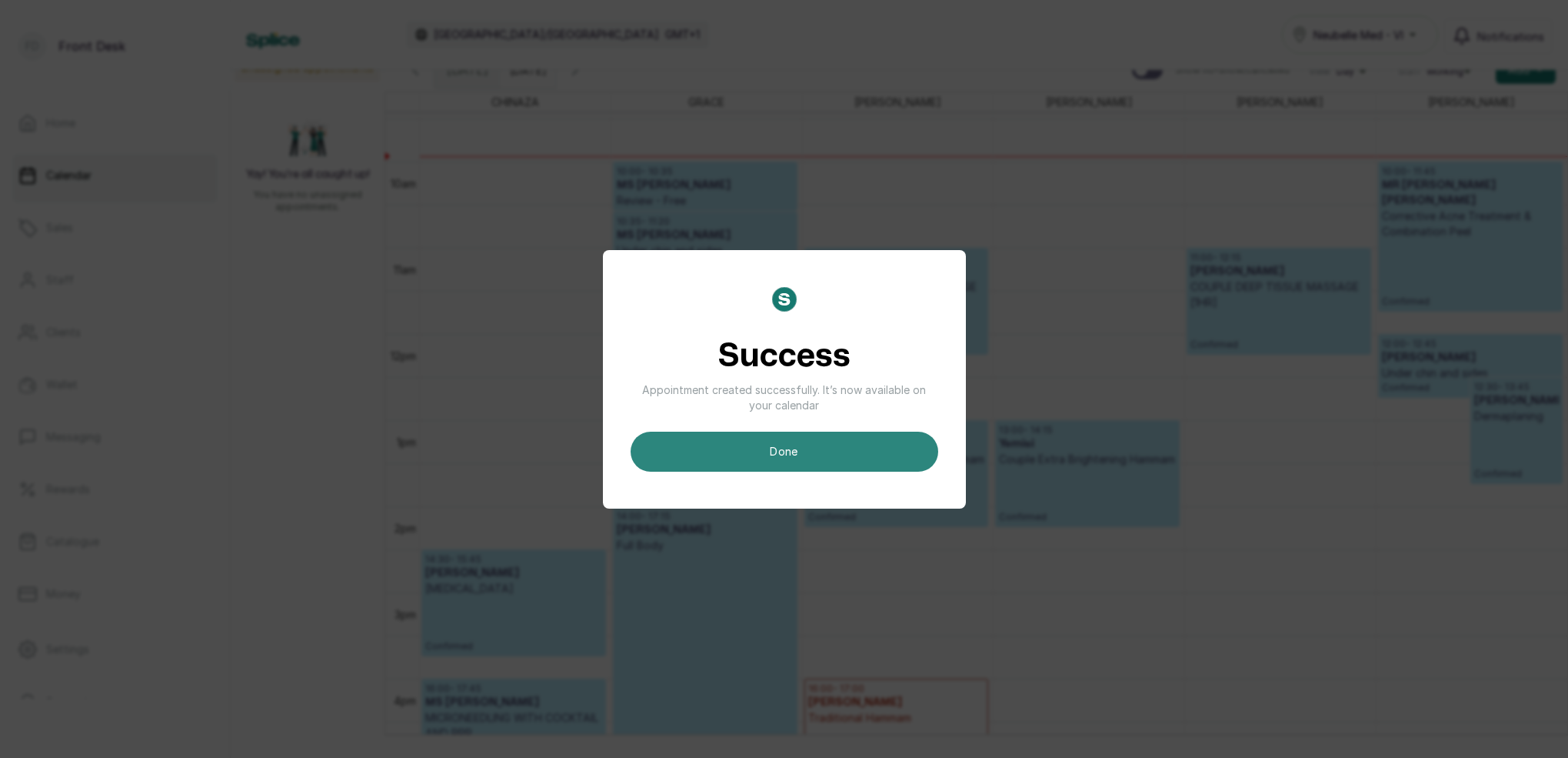
click at [808, 453] on button "done" at bounding box center [784, 452] width 307 height 40
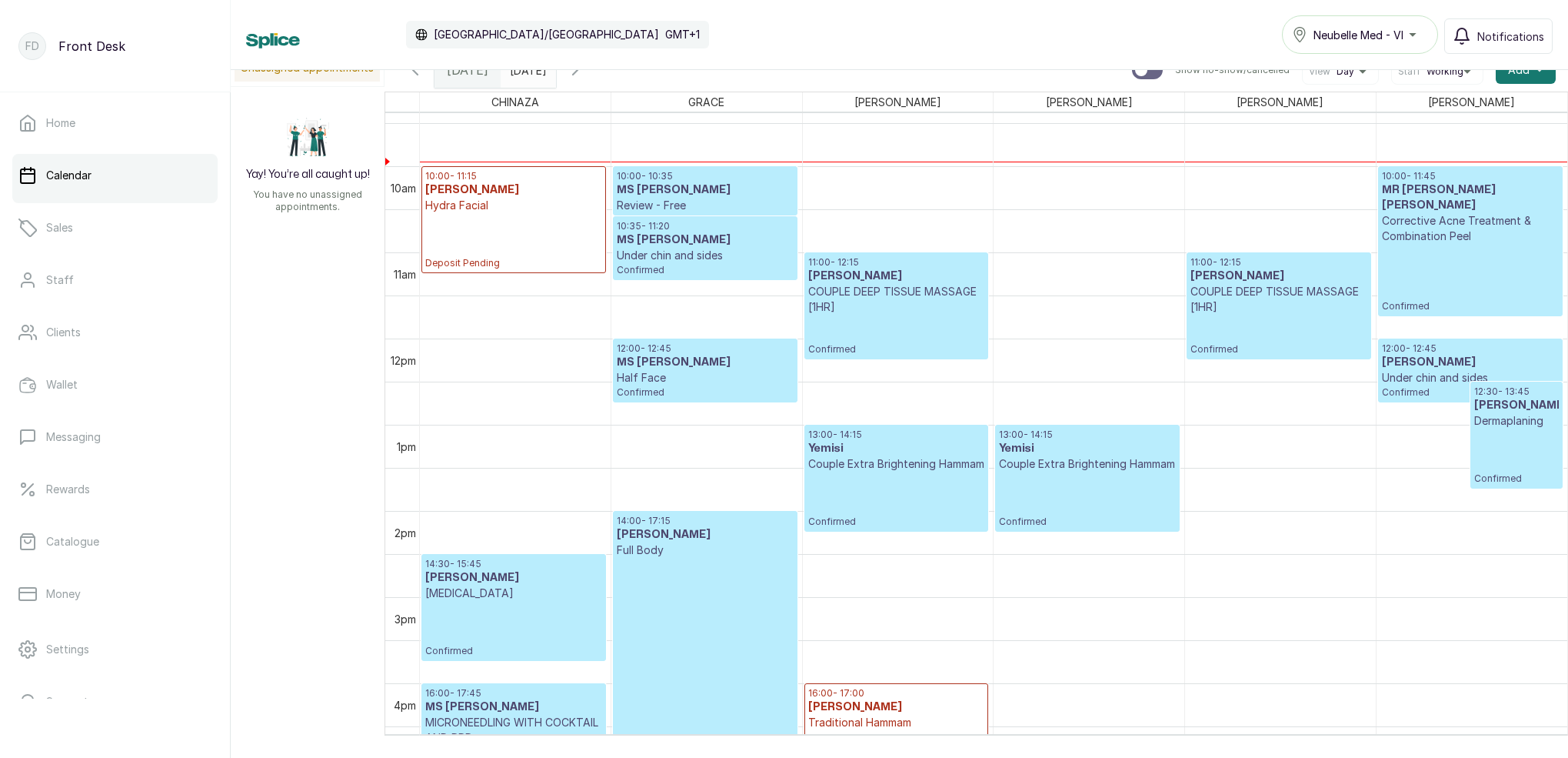
scroll to position [823, 0]
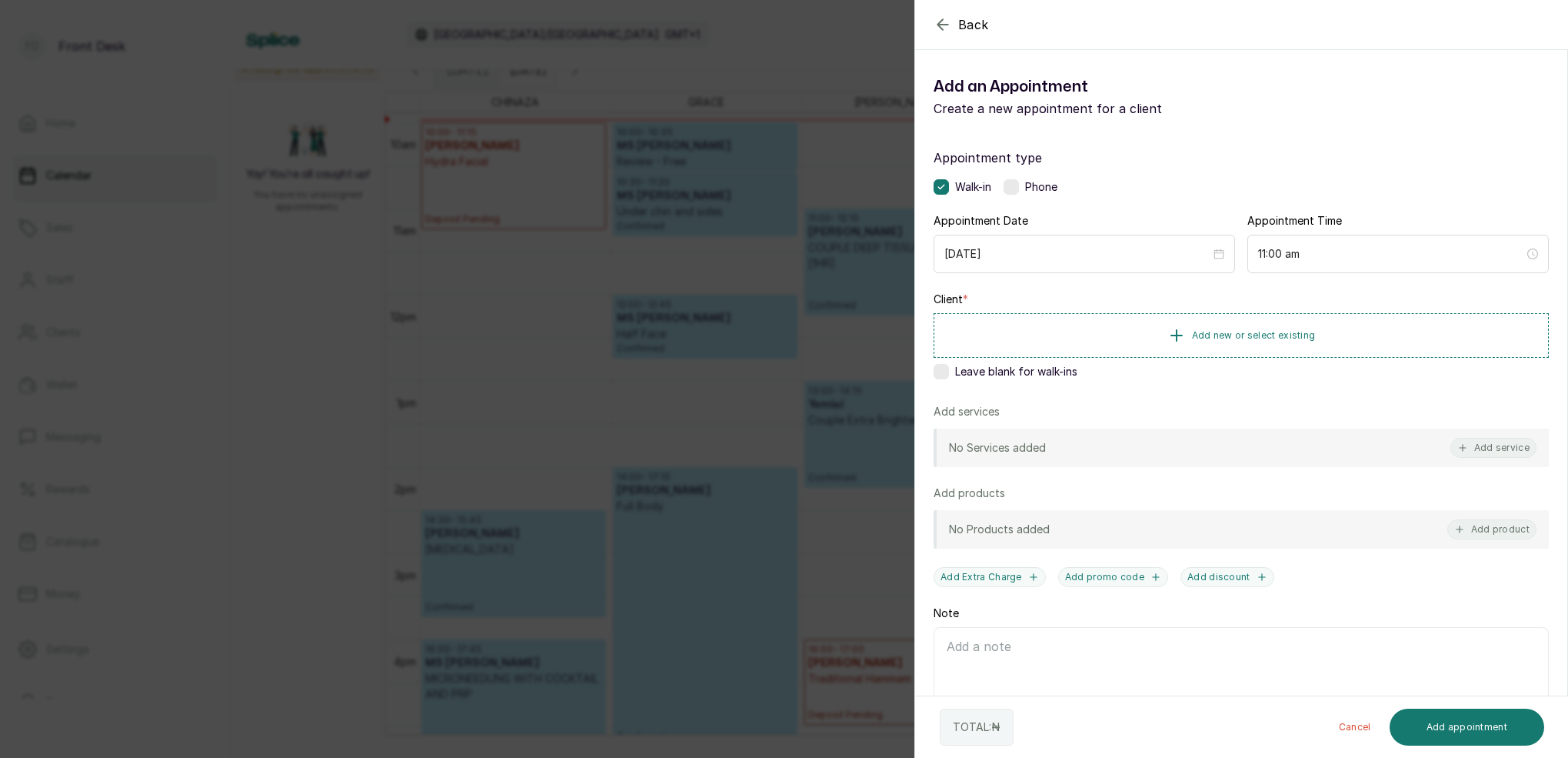
drag, startPoint x: 829, startPoint y: 53, endPoint x: 840, endPoint y: 54, distance: 11.0
click at [829, 53] on div "Back Add Appointment Add an Appointment Create a new appointment for a client A…" at bounding box center [784, 379] width 1568 height 758
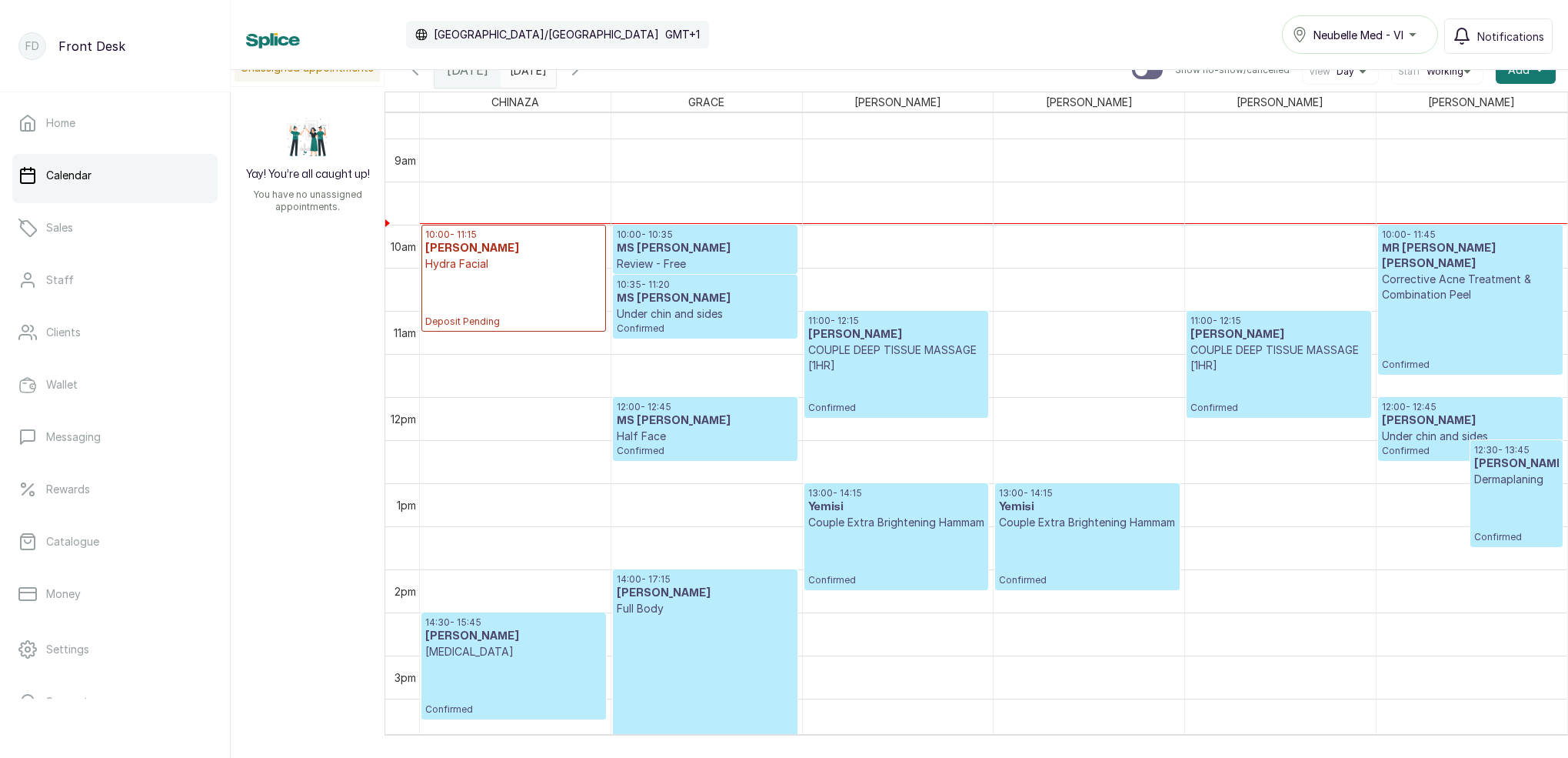
click at [715, 297] on h3 "MS [PERSON_NAME]" at bounding box center [704, 298] width 176 height 15
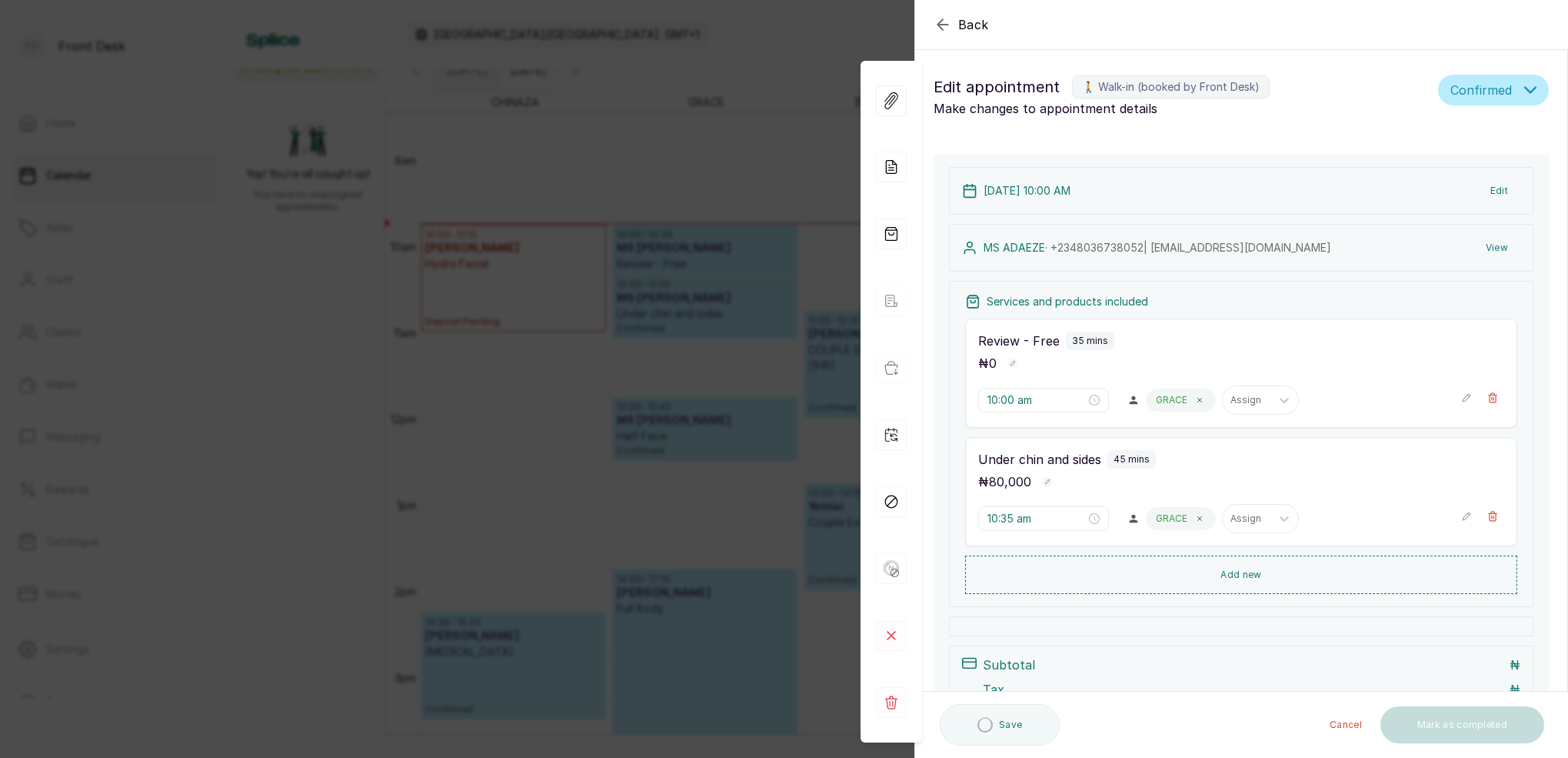
click at [1506, 247] on button "View" at bounding box center [1496, 248] width 47 height 28
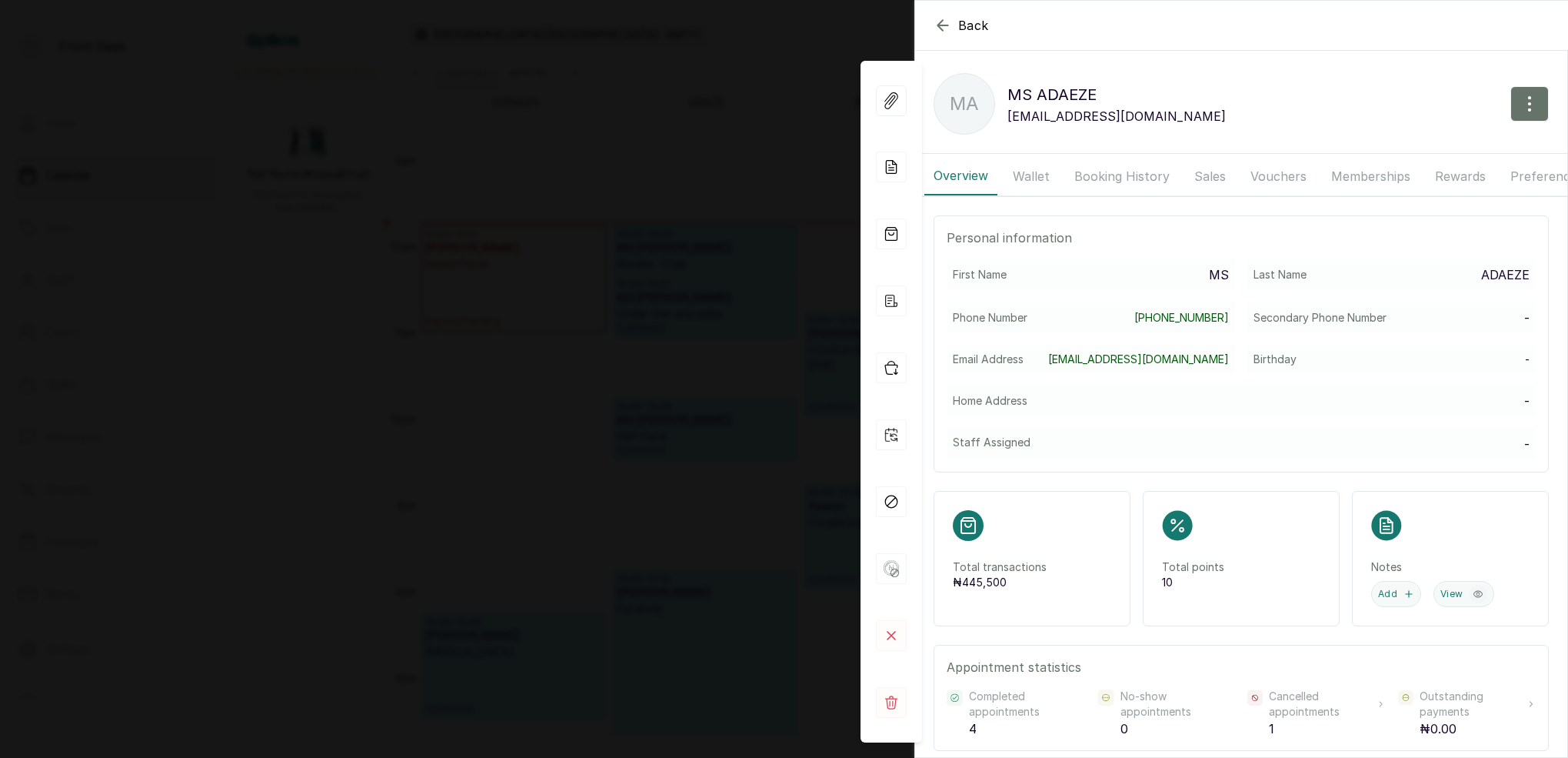
click at [1132, 175] on button "Booking History" at bounding box center [1122, 176] width 114 height 38
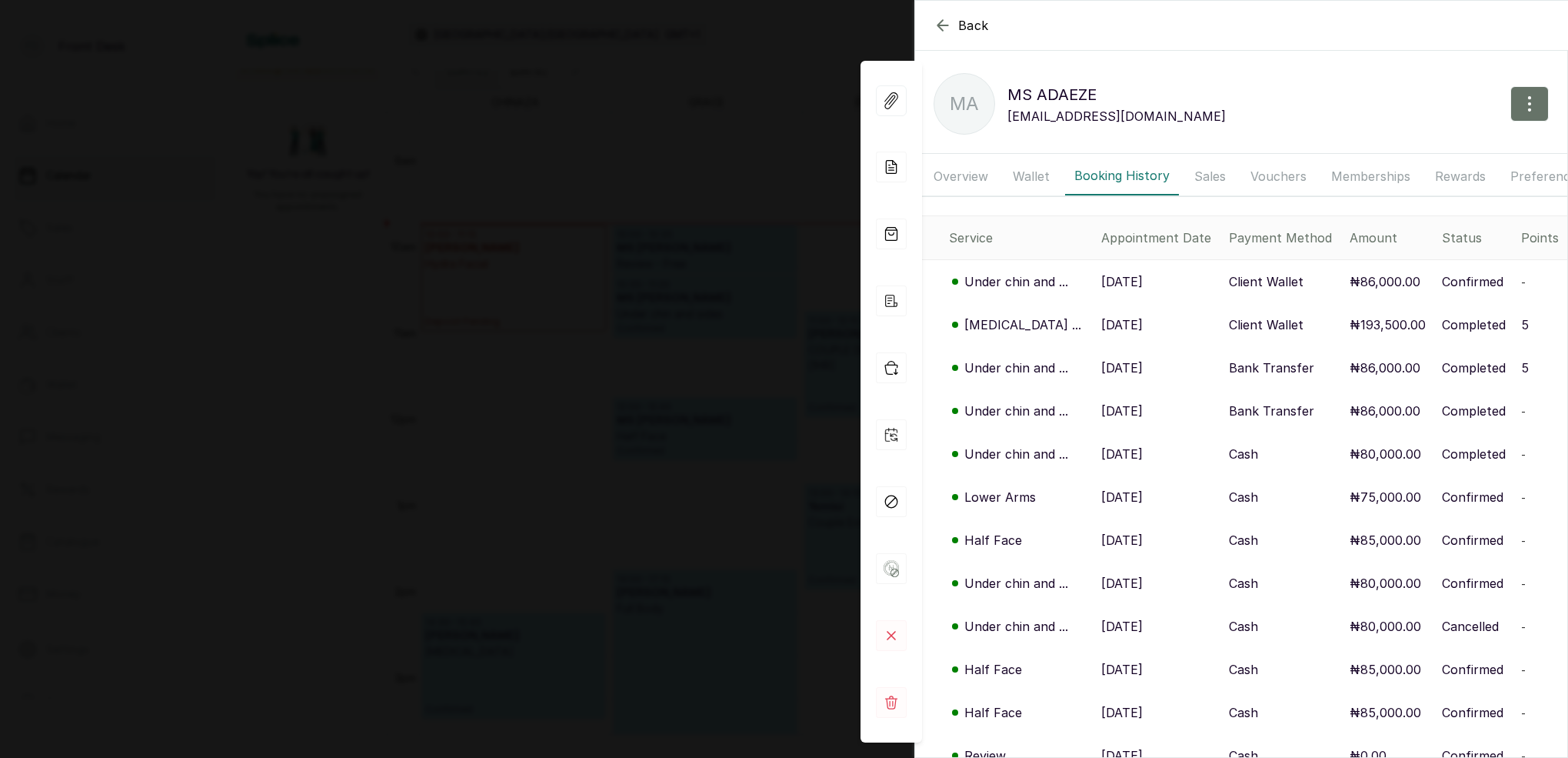
click at [992, 327] on p "[MEDICAL_DATA] ..." at bounding box center [1022, 325] width 117 height 18
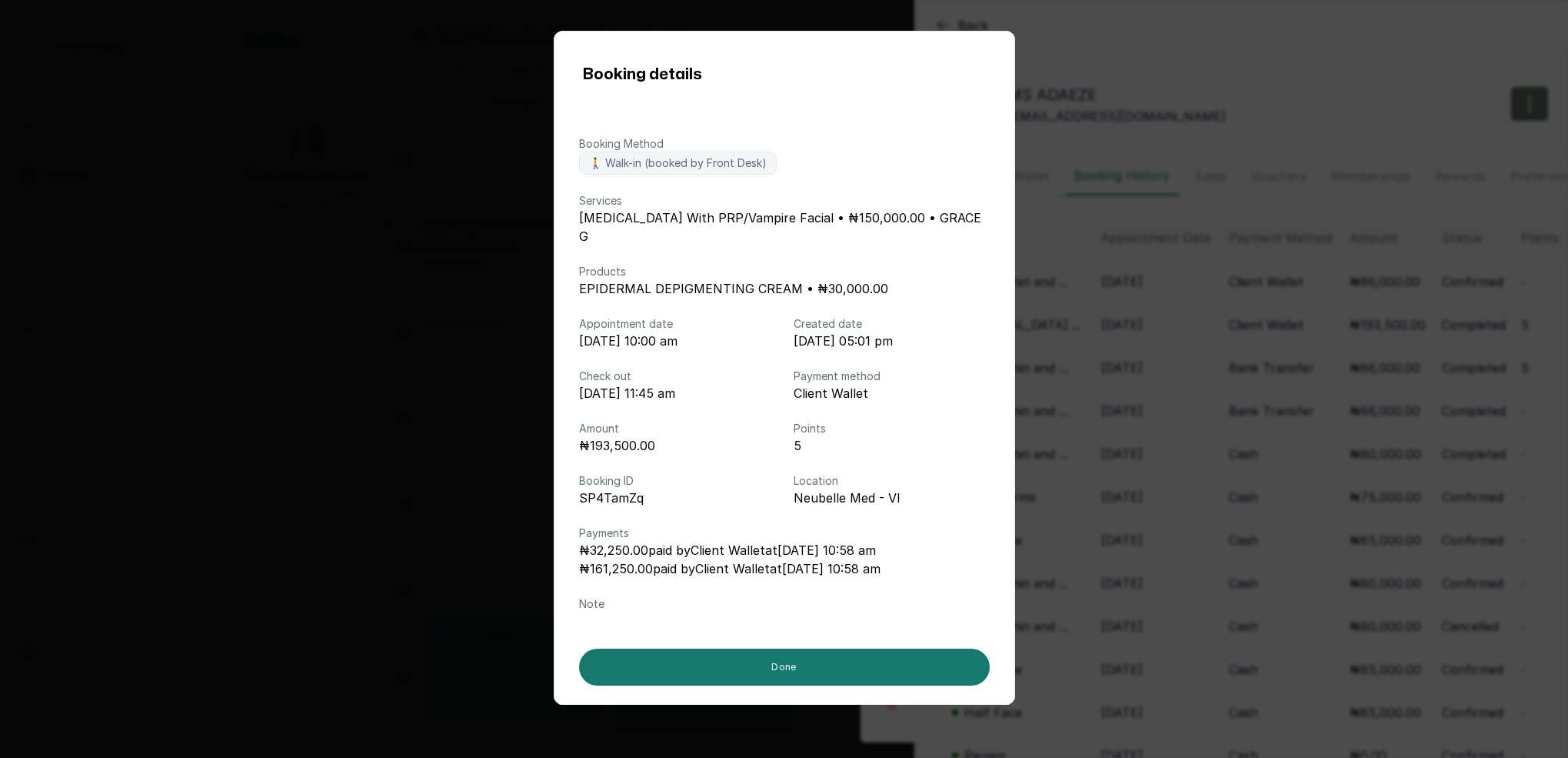
click at [1230, 190] on div "Booking details Booking Method 🚶 Walk-in (booked by Front Desk) Services [MEDIC…" at bounding box center [784, 379] width 1568 height 758
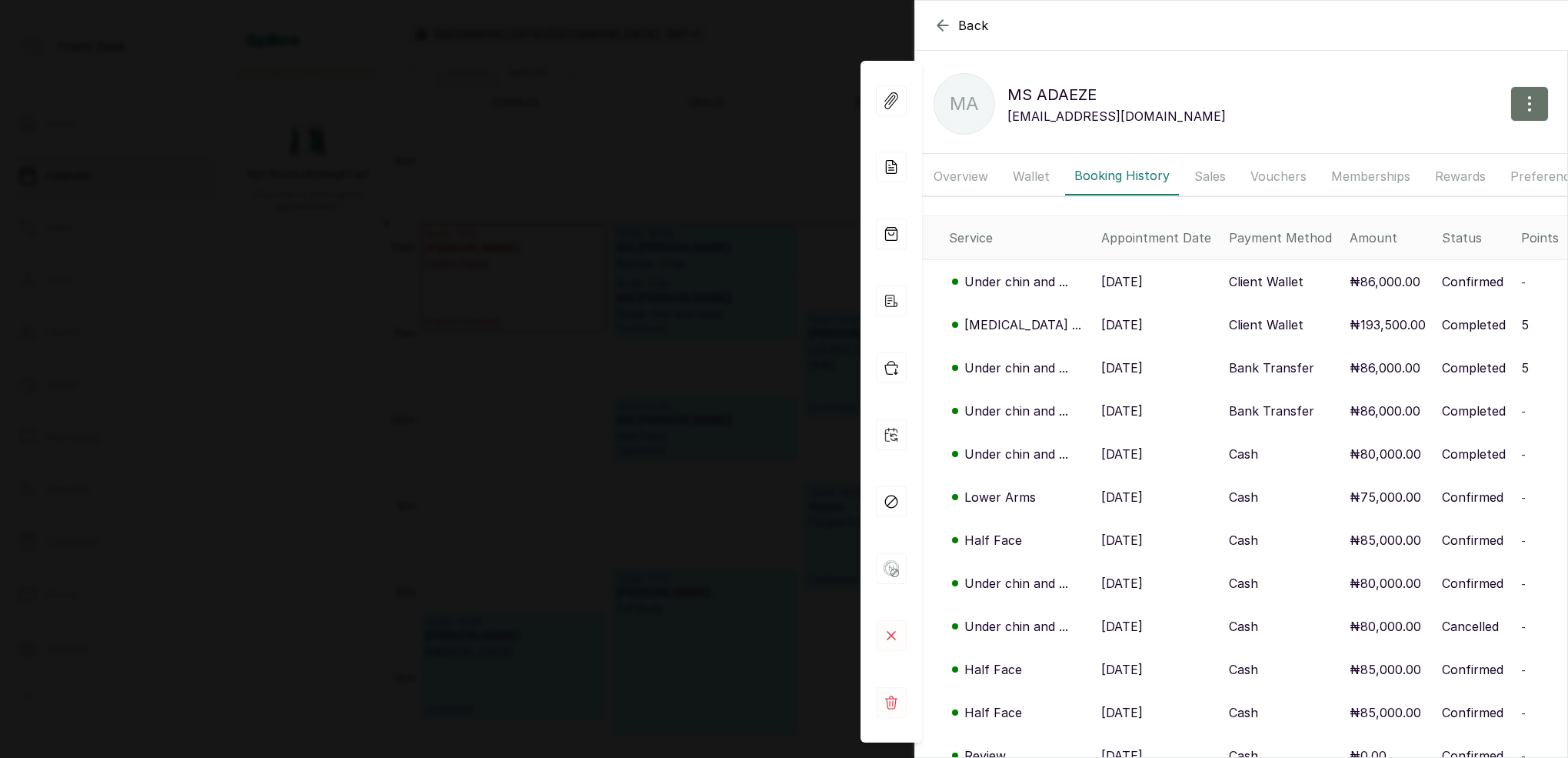
click at [456, 169] on div "Back MS [PERSON_NAME] MA MS [PERSON_NAME] [EMAIL_ADDRESS][DOMAIN_NAME] Overview…" at bounding box center [784, 379] width 1568 height 758
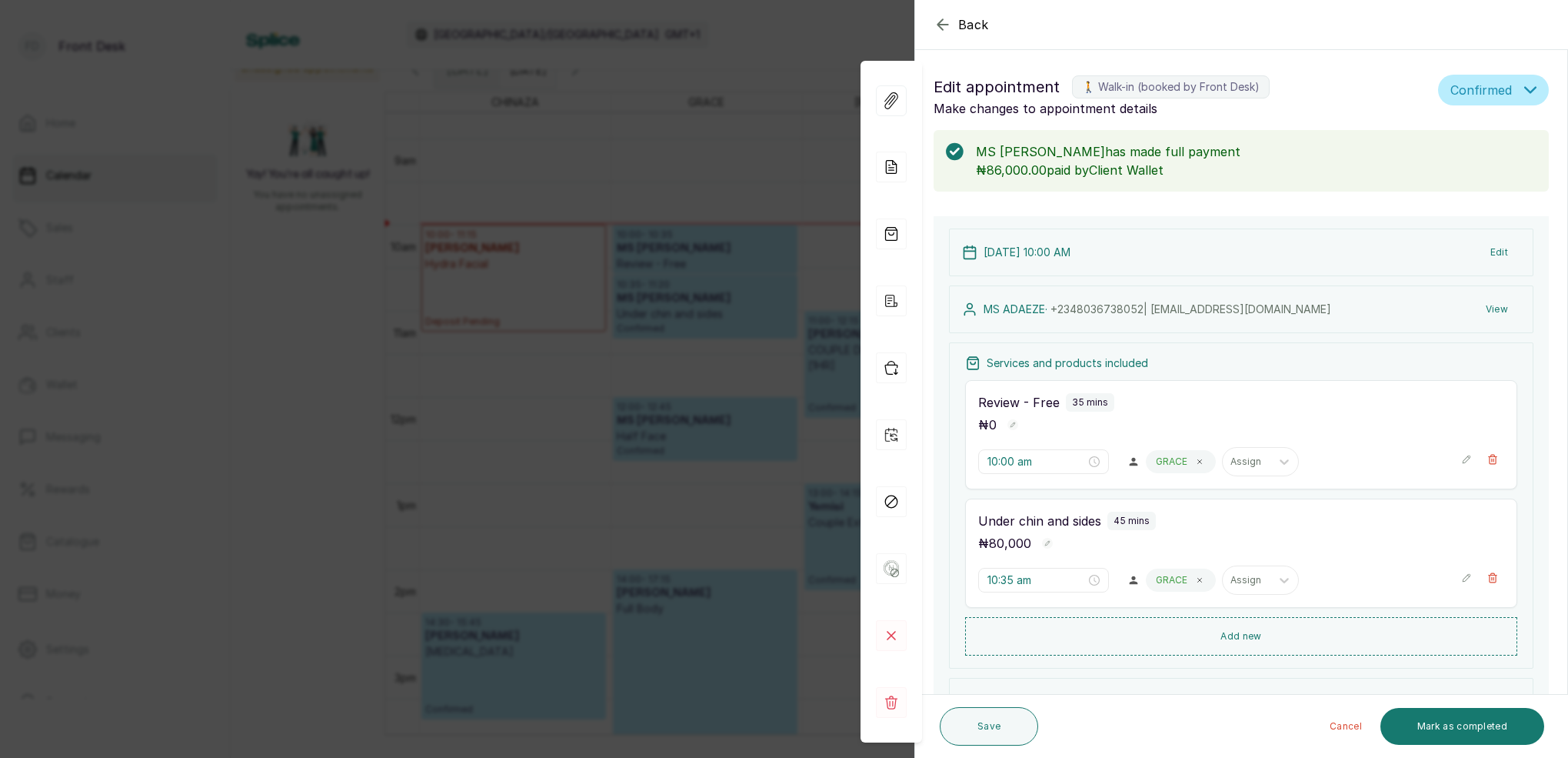
click at [600, 196] on div "Back Appointment Details Edit appointment 🚶 Walk-in (booked by Front Desk) Make…" at bounding box center [784, 379] width 1568 height 758
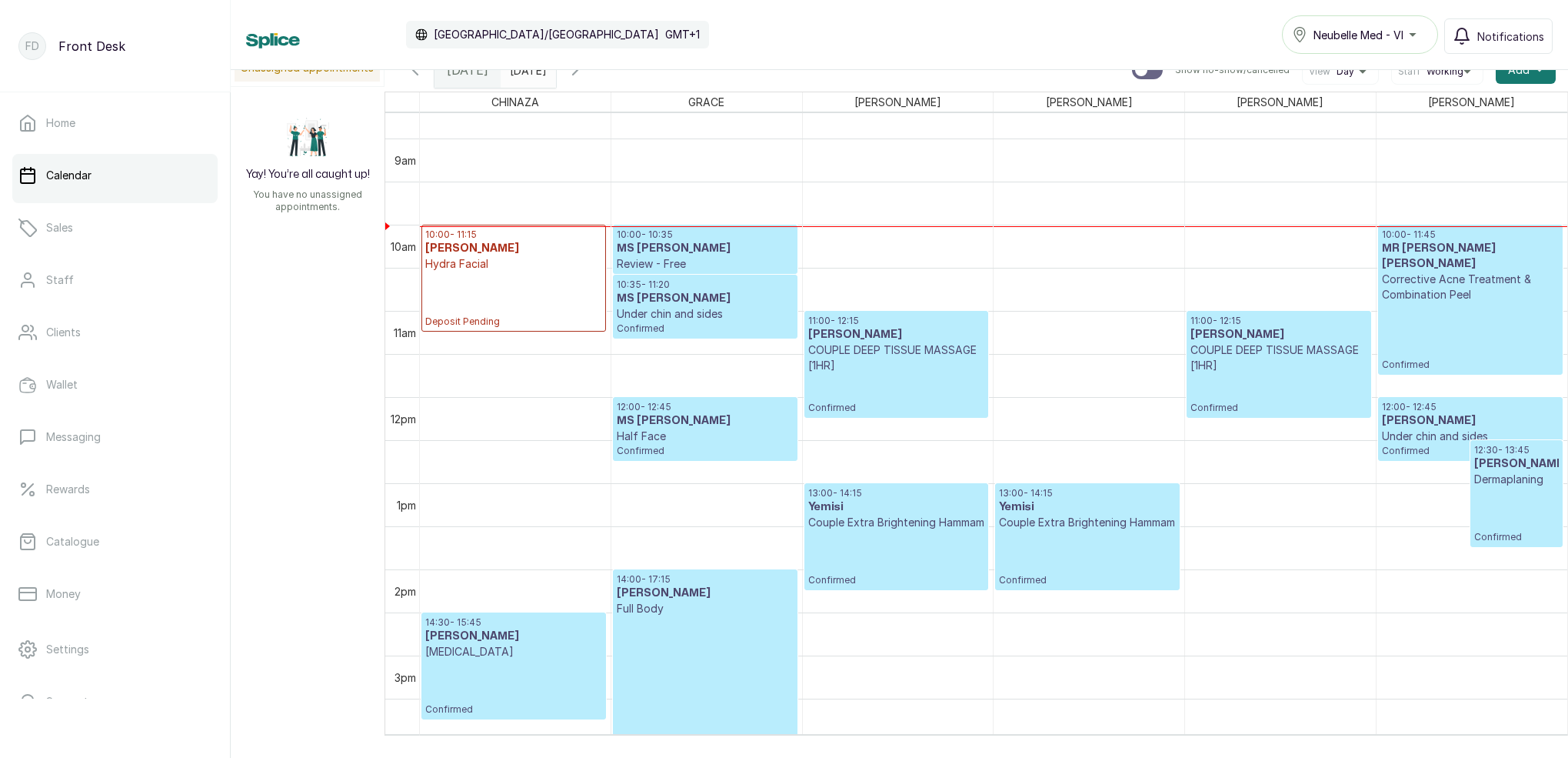
click at [745, 295] on h3 "MS [PERSON_NAME]" at bounding box center [704, 298] width 176 height 15
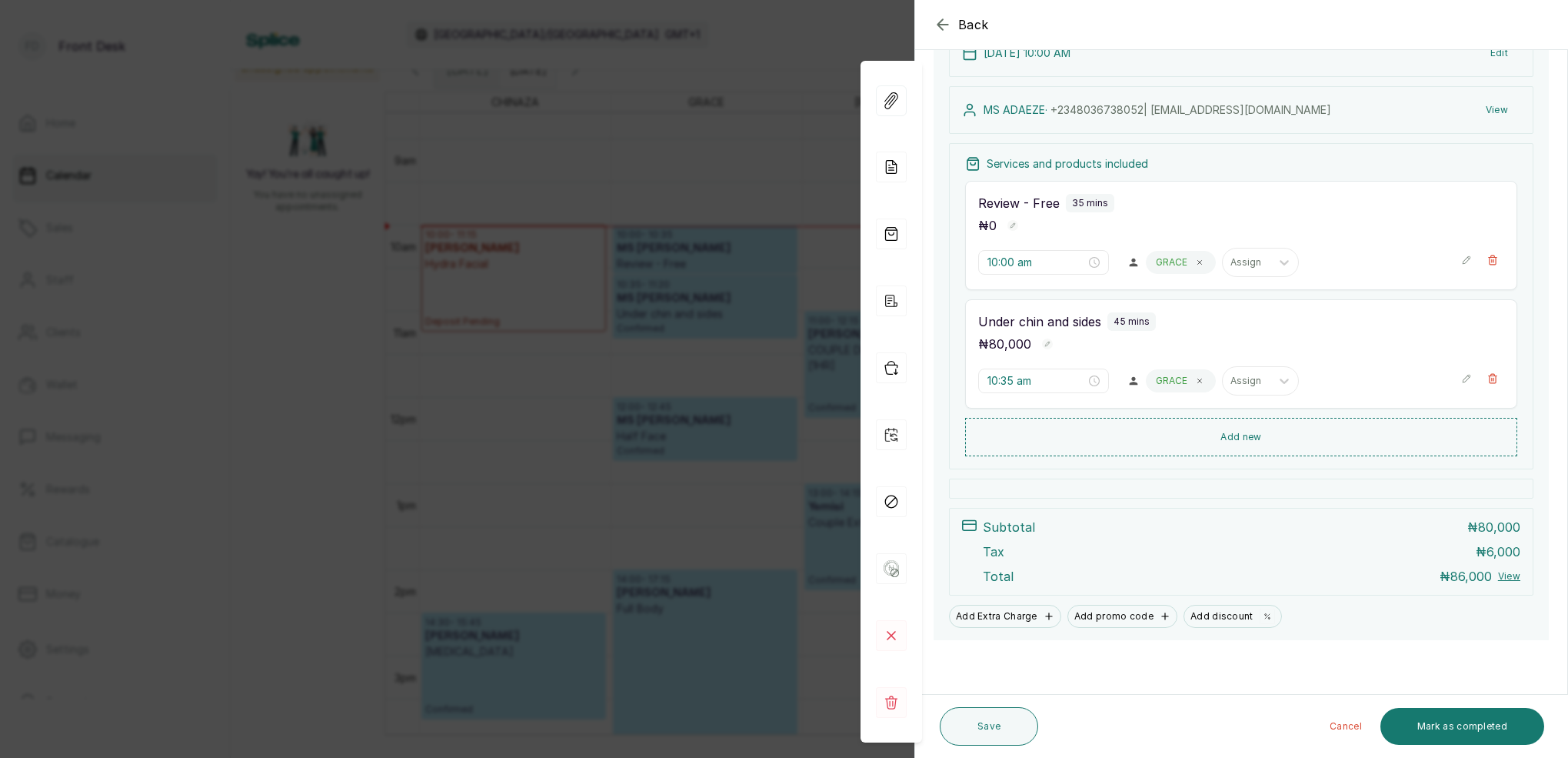
scroll to position [199, 0]
click at [686, 192] on div "Back Appointment Details Edit appointment 🚶 Walk-in (booked by Front Desk) Make…" at bounding box center [784, 379] width 1568 height 758
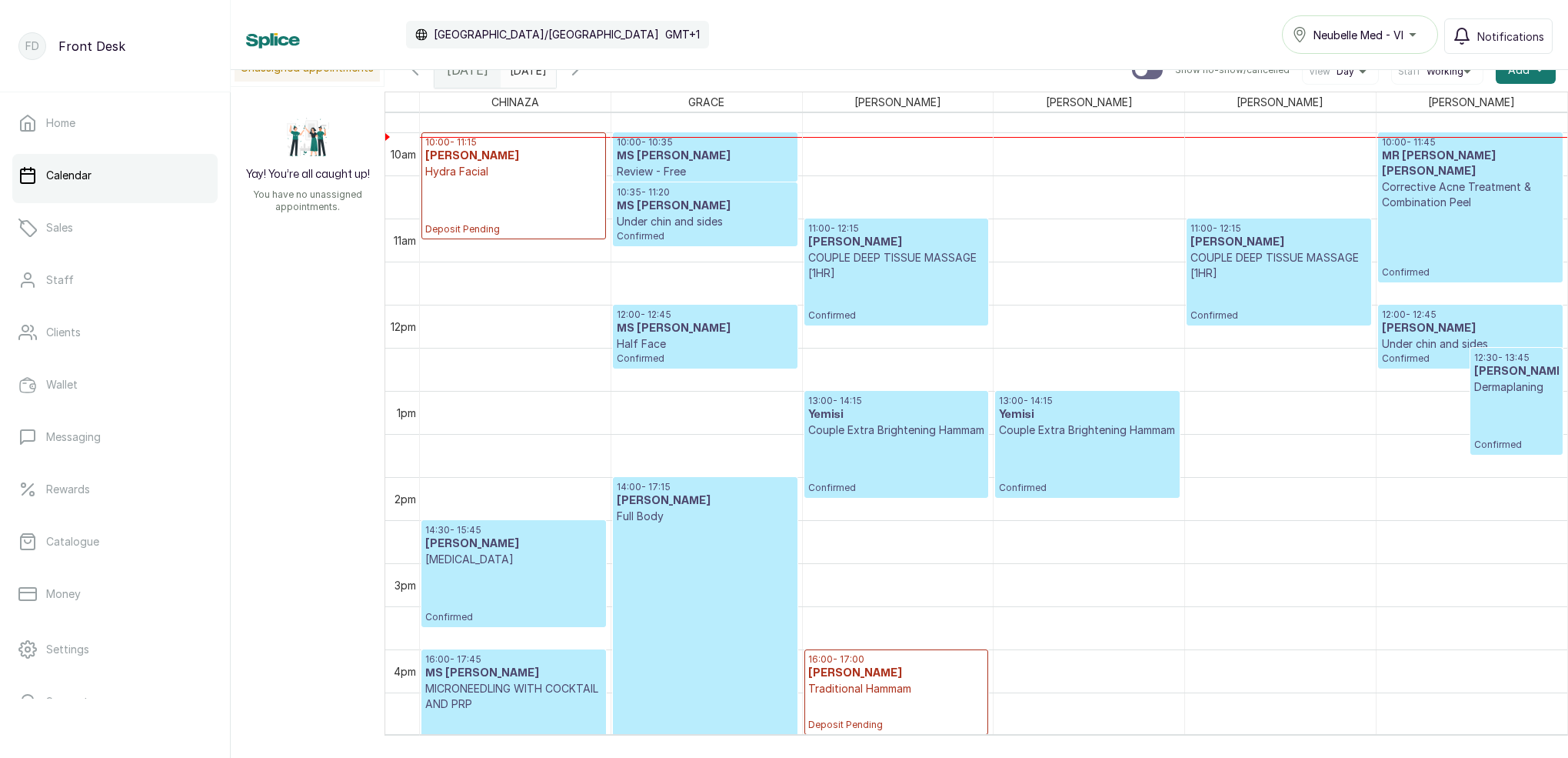
scroll to position [848, 0]
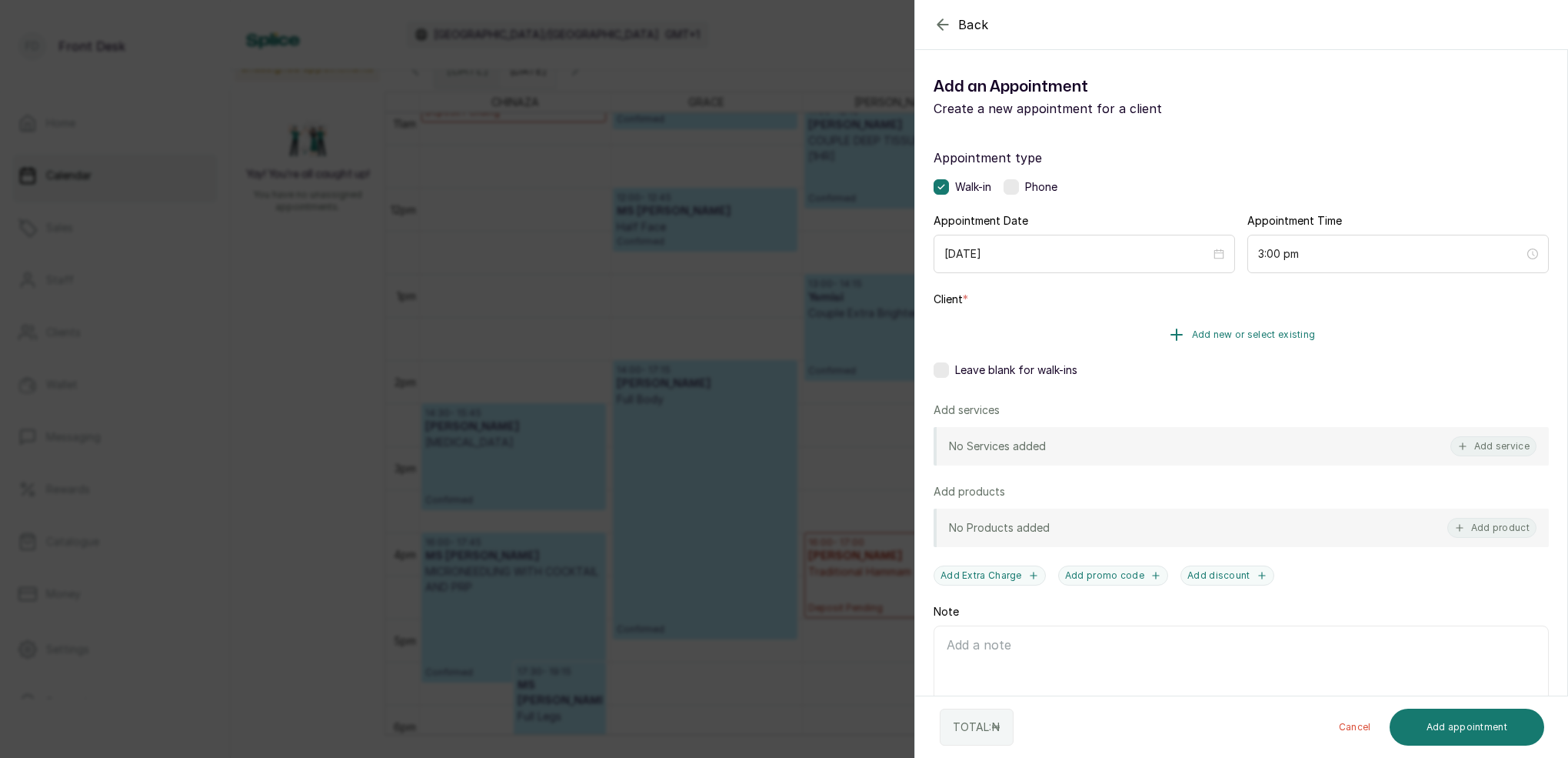
click at [1273, 338] on span "Add new or select existing" at bounding box center [1253, 335] width 124 height 13
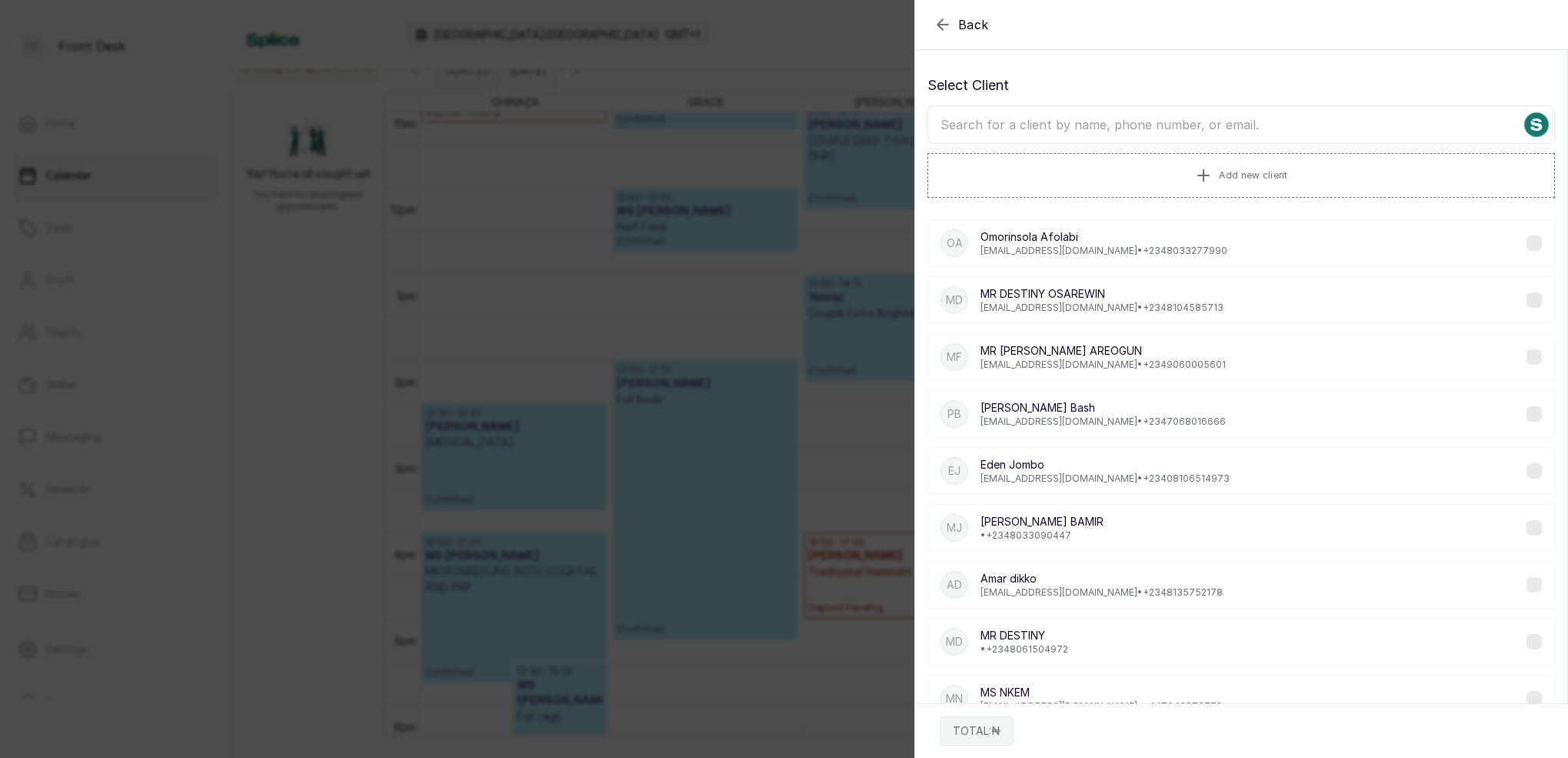
click at [1168, 116] on input "text" at bounding box center [1241, 124] width 627 height 38
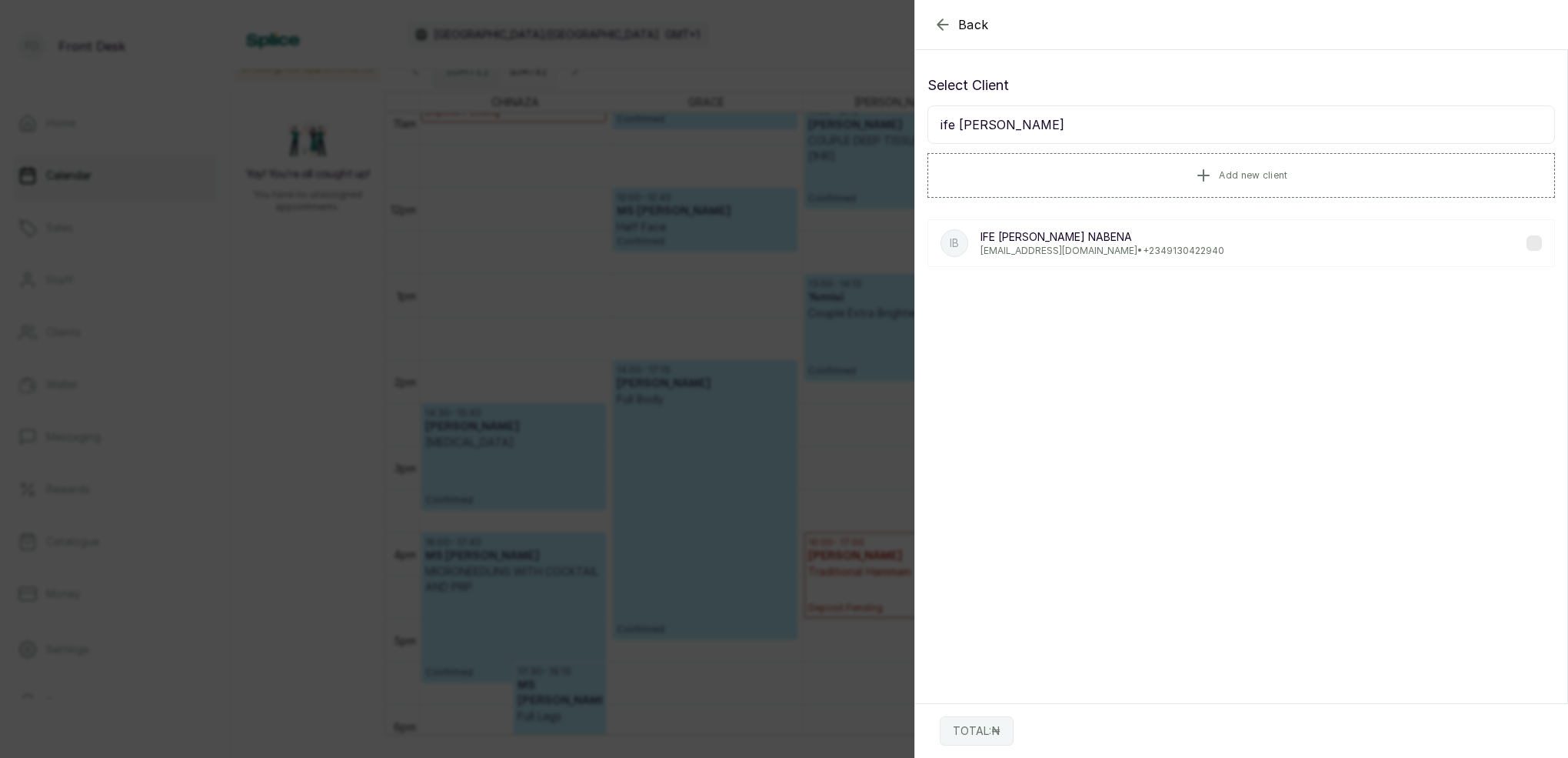
type input "ife [PERSON_NAME]"
click at [1042, 240] on p "IFE [PERSON_NAME]" at bounding box center [1102, 237] width 244 height 15
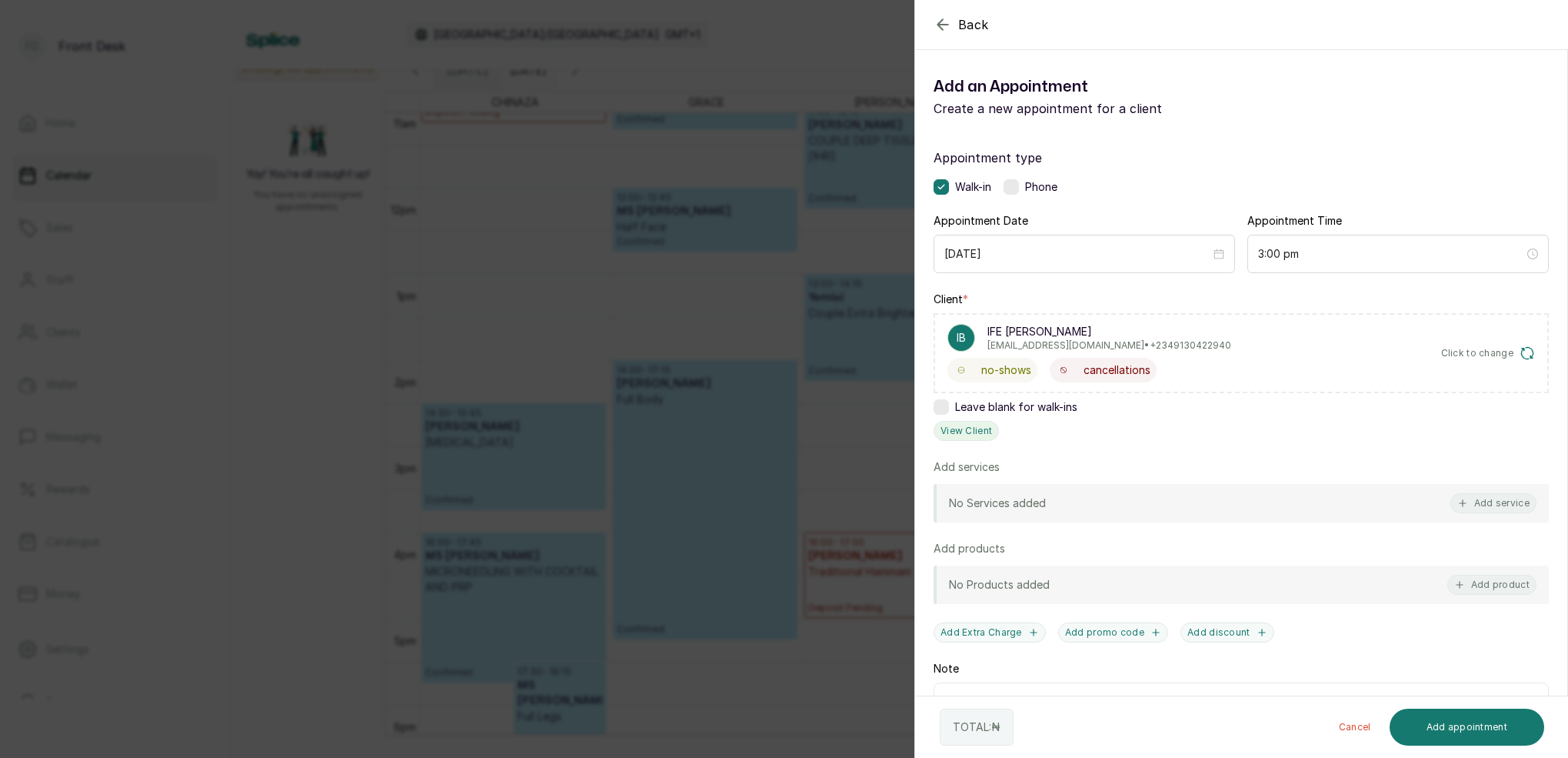
click at [974, 433] on button "View Client" at bounding box center [966, 431] width 65 height 20
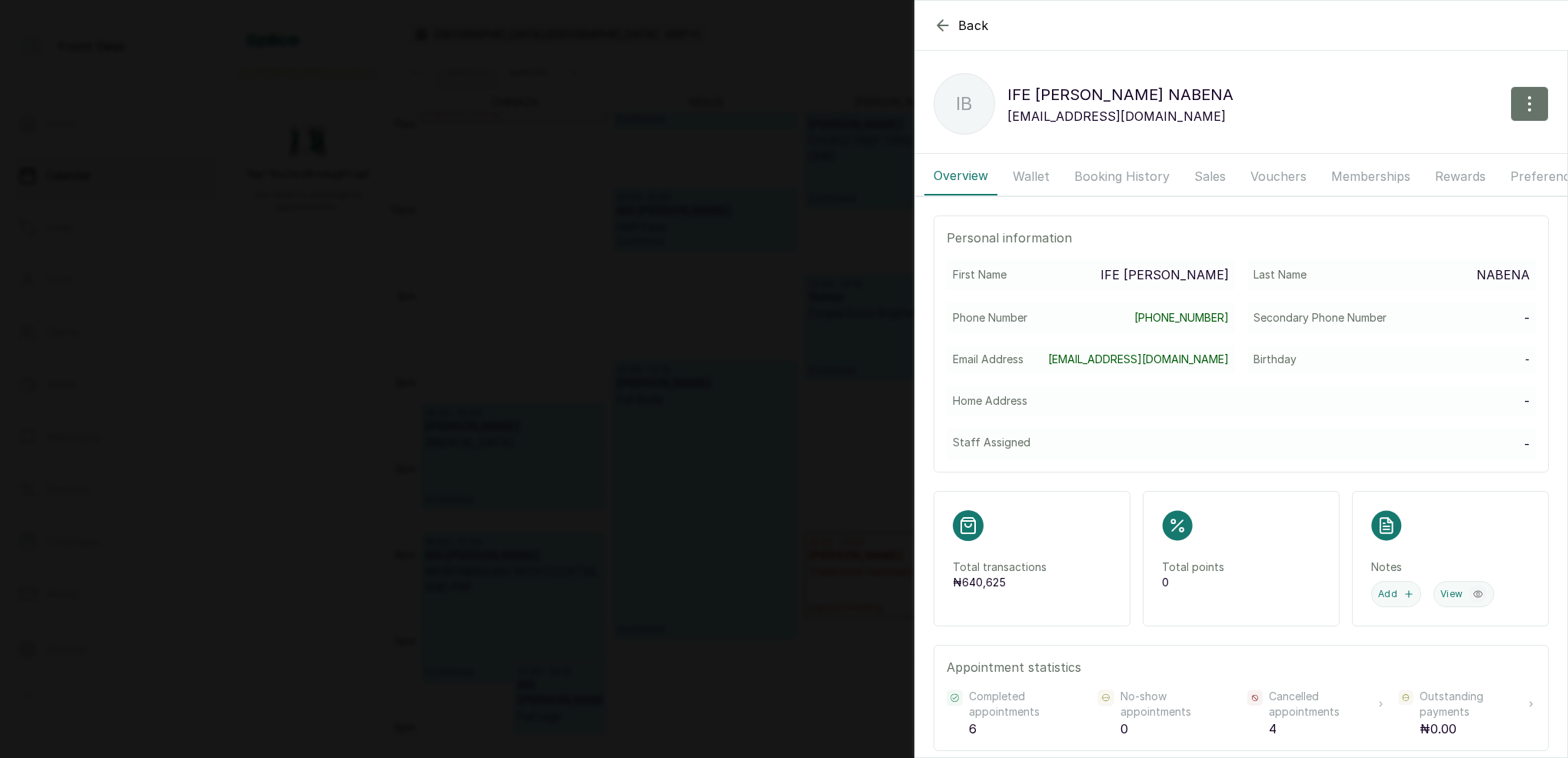
click at [1119, 181] on button "Booking History" at bounding box center [1122, 176] width 114 height 38
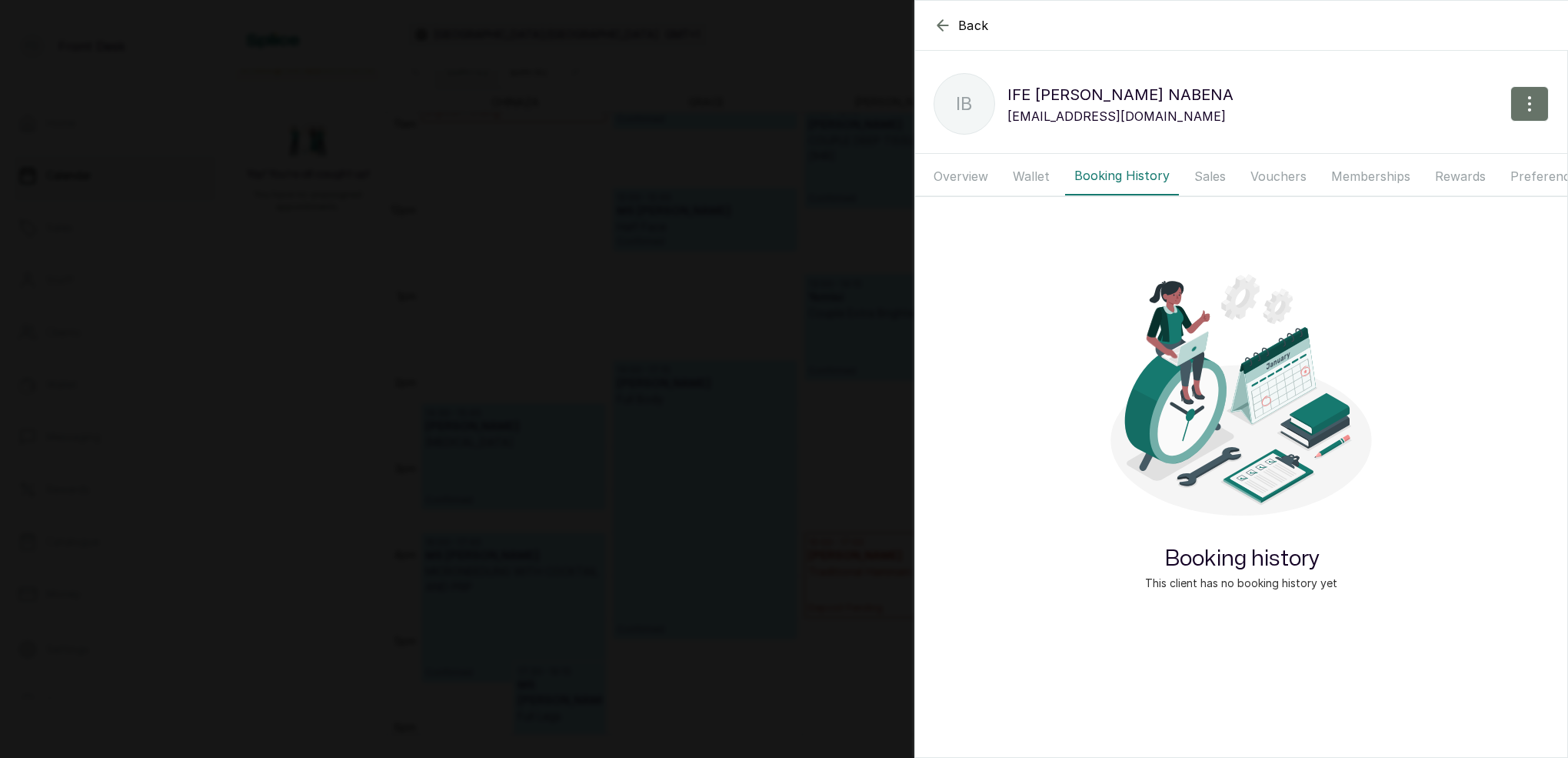
click at [1040, 176] on button "Wallet" at bounding box center [1031, 176] width 55 height 38
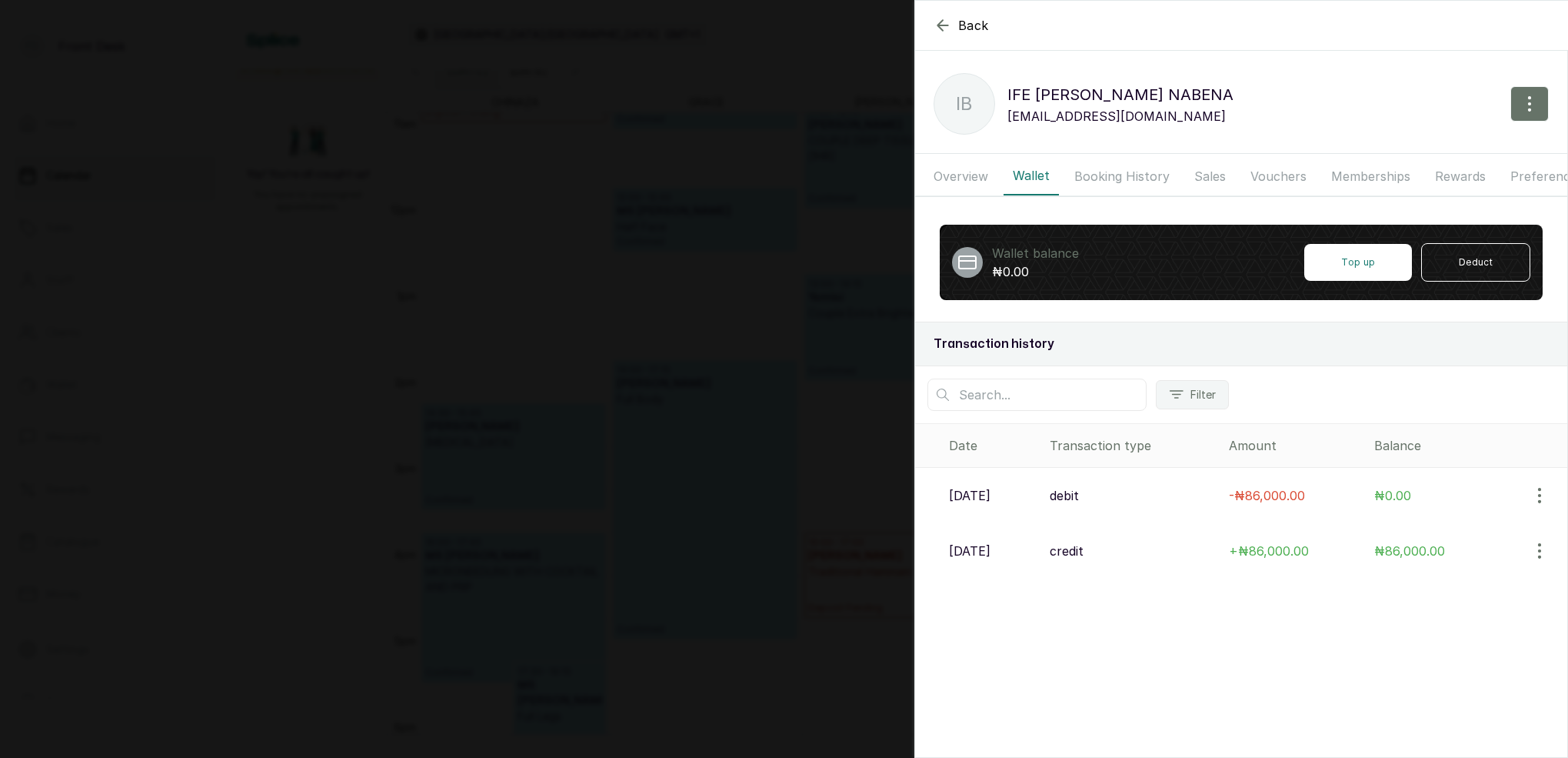
click at [1077, 183] on button "Booking History" at bounding box center [1122, 176] width 114 height 38
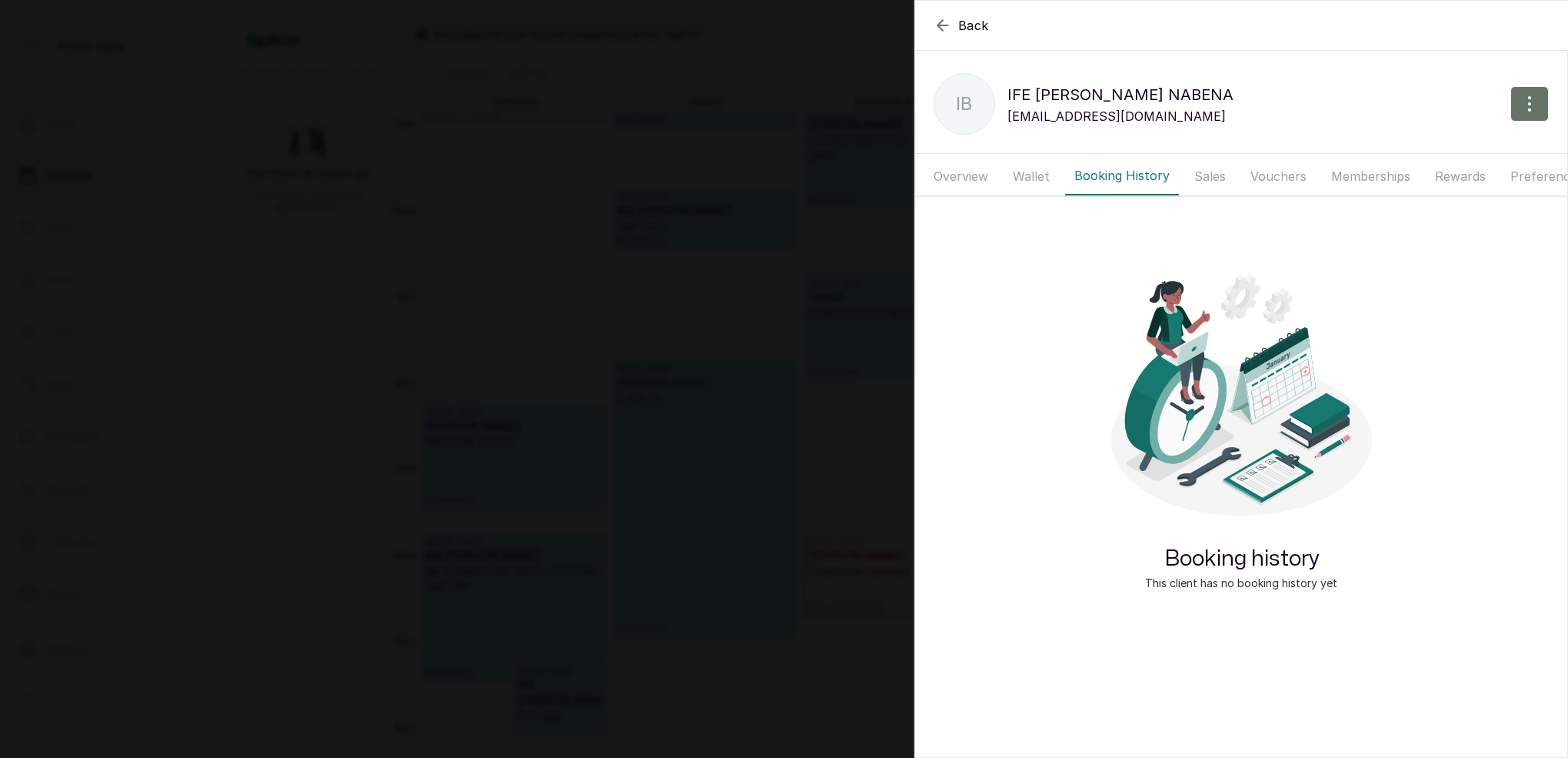
drag, startPoint x: 947, startPoint y: 183, endPoint x: 1050, endPoint y: 171, distance: 103.7
click at [947, 183] on button "Overview" at bounding box center [961, 176] width 73 height 38
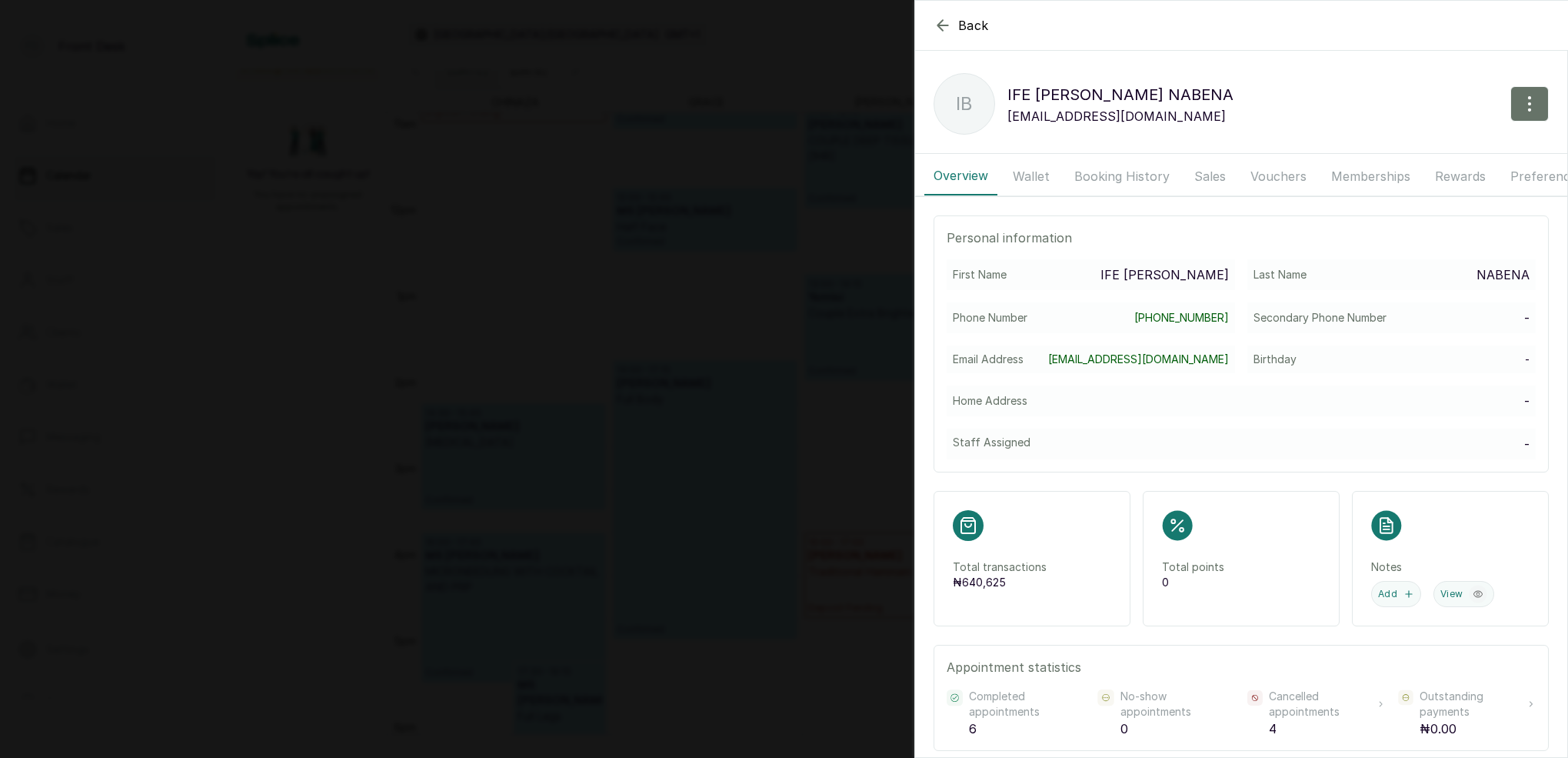
click at [1056, 170] on button "Wallet" at bounding box center [1031, 176] width 55 height 38
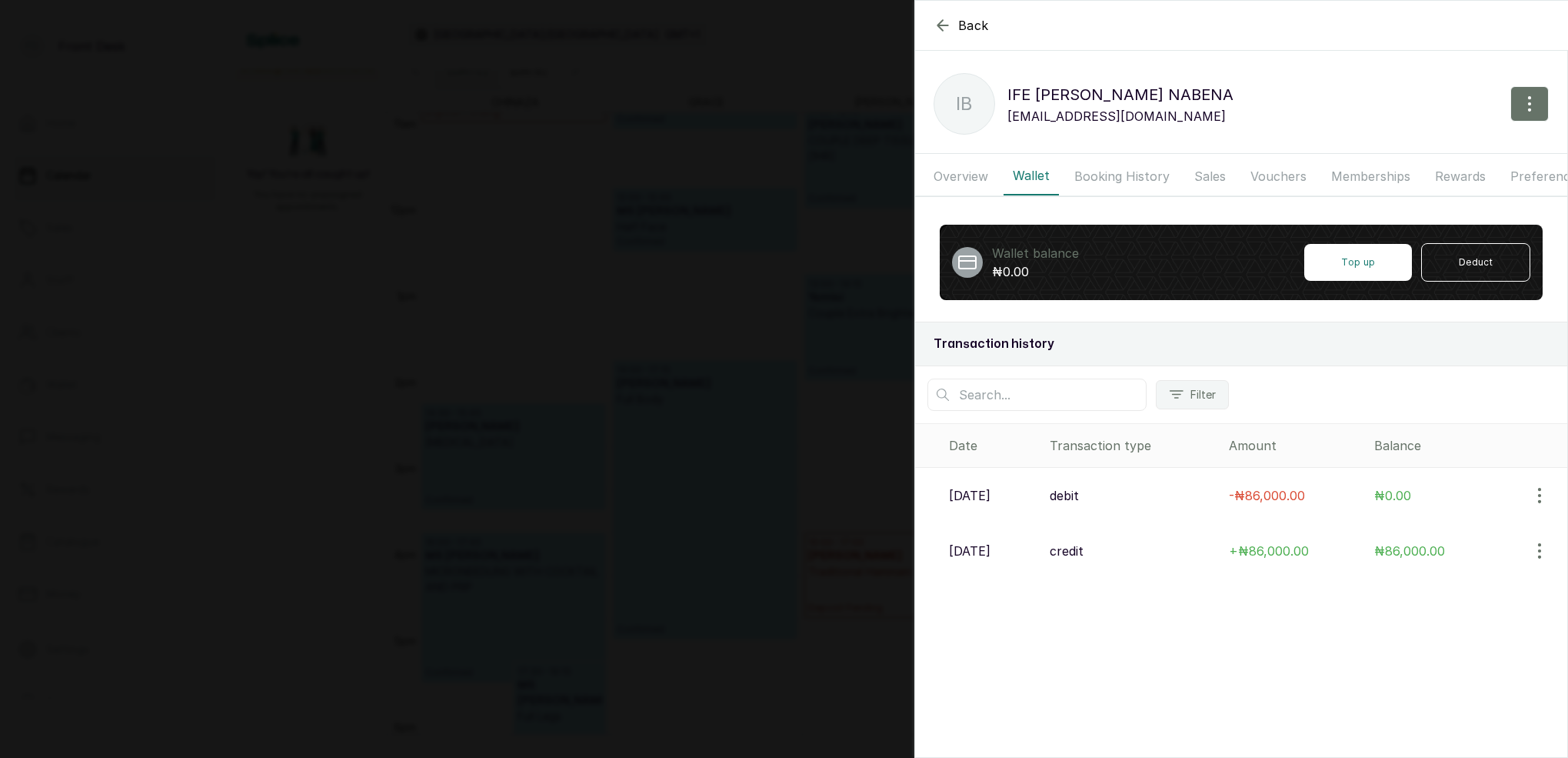
click at [1117, 170] on button "Booking History" at bounding box center [1122, 176] width 114 height 38
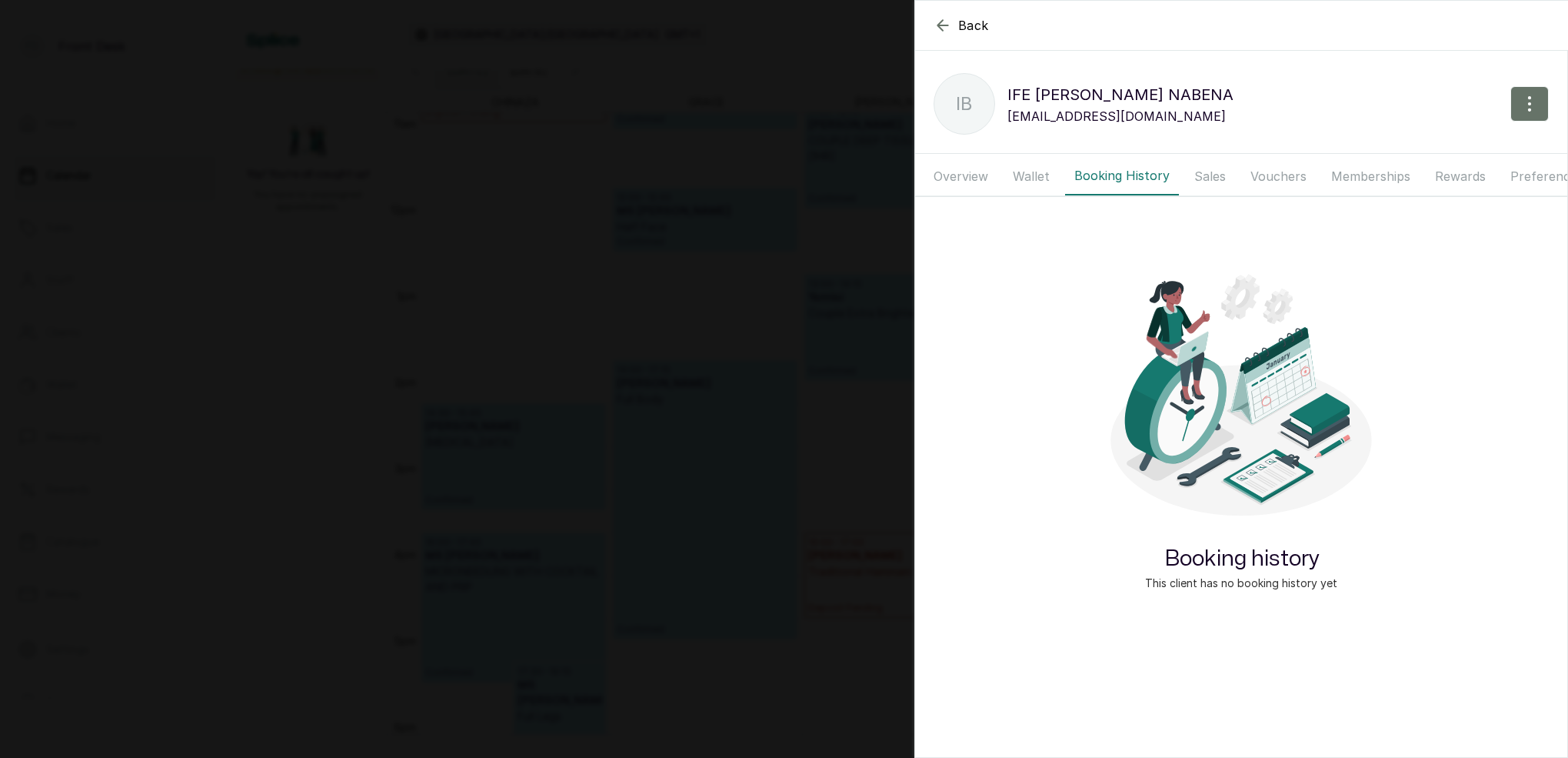
click at [974, 180] on button "Overview" at bounding box center [961, 176] width 73 height 38
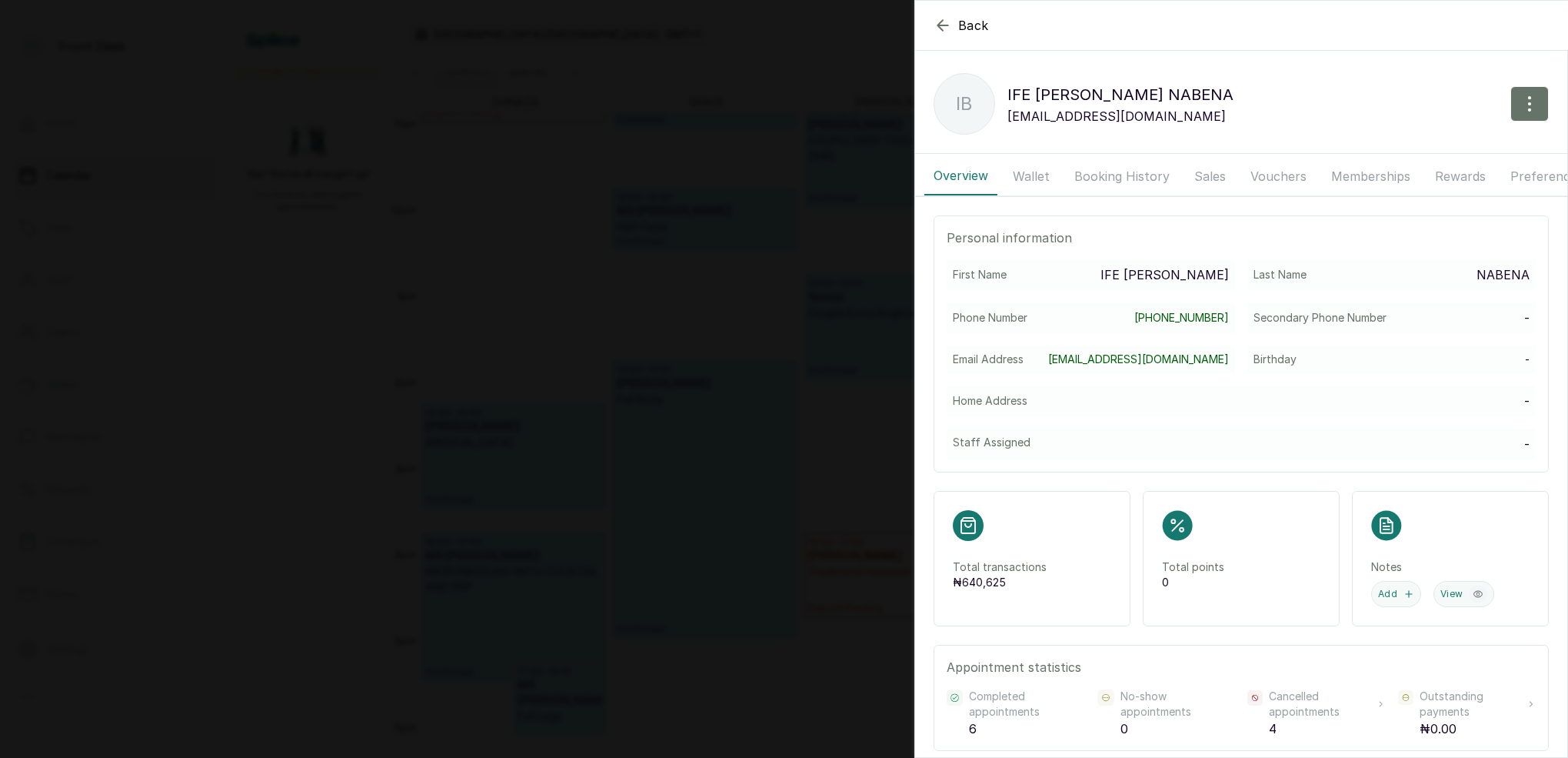
click at [1053, 179] on button "Wallet" at bounding box center [1031, 176] width 55 height 38
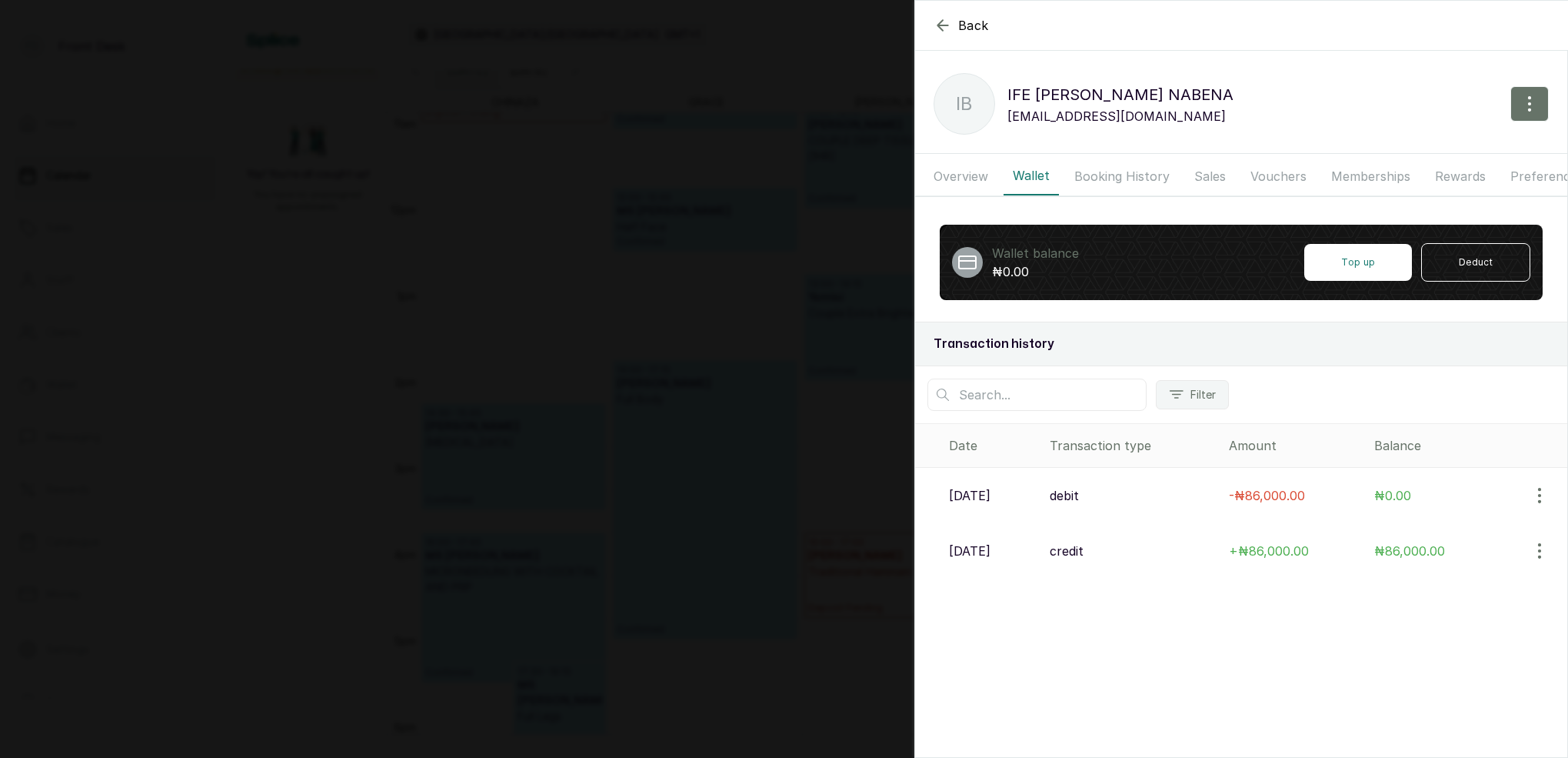
click at [1102, 179] on button "Booking History" at bounding box center [1122, 176] width 114 height 38
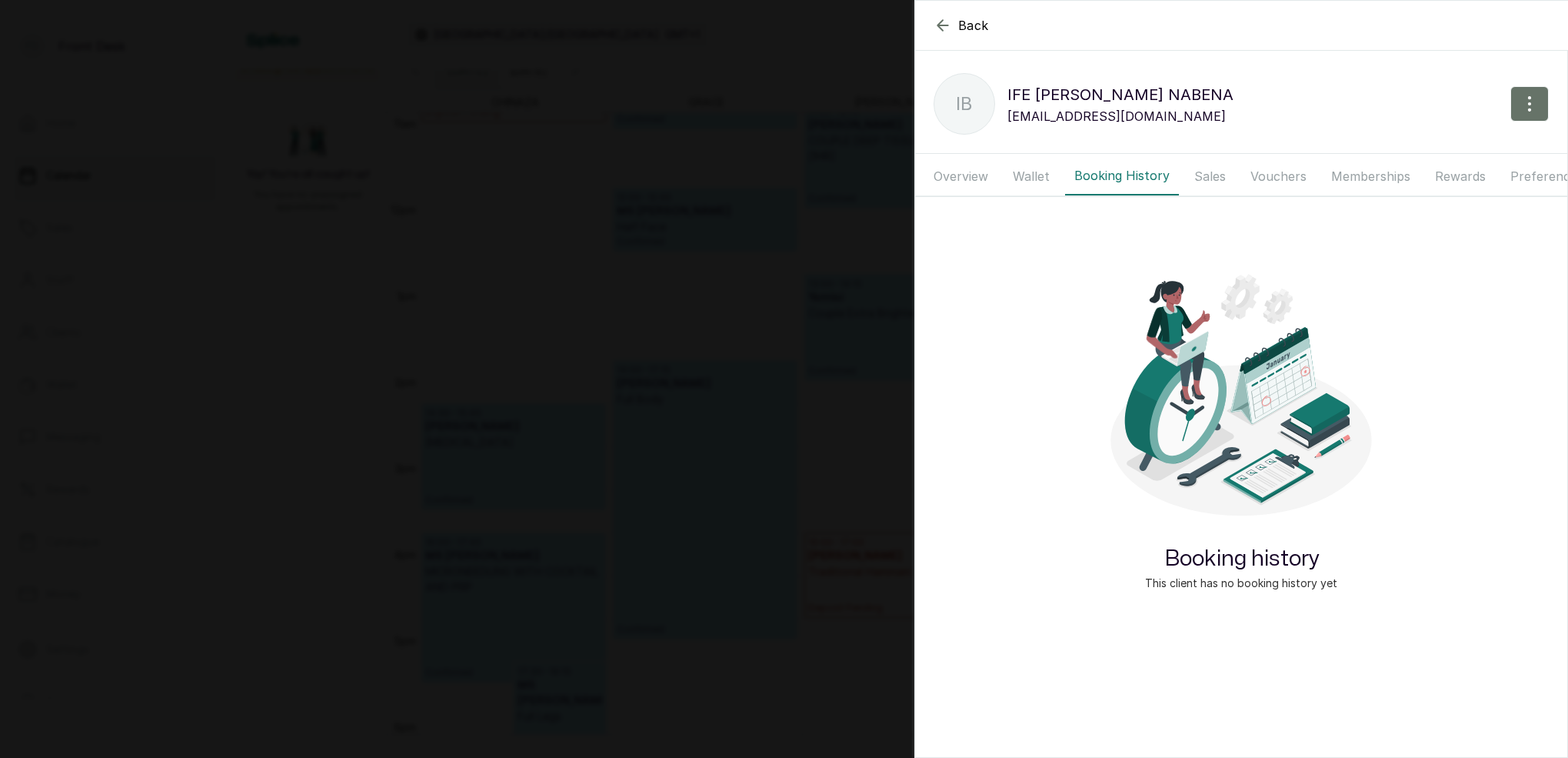
drag, startPoint x: 1224, startPoint y: 173, endPoint x: 1167, endPoint y: 178, distance: 57.2
click at [1224, 173] on button "Sales" at bounding box center [1209, 176] width 50 height 38
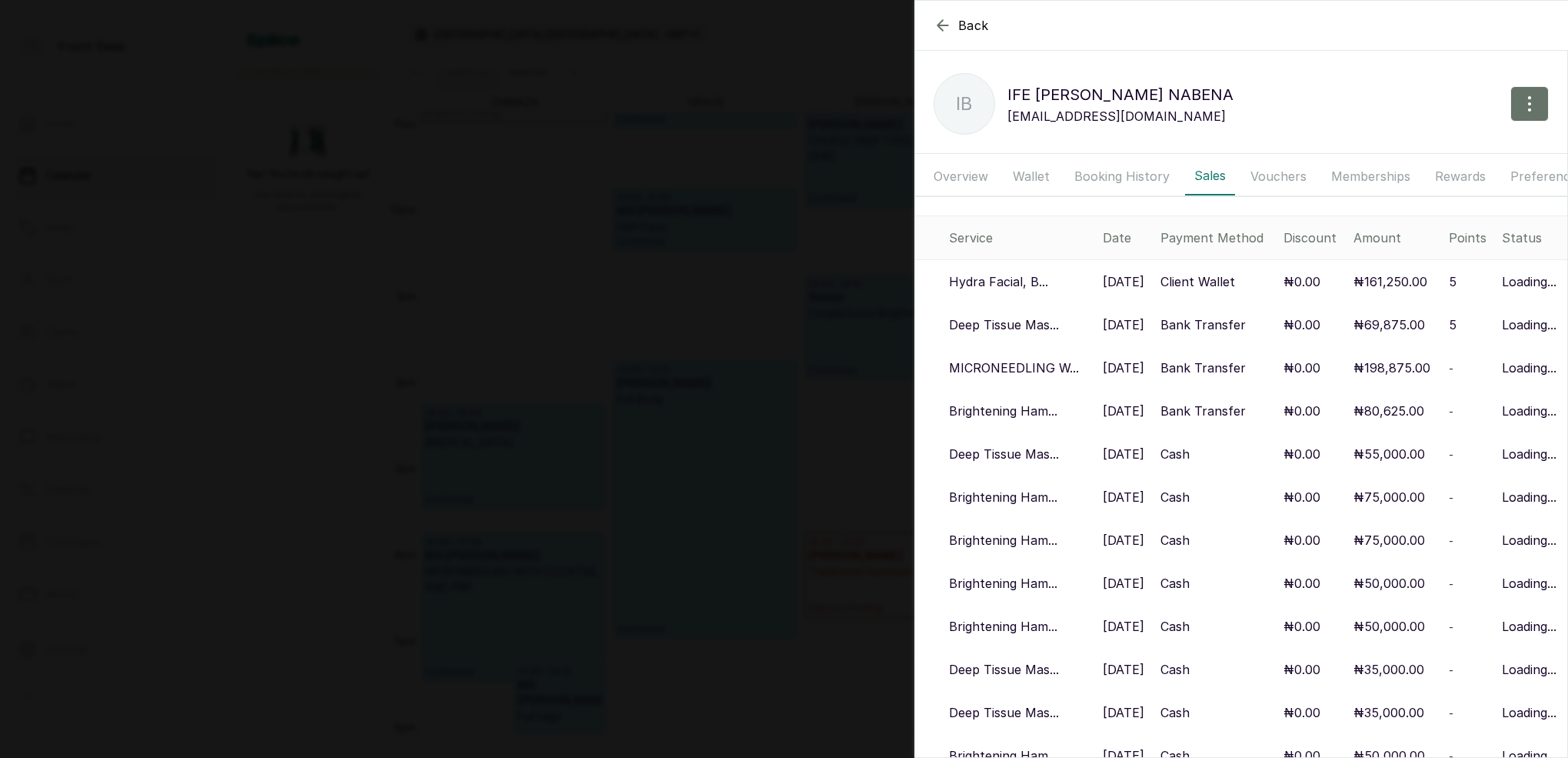
drag, startPoint x: 1154, startPoint y: 160, endPoint x: 1143, endPoint y: 171, distance: 15.6
click at [1152, 160] on button "Booking History" at bounding box center [1122, 176] width 114 height 38
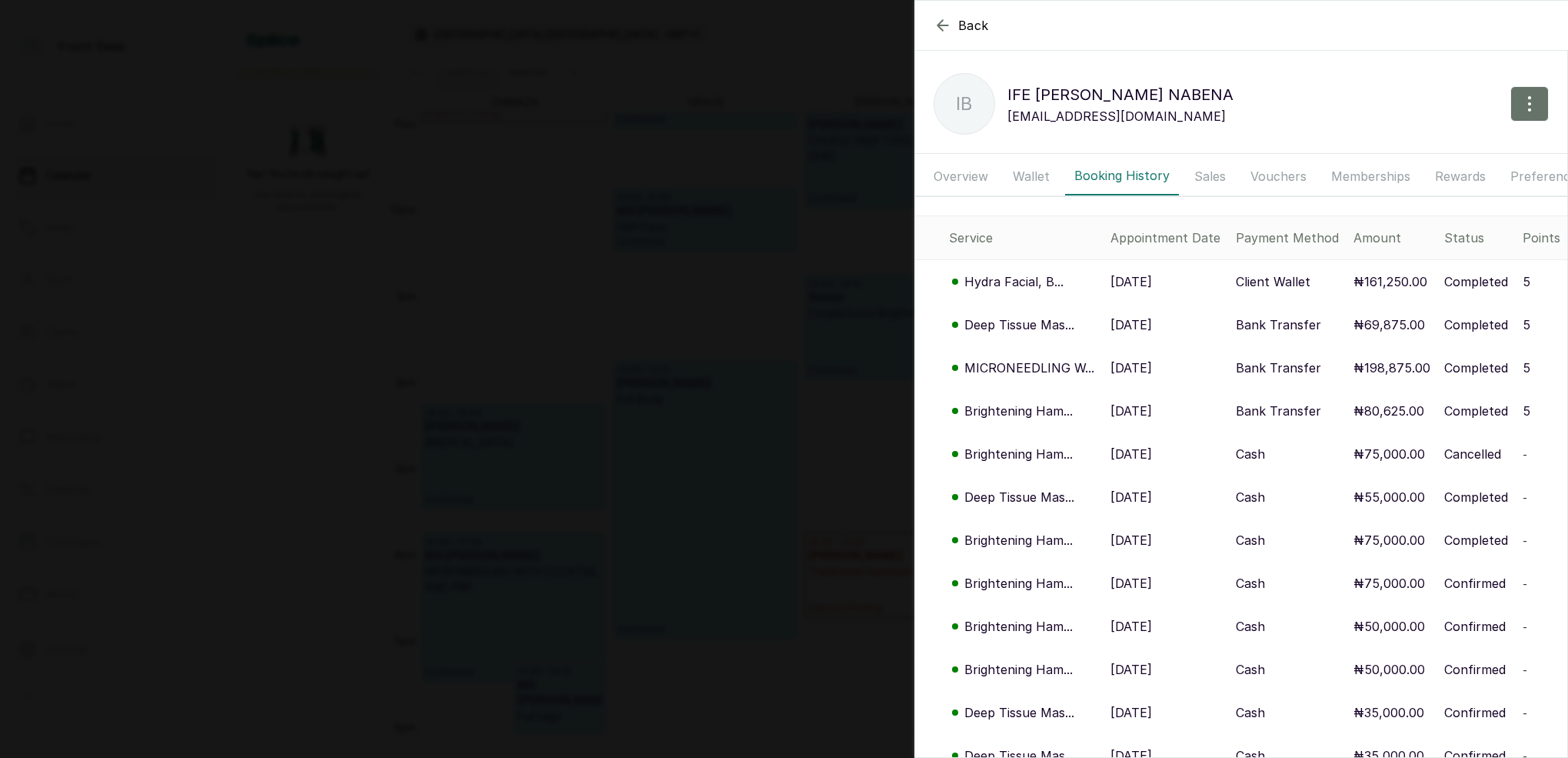
click at [1033, 371] on p "MICRONEEDLING W..." at bounding box center [1029, 367] width 130 height 18
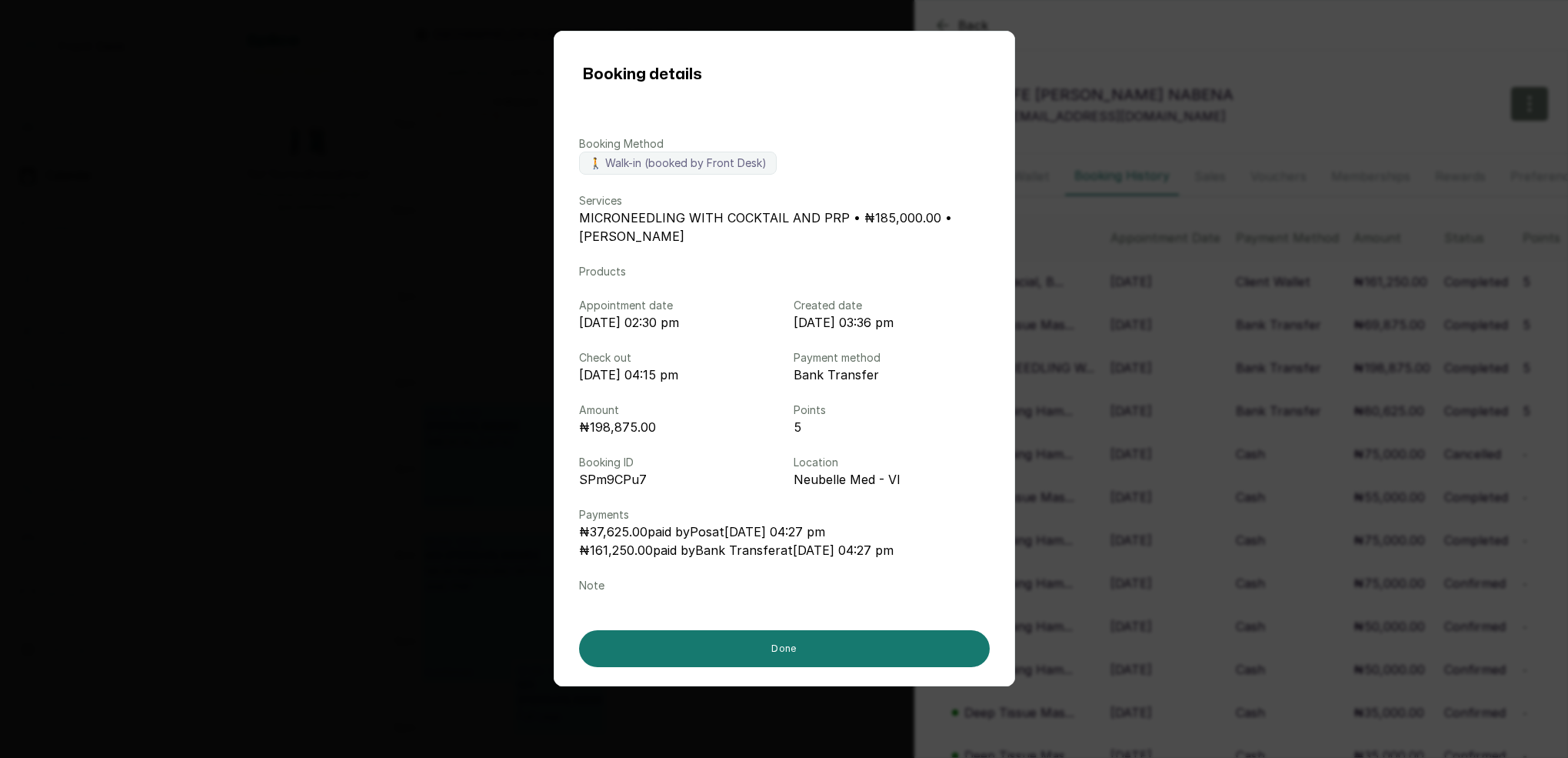
click at [1181, 377] on div "Booking details Booking Method 🚶 Walk-in (booked by Front Desk) Services MICRON…" at bounding box center [784, 379] width 1568 height 758
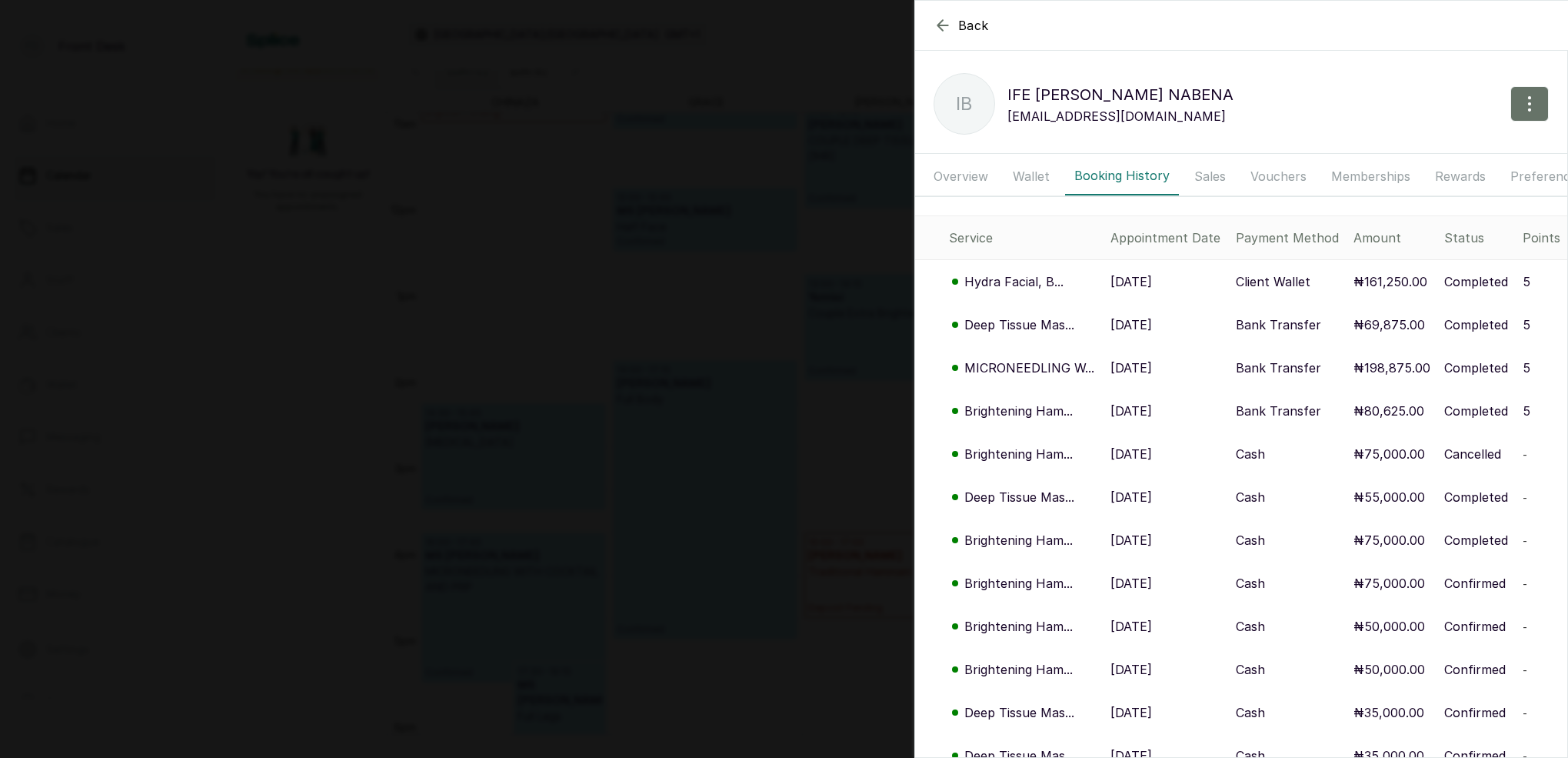
click at [1020, 325] on p "Deep Tissue Mas..." at bounding box center [1019, 325] width 110 height 18
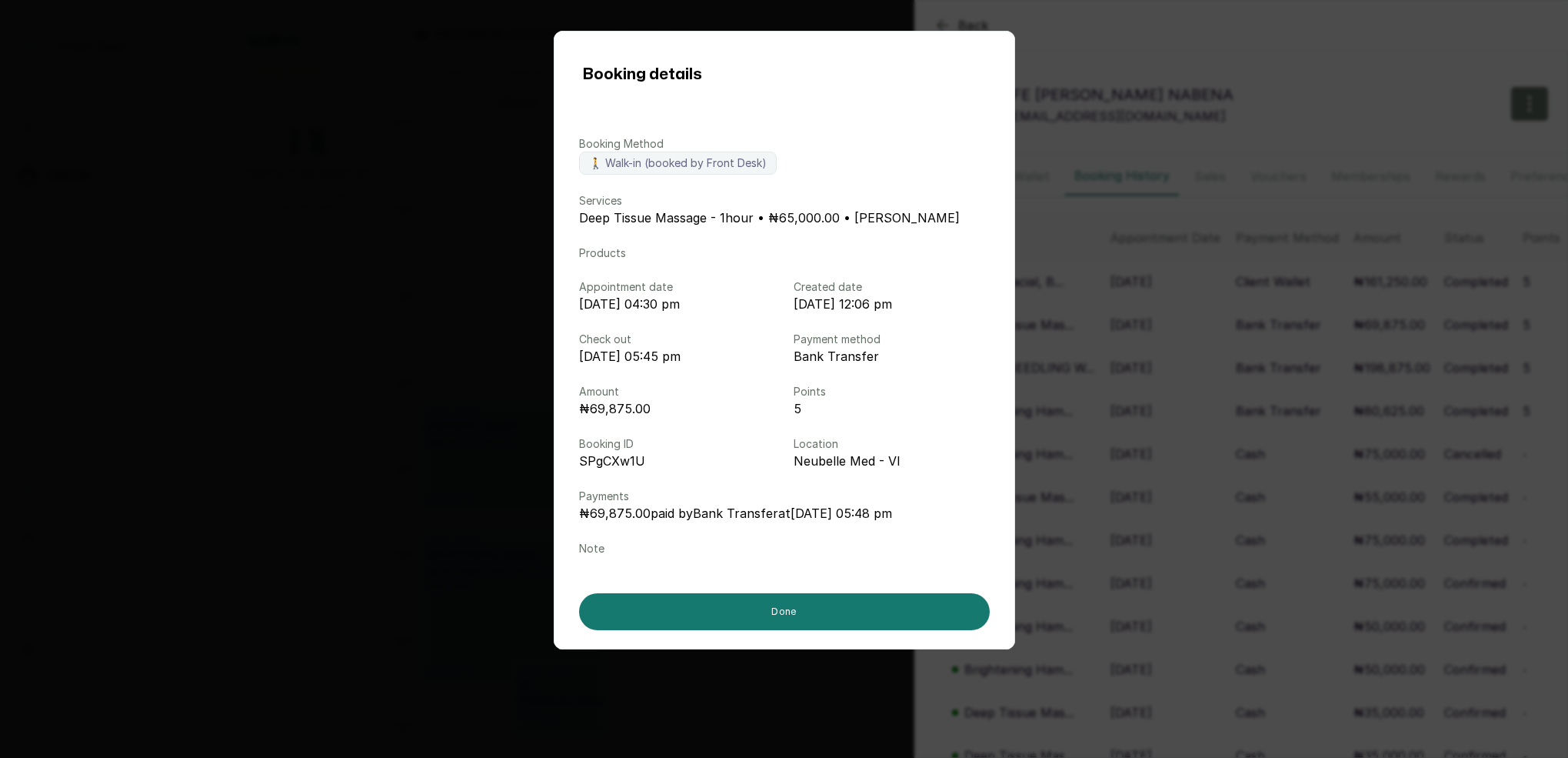
drag, startPoint x: 1224, startPoint y: 358, endPoint x: 1186, endPoint y: 379, distance: 43.4
click at [1224, 358] on div "Booking details Booking Method 🚶 Walk-in (booked by Front Desk) Services Deep T…" at bounding box center [784, 379] width 1568 height 758
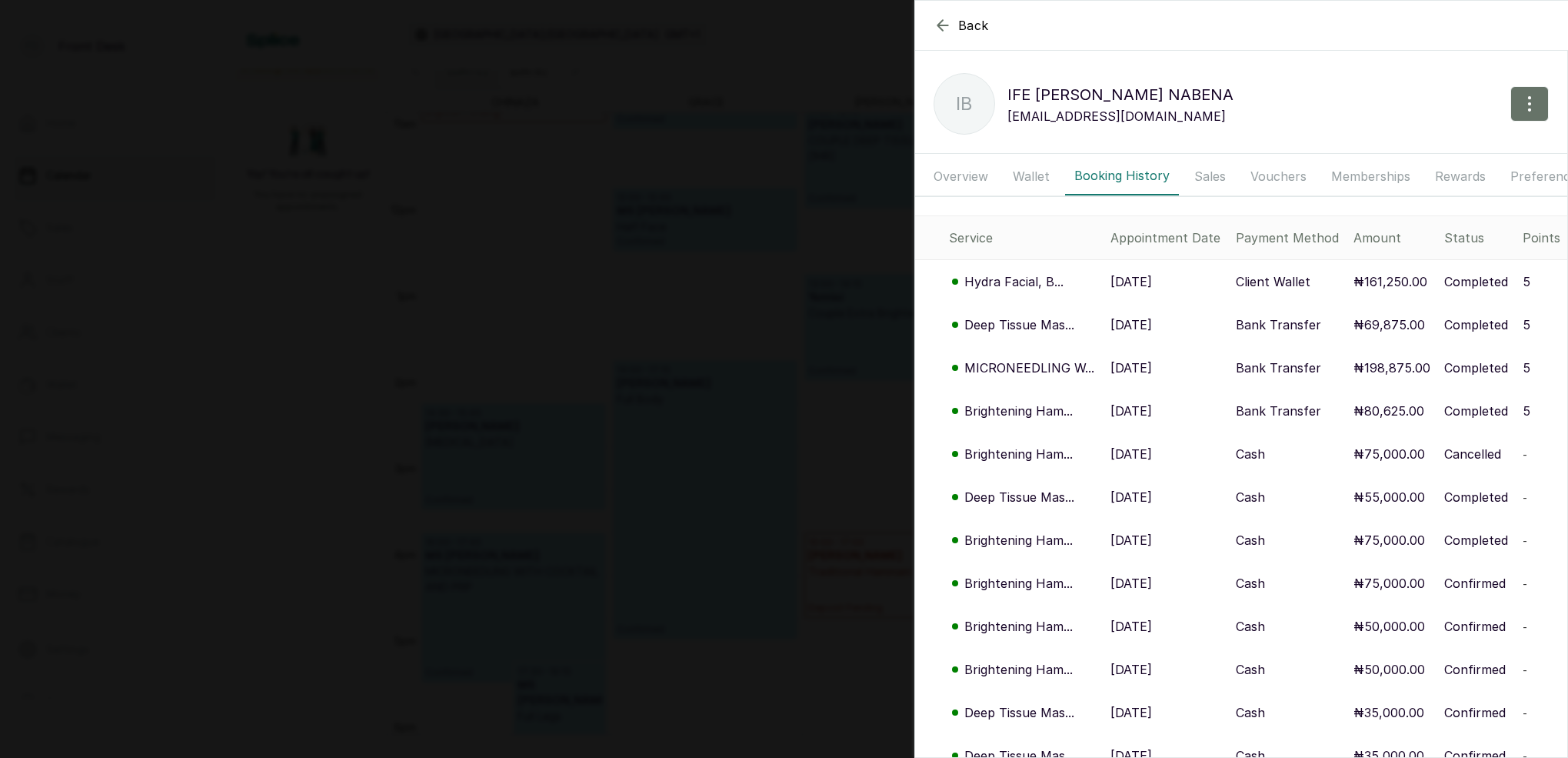
click at [1041, 283] on p "Hydra Facial, B..." at bounding box center [1013, 281] width 99 height 18
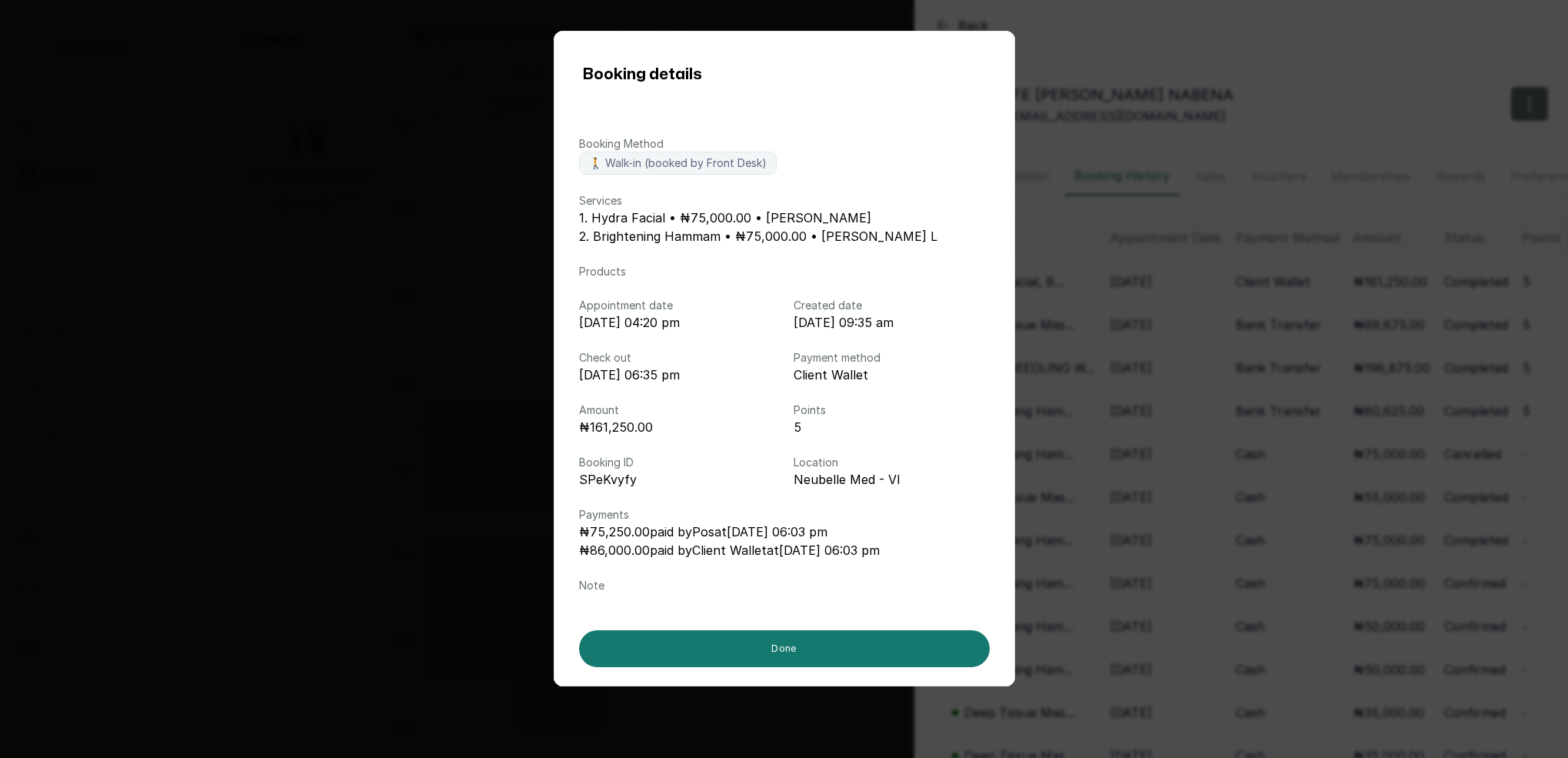
click at [1174, 298] on div "Booking details Booking Method 🚶 Walk-in (booked by Front Desk) Services 1. Hyd…" at bounding box center [784, 379] width 1568 height 758
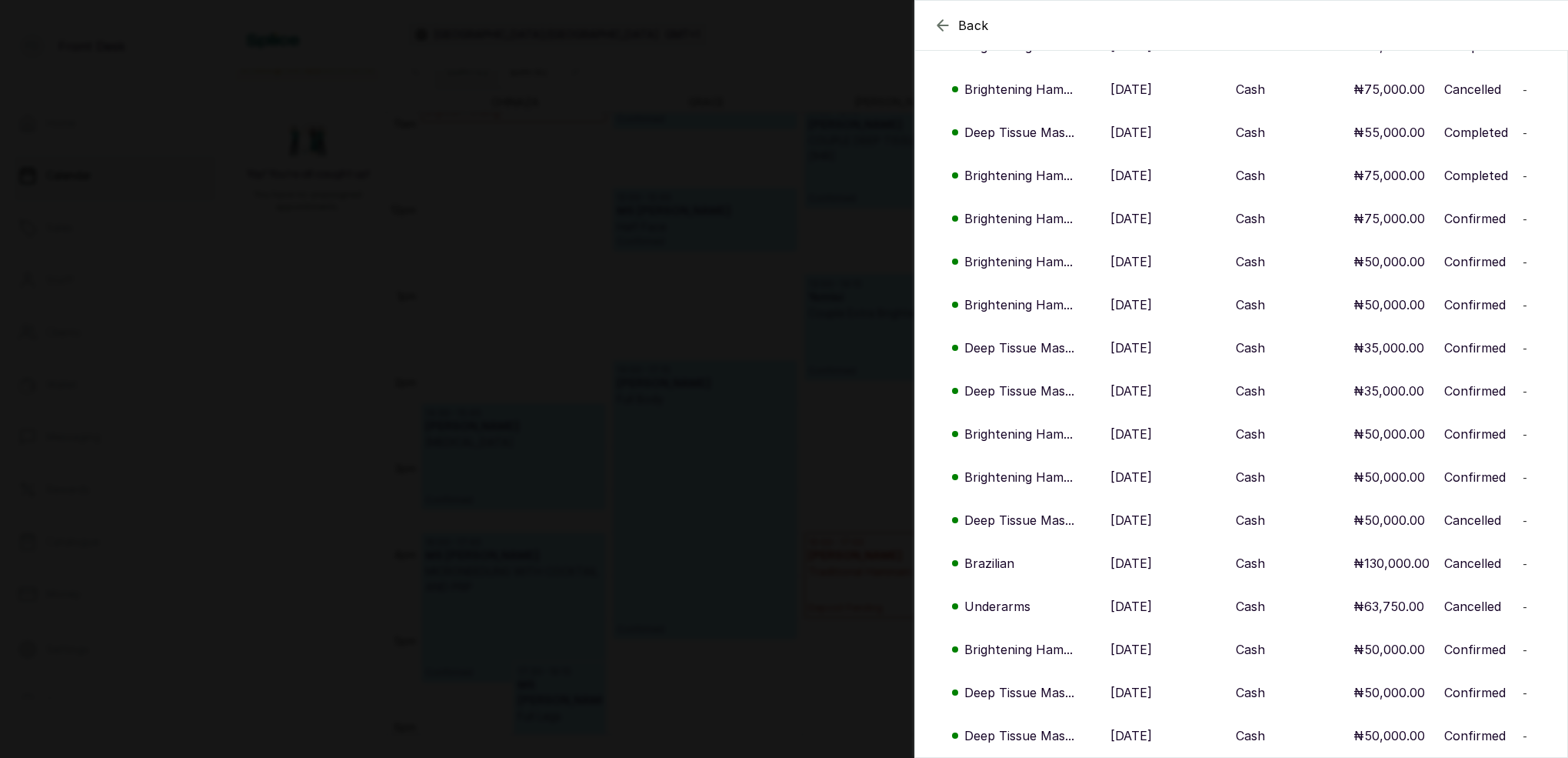
click at [742, 347] on div "Back IFE [PERSON_NAME] IB IFE [PERSON_NAME] [EMAIL_ADDRESS][DOMAIN_NAME] Overvi…" at bounding box center [784, 379] width 1568 height 758
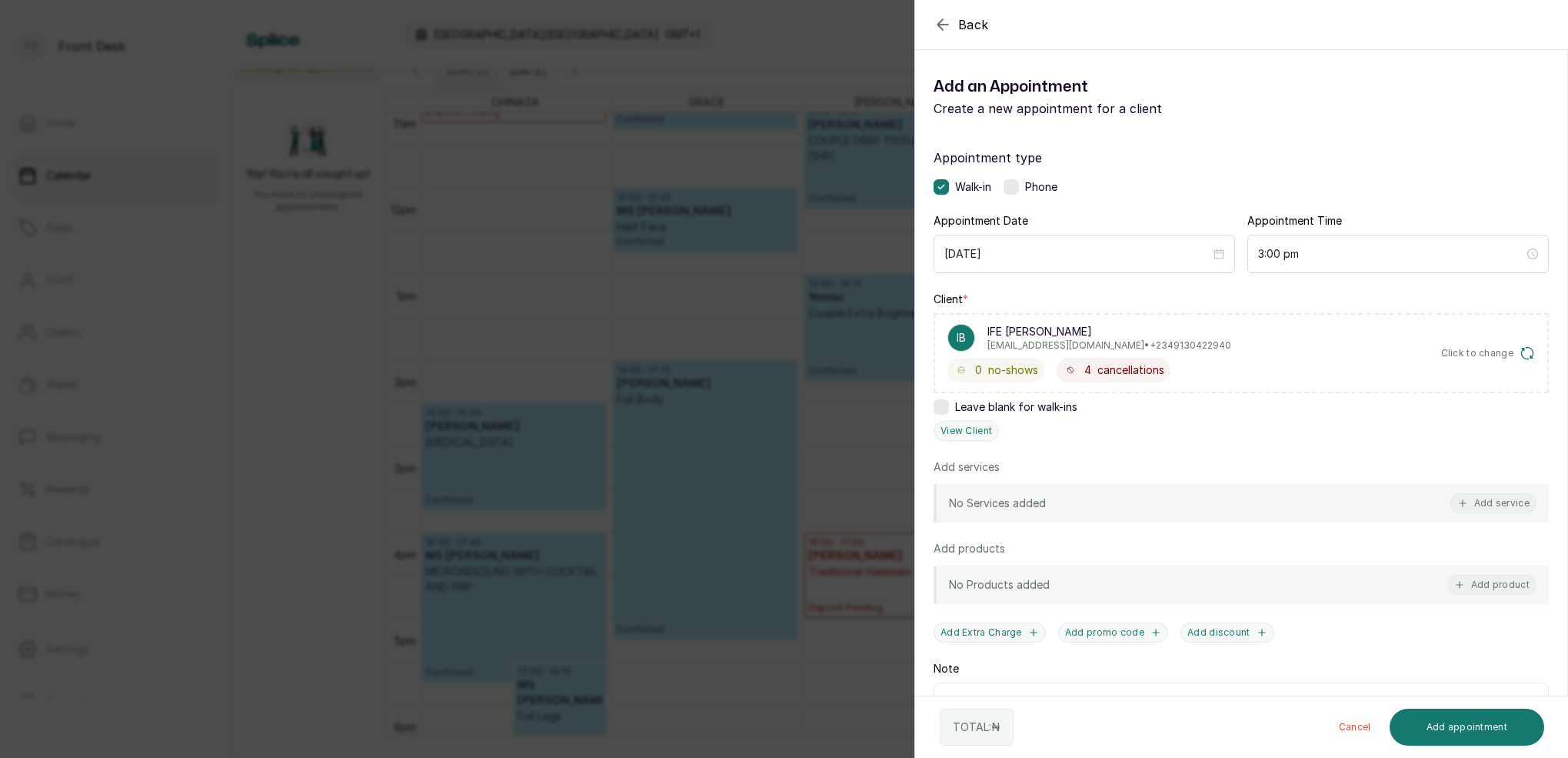
drag, startPoint x: 748, startPoint y: 319, endPoint x: 768, endPoint y: 271, distance: 52.0
click at [749, 319] on div "Back Add Appointment Add an Appointment Create a new appointment for a client A…" at bounding box center [784, 379] width 1568 height 758
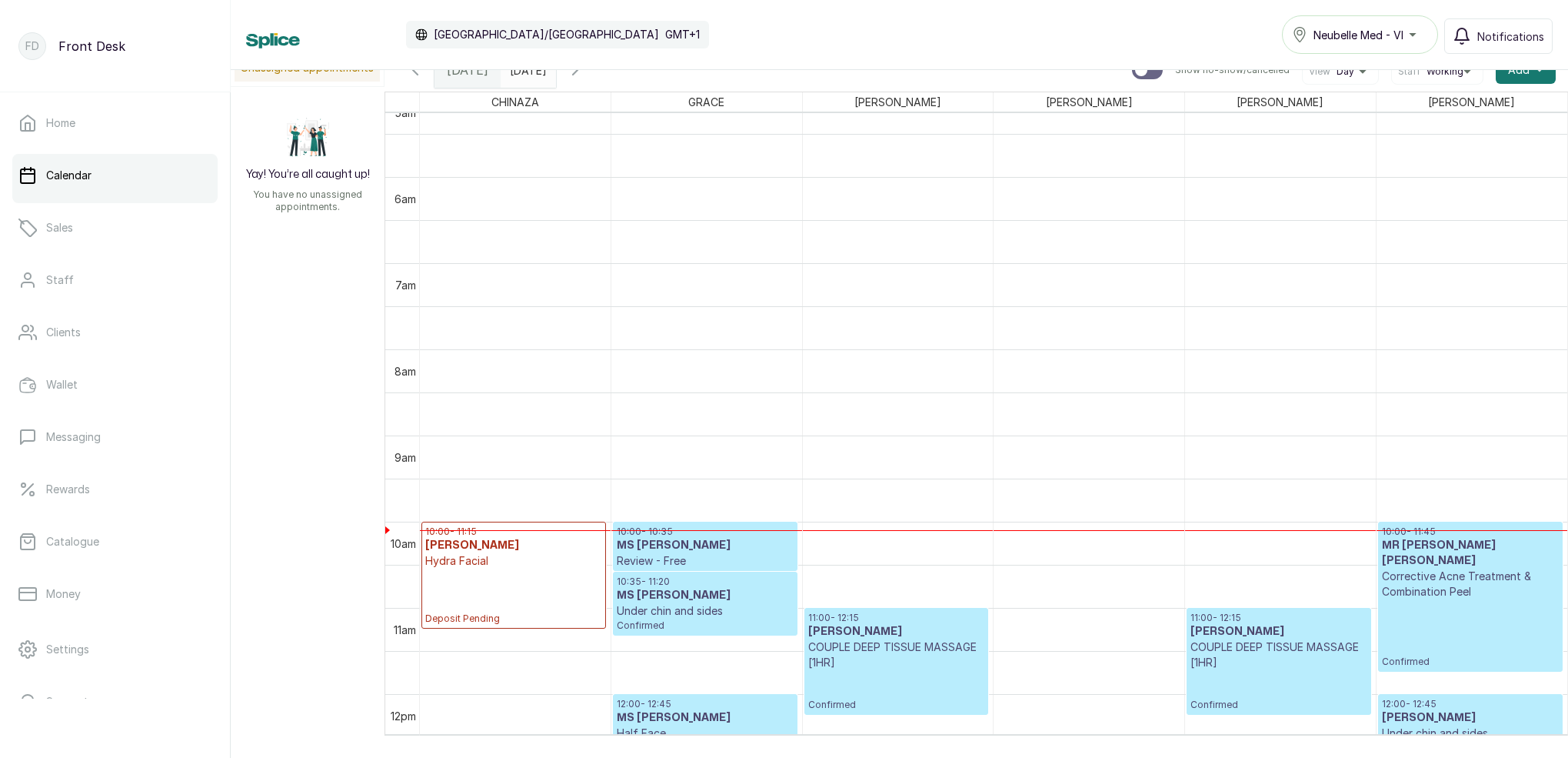
scroll to position [746, 0]
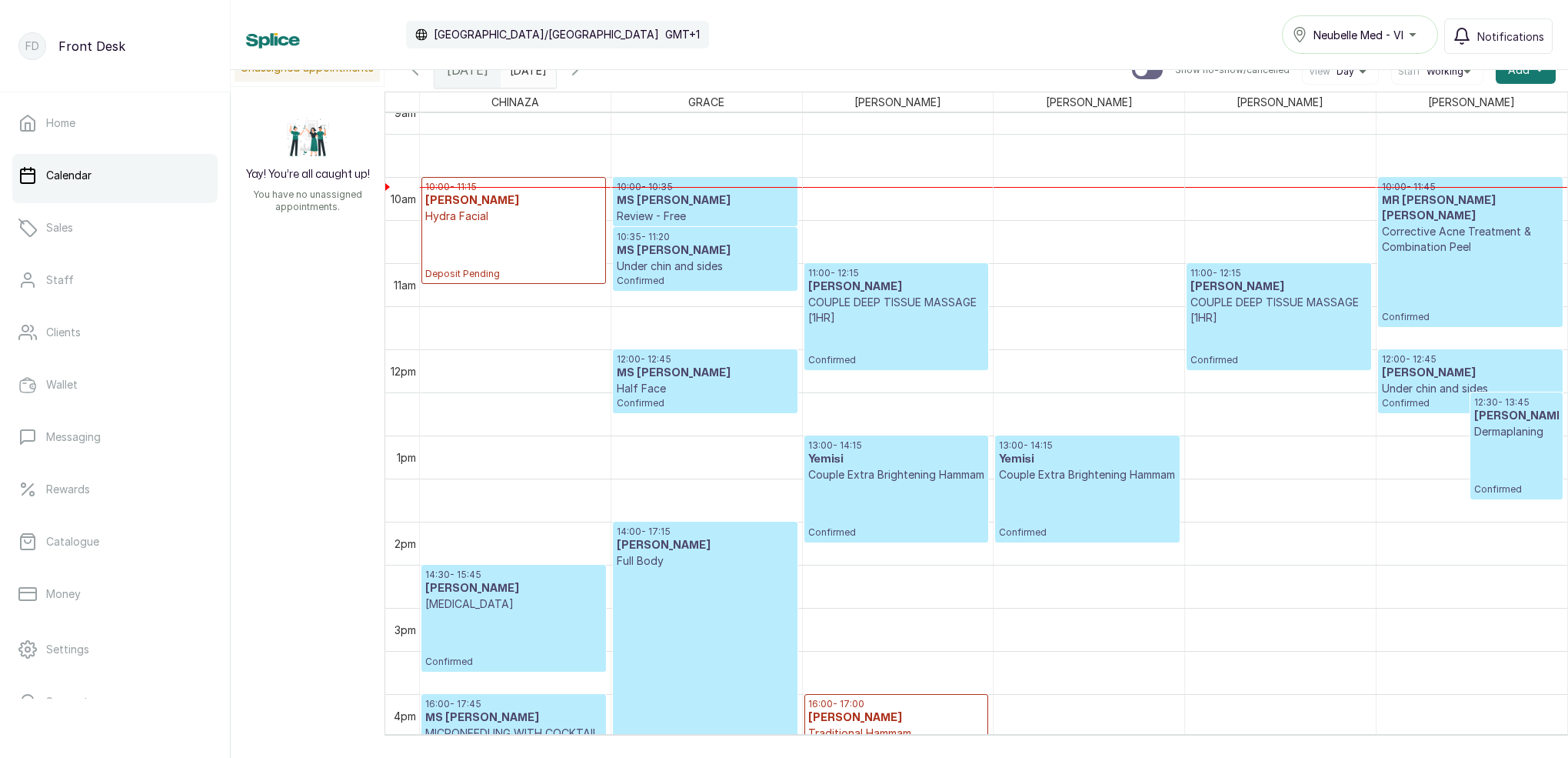
click at [1078, 478] on p "Couple Extra Brightening Hammam" at bounding box center [1087, 474] width 176 height 15
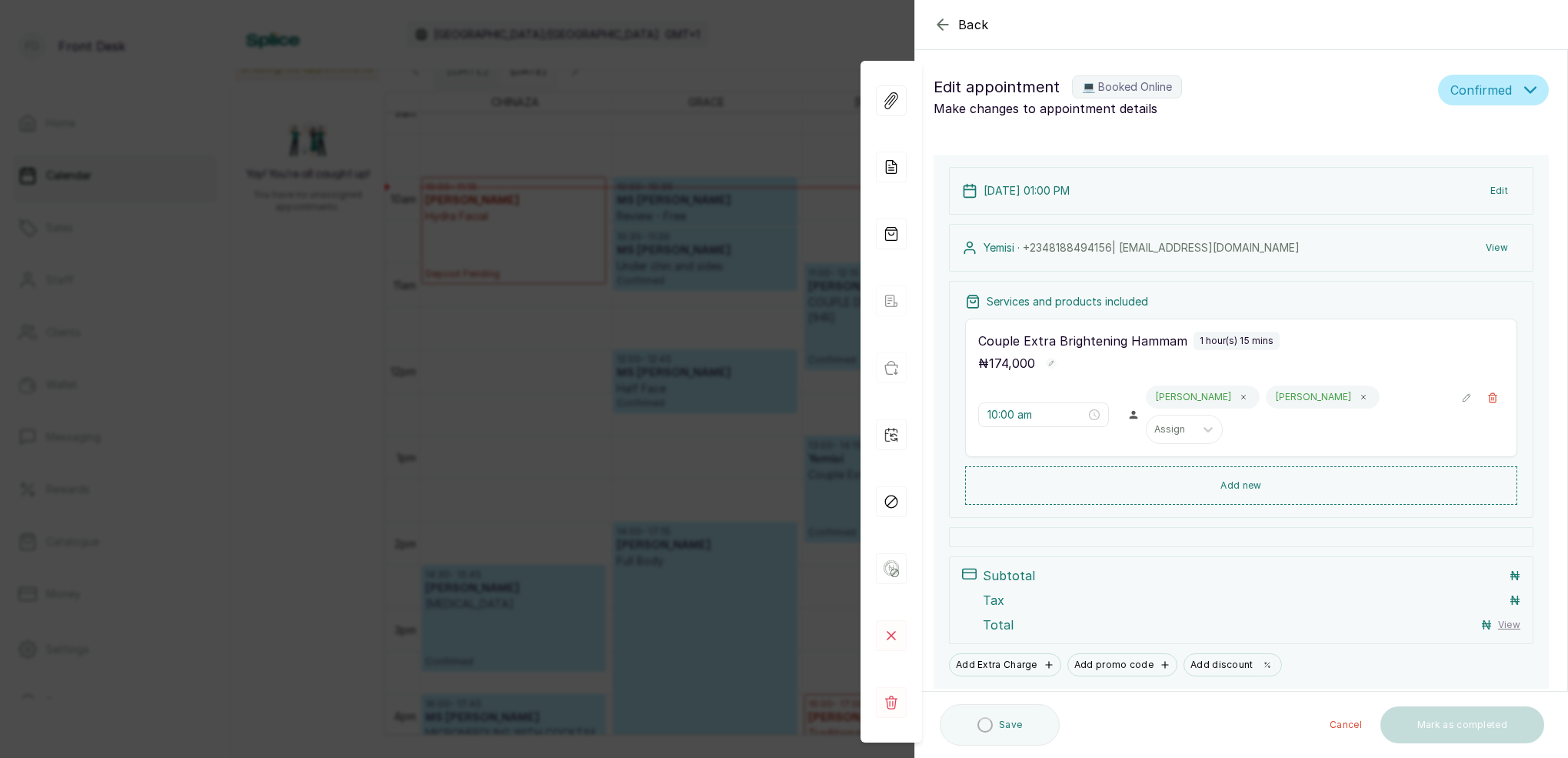
type input "1:00 pm"
click at [1501, 249] on button "View" at bounding box center [1496, 248] width 47 height 28
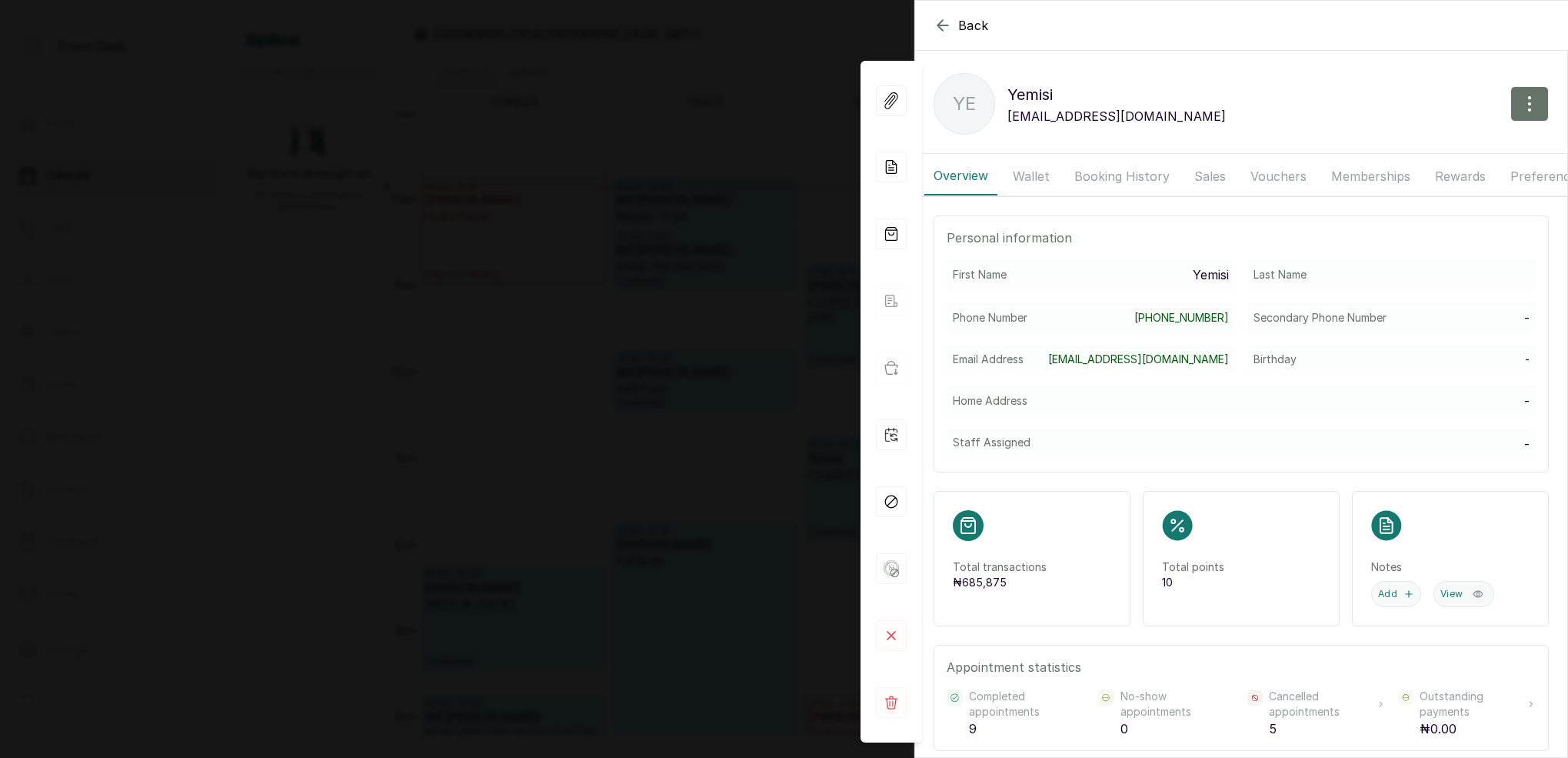
click at [1126, 178] on button "Booking History" at bounding box center [1122, 176] width 114 height 38
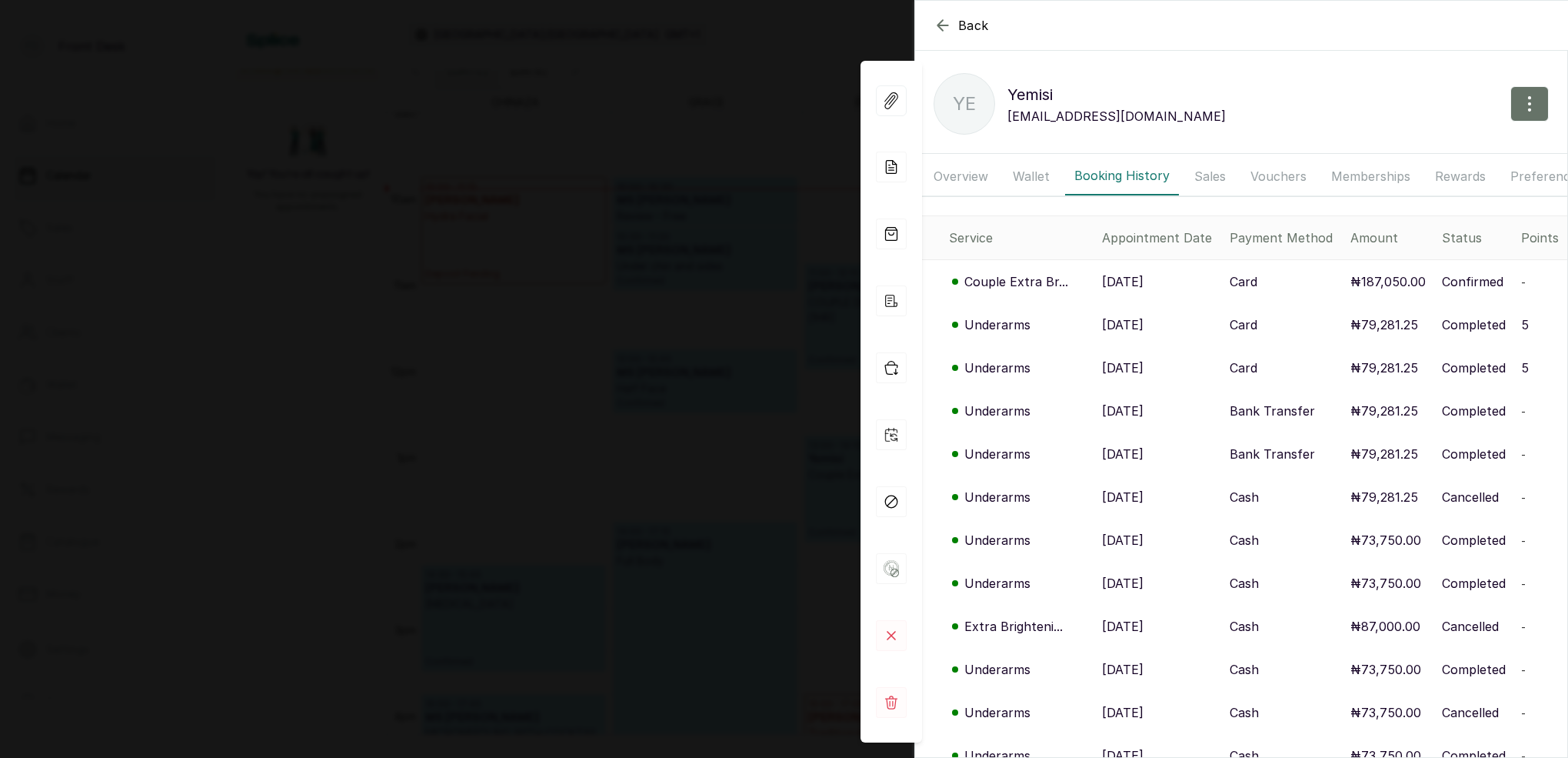
click at [653, 520] on div "Back [PERSON_NAME] [PERSON_NAME] [EMAIL_ADDRESS][DOMAIN_NAME] Overview Wallet B…" at bounding box center [784, 379] width 1568 height 758
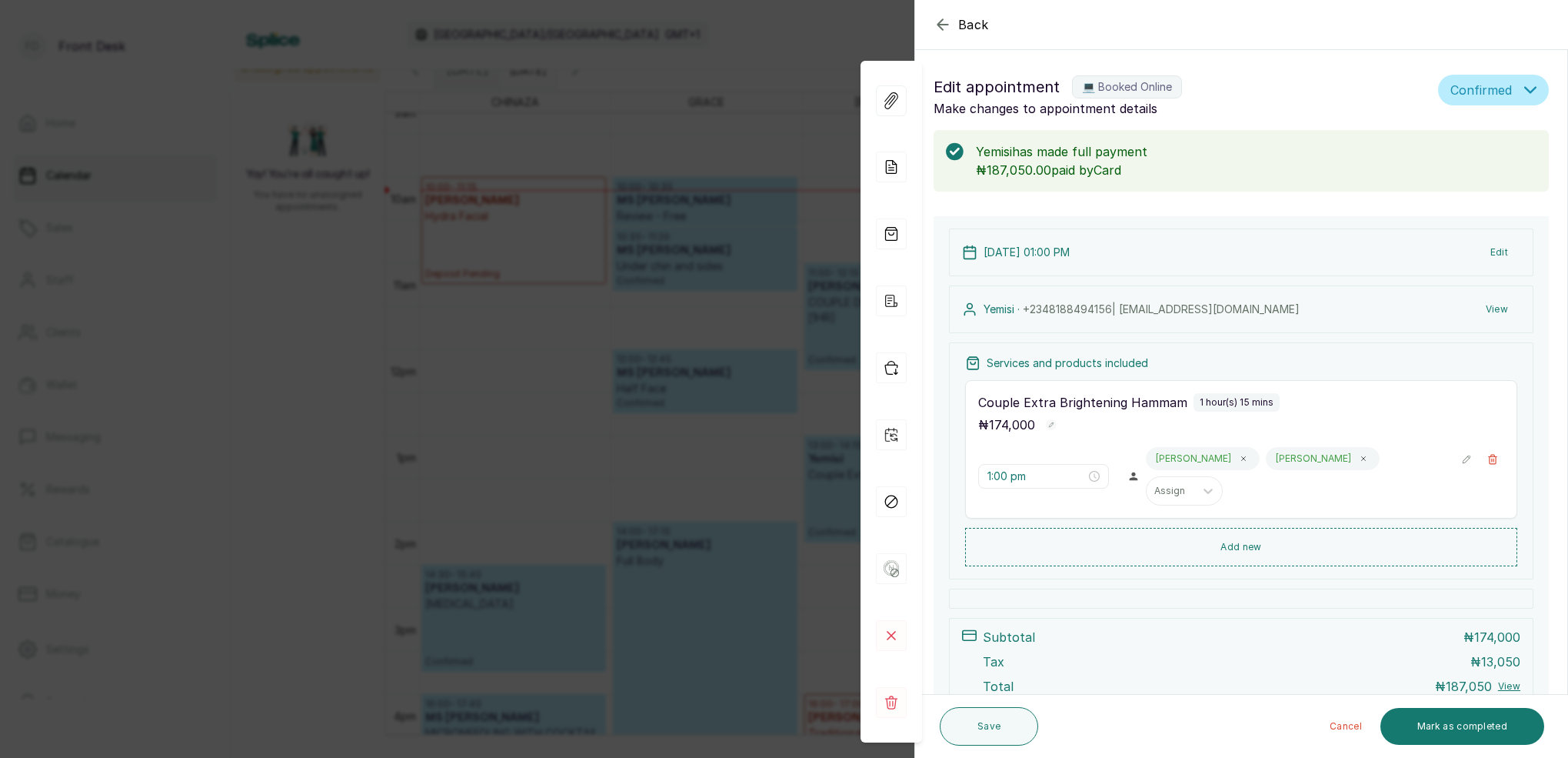
click at [686, 254] on div "Back Appointment Details Edit appointment 💻 Booked Online Make changes to appoi…" at bounding box center [784, 379] width 1568 height 758
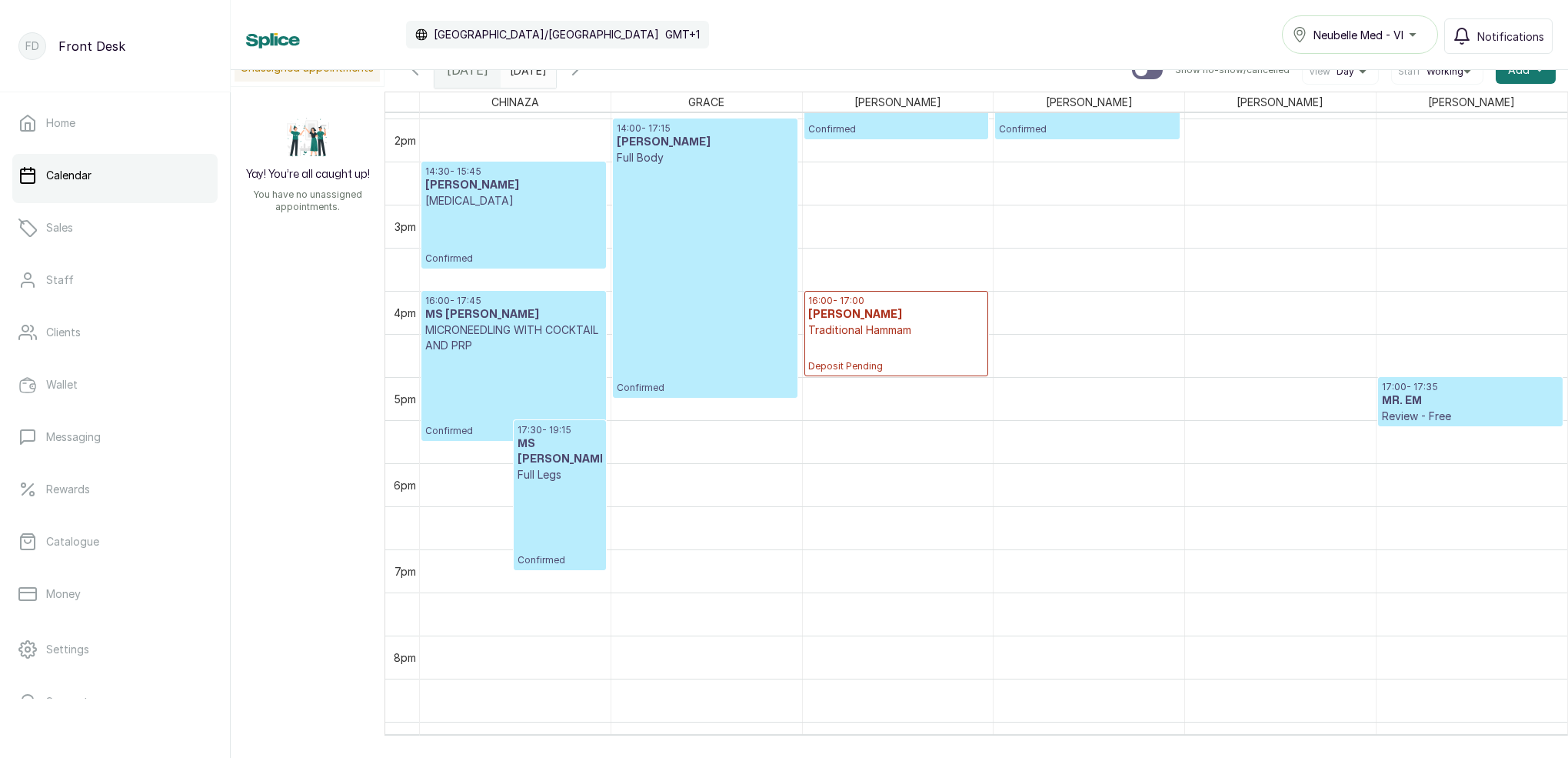
scroll to position [1117, 0]
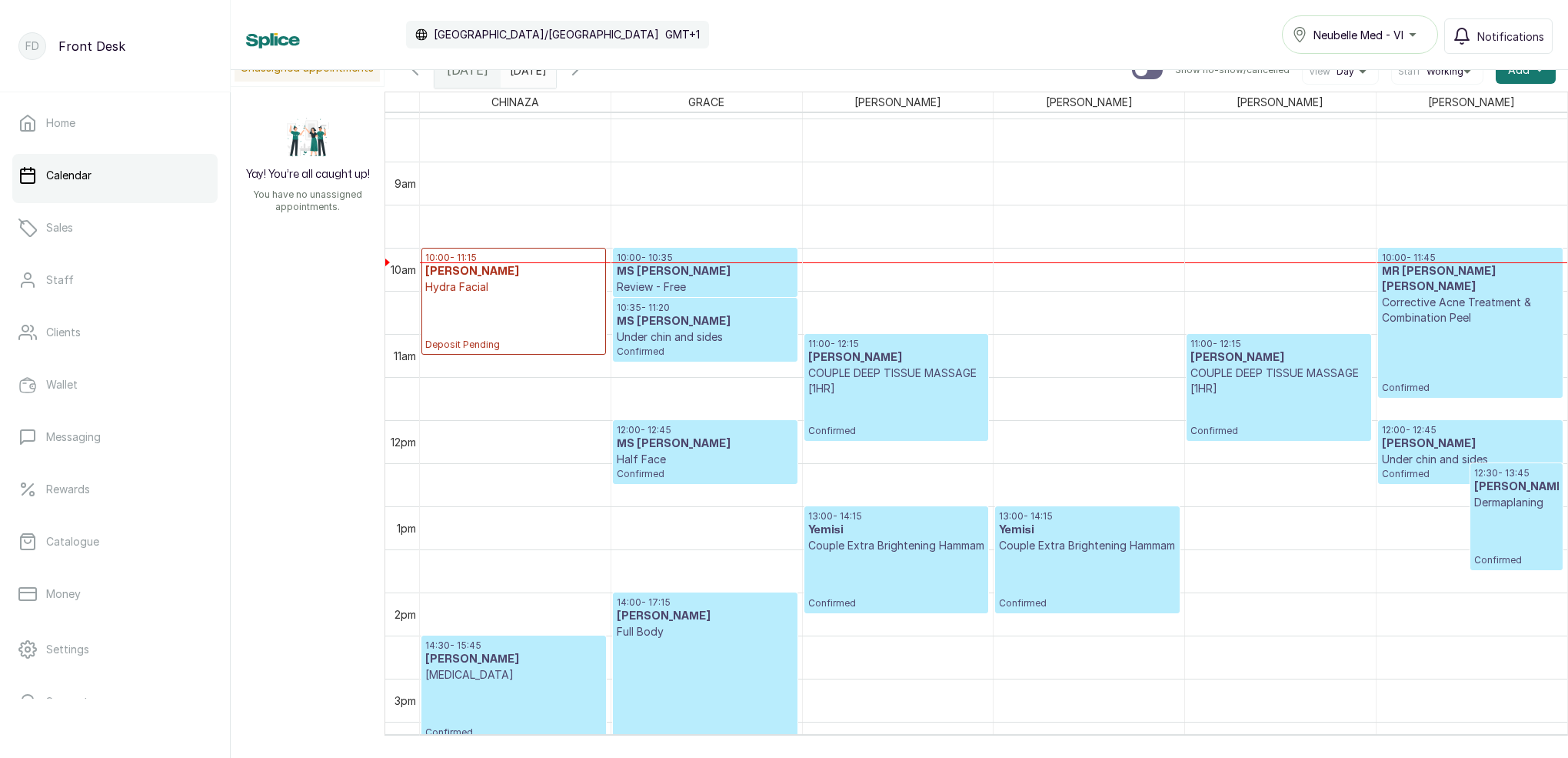
click at [1437, 381] on p "Confirmed" at bounding box center [1469, 359] width 177 height 68
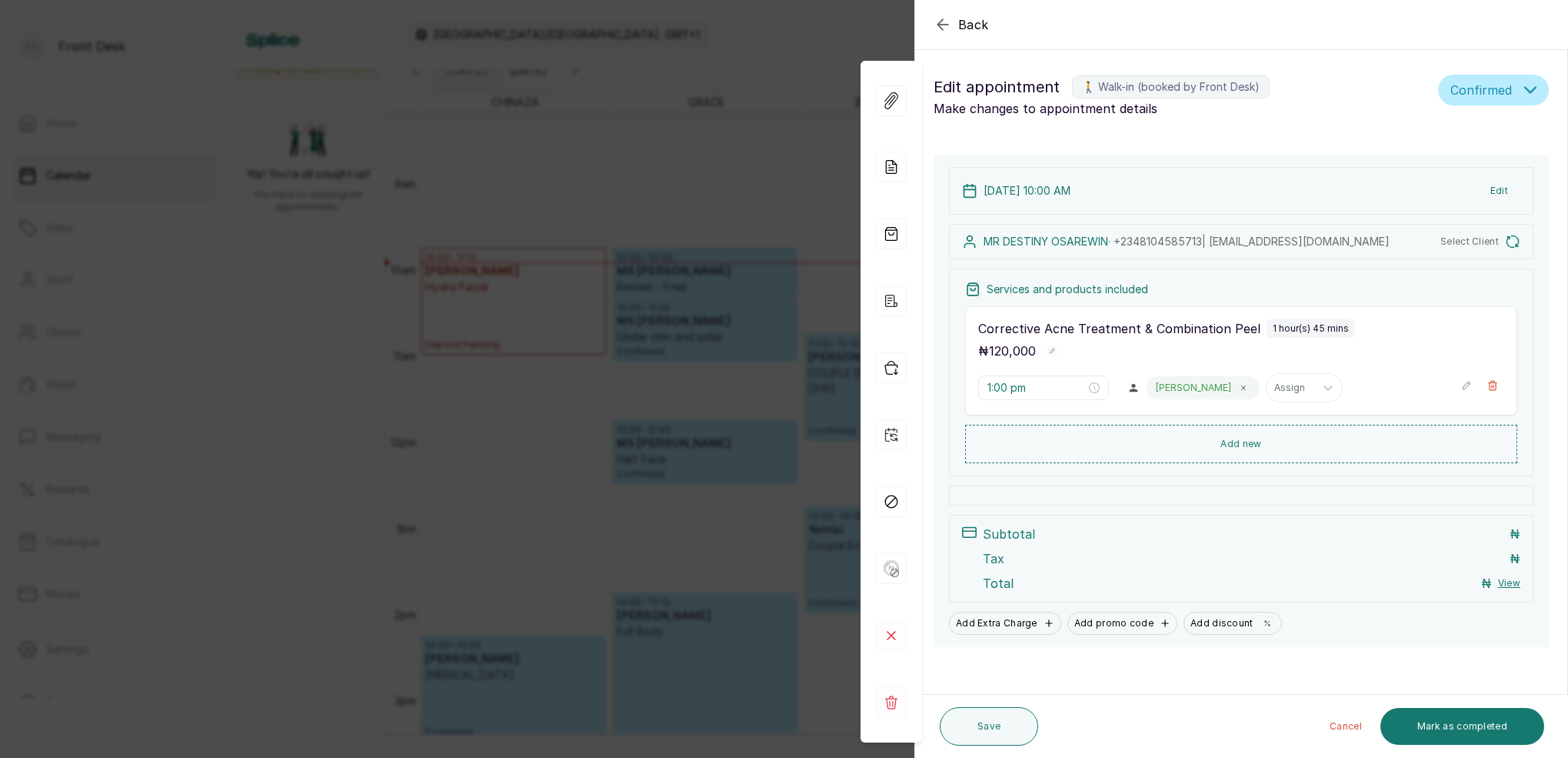
type input "10:00 am"
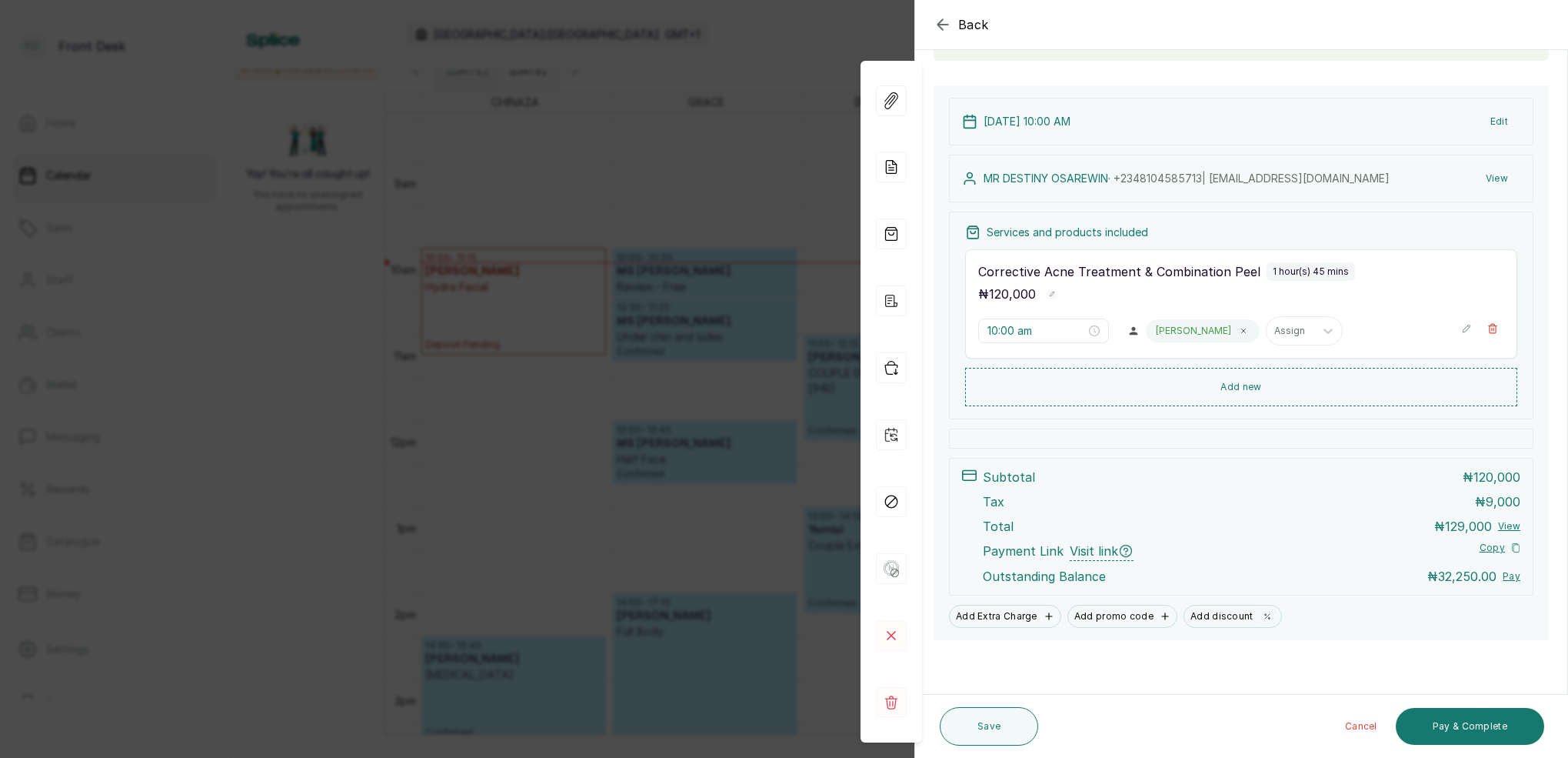
click at [694, 131] on div "Back Appointment Details Edit appointment 🚶 Walk-in (booked by Front Desk) Make…" at bounding box center [784, 379] width 1568 height 758
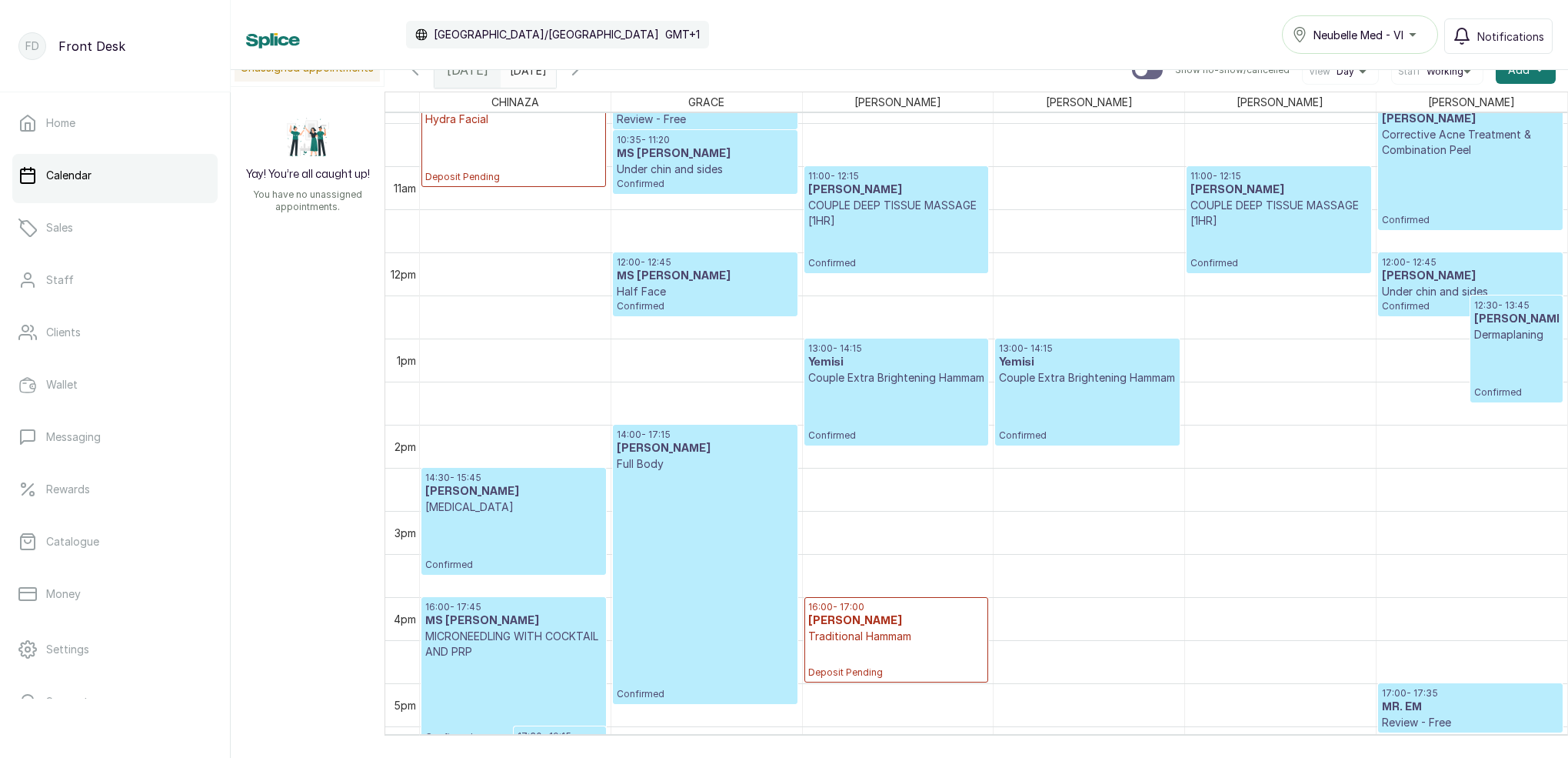
click at [915, 371] on p "Couple Extra Brightening Hammam" at bounding box center [895, 377] width 176 height 15
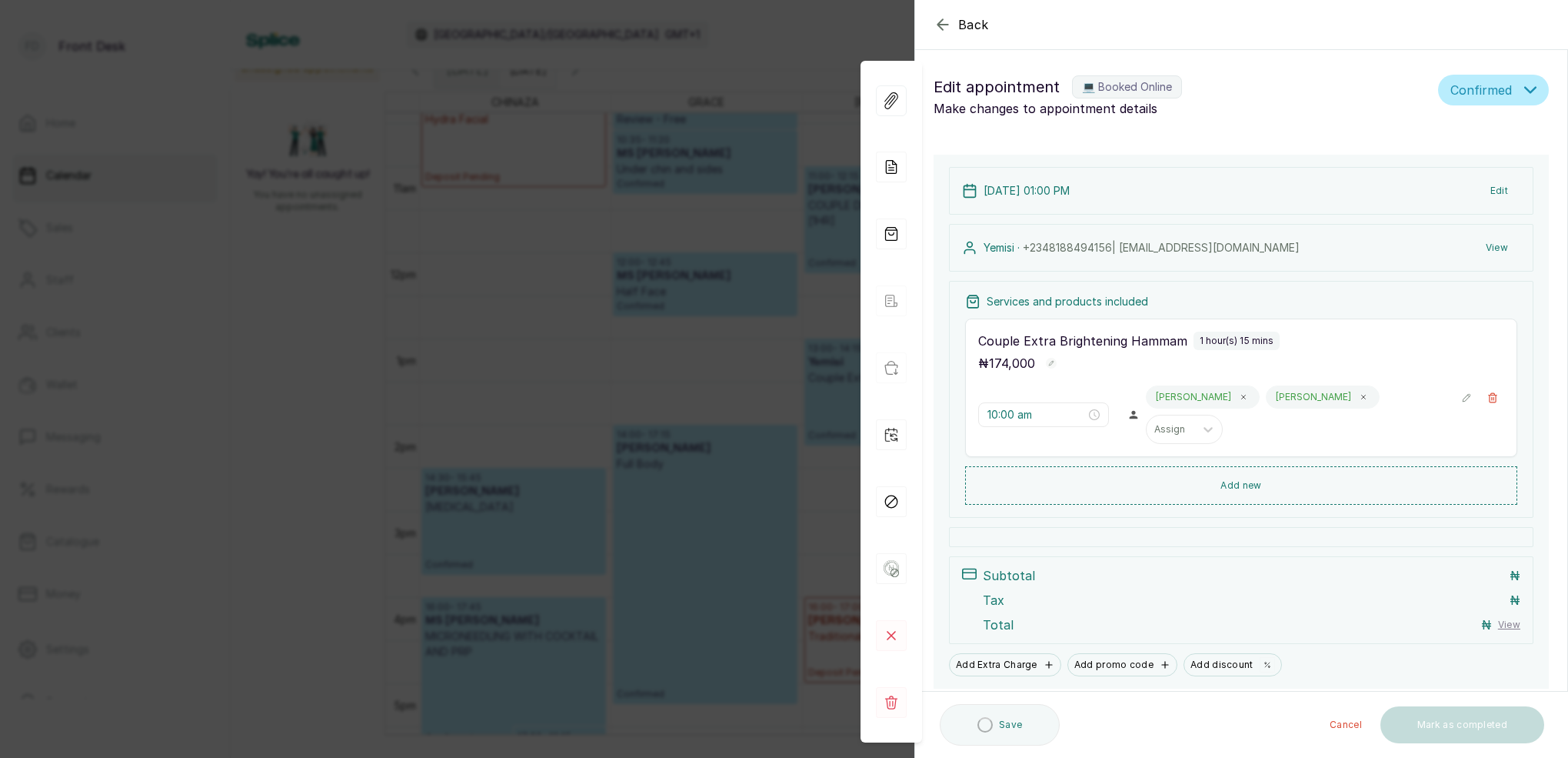
type input "1:00 pm"
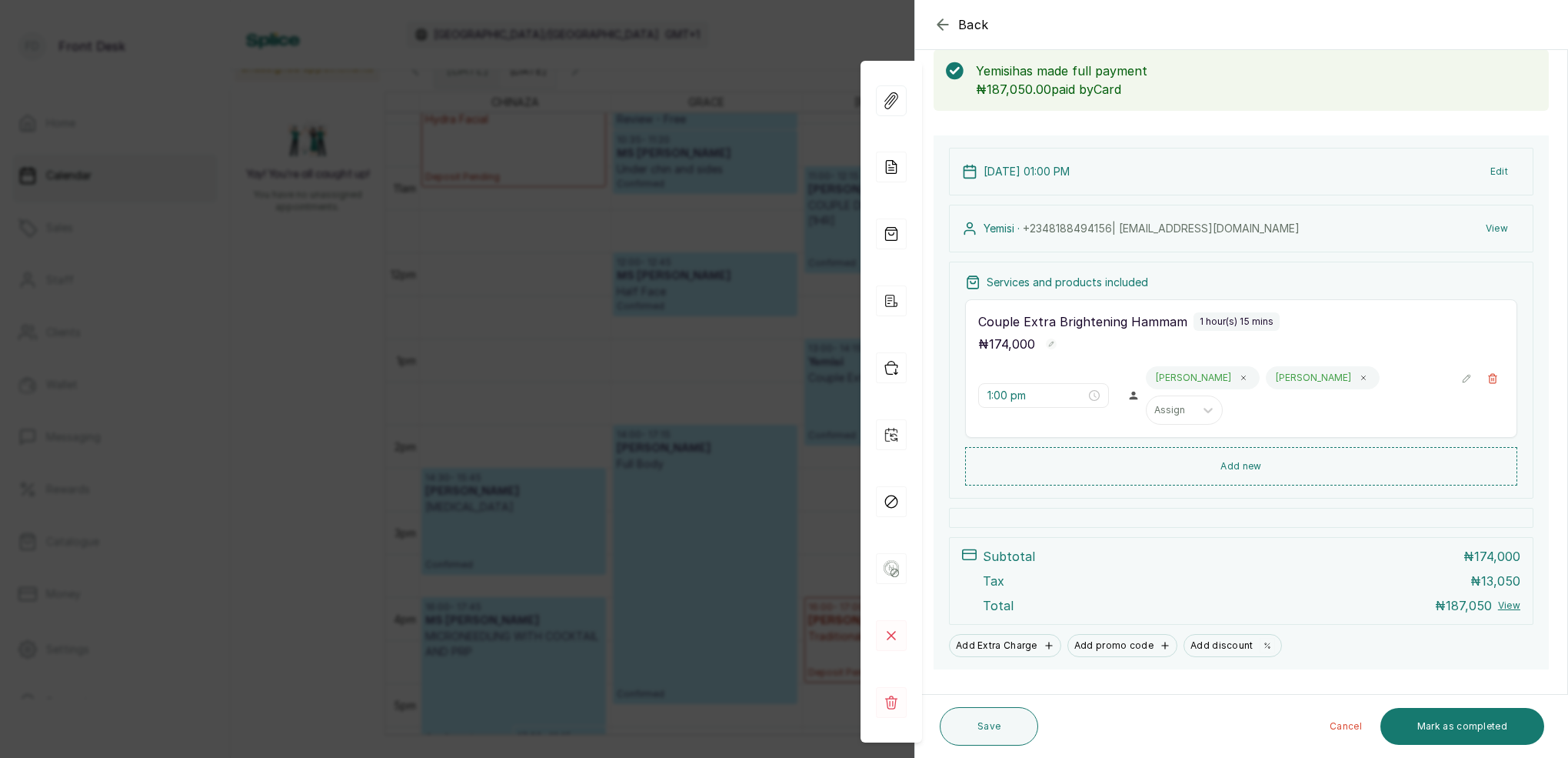
click at [834, 66] on div "Back Appointment Details Edit appointment 💻 Booked Online Make changes to appoi…" at bounding box center [784, 379] width 1568 height 758
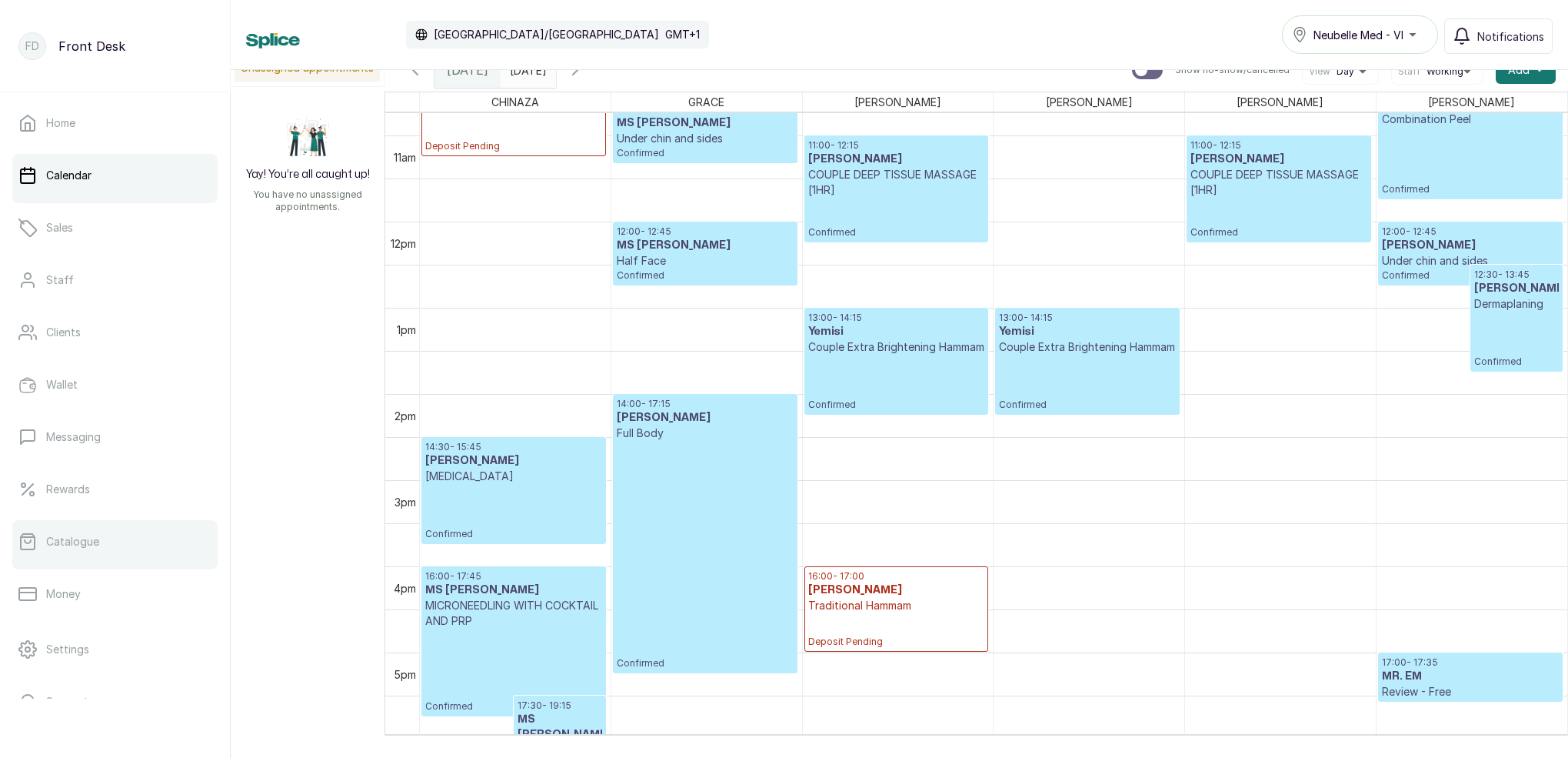
click at [66, 537] on p "Catalogue" at bounding box center [73, 541] width 53 height 15
